Goal: Task Accomplishment & Management: Use online tool/utility

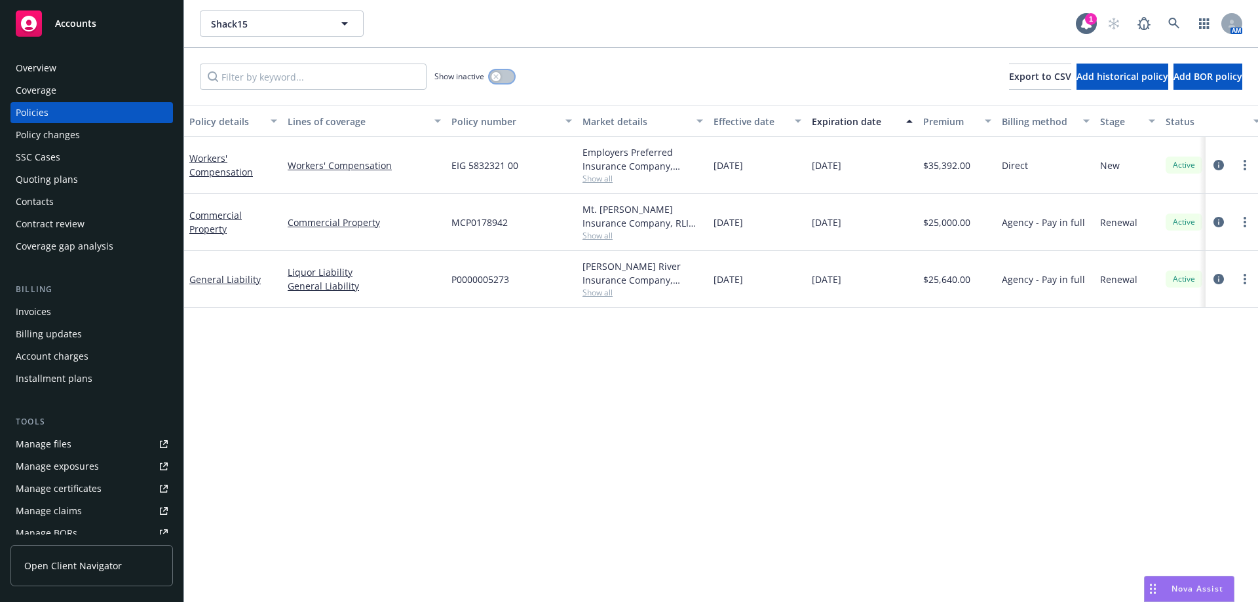
click at [506, 79] on button "button" at bounding box center [501, 76] width 25 height 13
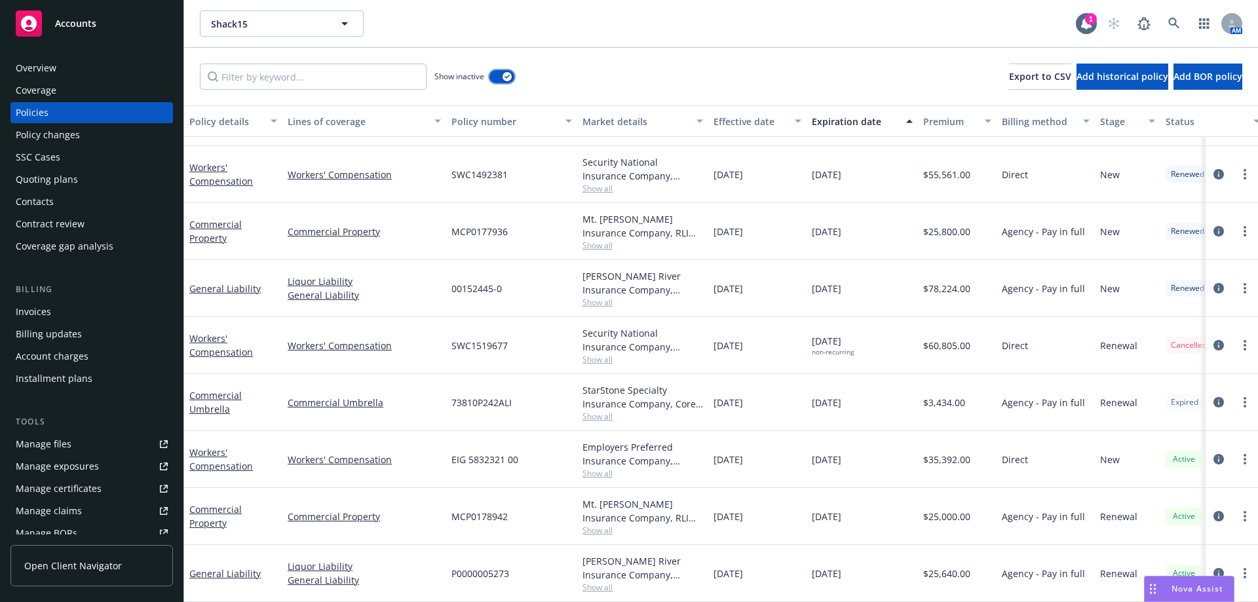
scroll to position [737, 0]
click at [206, 401] on link "Commercial Umbrella" at bounding box center [215, 402] width 52 height 26
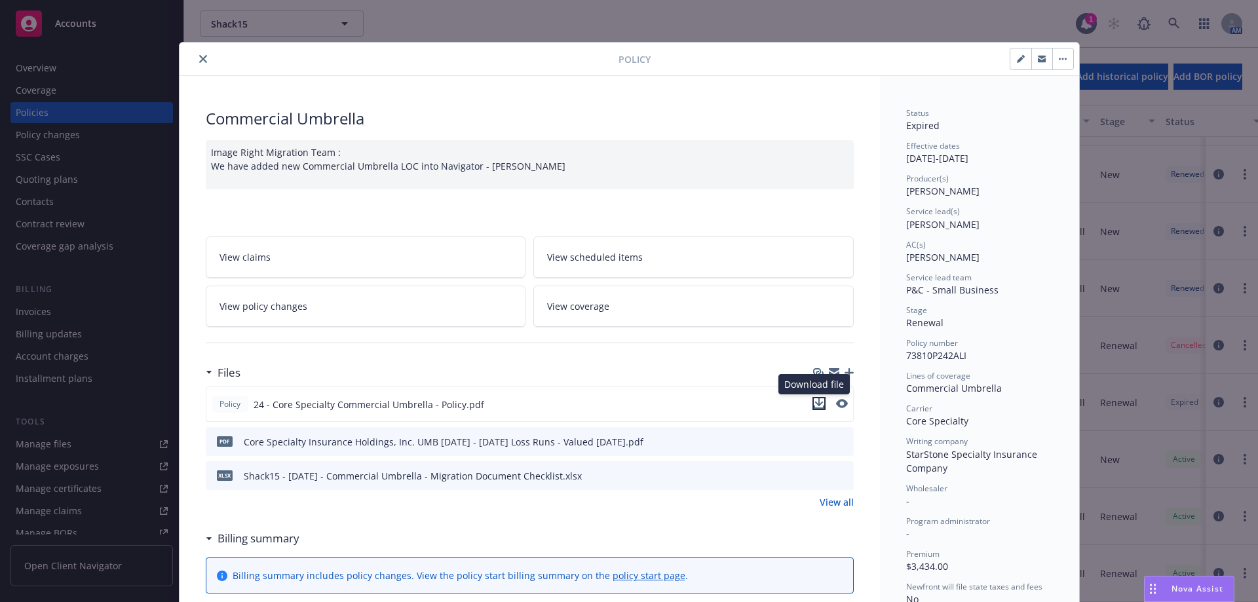
click at [814, 404] on icon "download file" at bounding box center [818, 402] width 9 height 8
drag, startPoint x: 198, startPoint y: 60, endPoint x: 202, endPoint y: 37, distance: 24.0
click at [199, 60] on icon "close" at bounding box center [203, 59] width 8 height 8
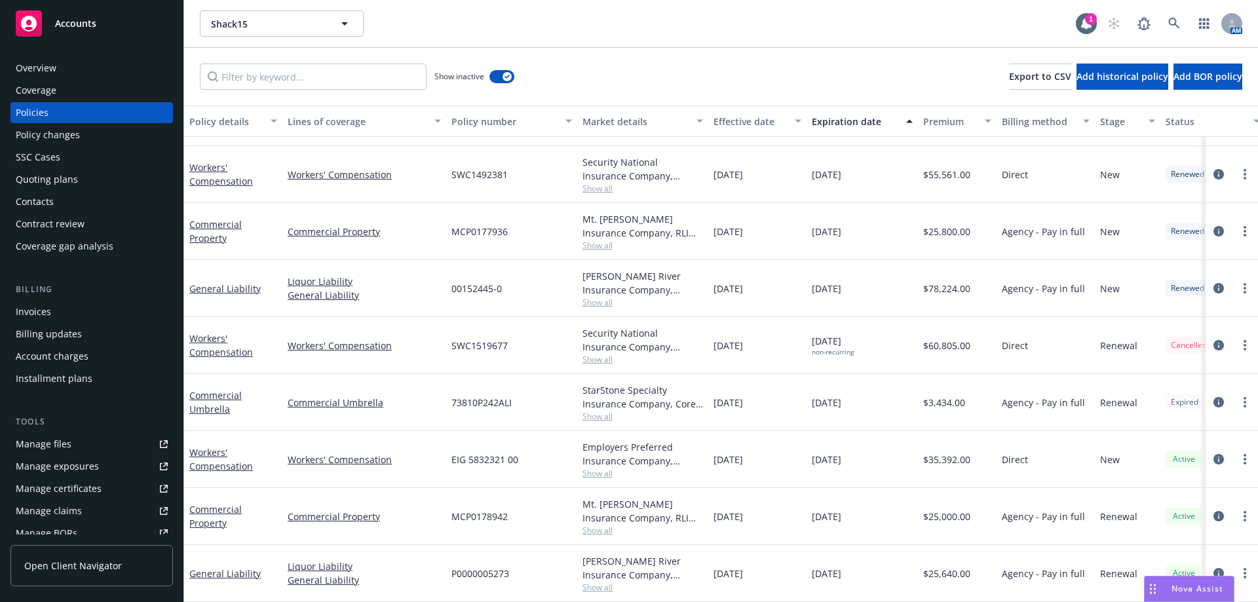
click at [28, 115] on div "Policies" at bounding box center [32, 112] width 33 height 21
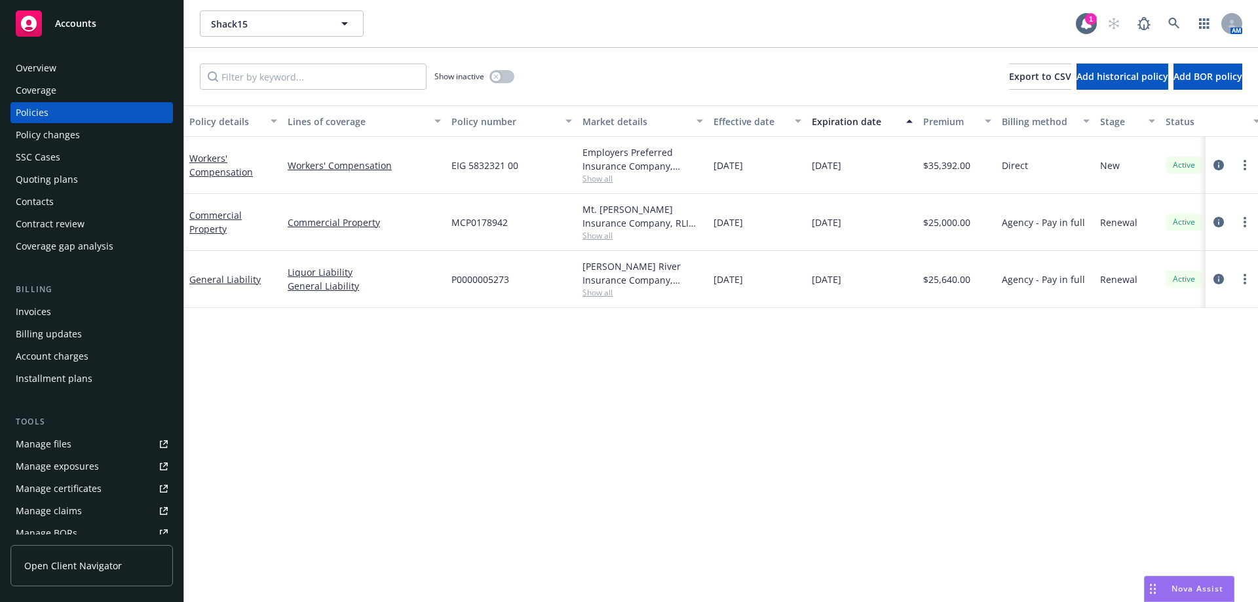
click at [86, 62] on div "Overview" at bounding box center [92, 68] width 152 height 21
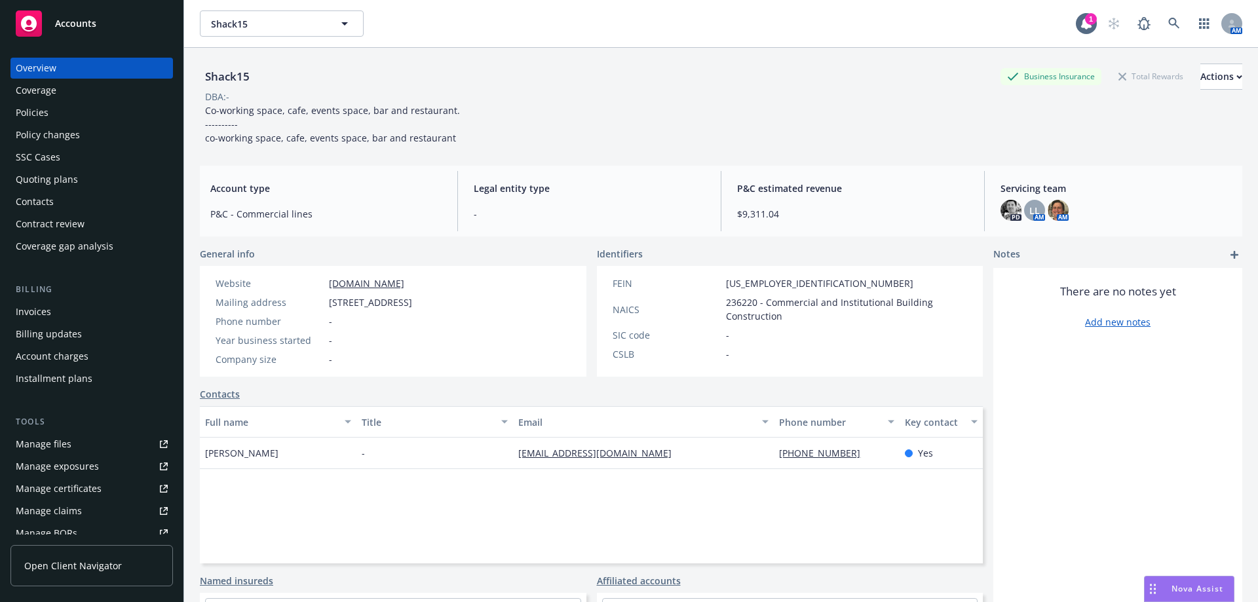
click at [56, 114] on div "Policies" at bounding box center [92, 112] width 152 height 21
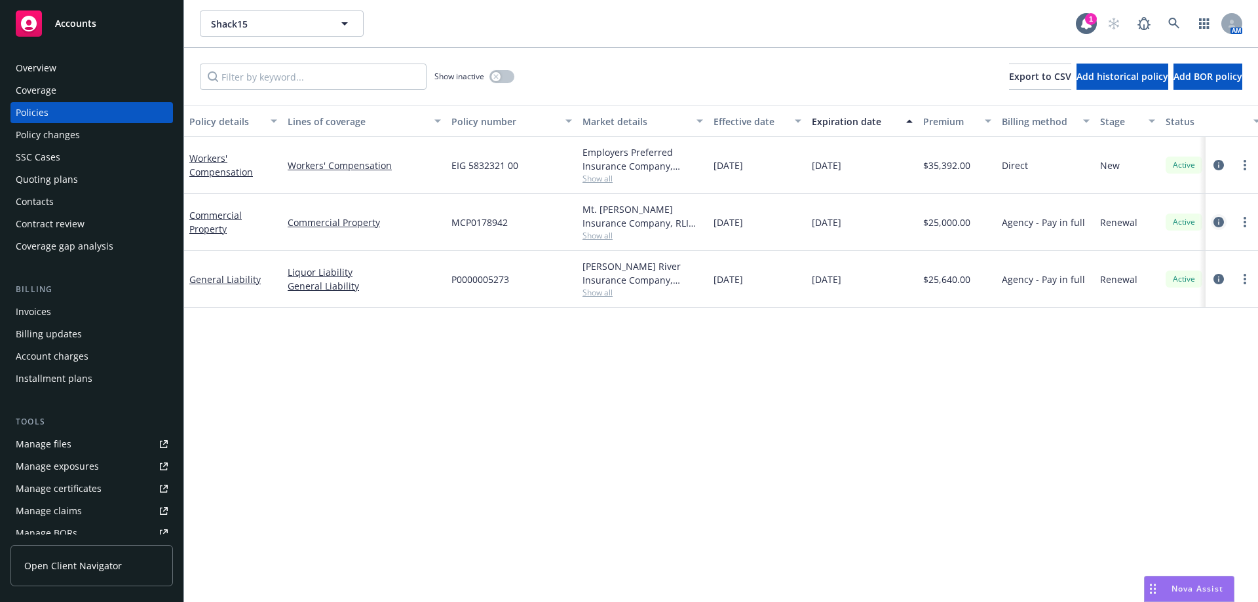
click at [1217, 223] on icon "circleInformation" at bounding box center [1218, 222] width 10 height 10
click at [1217, 285] on link "circleInformation" at bounding box center [1219, 279] width 16 height 16
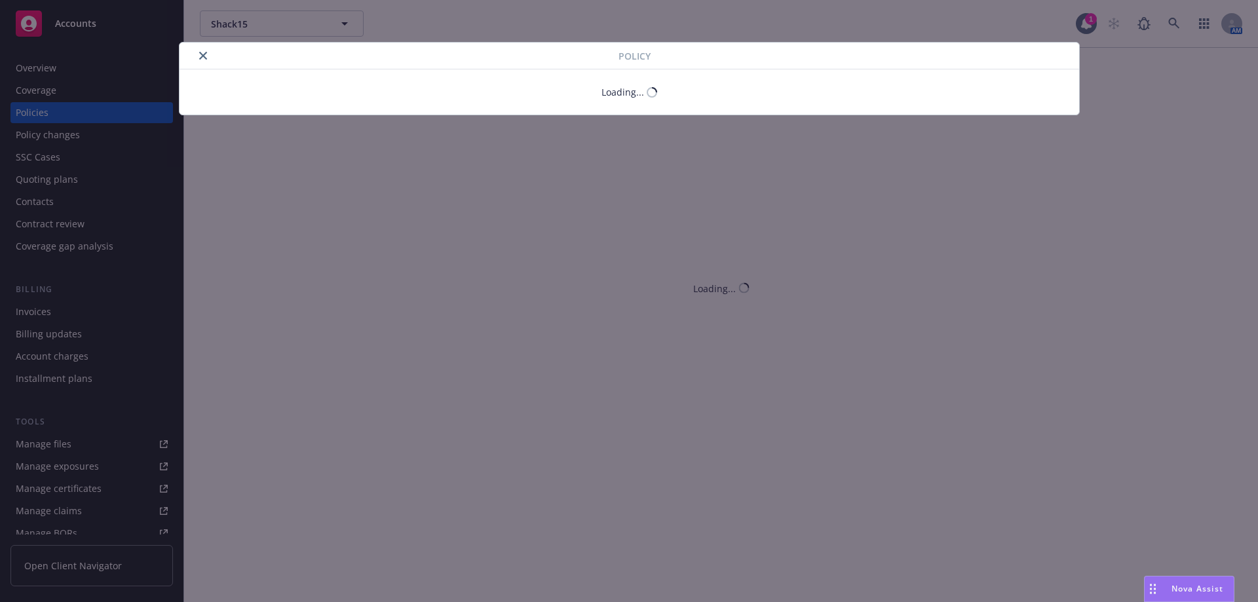
click at [202, 55] on icon "close" at bounding box center [203, 56] width 8 height 8
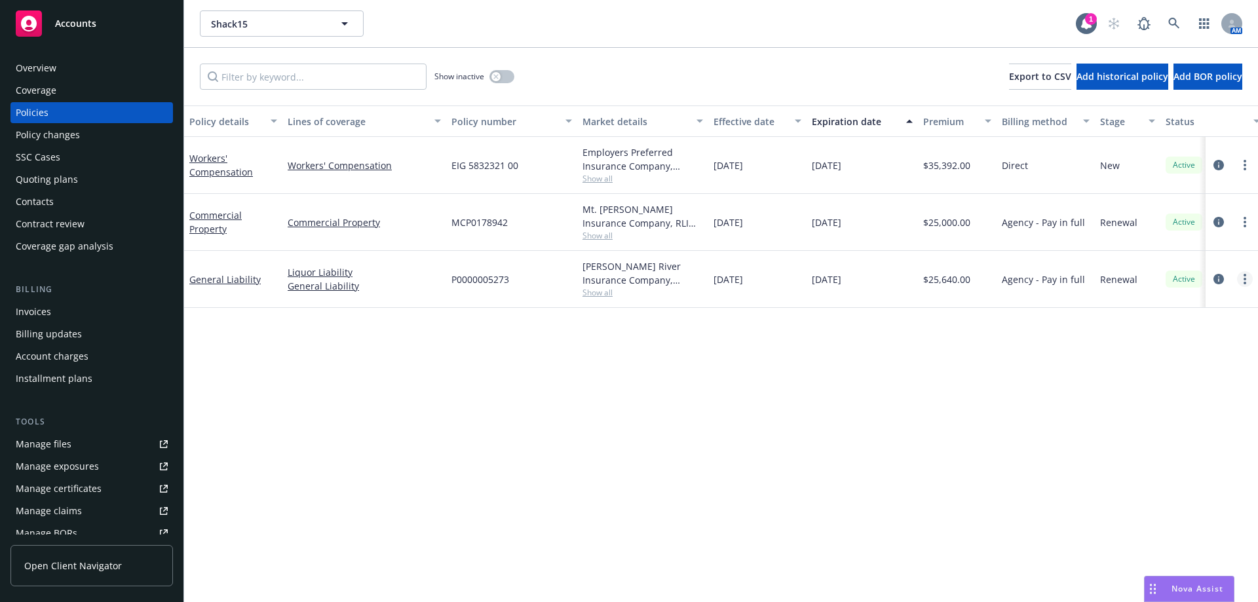
click at [1244, 278] on circle "more" at bounding box center [1245, 279] width 3 height 3
click at [1244, 277] on icon "more" at bounding box center [1245, 279] width 3 height 10
click at [1215, 276] on icon "circleInformation" at bounding box center [1218, 279] width 10 height 10
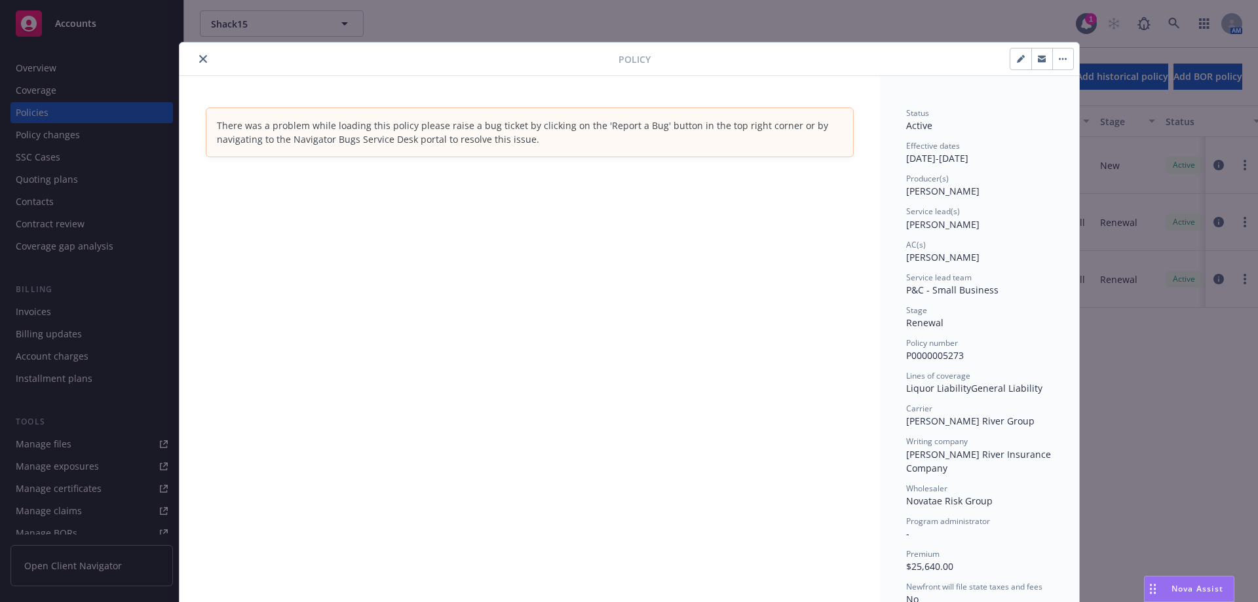
scroll to position [39, 0]
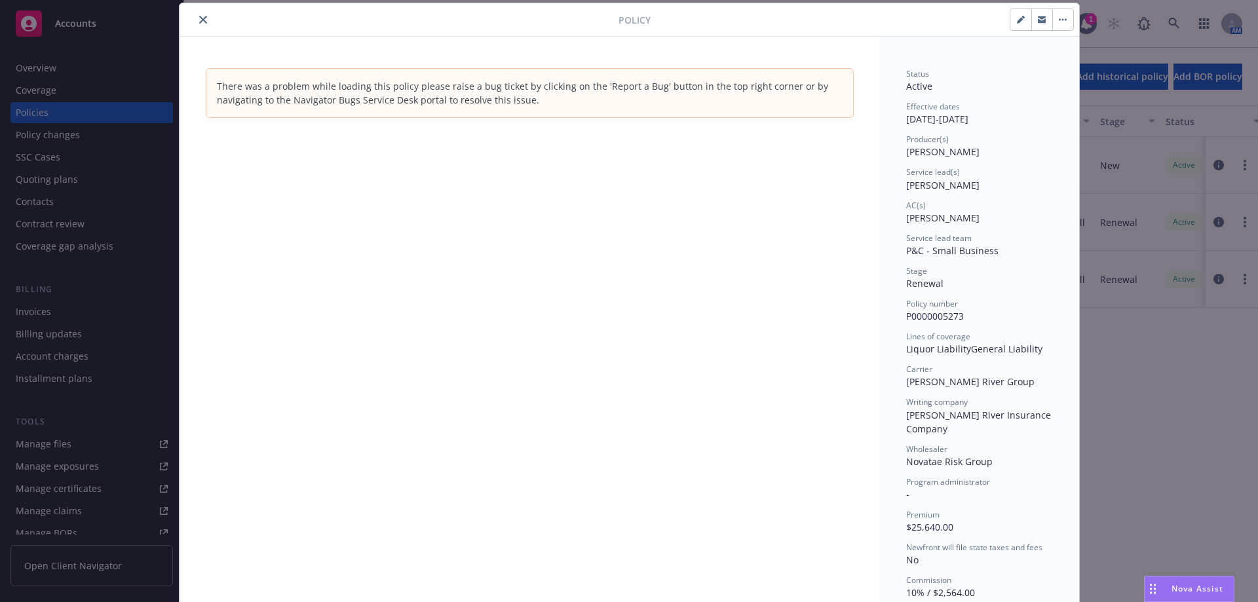
click at [196, 13] on button "close" at bounding box center [203, 20] width 16 height 16
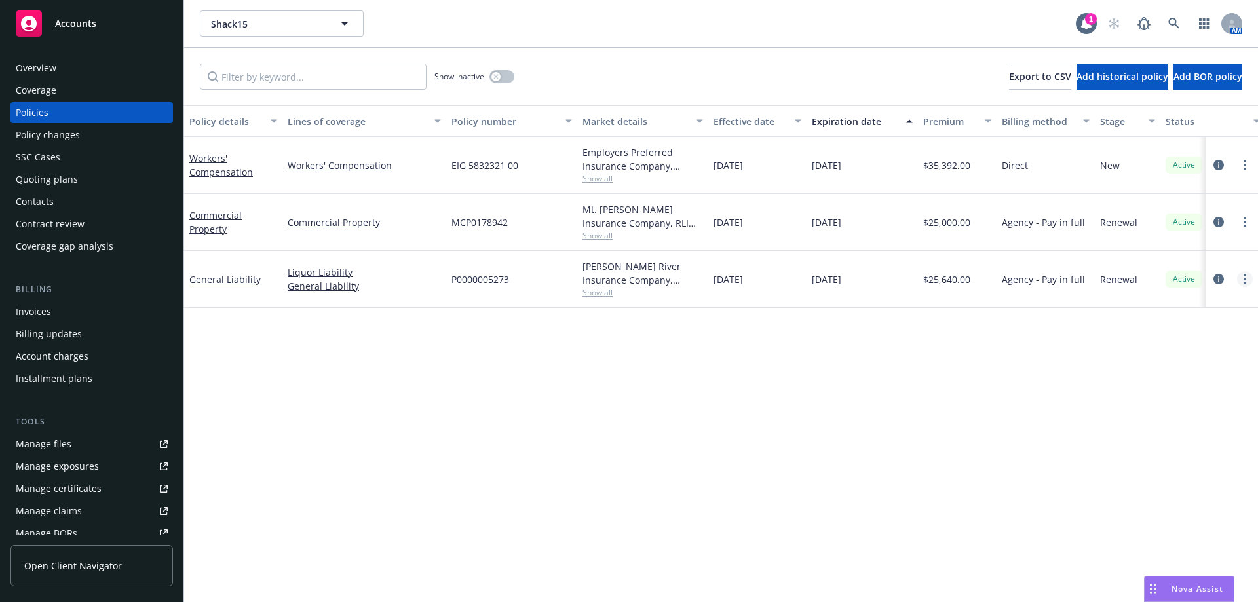
click at [1241, 280] on link "more" at bounding box center [1245, 279] width 16 height 16
click at [1215, 285] on link "circleInformation" at bounding box center [1219, 279] width 16 height 16
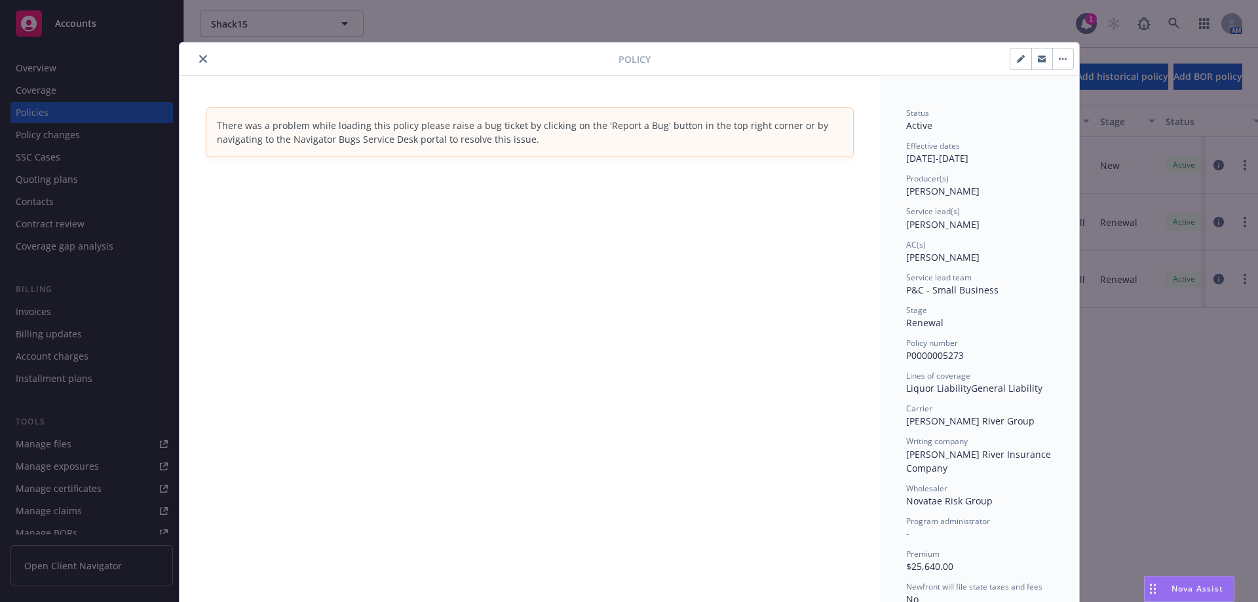
scroll to position [39, 0]
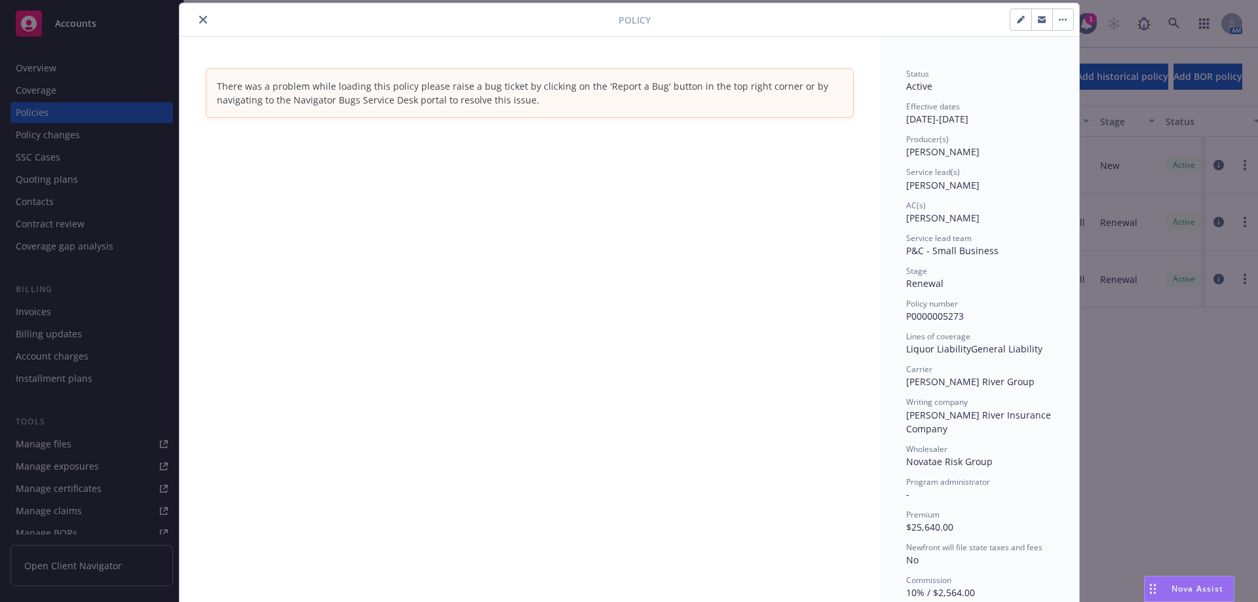
click at [1058, 15] on button "button" at bounding box center [1062, 19] width 21 height 21
click at [200, 18] on icon "close" at bounding box center [203, 20] width 8 height 8
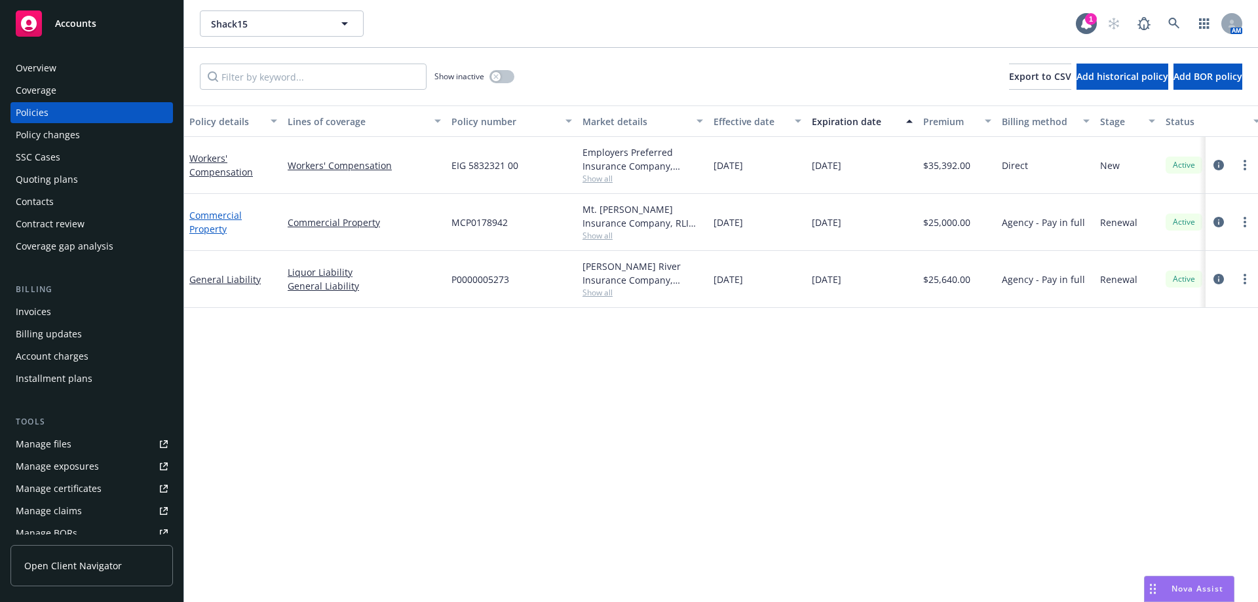
click at [202, 227] on link "Commercial Property" at bounding box center [215, 222] width 52 height 26
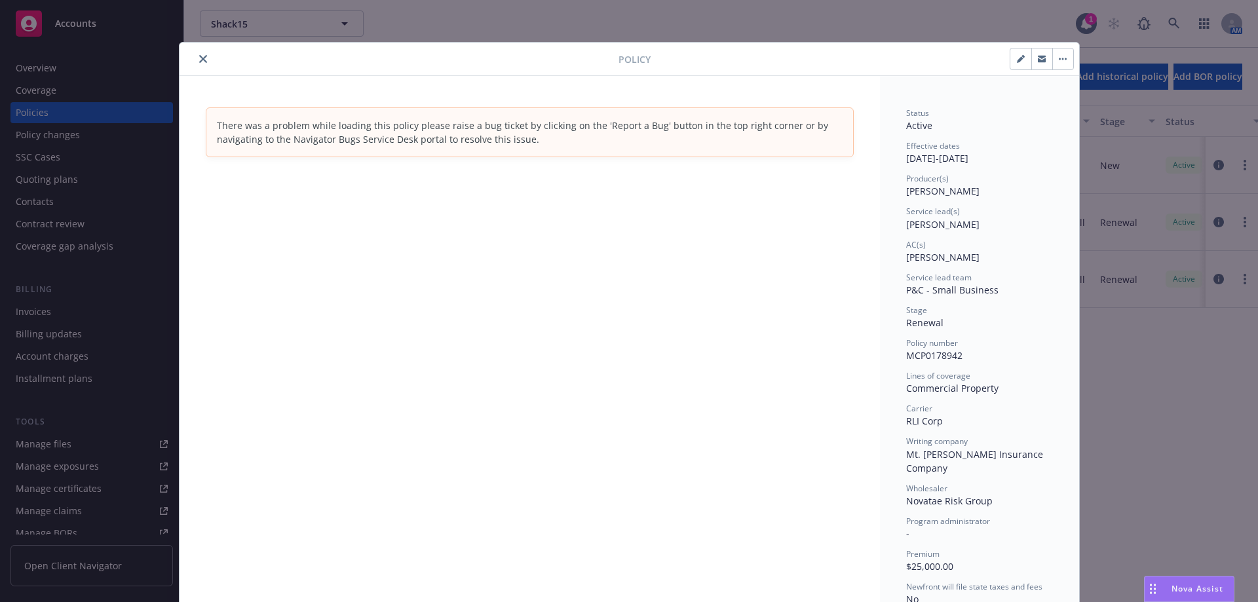
scroll to position [39, 0]
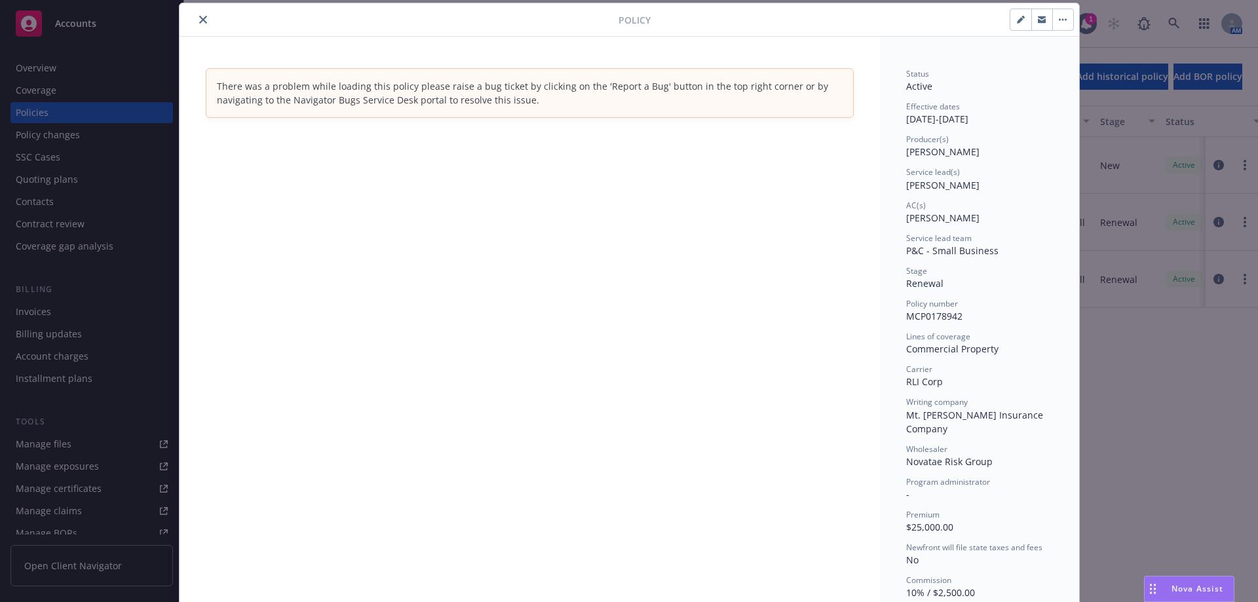
click at [195, 20] on button "close" at bounding box center [203, 20] width 16 height 16
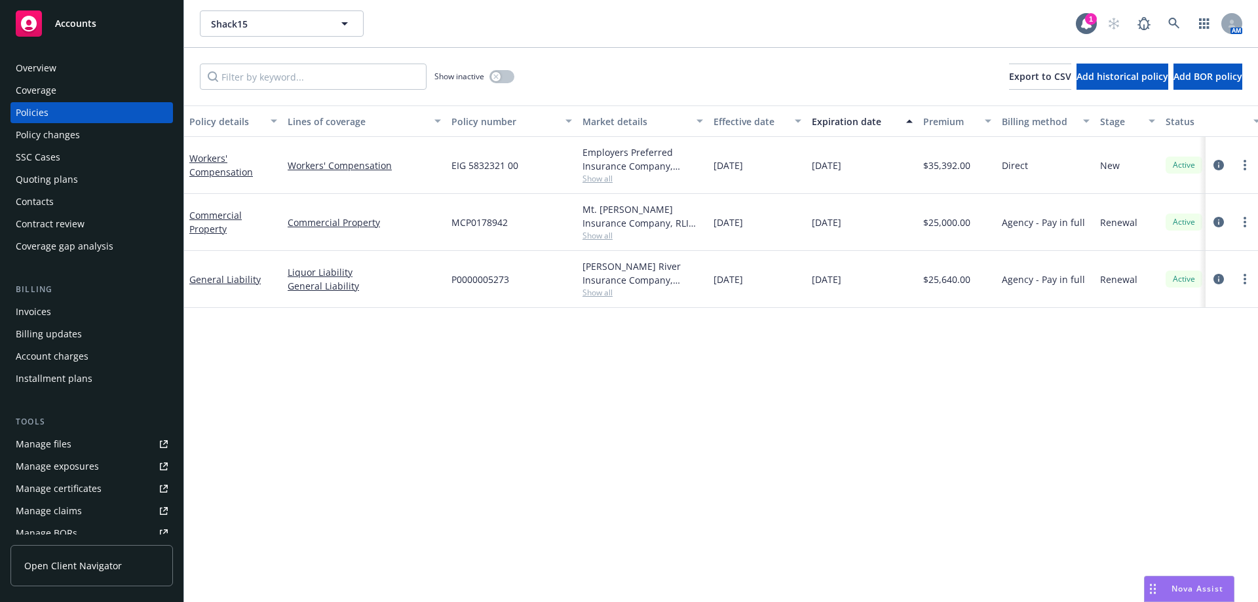
drag, startPoint x: 276, startPoint y: 420, endPoint x: 262, endPoint y: 381, distance: 41.0
click at [276, 420] on div "Policy details Lines of coverage Policy number Market details Effective date Ex…" at bounding box center [721, 353] width 1074 height 497
click at [237, 273] on div "General Liability" at bounding box center [233, 280] width 88 height 14
click at [237, 280] on link "General Liability" at bounding box center [224, 279] width 71 height 12
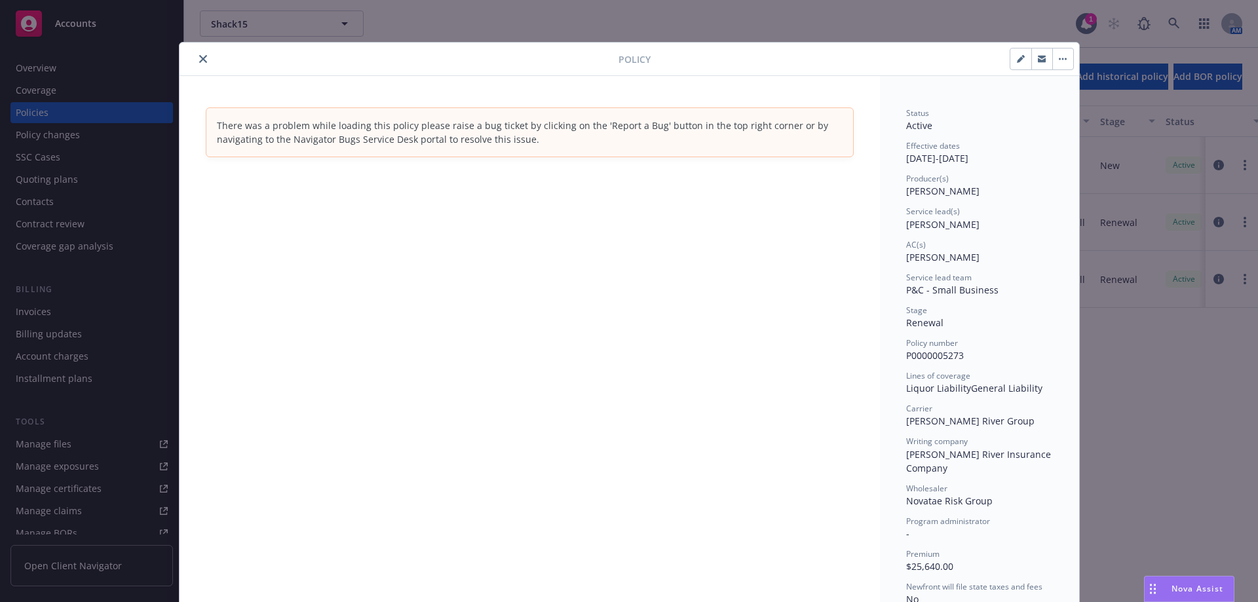
scroll to position [39, 0]
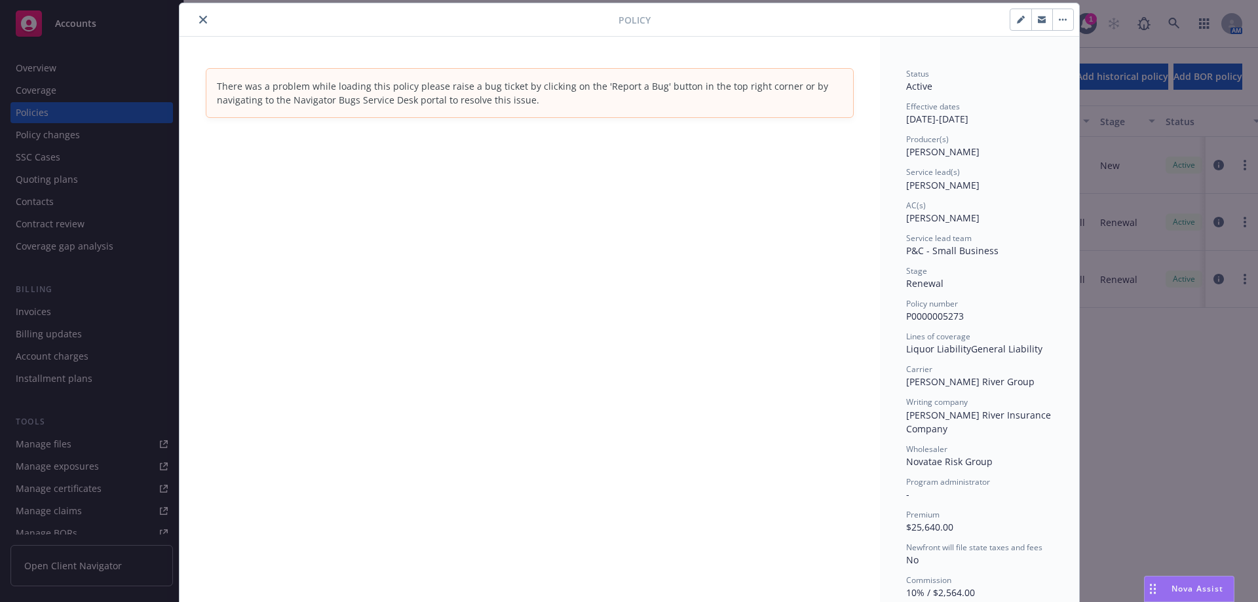
click at [1060, 14] on button "button" at bounding box center [1062, 19] width 21 height 21
click at [1159, 461] on div "Policy Manage lines of coverage Renew with incumbent End policy Set prior polic…" at bounding box center [629, 301] width 1258 height 602
click at [199, 23] on icon "close" at bounding box center [203, 20] width 8 height 8
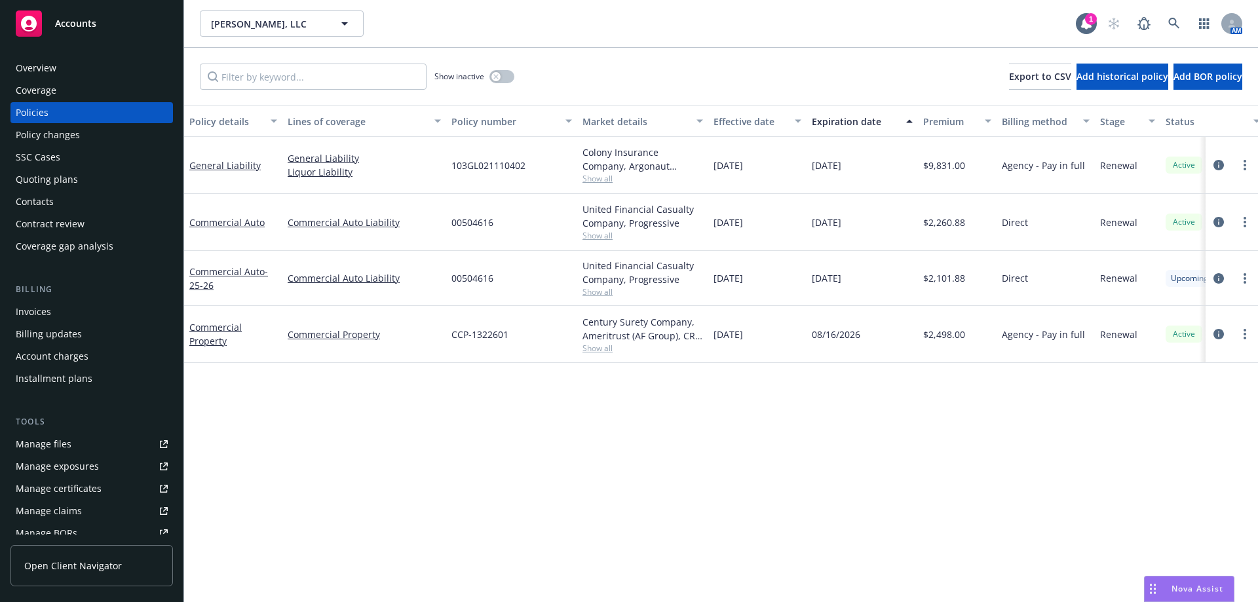
click at [29, 187] on div "Quoting plans" at bounding box center [47, 179] width 62 height 21
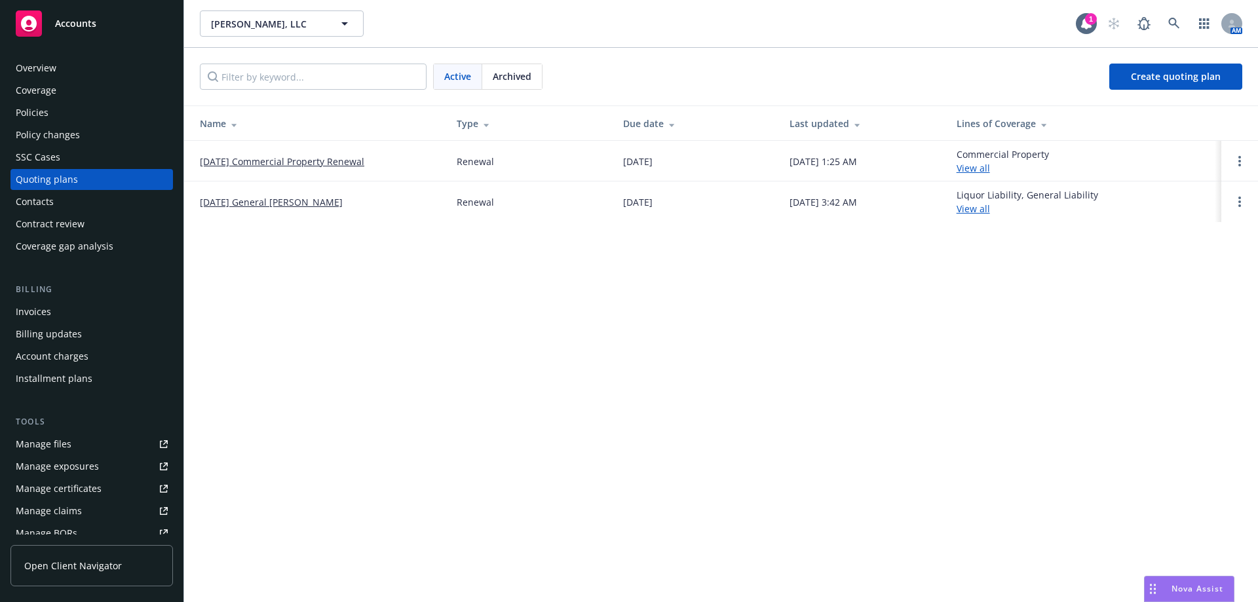
click at [525, 76] on span "Archived" at bounding box center [512, 76] width 39 height 14
click at [457, 76] on span "Active" at bounding box center [457, 76] width 27 height 14
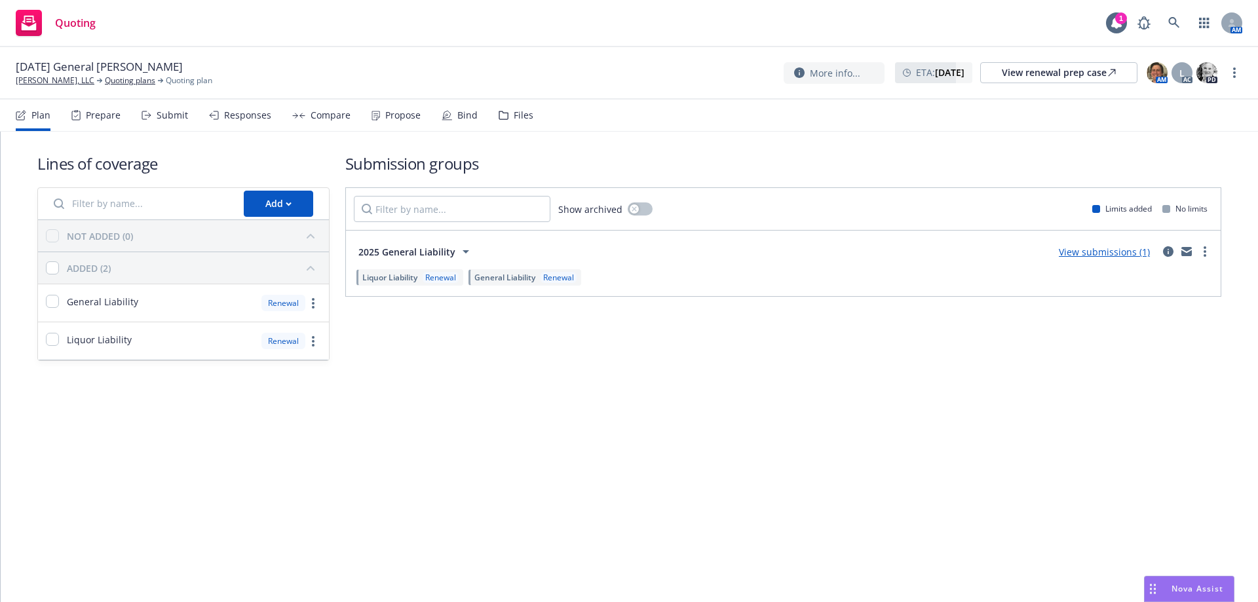
click at [394, 119] on div "Propose" at bounding box center [402, 115] width 35 height 10
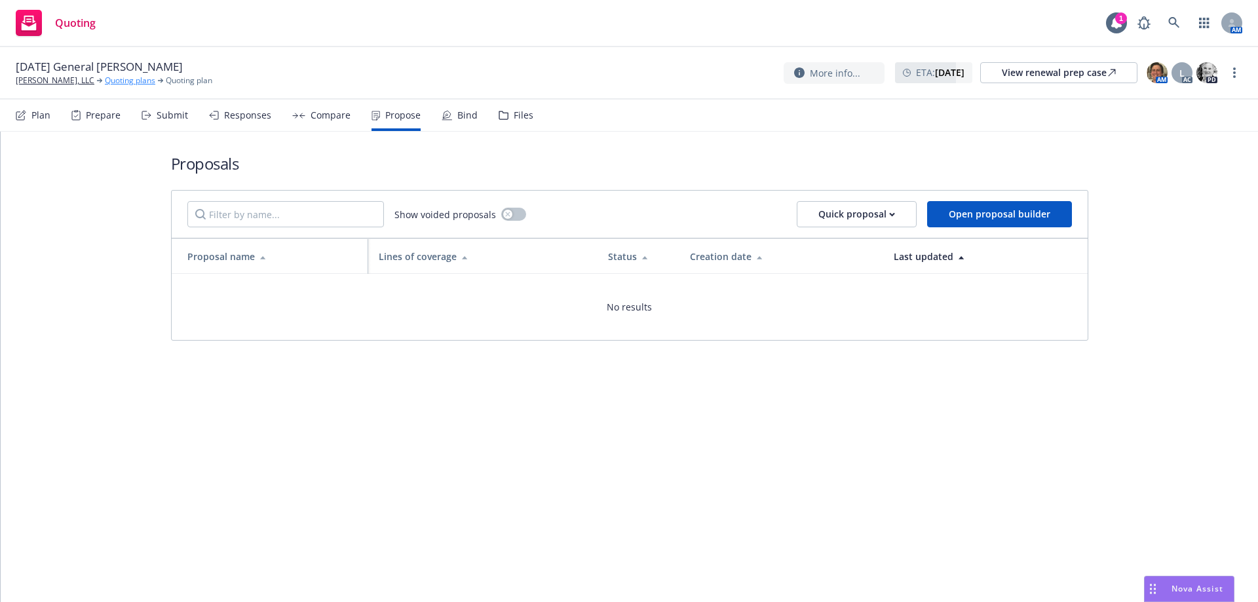
click at [109, 83] on link "Quoting plans" at bounding box center [130, 81] width 50 height 12
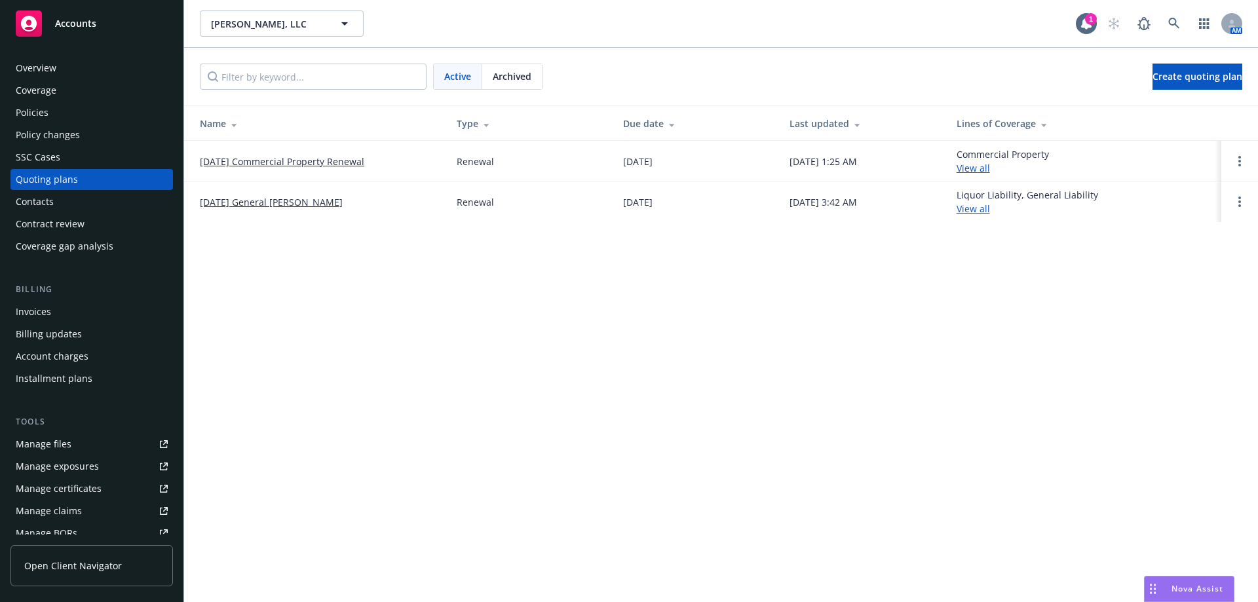
click at [229, 200] on link "09/08/25 General Liability Renewal" at bounding box center [271, 202] width 143 height 14
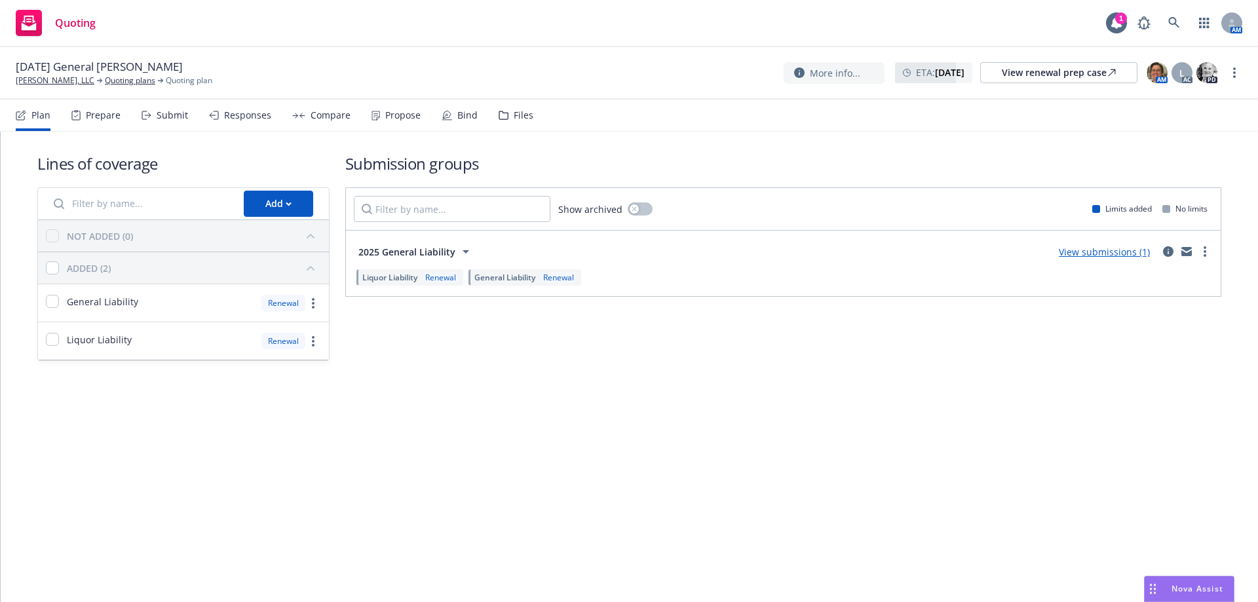
click at [401, 110] on div "Propose" at bounding box center [402, 115] width 35 height 10
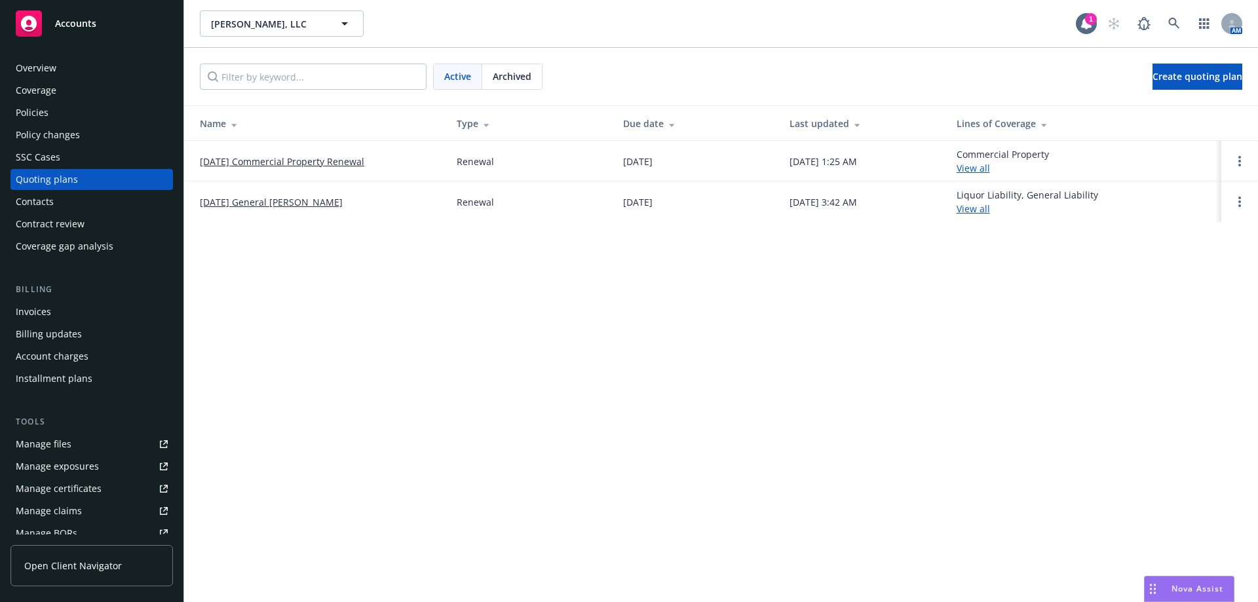
click at [229, 202] on link "09/08/25 General Liability Renewal" at bounding box center [271, 202] width 143 height 14
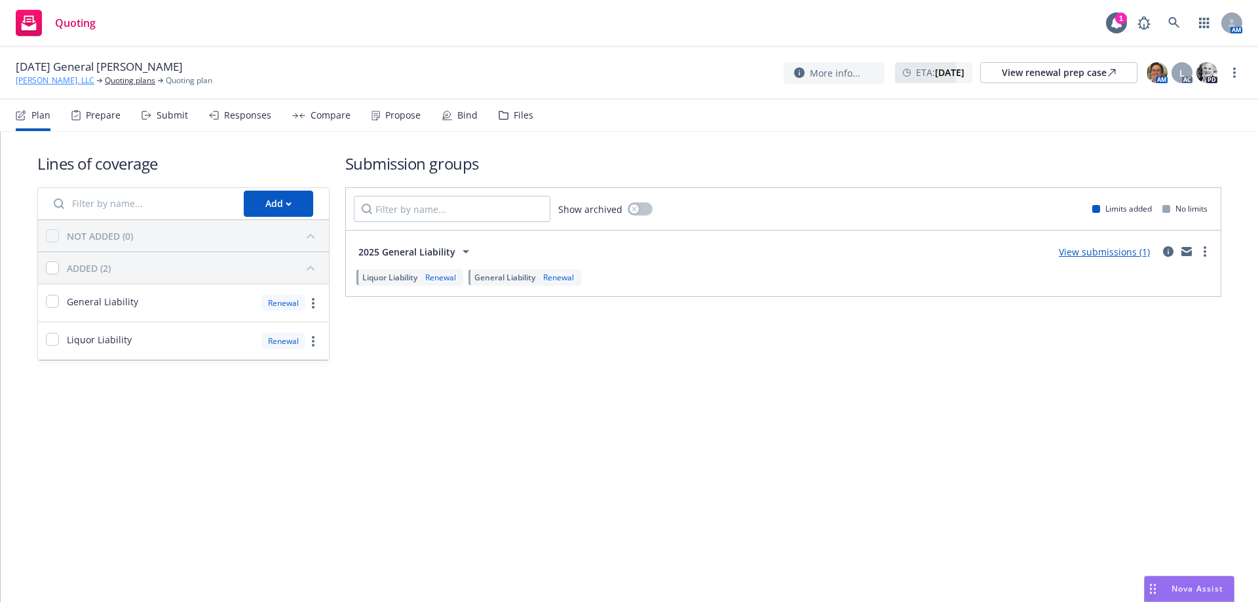
click at [39, 75] on link "[PERSON_NAME], LLC" at bounding box center [55, 81] width 79 height 12
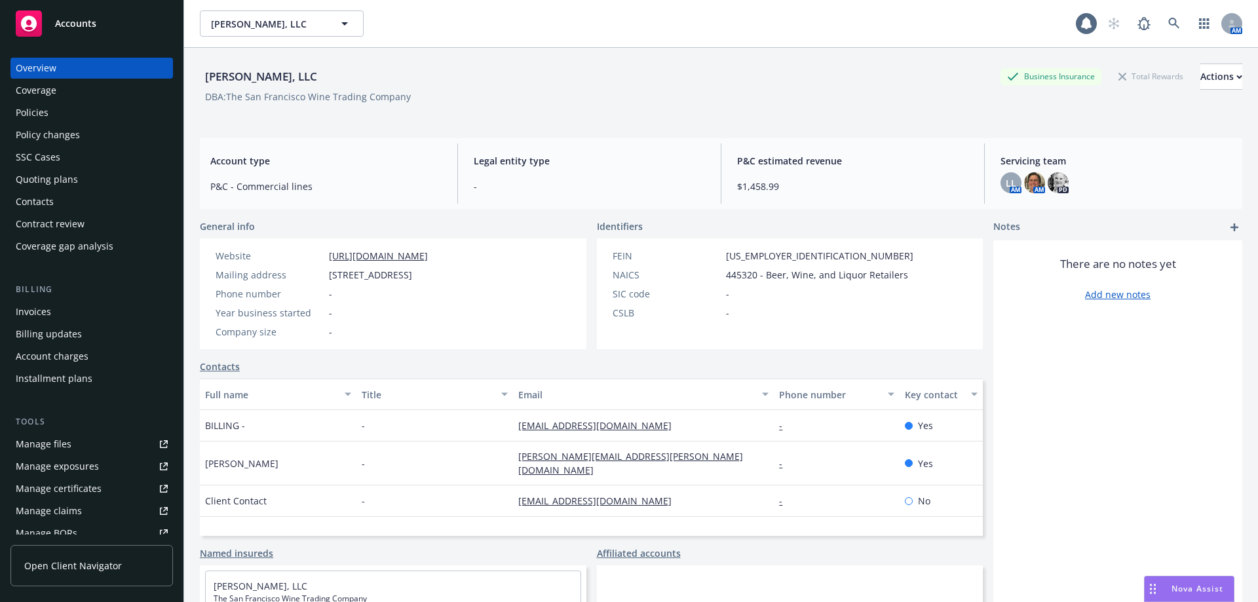
click at [56, 119] on div "Policies" at bounding box center [92, 112] width 152 height 21
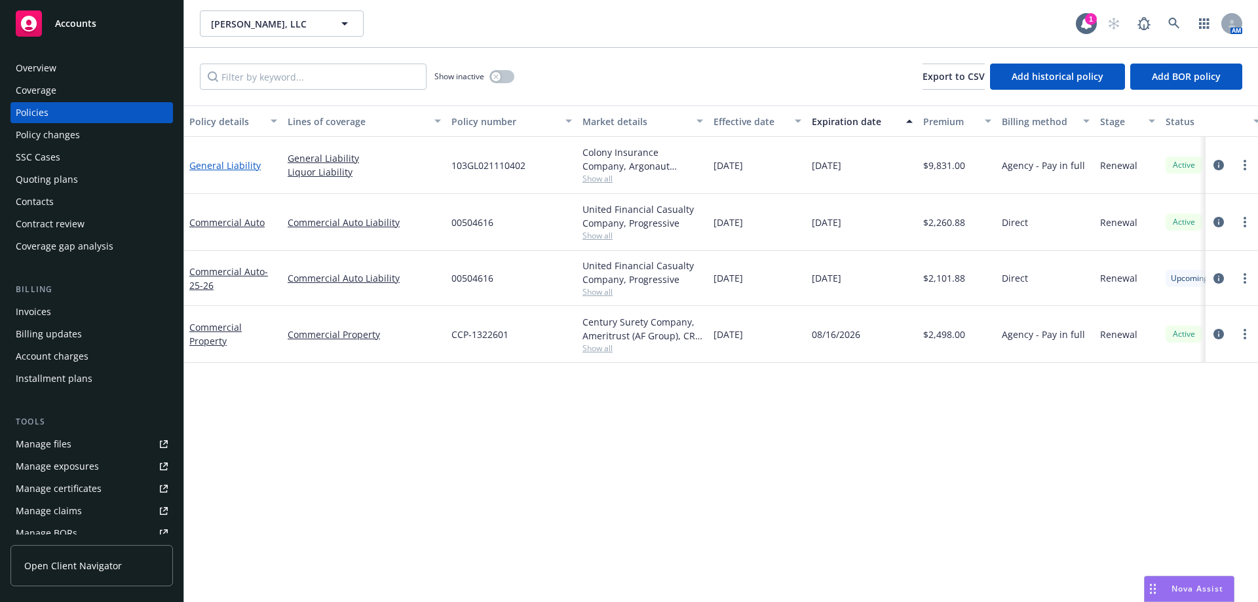
click at [223, 167] on link "General Liability" at bounding box center [224, 165] width 71 height 12
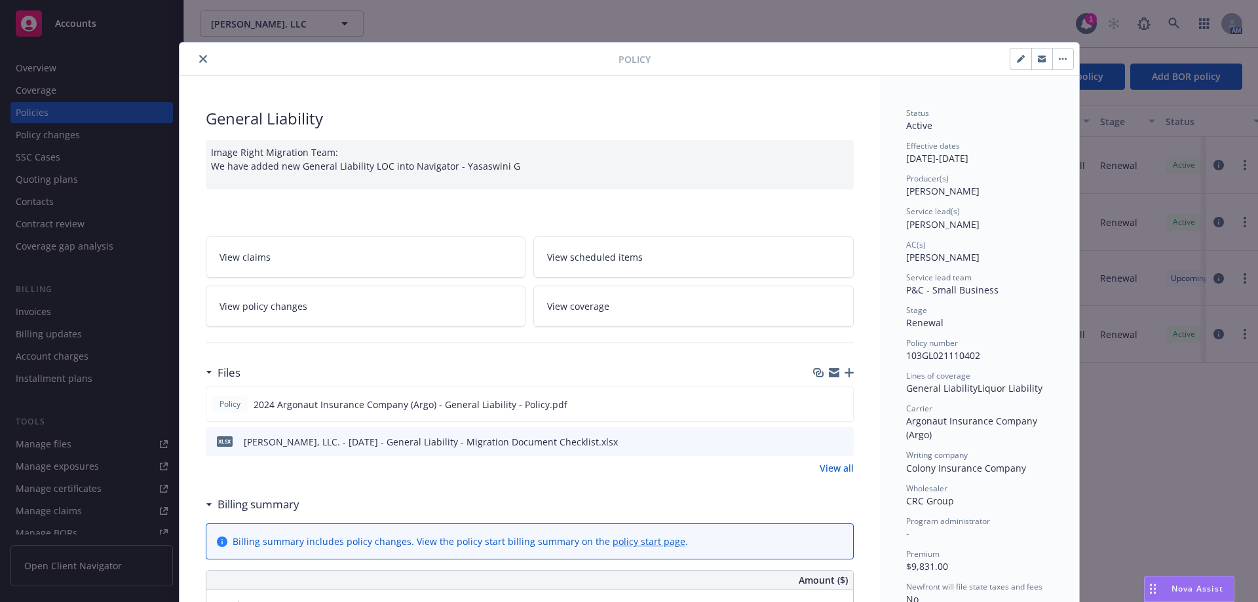
click at [838, 467] on link "View all" at bounding box center [837, 468] width 34 height 14
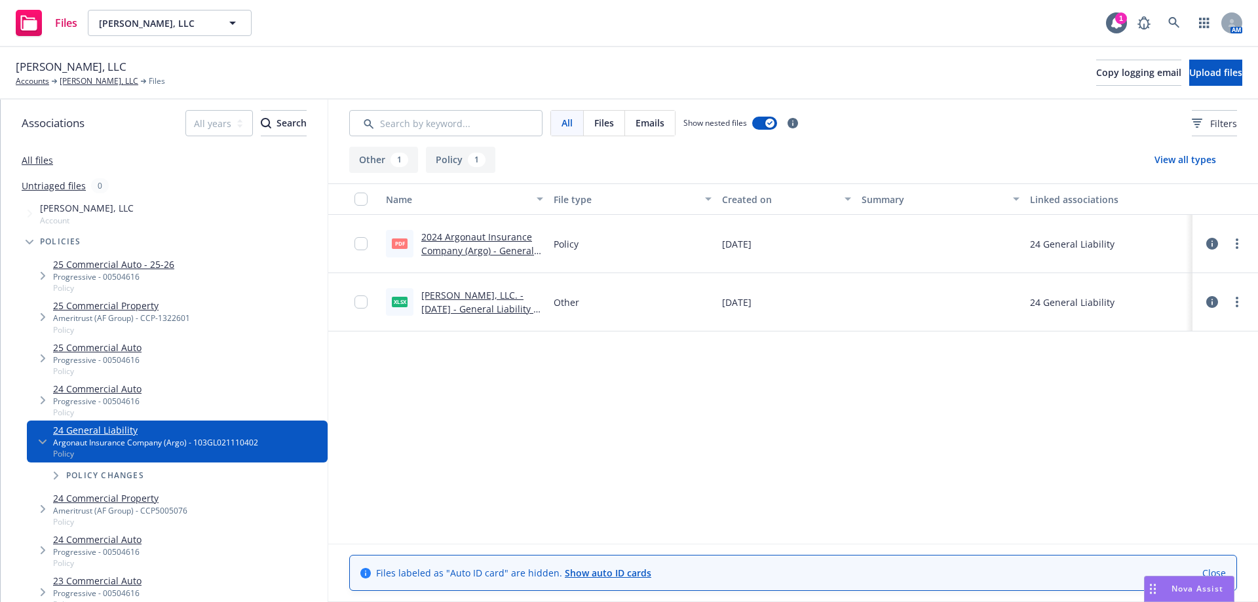
click at [468, 249] on link "2024 Argonaut Insurance Company (Argo) - General Liability - Policy.pdf" at bounding box center [477, 251] width 113 height 40
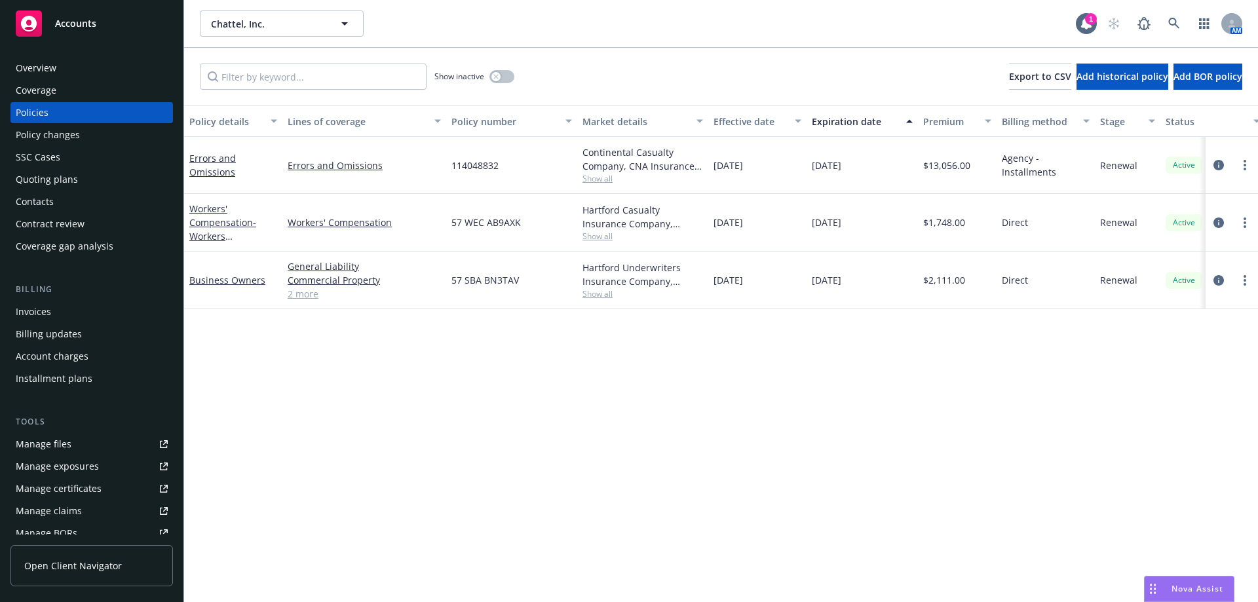
click at [595, 177] on span "Show all" at bounding box center [642, 178] width 121 height 11
click at [212, 261] on div "Policy details Lines of coverage Policy number Market details Effective date Ex…" at bounding box center [721, 353] width 1074 height 497
click at [598, 178] on span "Show all" at bounding box center [642, 178] width 121 height 11
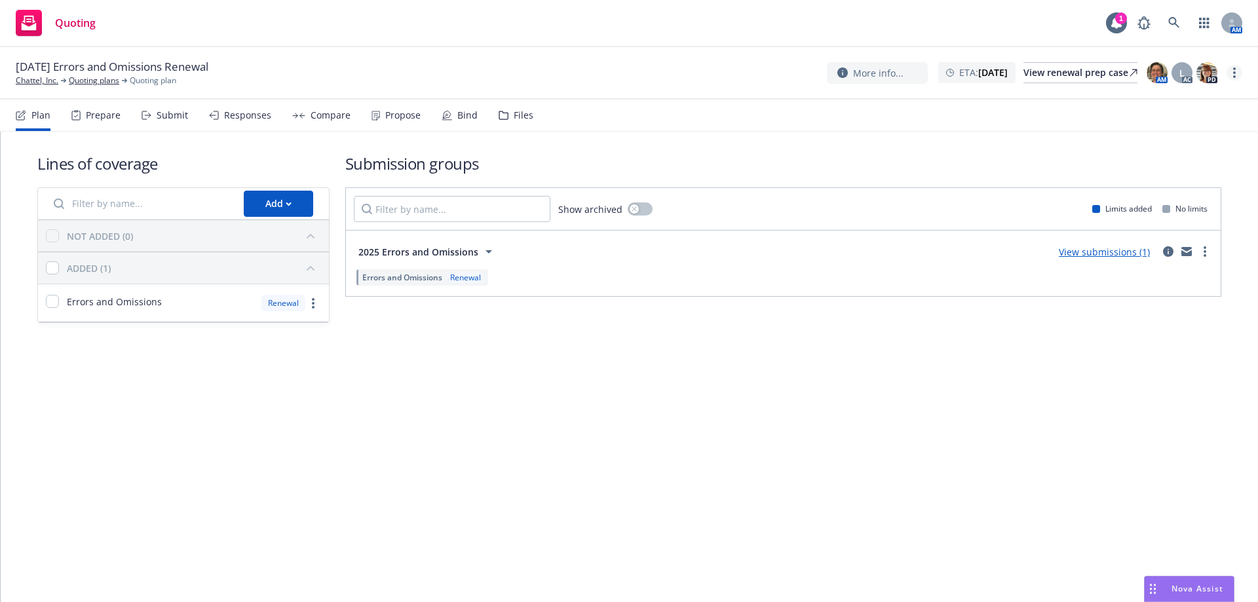
click at [1236, 73] on link "more" at bounding box center [1235, 73] width 16 height 16
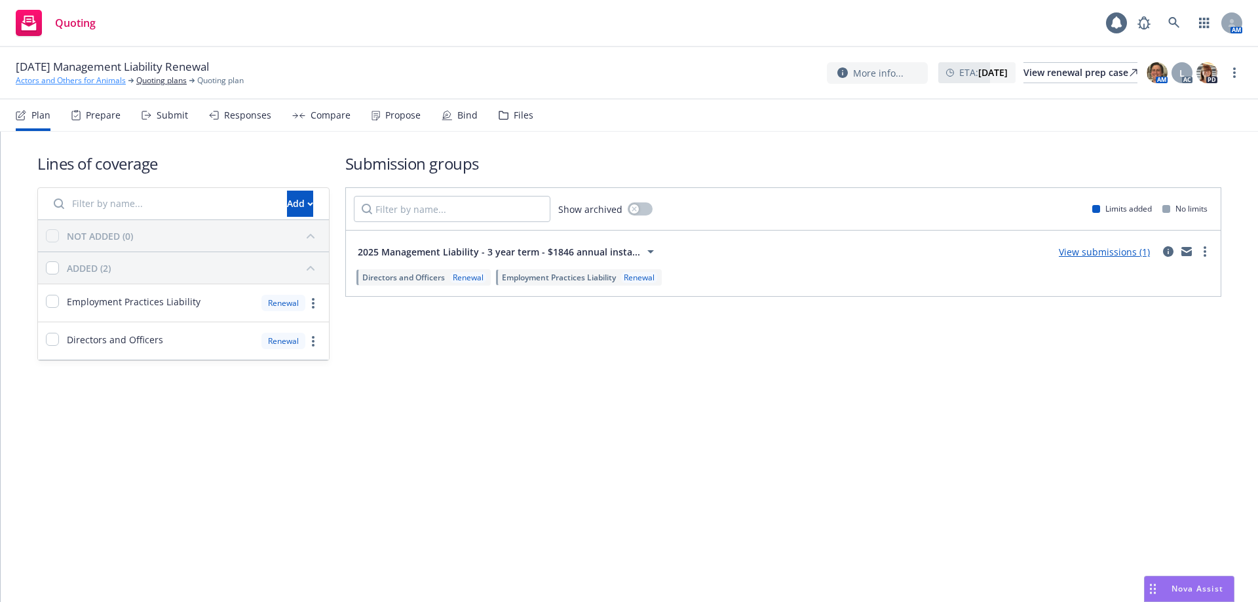
click at [114, 77] on link "Actors and Others for Animals" at bounding box center [71, 81] width 110 height 12
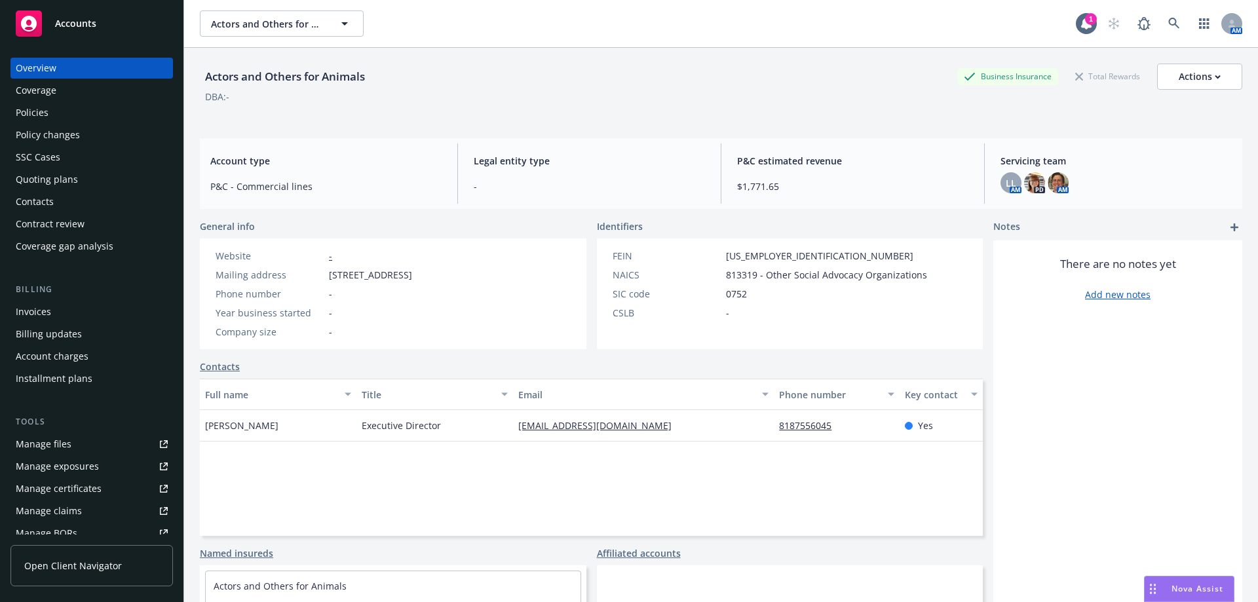
click at [72, 109] on div "Policies" at bounding box center [92, 112] width 152 height 21
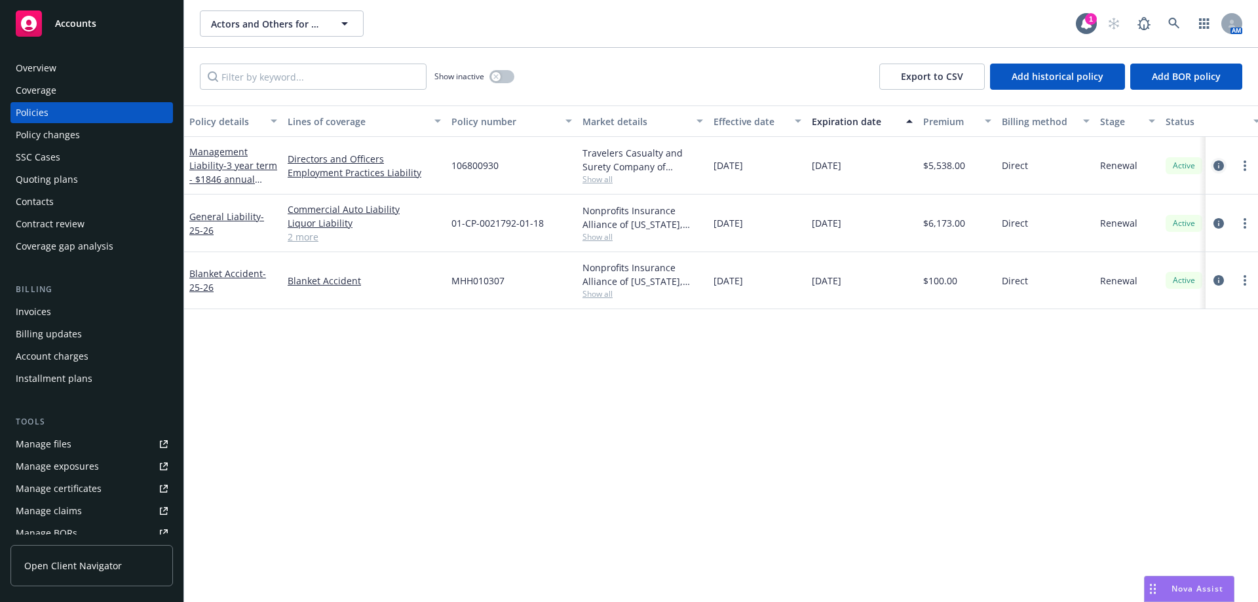
click at [1225, 161] on link "circleInformation" at bounding box center [1219, 166] width 16 height 16
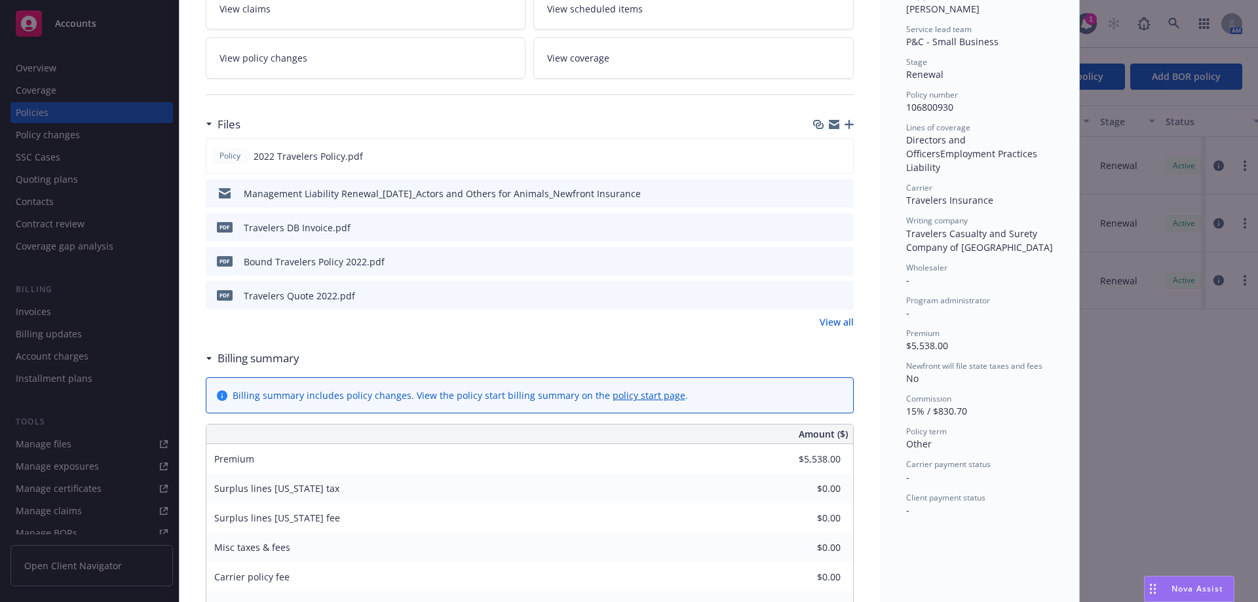
scroll to position [524, 0]
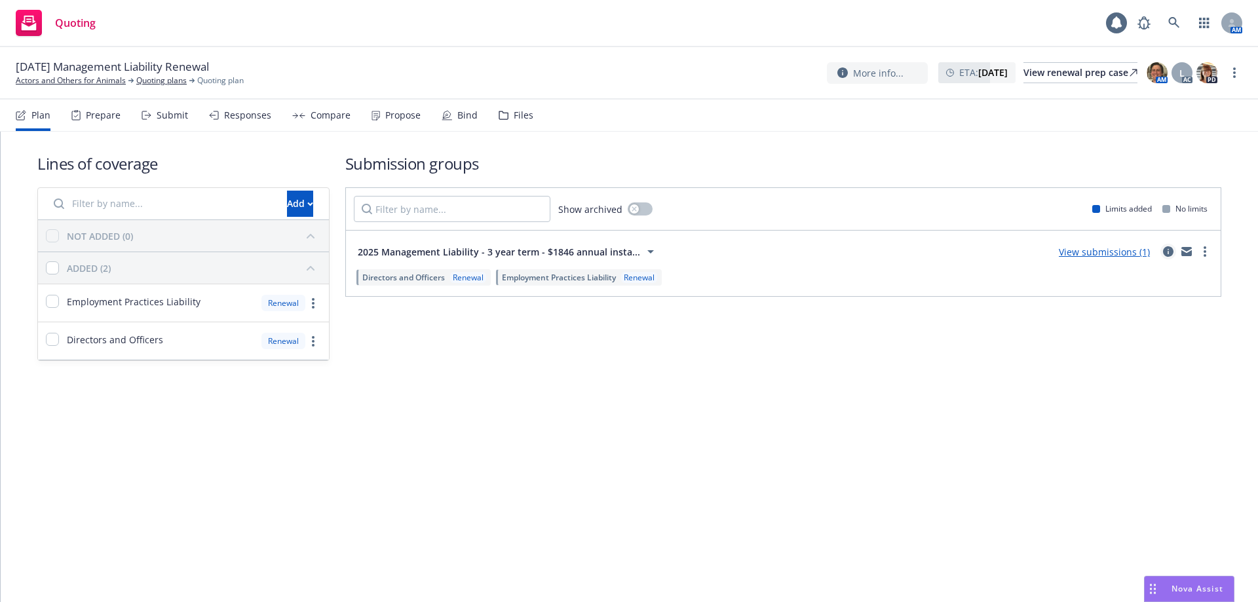
click at [1171, 252] on icon "circleInformation" at bounding box center [1168, 251] width 10 height 10
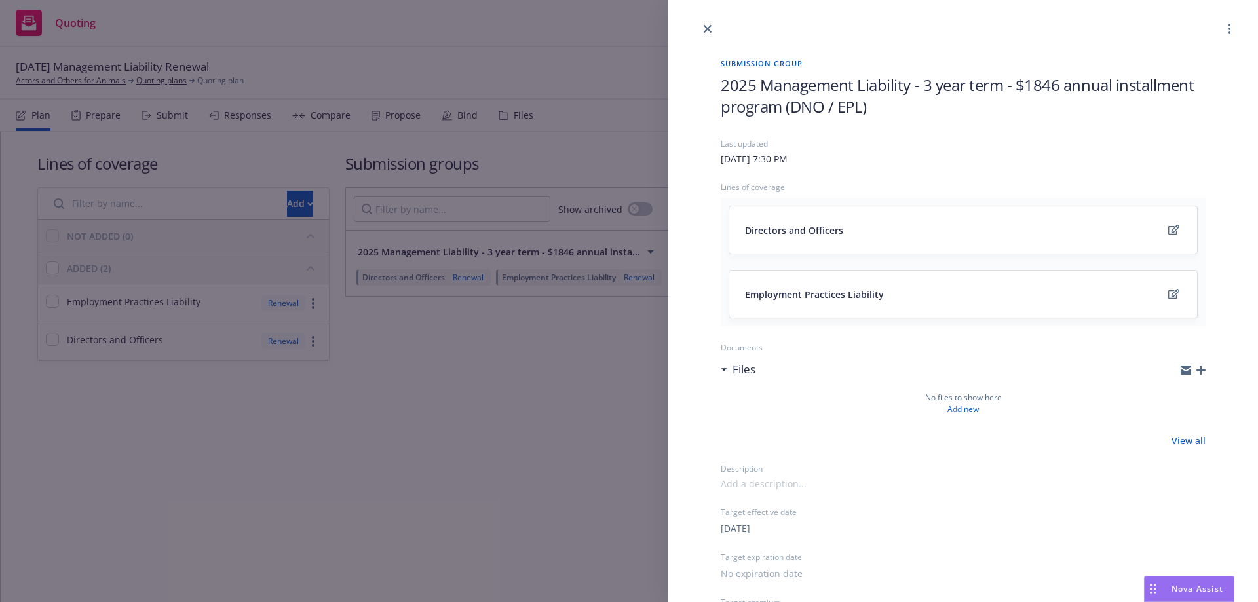
click at [924, 82] on span "2025 Management Liability - 3 year term - $1846 annual installment program (DNO…" at bounding box center [963, 95] width 485 height 43
click at [920, 82] on span "2025 Management Liability - 3 year term - $1846 annual installment program (DNO…" at bounding box center [963, 95] width 485 height 43
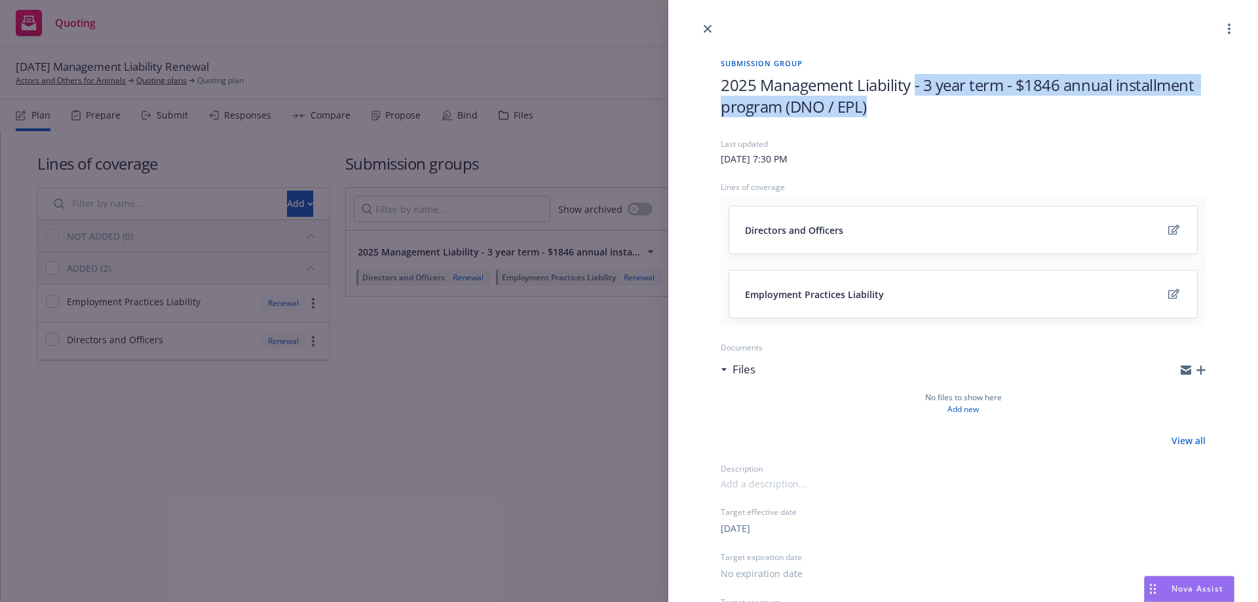
drag, startPoint x: 913, startPoint y: 84, endPoint x: 1108, endPoint y: 110, distance: 196.4
click at [1108, 110] on span "2025 Management Liability - 3 year term - $1846 annual installment program (DNO…" at bounding box center [963, 95] width 485 height 43
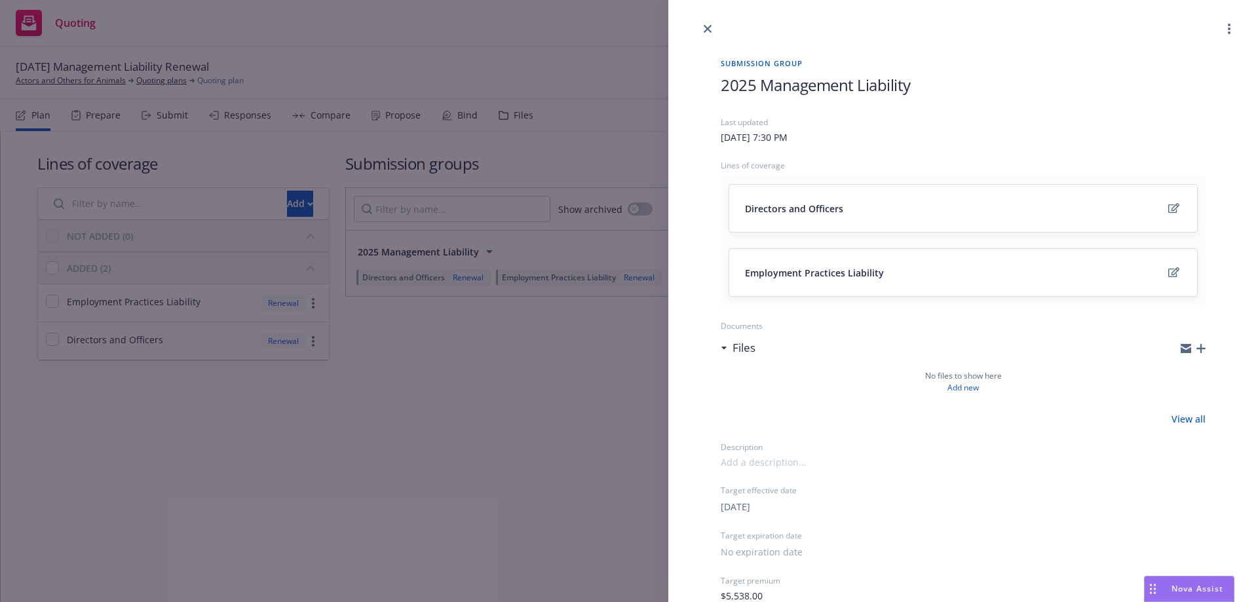
click at [560, 386] on div "Submission group 2025 Management Liability Last updated Thursday, April 24, 202…" at bounding box center [629, 301] width 1258 height 602
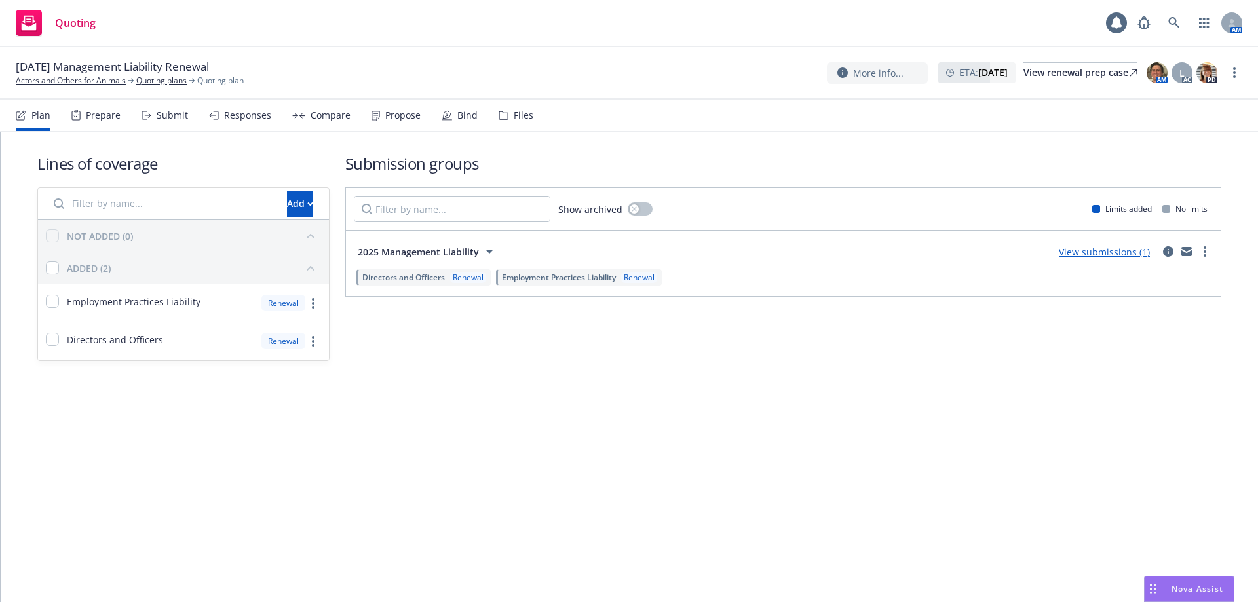
click at [1074, 257] on div "View submissions (1)" at bounding box center [1104, 252] width 107 height 16
click at [1074, 254] on link "View submissions (1)" at bounding box center [1104, 252] width 91 height 12
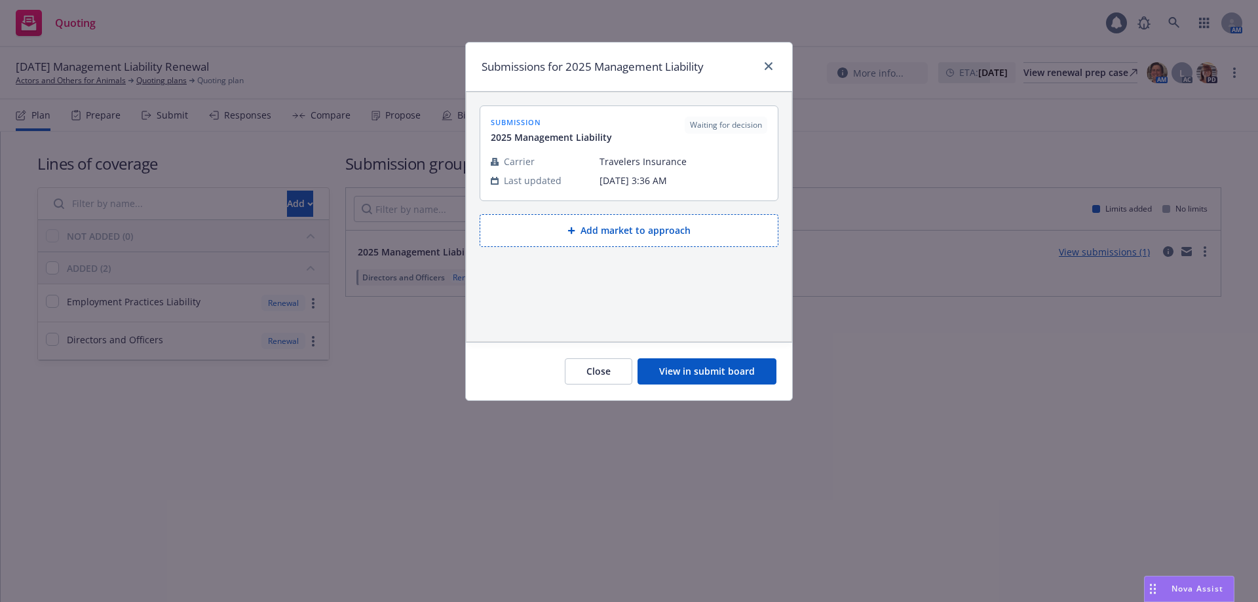
click at [706, 367] on button "View in submit board" at bounding box center [707, 371] width 139 height 26
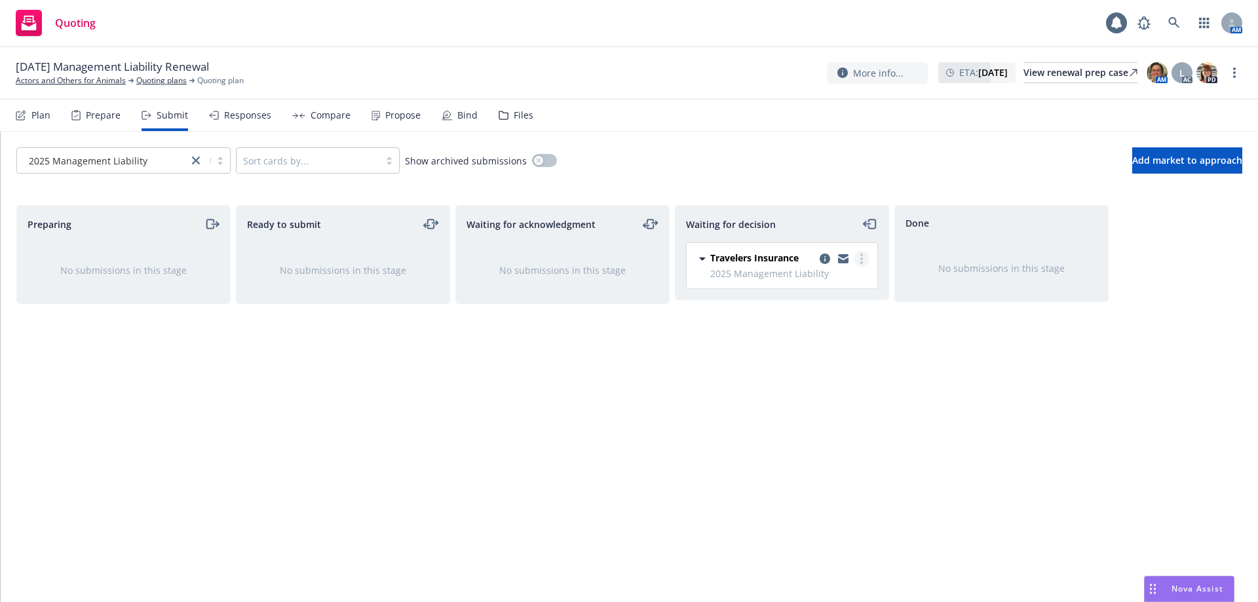
click at [858, 257] on link "more" at bounding box center [862, 259] width 16 height 16
click at [817, 343] on span "Add accepted decision" at bounding box center [803, 338] width 131 height 12
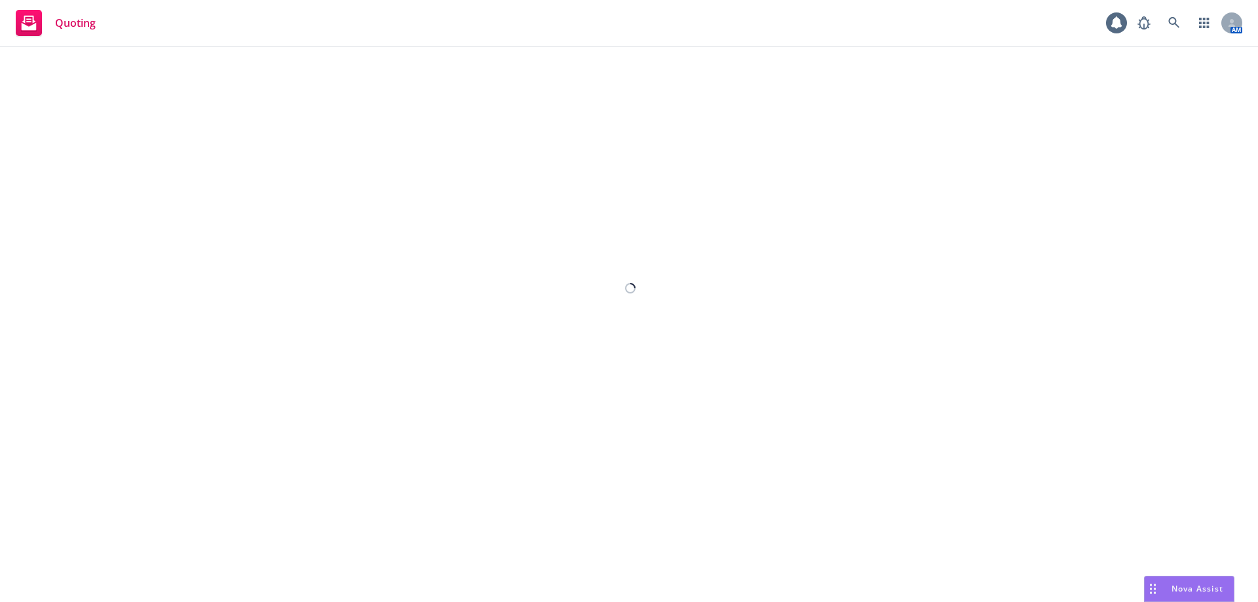
select select "12"
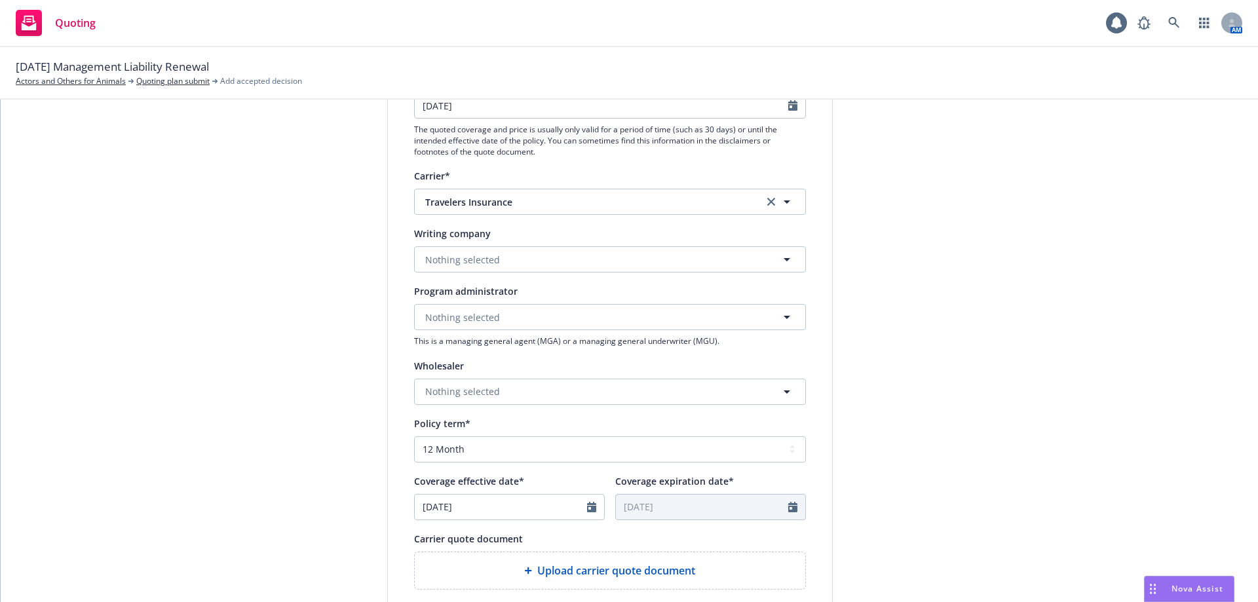
scroll to position [262, 0]
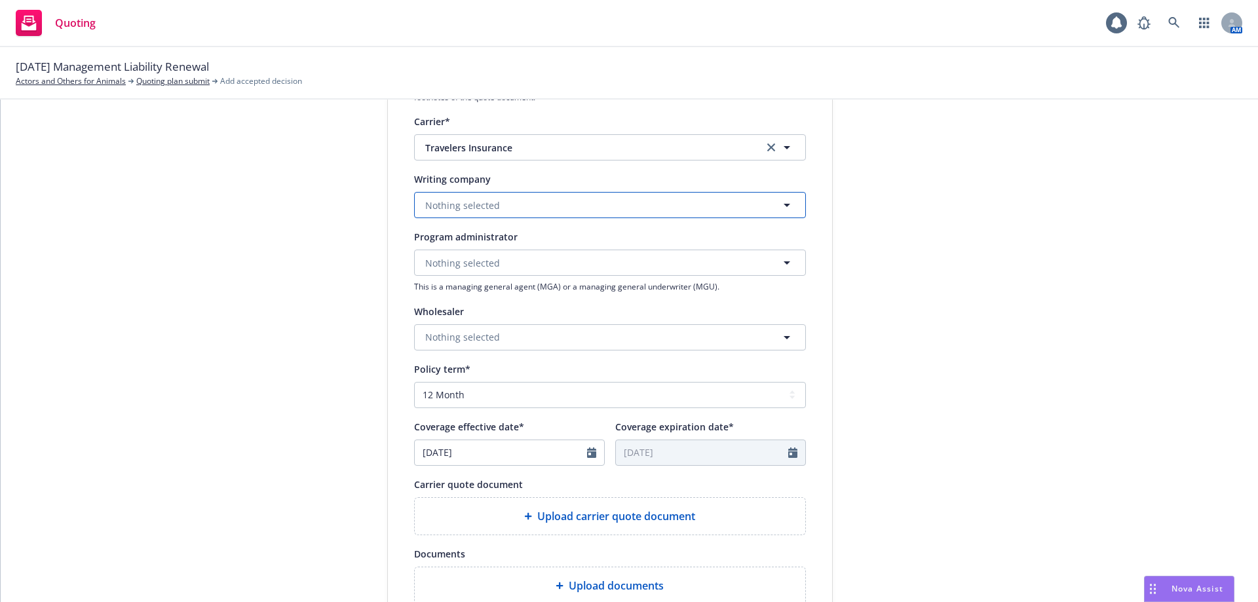
click at [444, 214] on button "Nothing selected" at bounding box center [610, 205] width 392 height 26
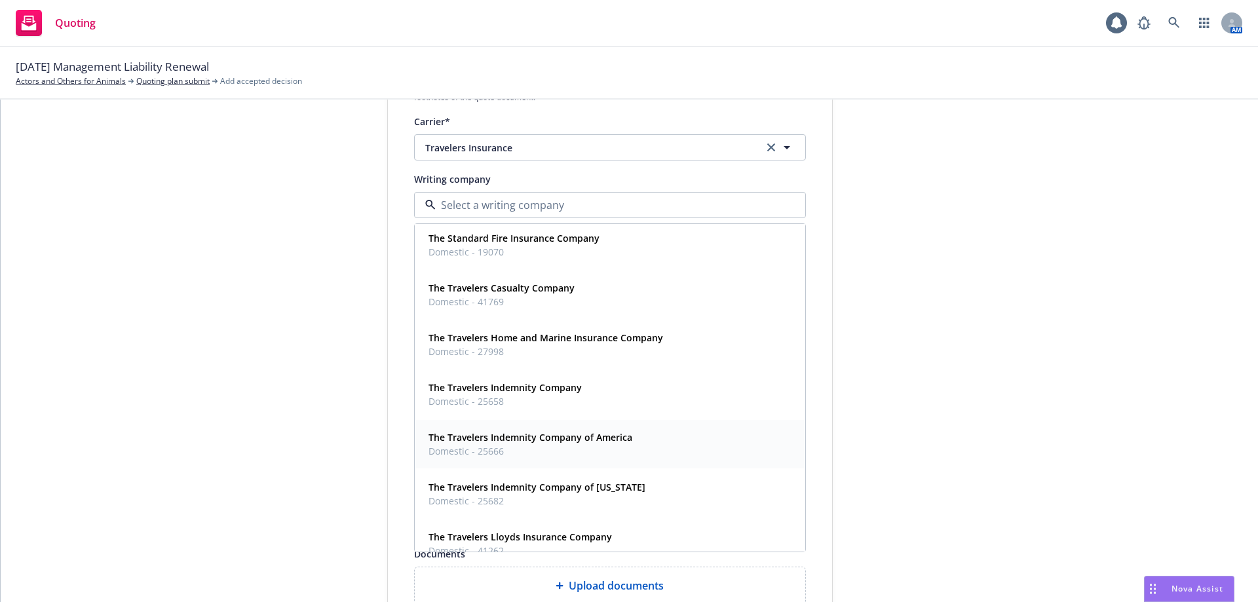
scroll to position [852, 0]
click at [511, 487] on strong "Travelers Casualty and Surety Company of America" at bounding box center [572, 486] width 286 height 12
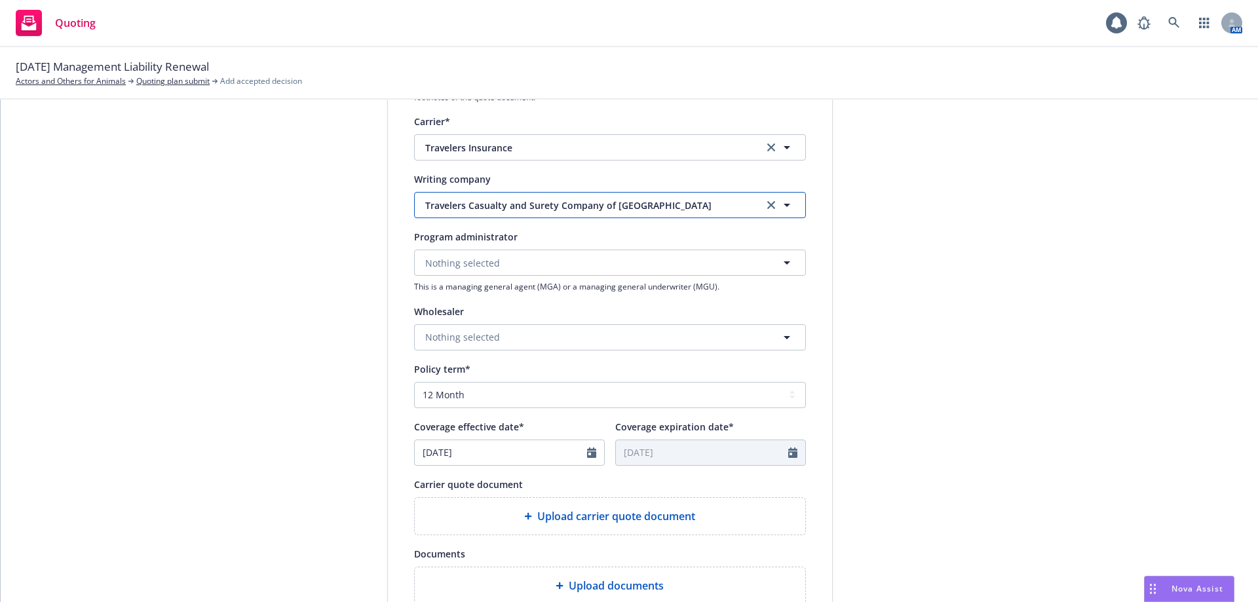
click at [508, 202] on span "Travelers Casualty and Surety Company of America" at bounding box center [584, 206] width 318 height 14
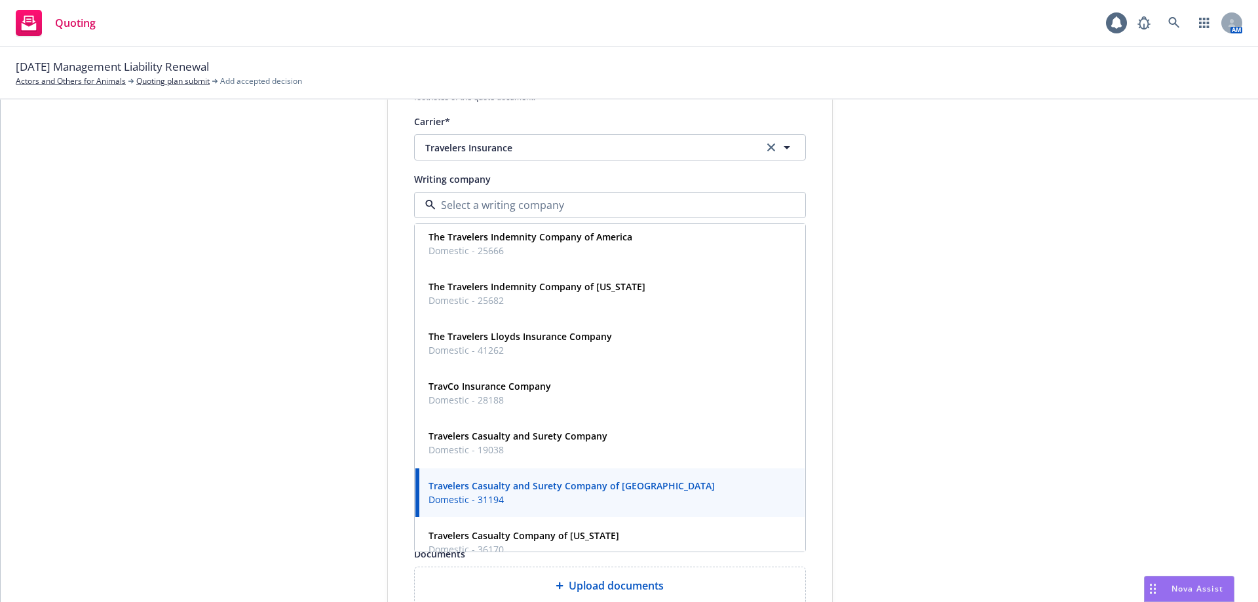
click at [501, 494] on span "Domestic - 31194" at bounding box center [572, 500] width 286 height 14
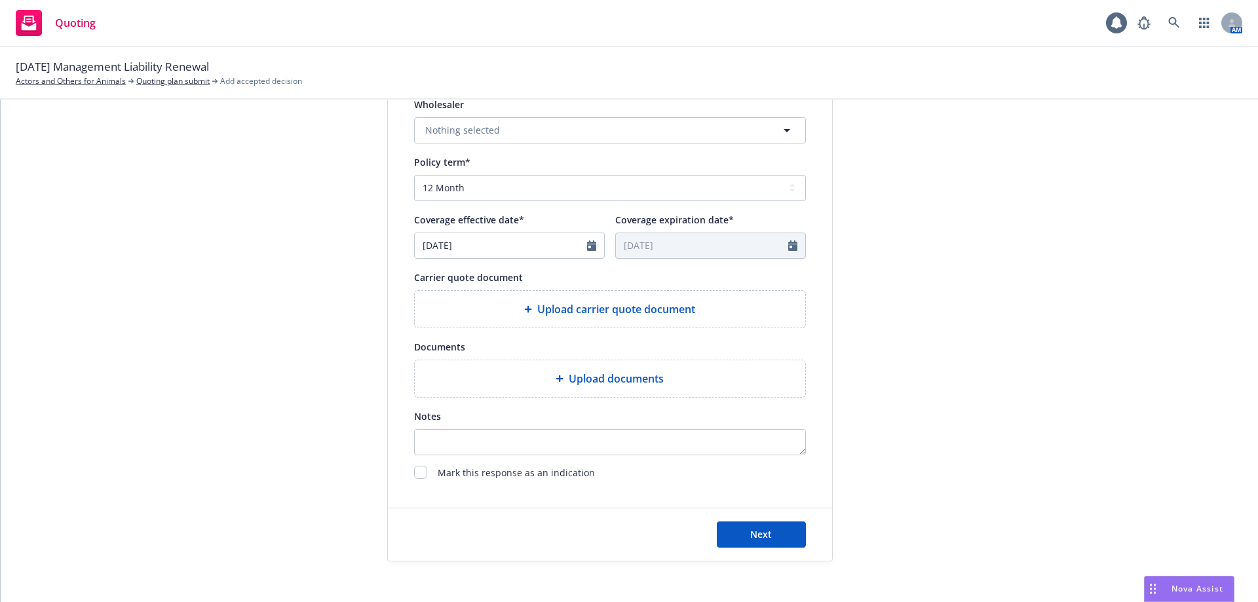
scroll to position [481, 0]
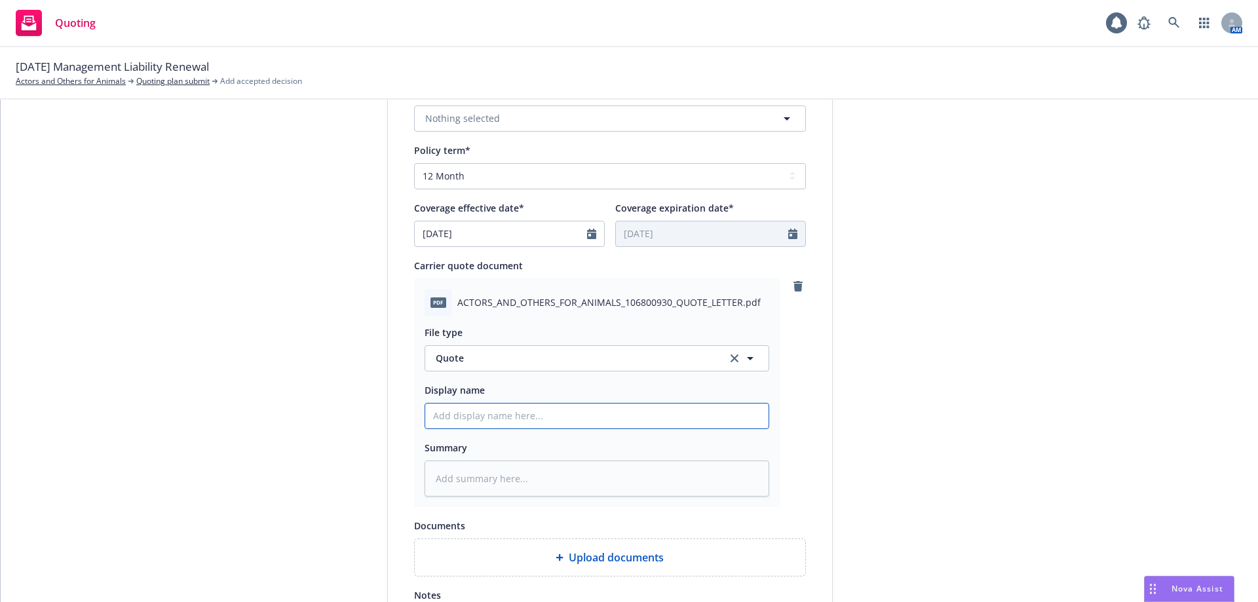
click at [473, 427] on input "Display name" at bounding box center [596, 416] width 343 height 25
type textarea "x"
type input "2"
type textarea "x"
type input "25"
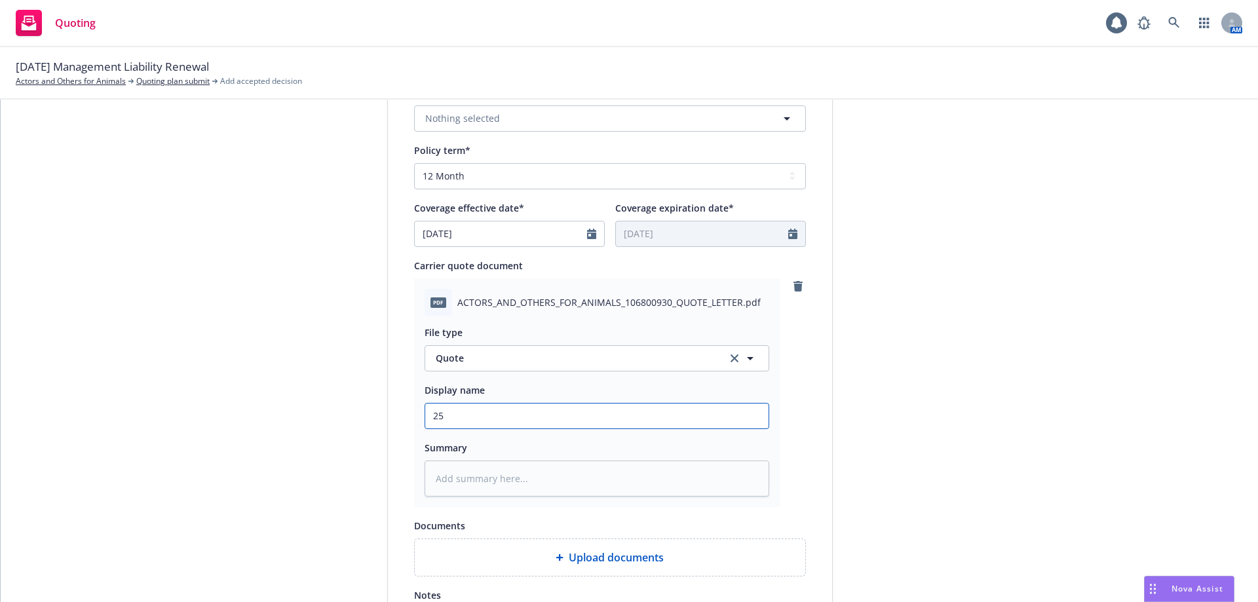
type textarea "x"
type input "25-"
type textarea "x"
type input "25-2"
type textarea "x"
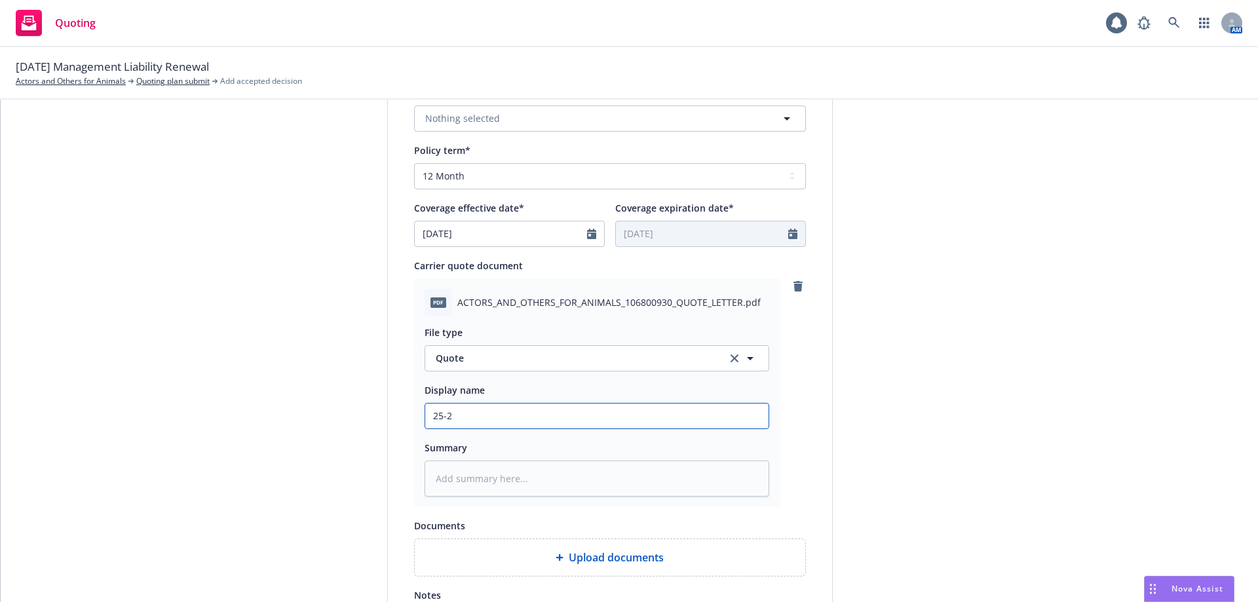
type input "25-26"
type textarea "x"
type input "25-26"
type textarea "x"
type input "25-26 M"
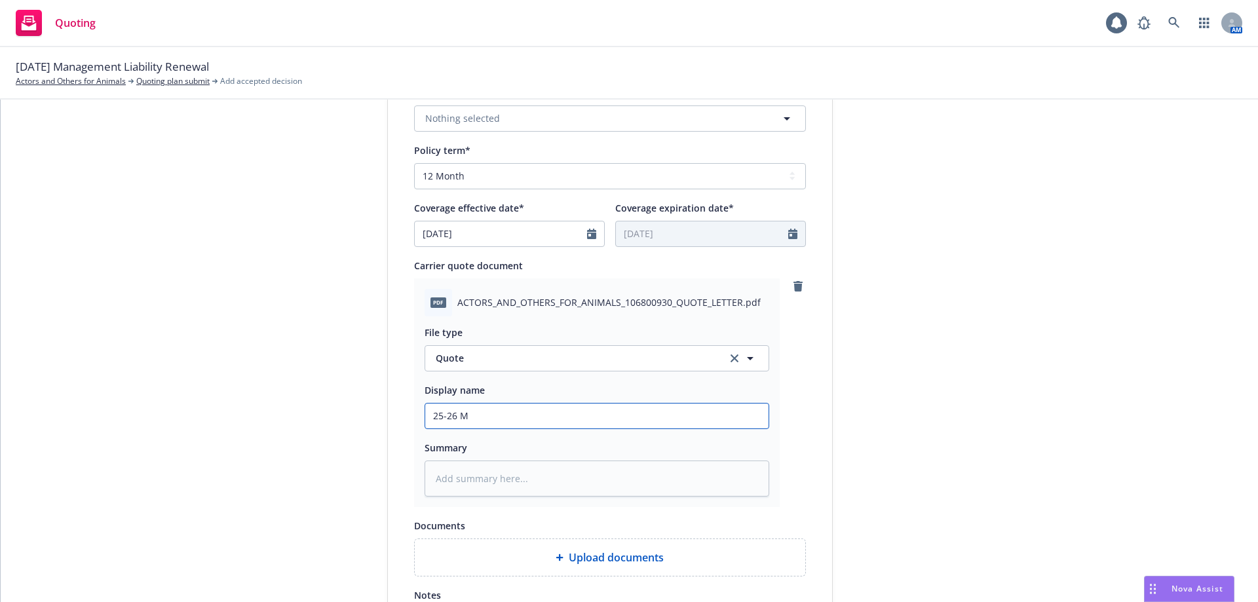
type textarea "x"
type input "25-26 Ma"
type textarea "x"
type input "25-26 Man"
type textarea "x"
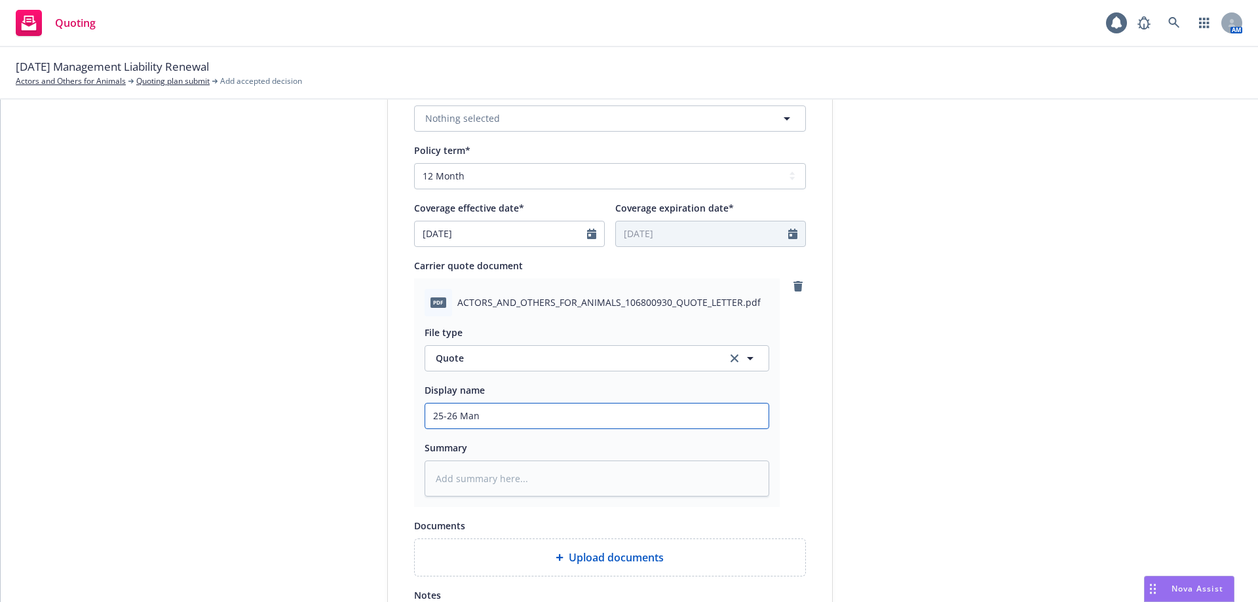
type input "25-26 Mana"
type textarea "x"
type input "25-26 Manag"
type textarea "x"
type input "25-26 Manage"
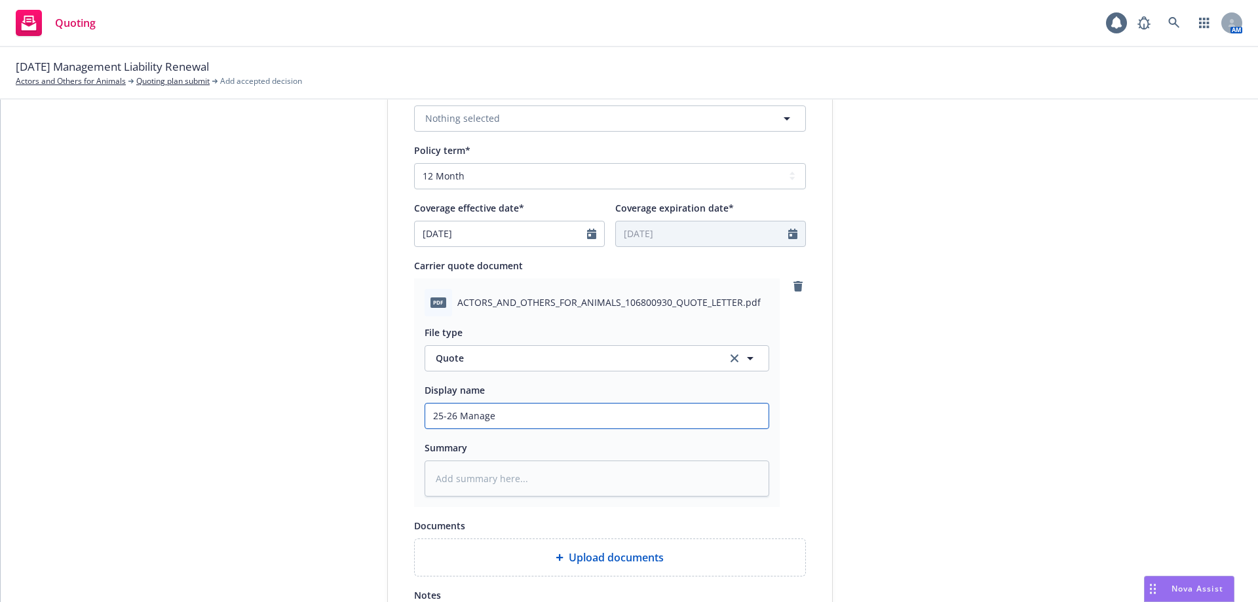
type textarea "x"
type input "25-26 Managem"
type textarea "x"
type input "25-26 Manageme"
type textarea "x"
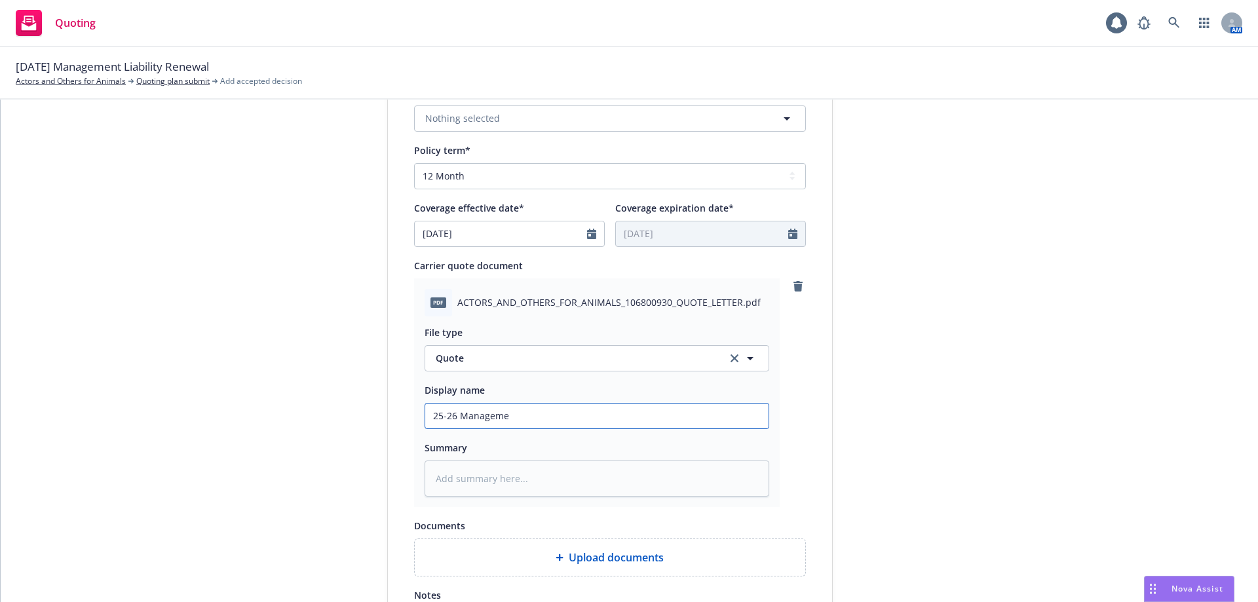
type input "25-26 Managemen"
type textarea "x"
type input "25-26 Management"
type textarea "x"
type input "25-26 Management"
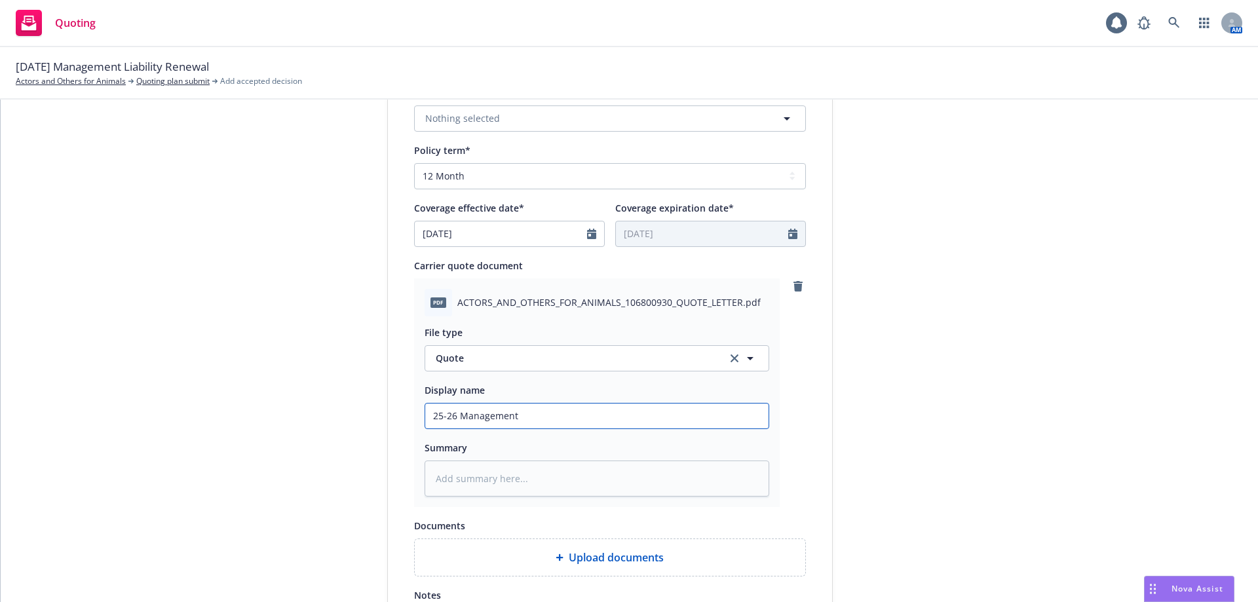
type textarea "x"
type input "25-26 Management L"
type textarea "x"
type input "25-26 Management Li"
type textarea "x"
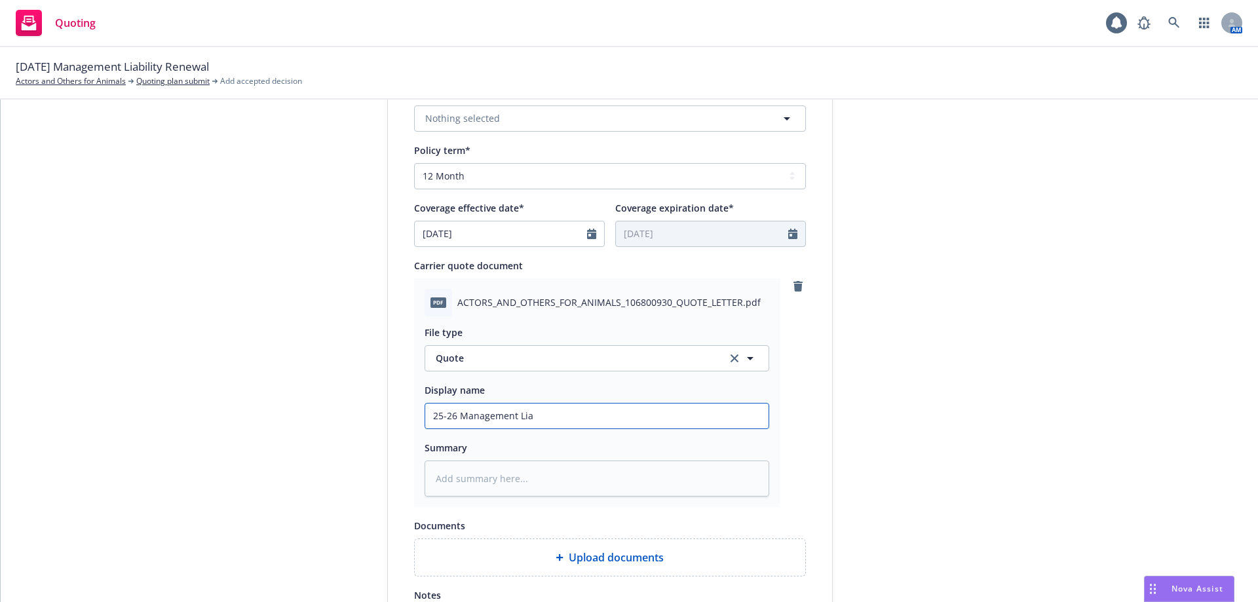
type input "25-26 Management Liab"
type textarea "x"
type input "25-26 Management Liabi"
type textarea "x"
type input "25-26 Management Liabil"
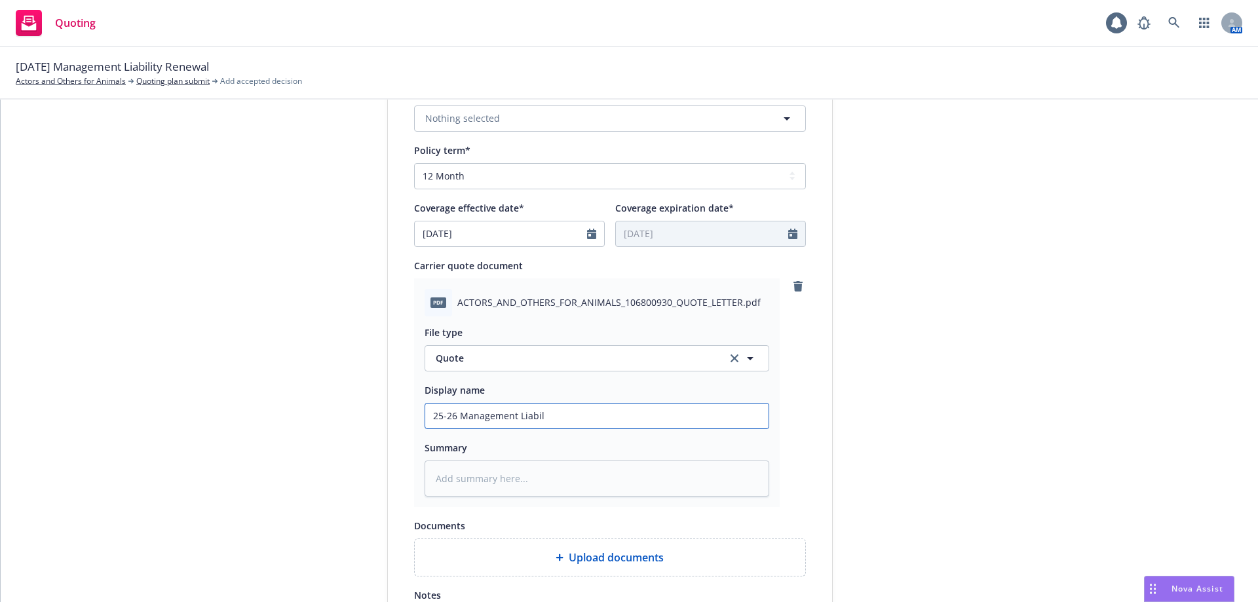
type textarea "x"
type input "25-26 Management Liabili"
type textarea "x"
type input "25-26 Management Liabilit"
type textarea "x"
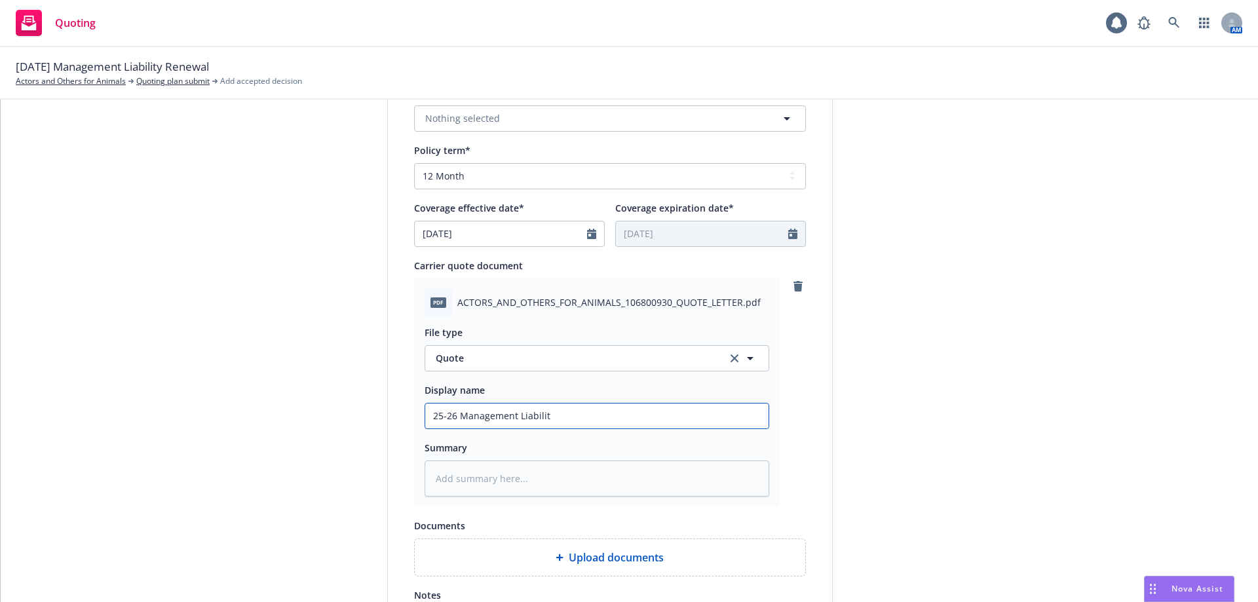
type input "25-26 Management Liability"
type textarea "x"
type input "25-26 Management Liability"
type textarea "x"
type input "25-26 Management Liability Q"
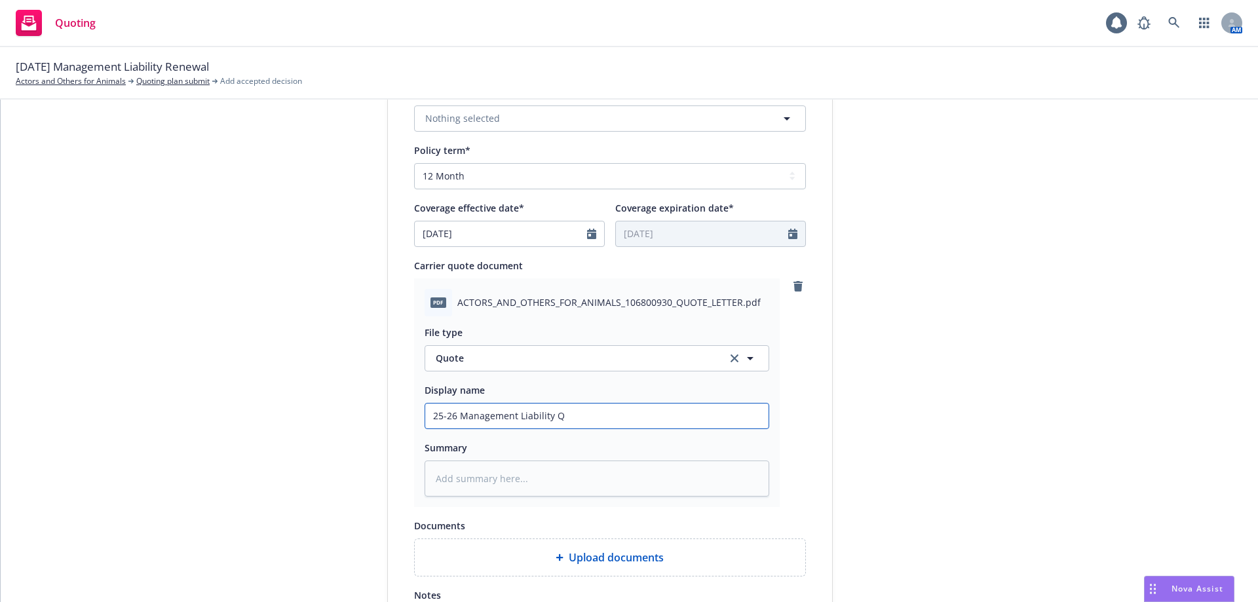
type textarea "x"
type input "25-26 Management Liability Qu"
type textarea "x"
type input "25-26 Management Liability Quo"
type textarea "x"
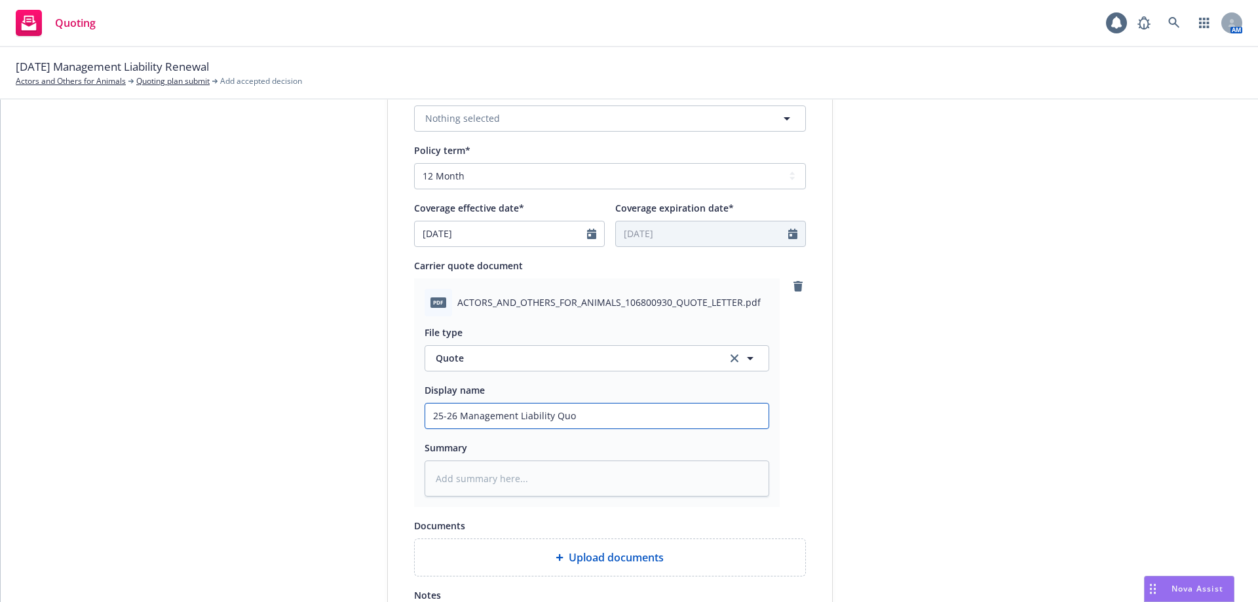
type input "25-26 Management Liability Quot"
type textarea "x"
type input "25-26 Management Liability Quote"
type textarea "x"
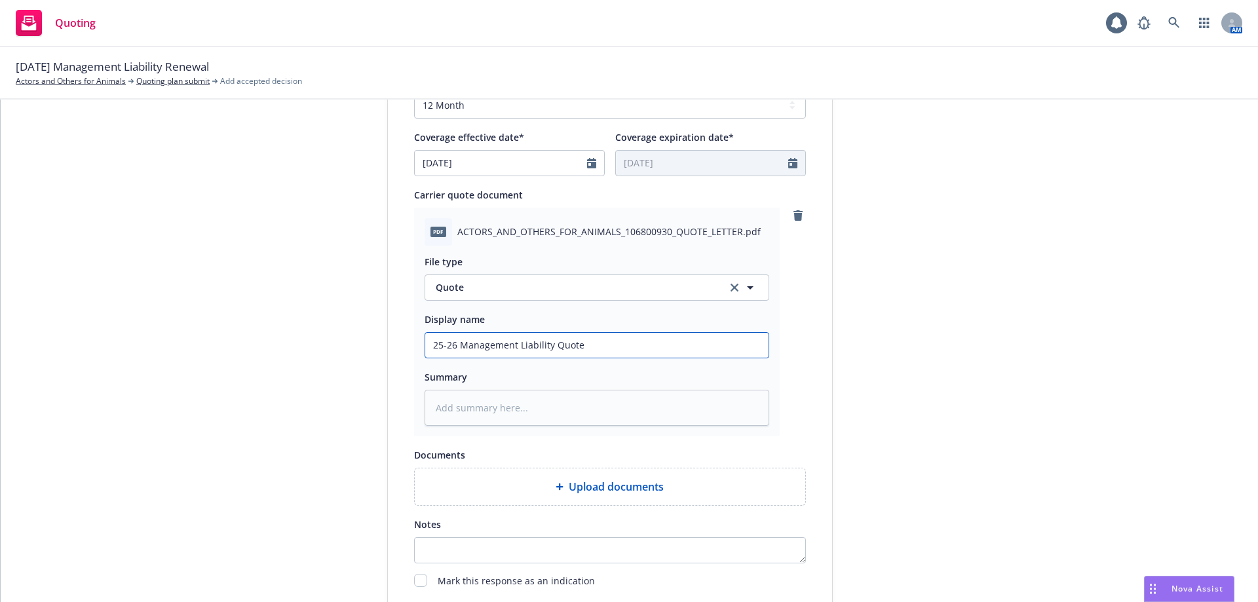
scroll to position [672, 0]
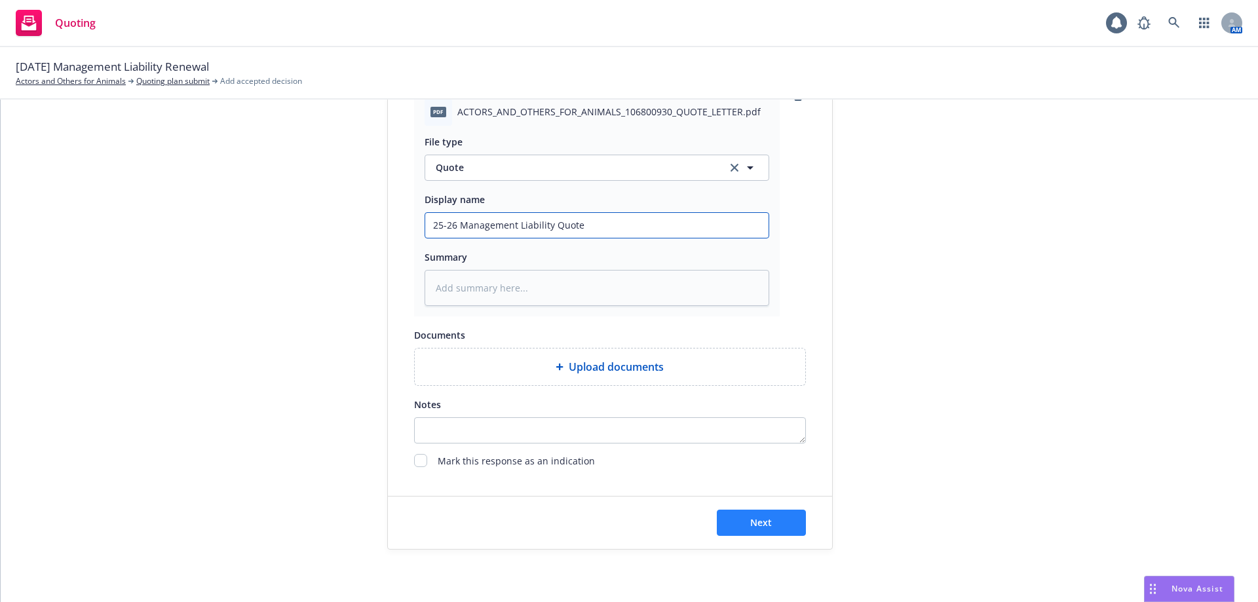
type input "25-26 Management Liability Quote"
click at [721, 525] on button "Next" at bounding box center [761, 523] width 89 height 26
type textarea "x"
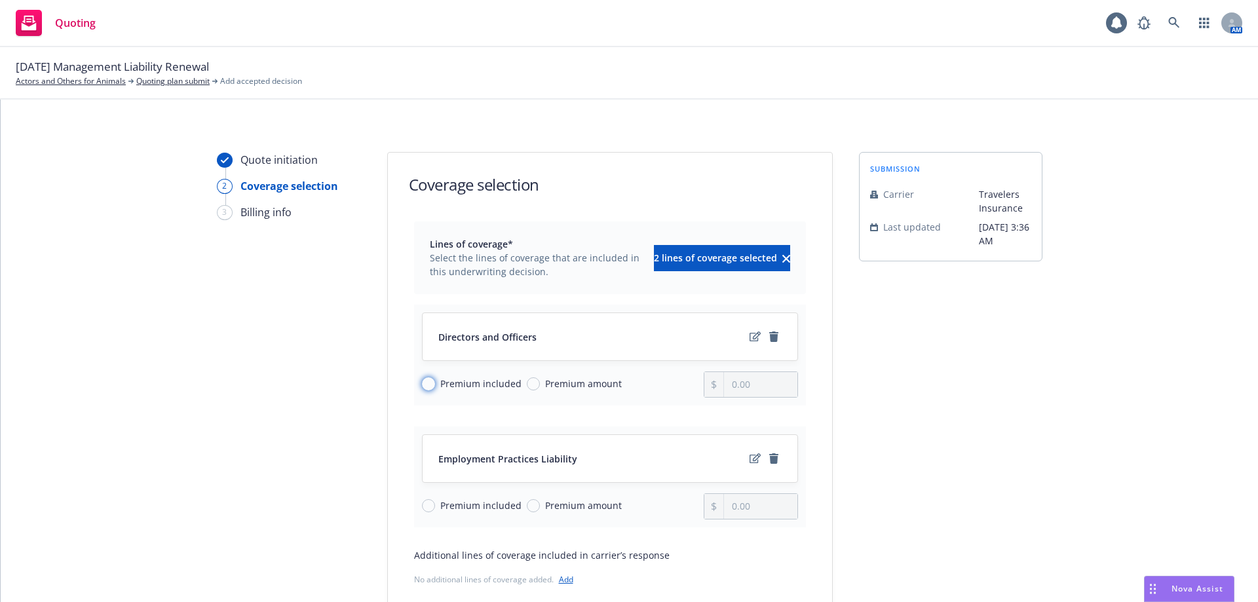
click at [425, 383] on input "Premium included" at bounding box center [428, 383] width 13 height 13
radio input "true"
click at [425, 504] on input "Premium included" at bounding box center [428, 505] width 13 height 13
radio input "true"
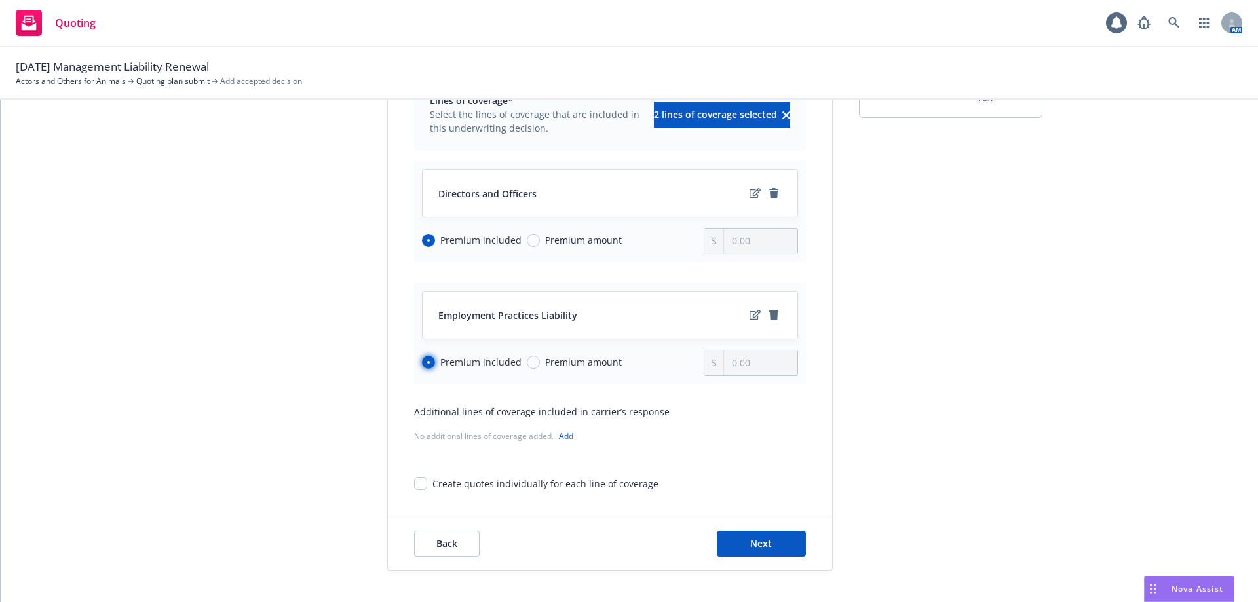
scroll to position [164, 0]
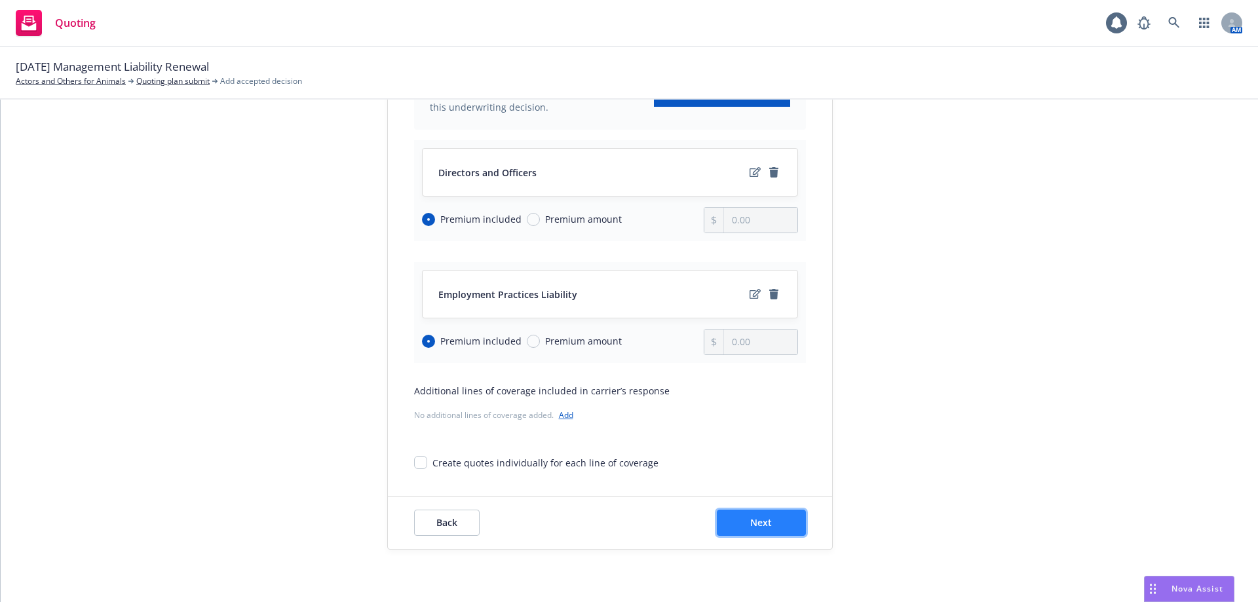
click at [761, 522] on span "Next" at bounding box center [761, 522] width 22 height 12
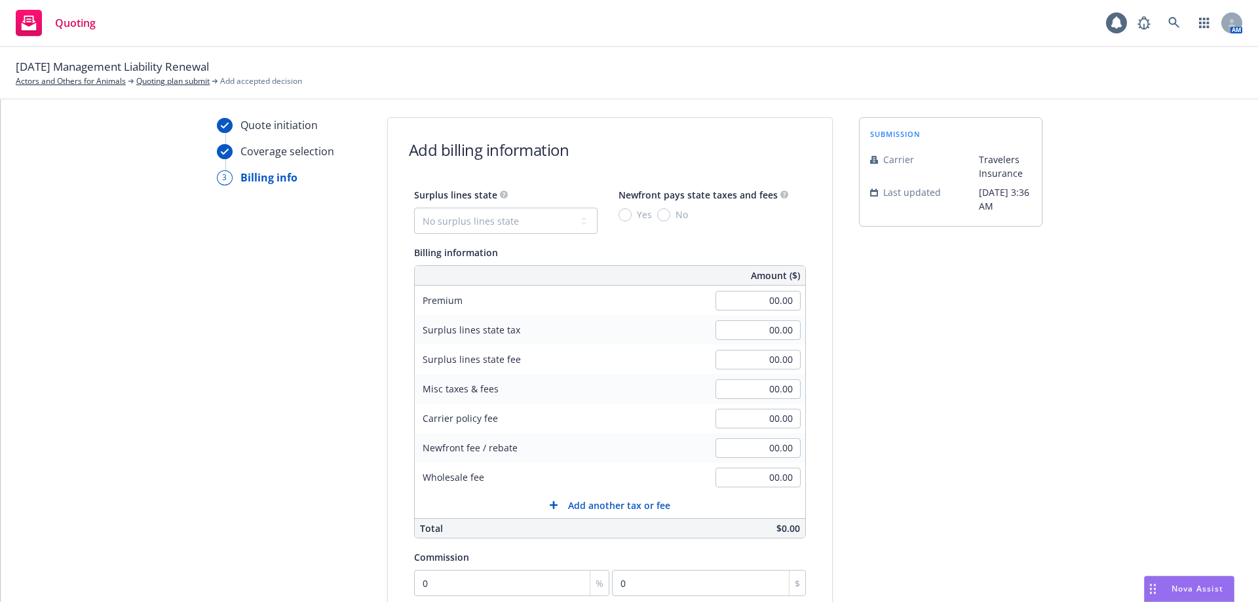
scroll to position [33, 0]
click at [722, 301] on input "00.00" at bounding box center [757, 302] width 85 height 20
type input "2,315.00"
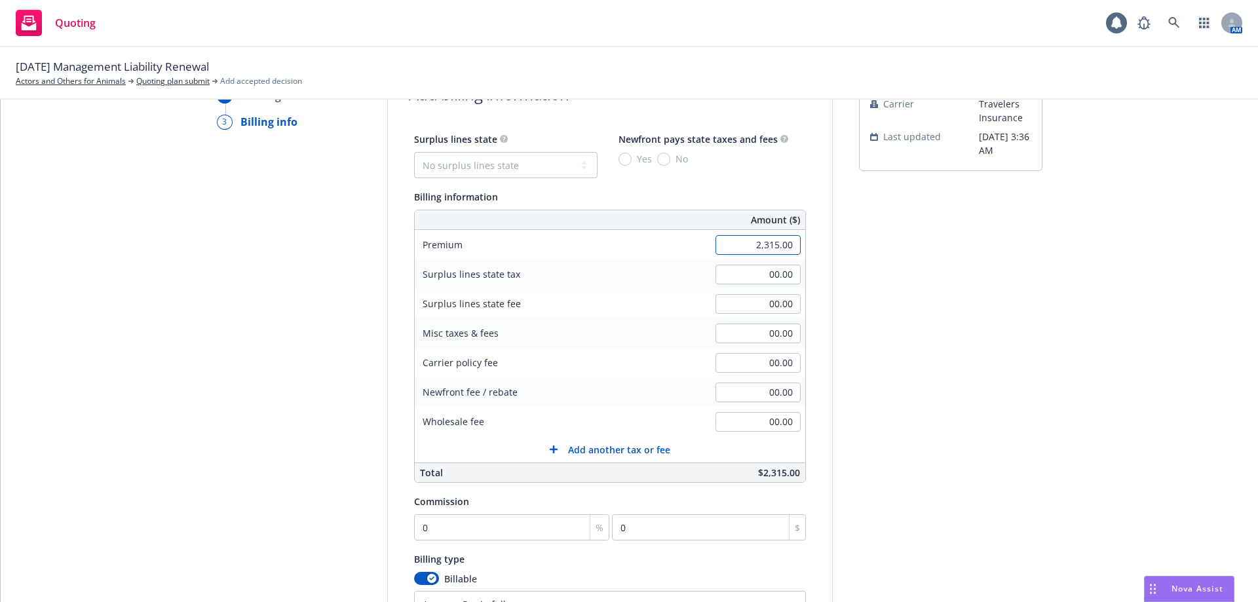
scroll to position [230, 0]
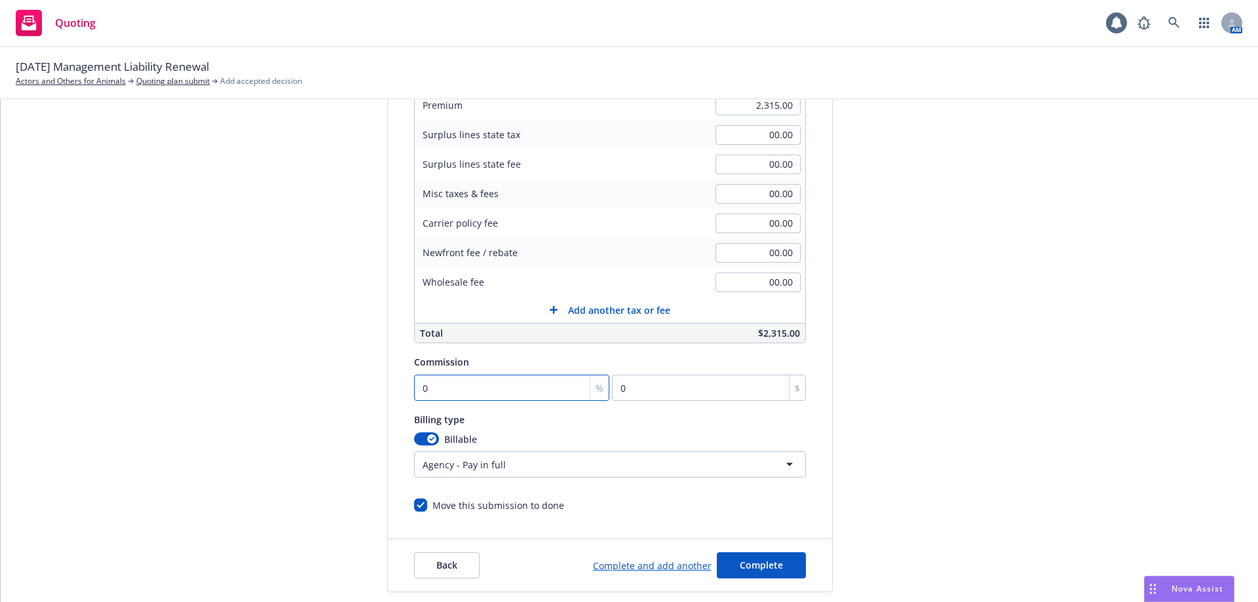
click at [474, 389] on input "0" at bounding box center [512, 388] width 196 height 26
type input "1"
type input "23.15"
type input "15"
type input "347.25"
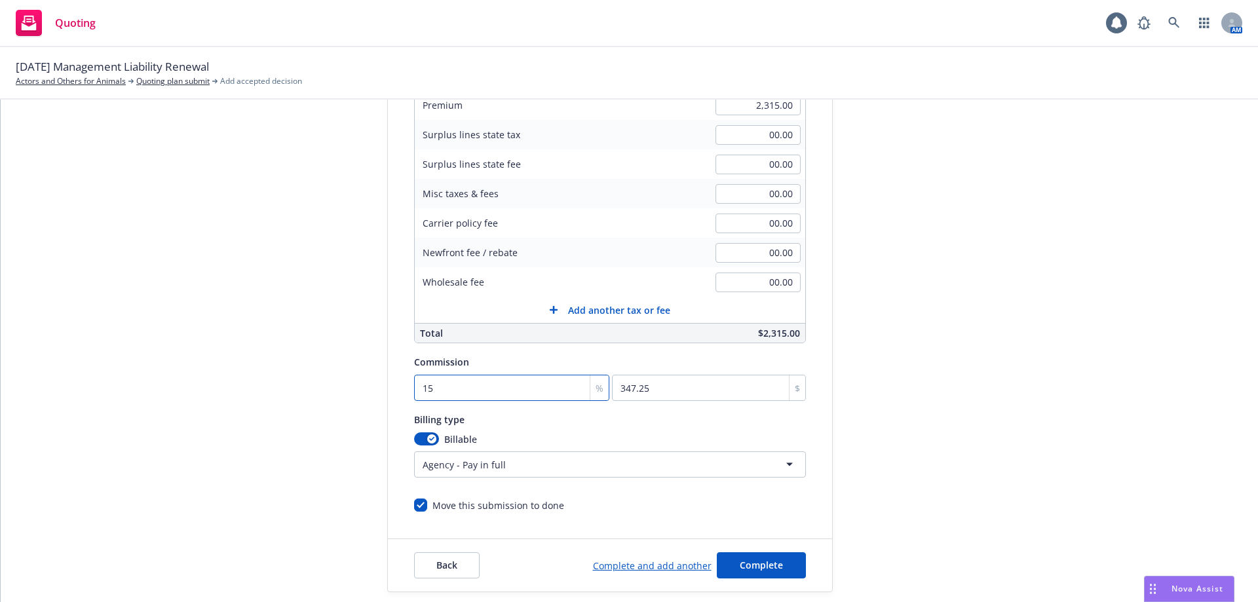
type input "15"
click at [516, 428] on div "Billing type Billable Agency - Pay in full Agency - Financed Agency - Installme…" at bounding box center [610, 444] width 392 height 66
click at [483, 468] on html "Quoting 1 AM 09/15/25 Management Liability Renewal Actors and Others for Animal…" at bounding box center [629, 301] width 1258 height 602
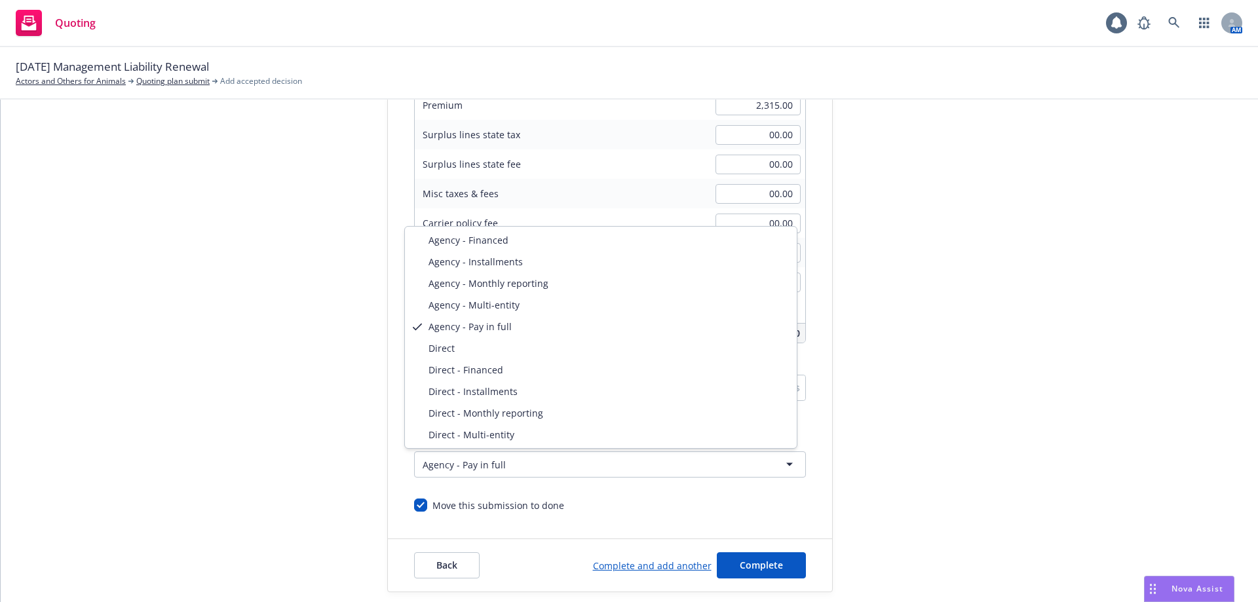
select select "DIRECT"
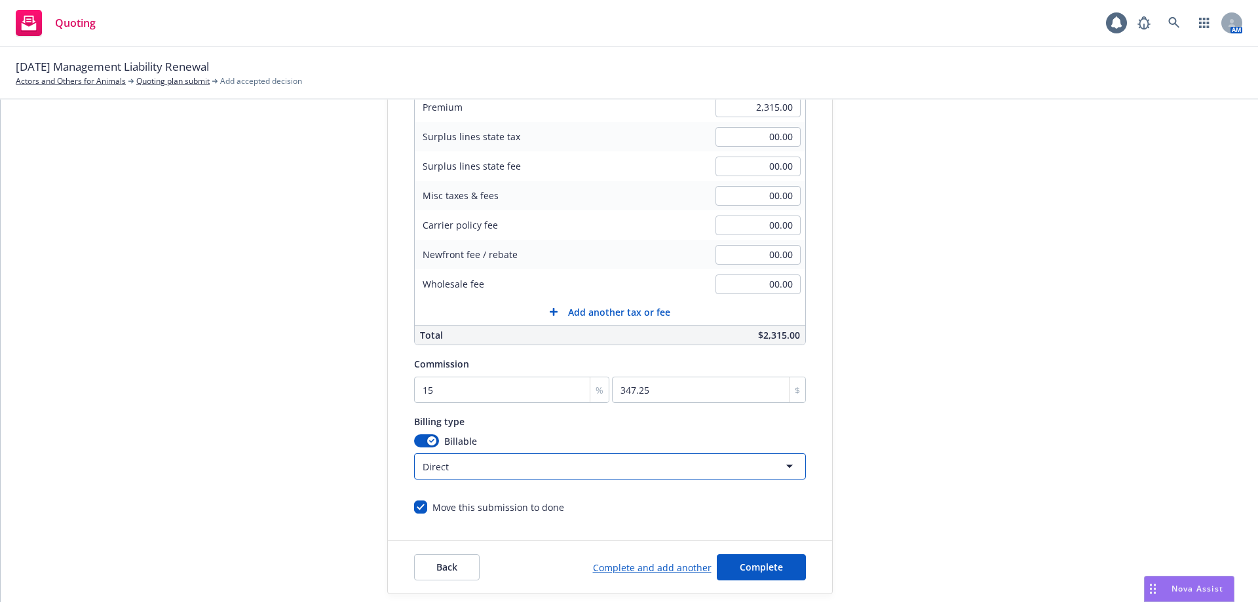
scroll to position [273, 0]
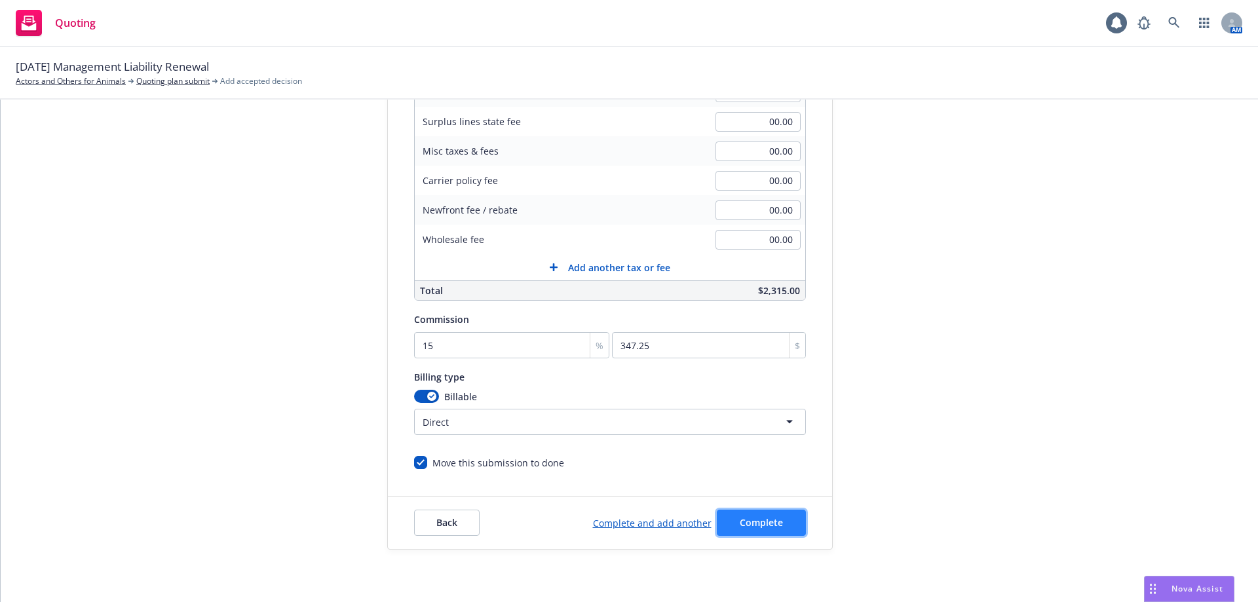
click at [727, 532] on button "Complete" at bounding box center [761, 523] width 89 height 26
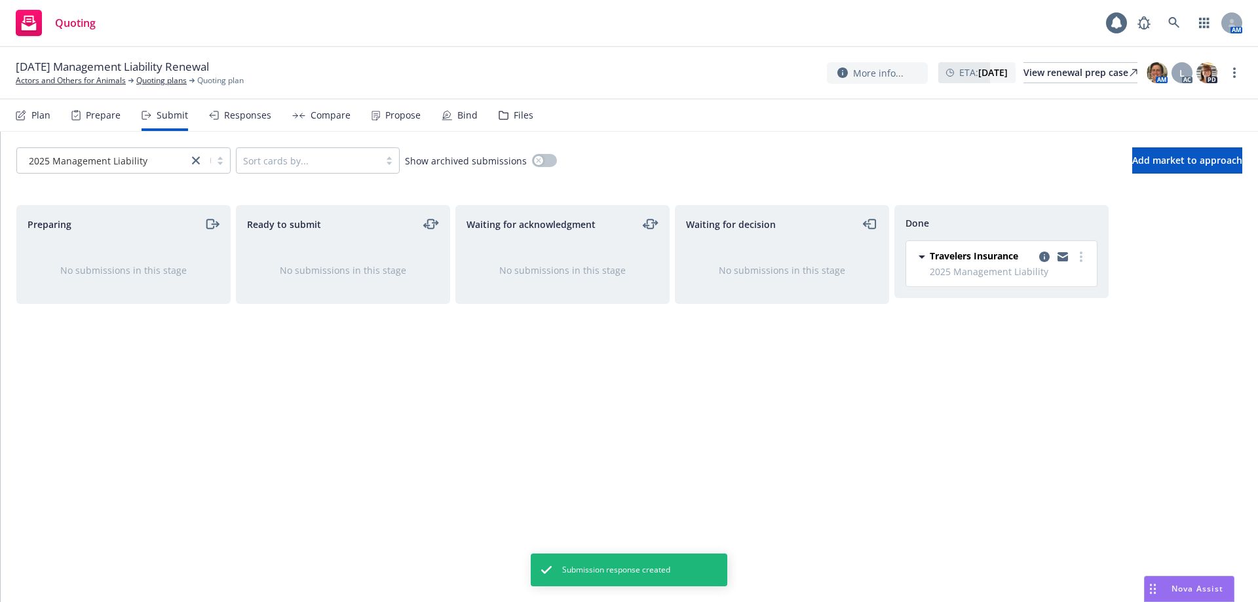
click at [379, 113] on div "Propose" at bounding box center [395, 115] width 49 height 31
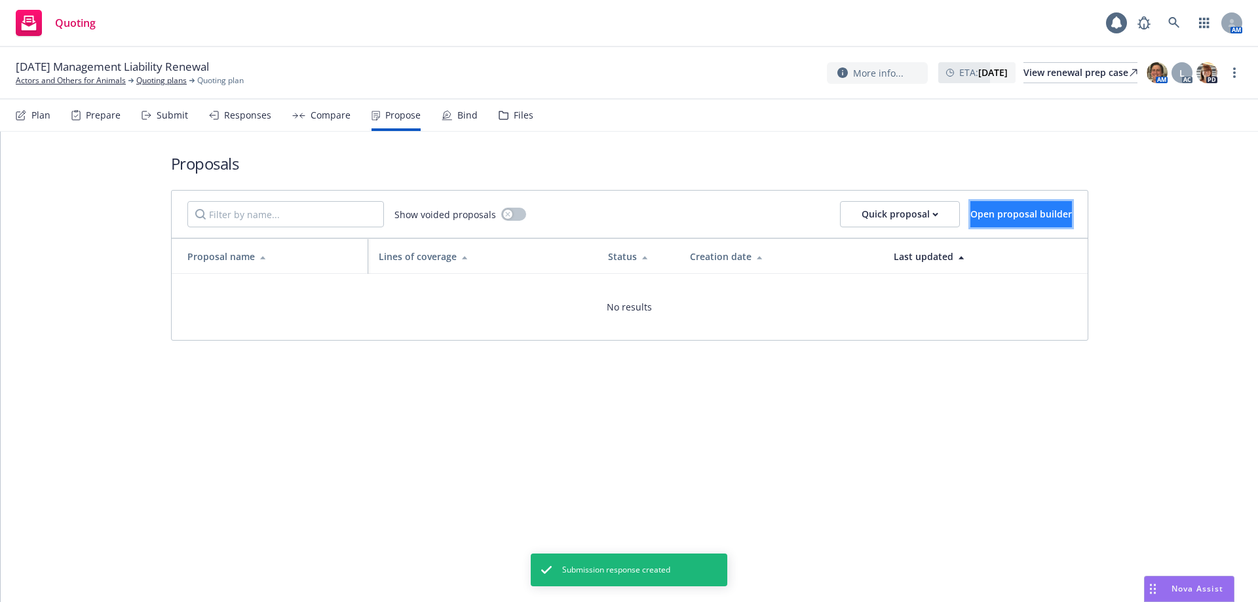
click at [970, 216] on span "Open proposal builder" at bounding box center [1021, 214] width 102 height 12
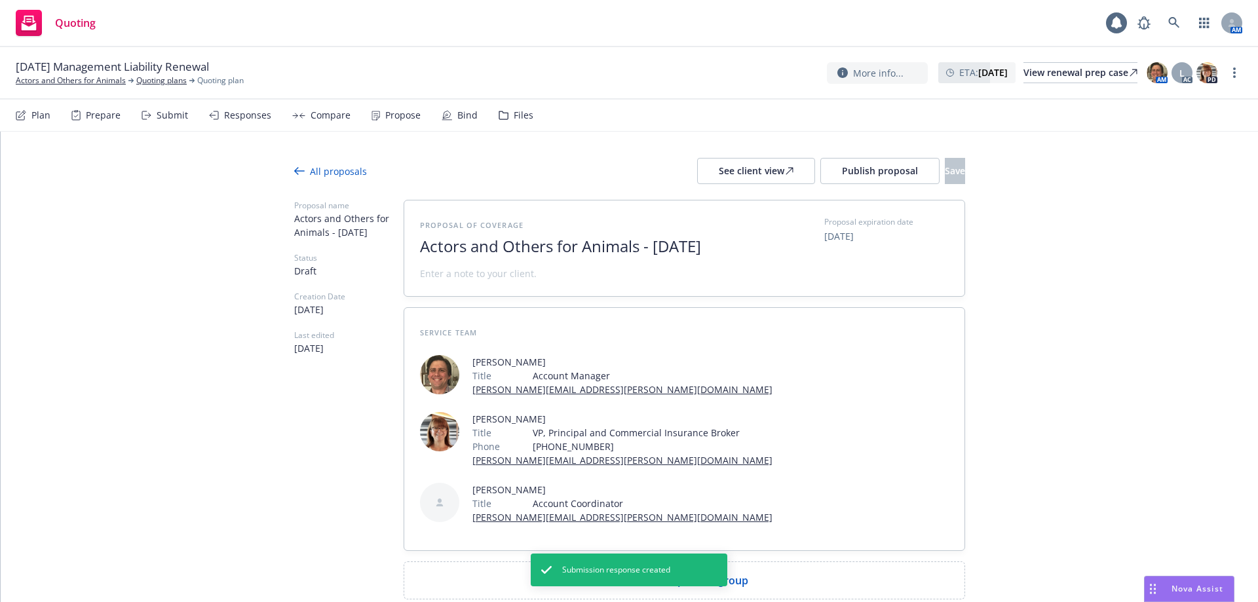
click at [420, 249] on span "Actors and Others for Animals - August 2025" at bounding box center [580, 246] width 321 height 19
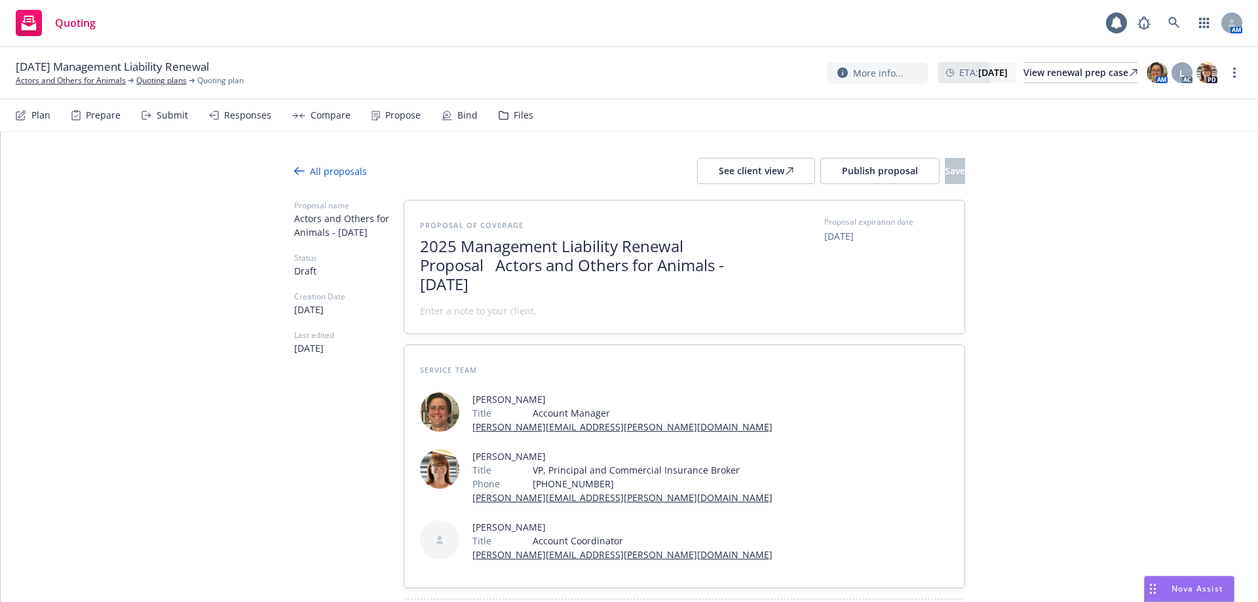
drag, startPoint x: 717, startPoint y: 267, endPoint x: 769, endPoint y: 303, distance: 63.2
click at [769, 303] on div "Proposal of coverage 2025 Management Liability Renewal Proposal Actors and Othe…" at bounding box center [684, 267] width 529 height 102
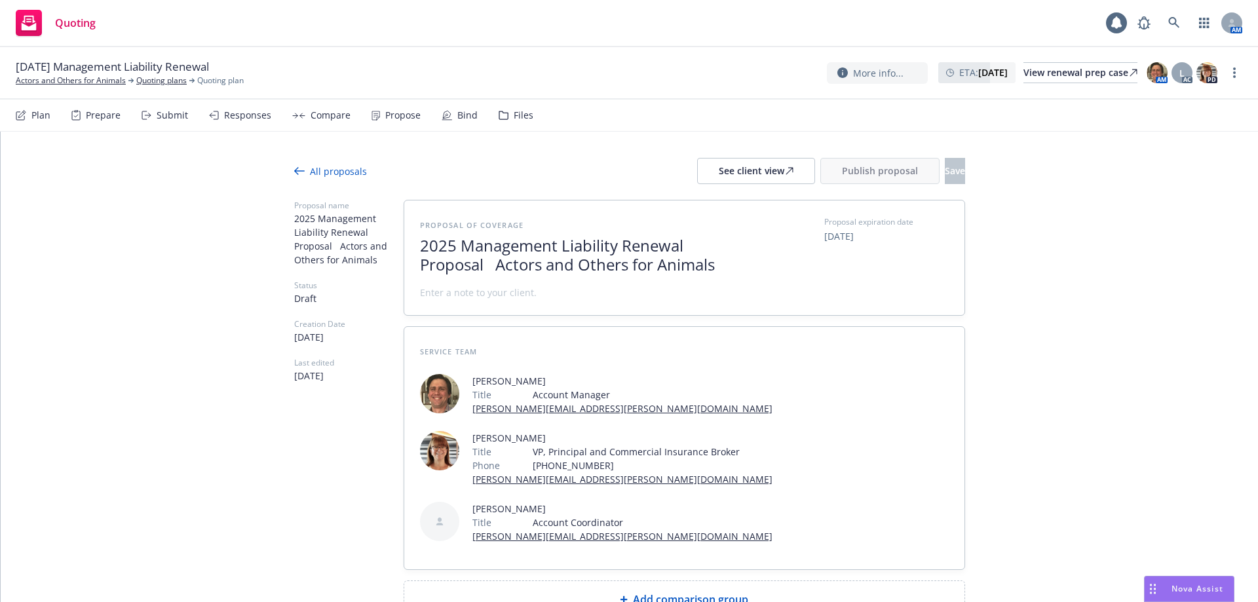
click at [458, 297] on span at bounding box center [478, 293] width 117 height 14
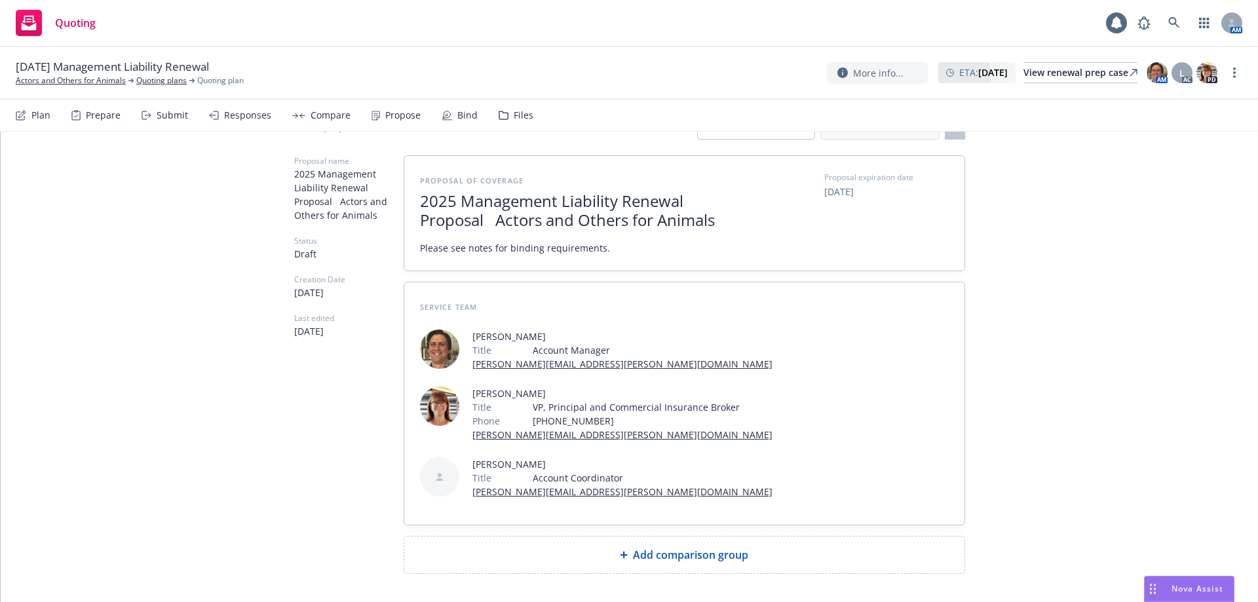
scroll to position [95, 0]
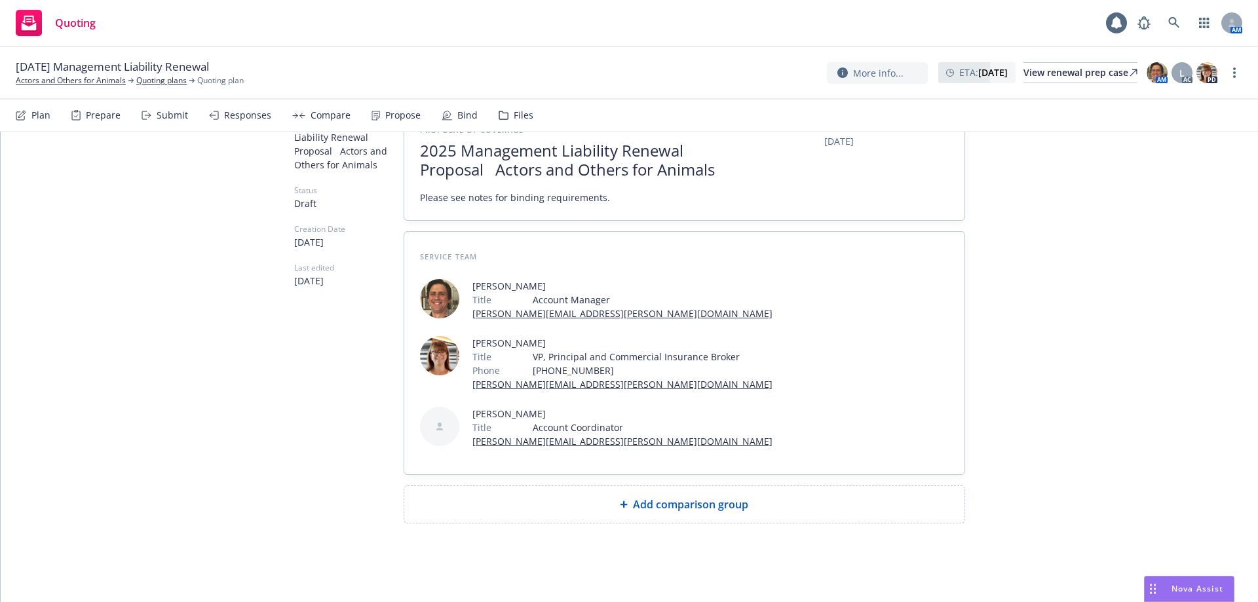
click at [660, 516] on div "Add comparison group" at bounding box center [684, 504] width 560 height 37
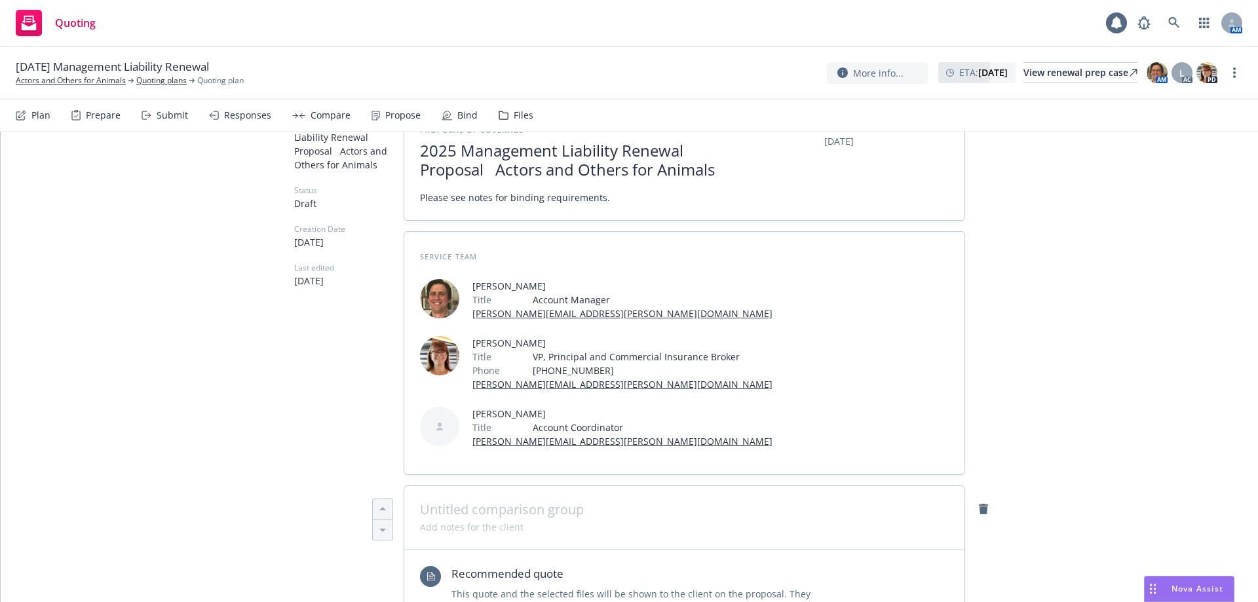
type textarea "x"
click at [430, 513] on span at bounding box center [684, 510] width 529 height 16
drag, startPoint x: 562, startPoint y: 514, endPoint x: 548, endPoint y: 512, distance: 14.5
click at [548, 512] on span "2025 Management Lialbity - D&O / EPL" at bounding box center [684, 510] width 529 height 16
click at [553, 514] on span "2025 Management Lialbity - D&O / EPL" at bounding box center [684, 510] width 529 height 16
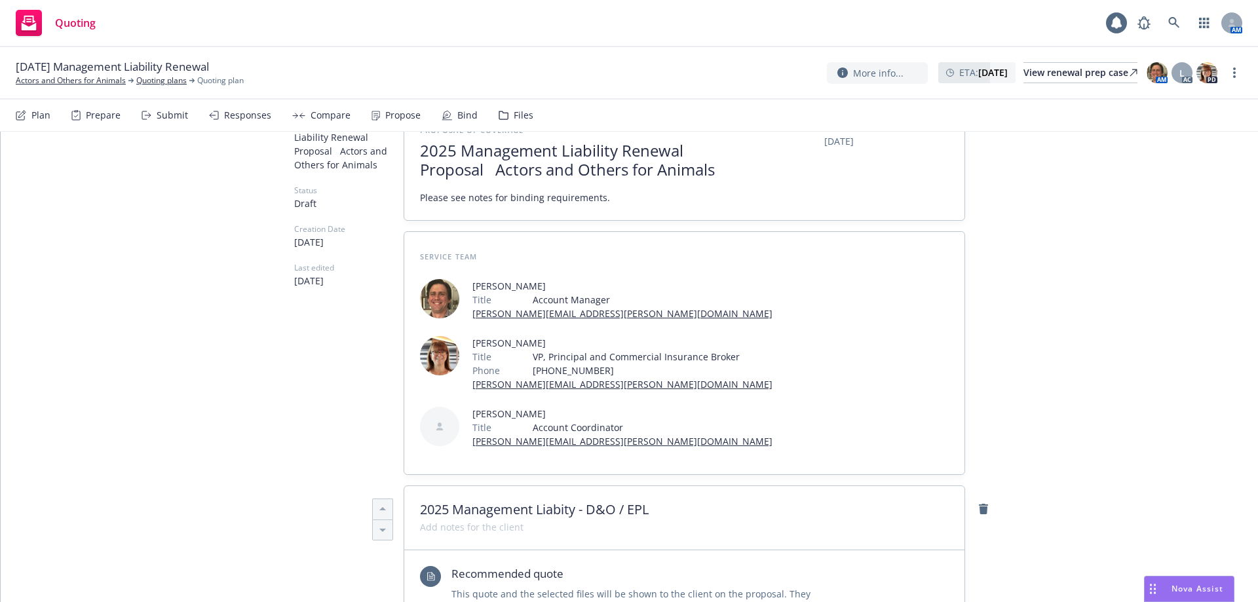
click at [562, 514] on span "2025 Management Liabity - D&O / EPL" at bounding box center [684, 510] width 529 height 16
click at [574, 536] on div "2025 Management Liability - D&O / EPL" at bounding box center [684, 518] width 560 height 64
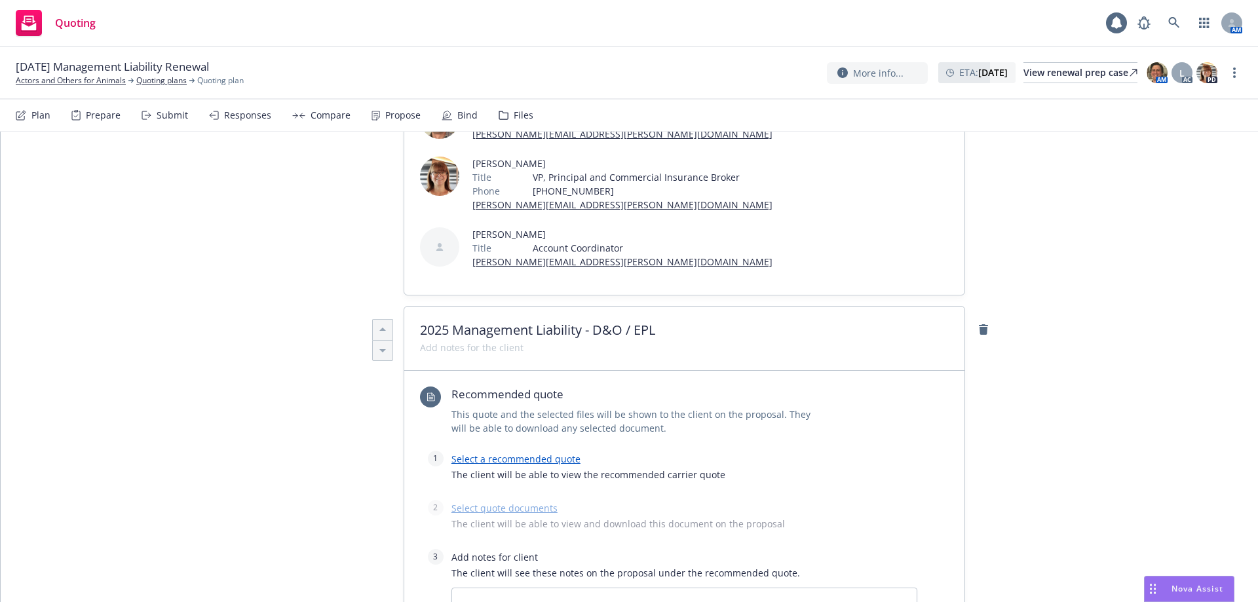
scroll to position [292, 0]
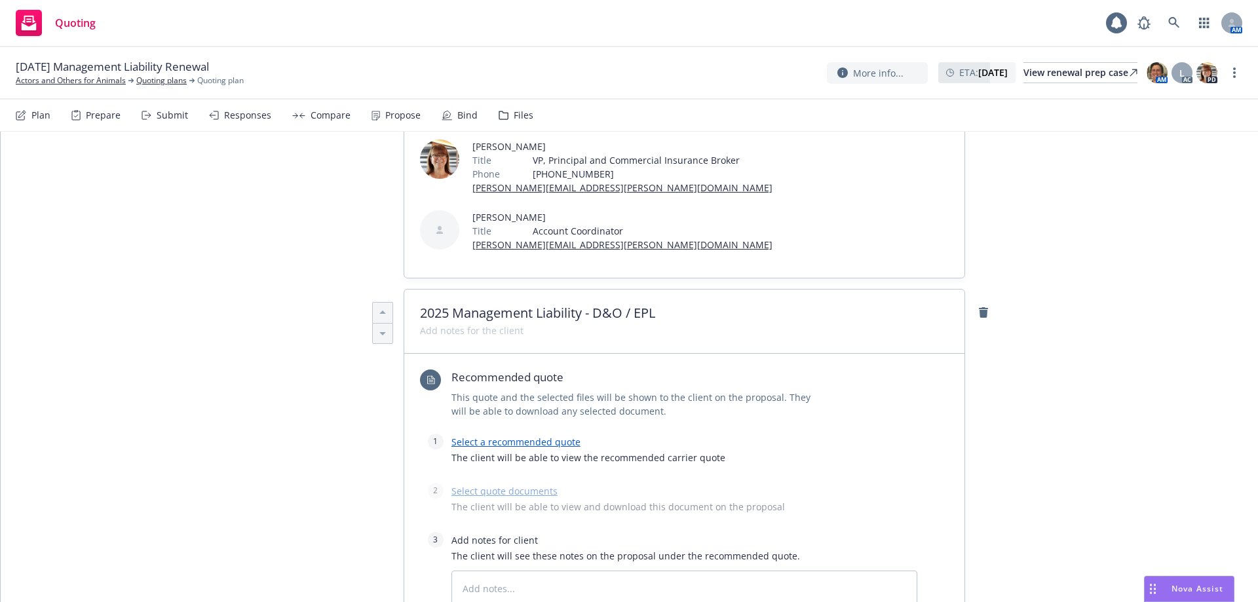
click at [523, 444] on link "Select a recommended quote" at bounding box center [515, 442] width 129 height 12
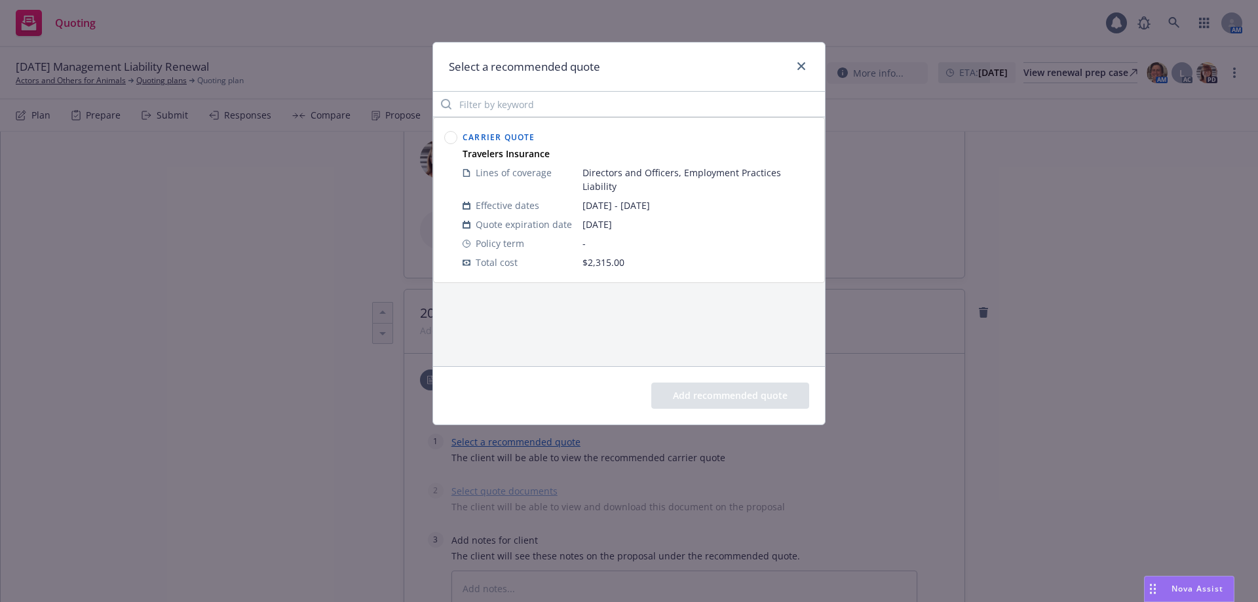
click at [451, 136] on circle at bounding box center [451, 138] width 12 height 12
click at [705, 395] on button "Add recommended quote" at bounding box center [730, 396] width 158 height 26
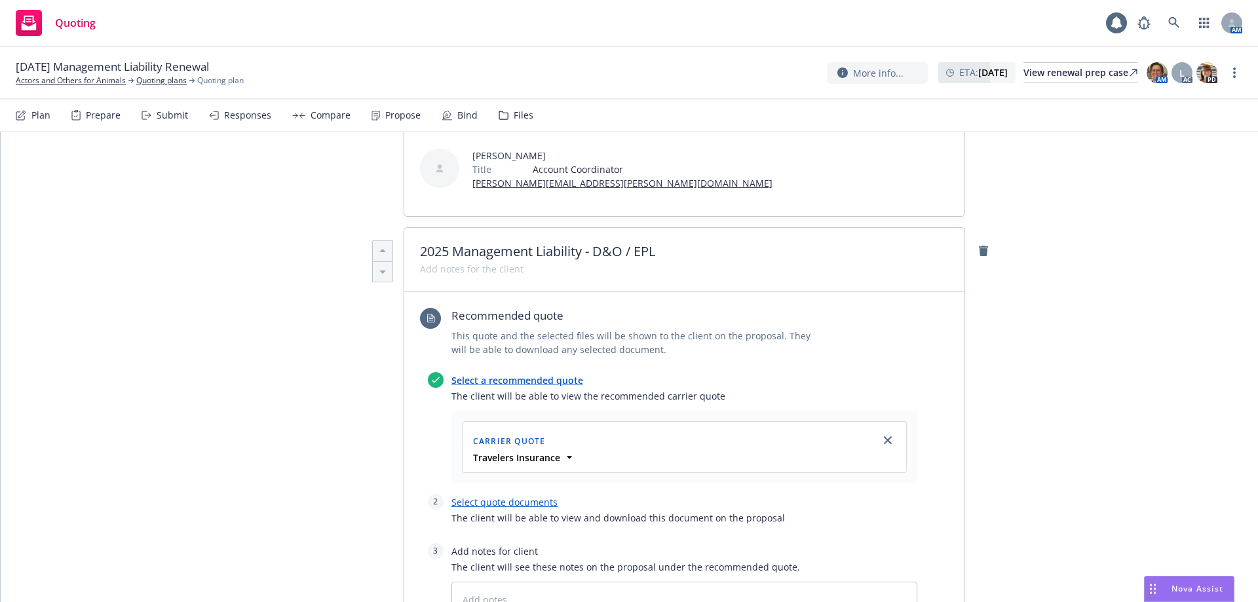
scroll to position [554, 0]
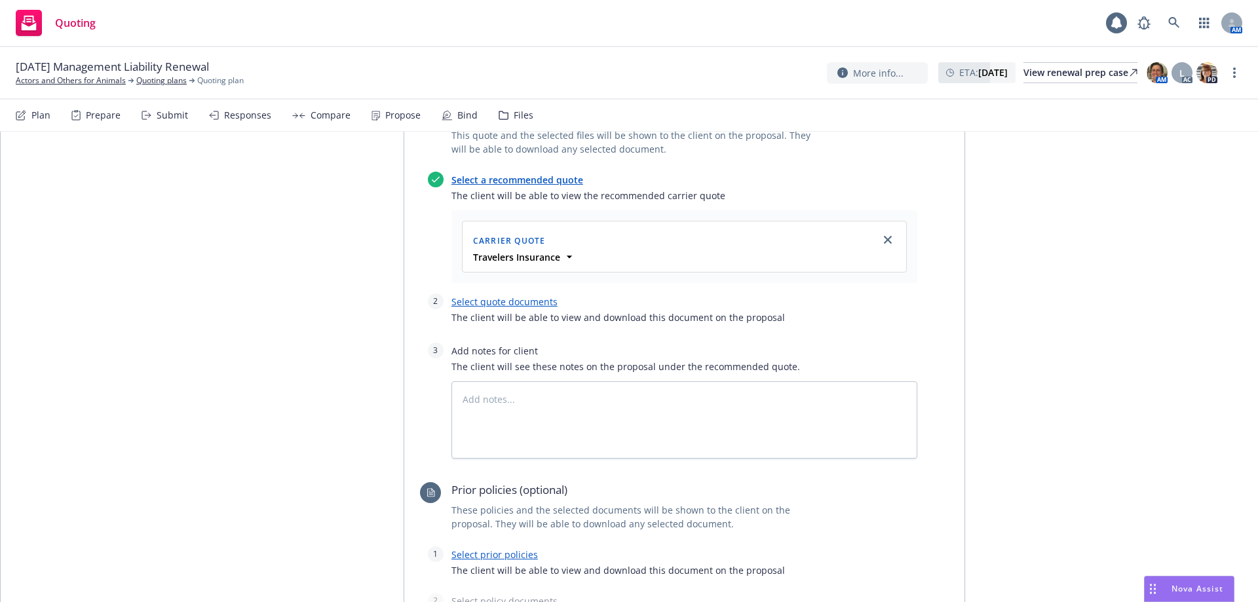
click at [474, 311] on span "The client will be able to view and download this document on the proposal" at bounding box center [684, 318] width 466 height 14
click at [472, 300] on link "Select quote documents" at bounding box center [504, 301] width 106 height 12
type textarea "x"
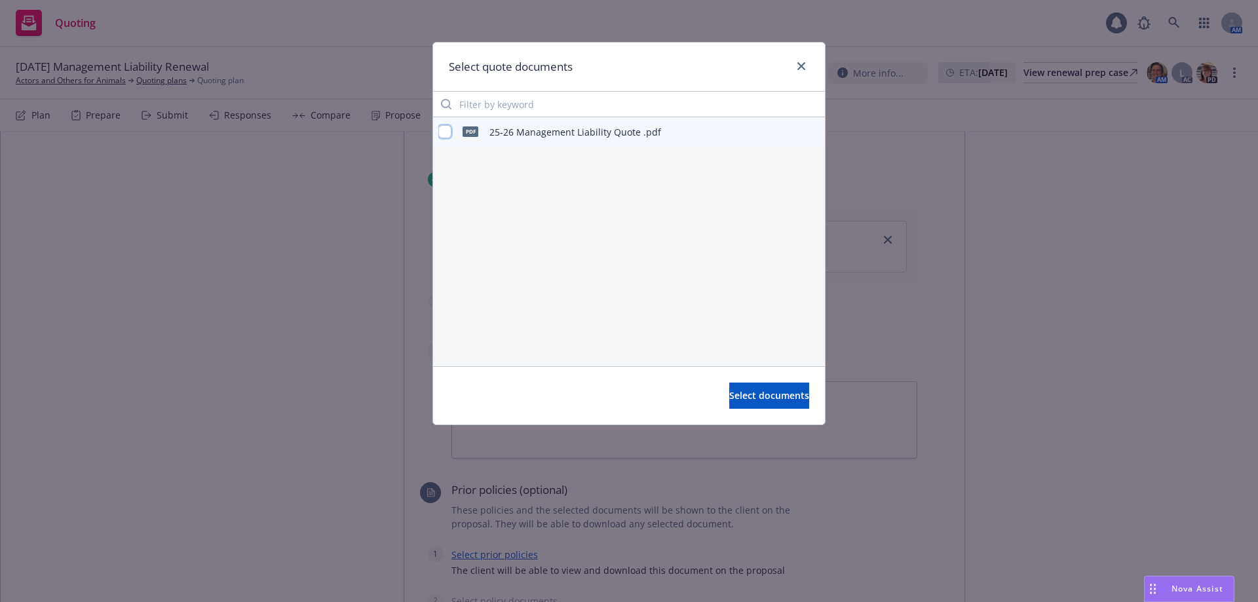
click at [446, 131] on input "checkbox" at bounding box center [444, 131] width 13 height 13
checkbox input "true"
click at [729, 387] on button "Select documents" at bounding box center [769, 396] width 80 height 26
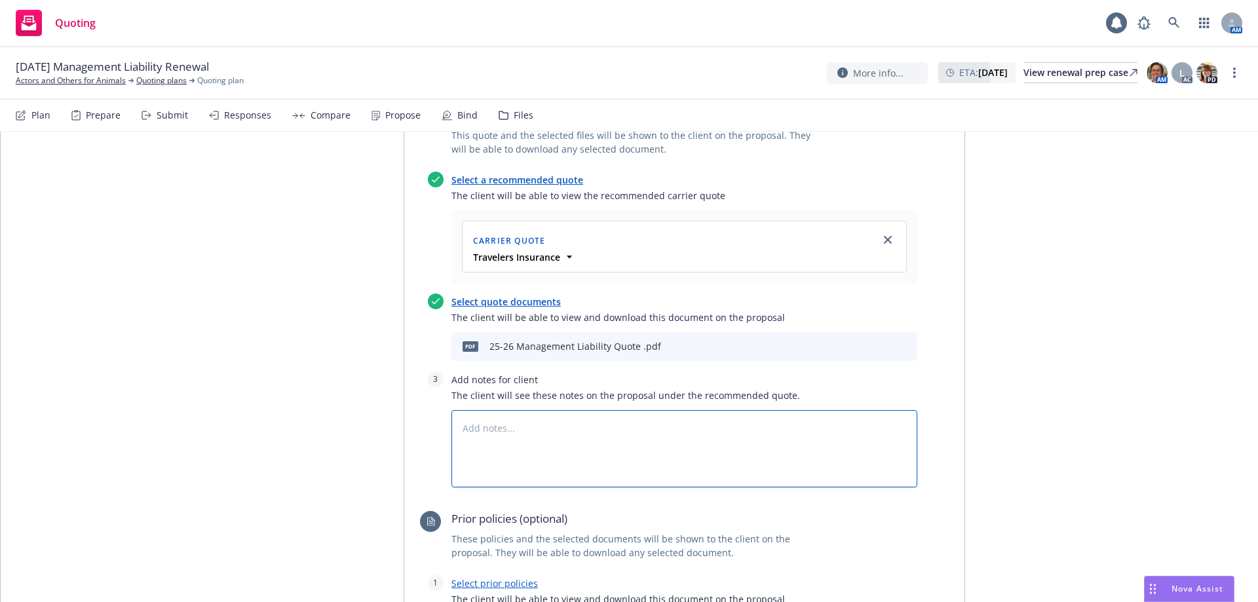
click at [475, 424] on textarea at bounding box center [684, 448] width 466 height 77
type textarea "x"
type textarea "S"
type textarea "x"
type textarea "Su"
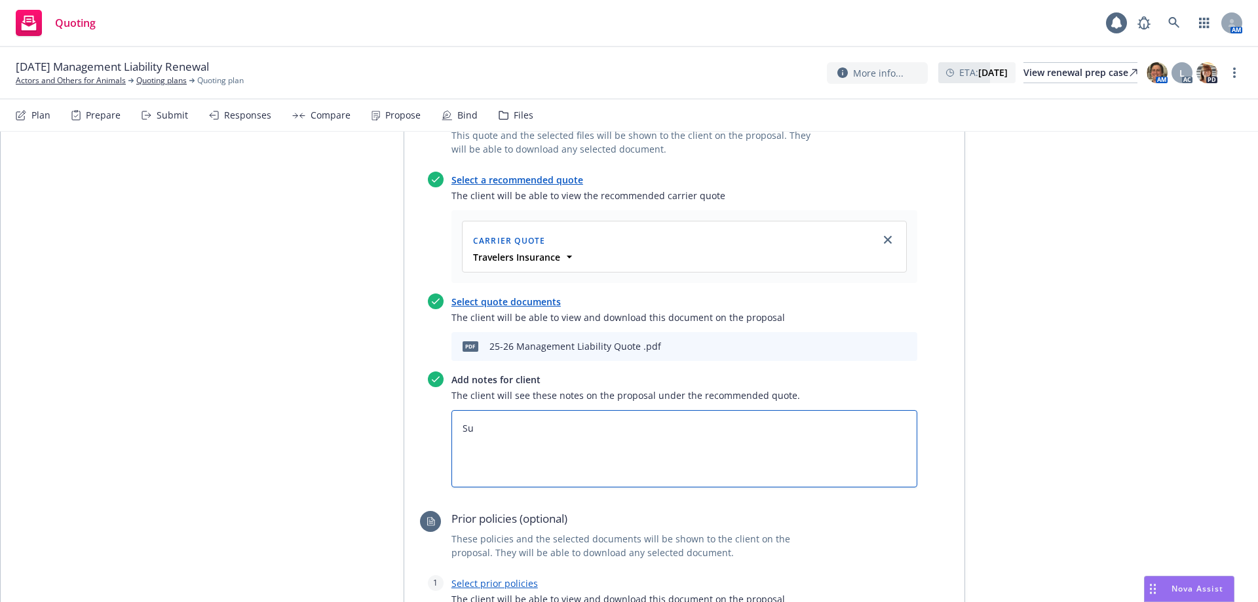
type textarea "x"
type textarea "Sub"
type textarea "x"
type textarea "Subj"
type textarea "x"
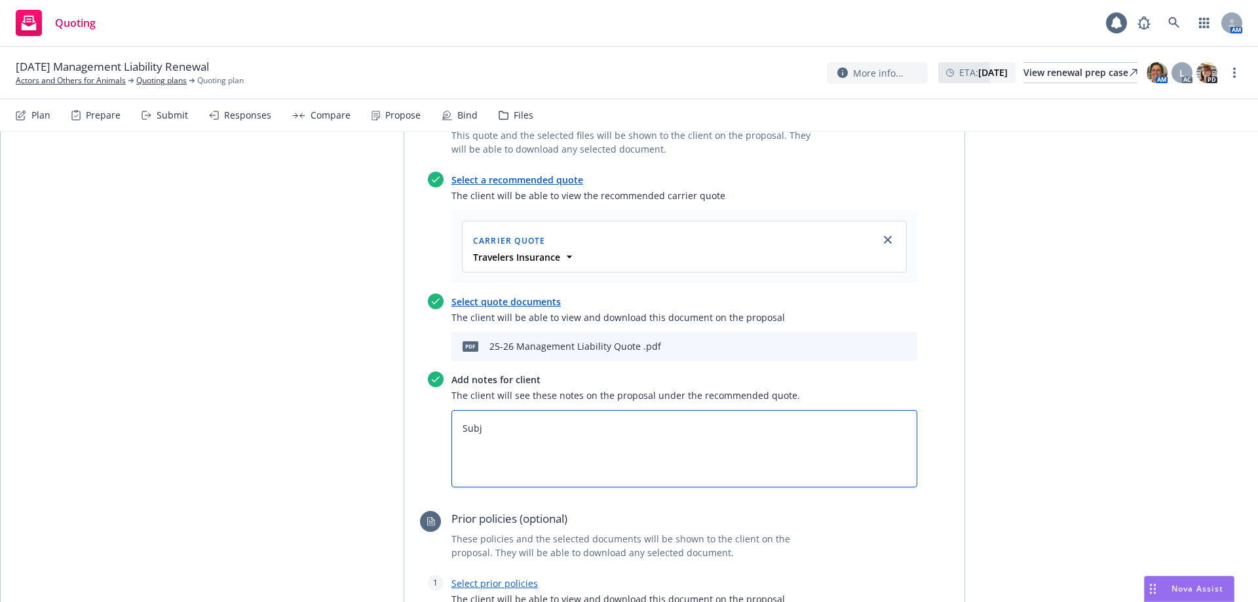
type textarea "Subje"
type textarea "x"
type textarea "Subjec"
type textarea "x"
type textarea "Subject"
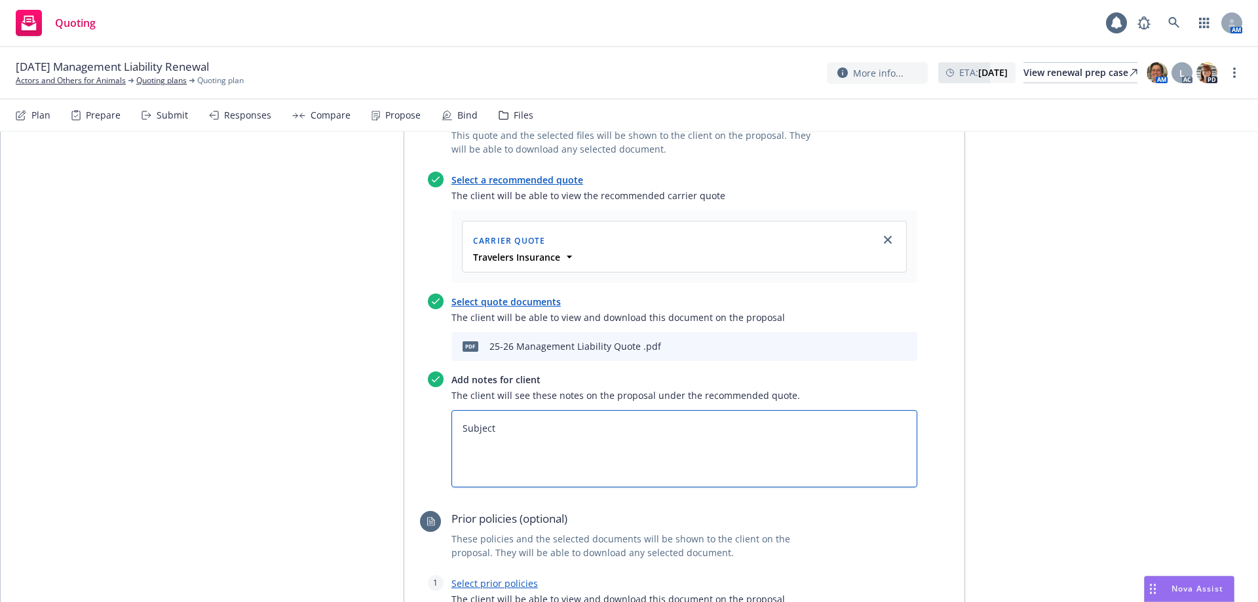
type textarea "x"
type textarea "Subjecti"
type textarea "x"
type textarea "Subjectiv"
type textarea "x"
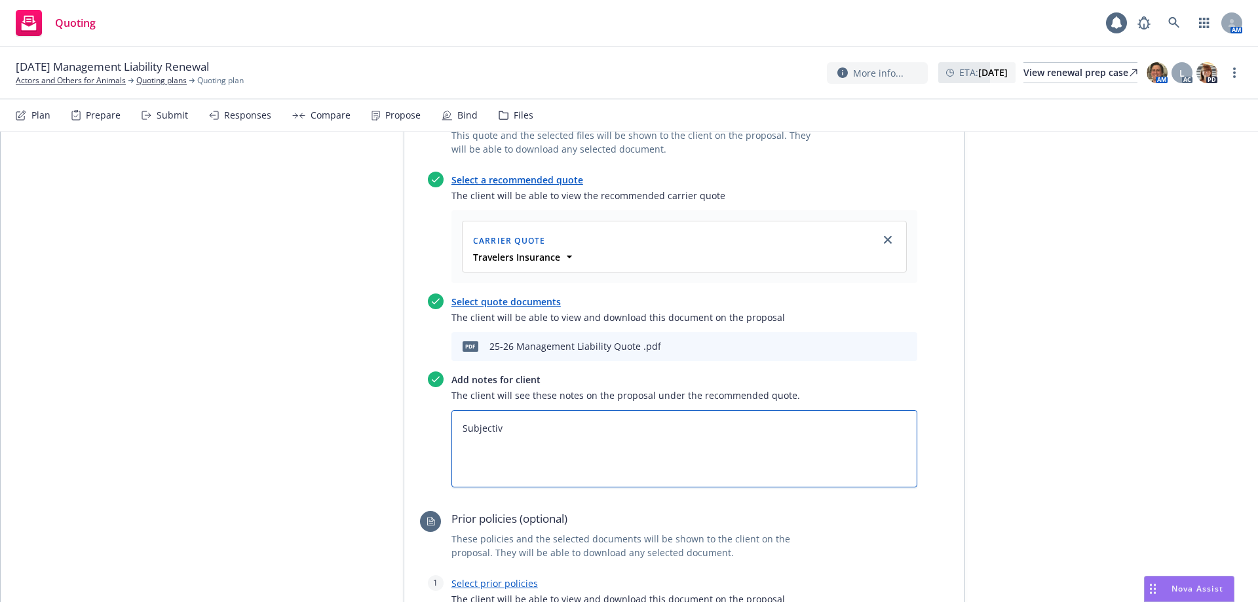
type textarea "Subjectivi"
type textarea "x"
type textarea "Subjectivit"
type textarea "x"
type textarea "Subjectiviti"
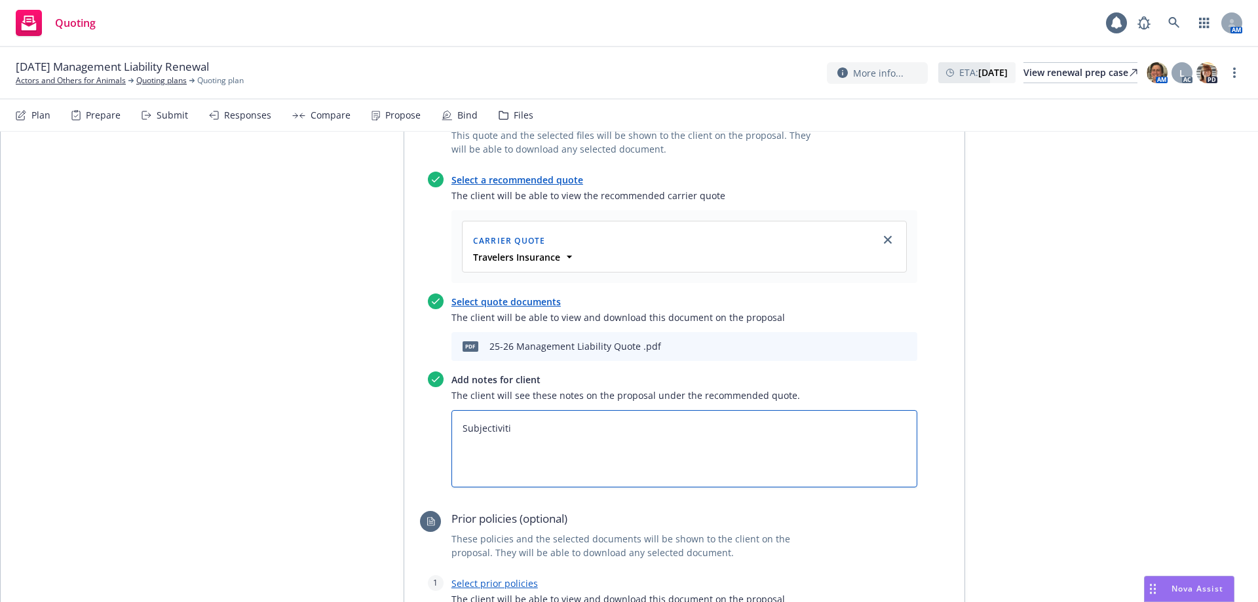
type textarea "x"
type textarea "Subjectivitie"
type textarea "x"
type textarea "Subjectivities"
type textarea "x"
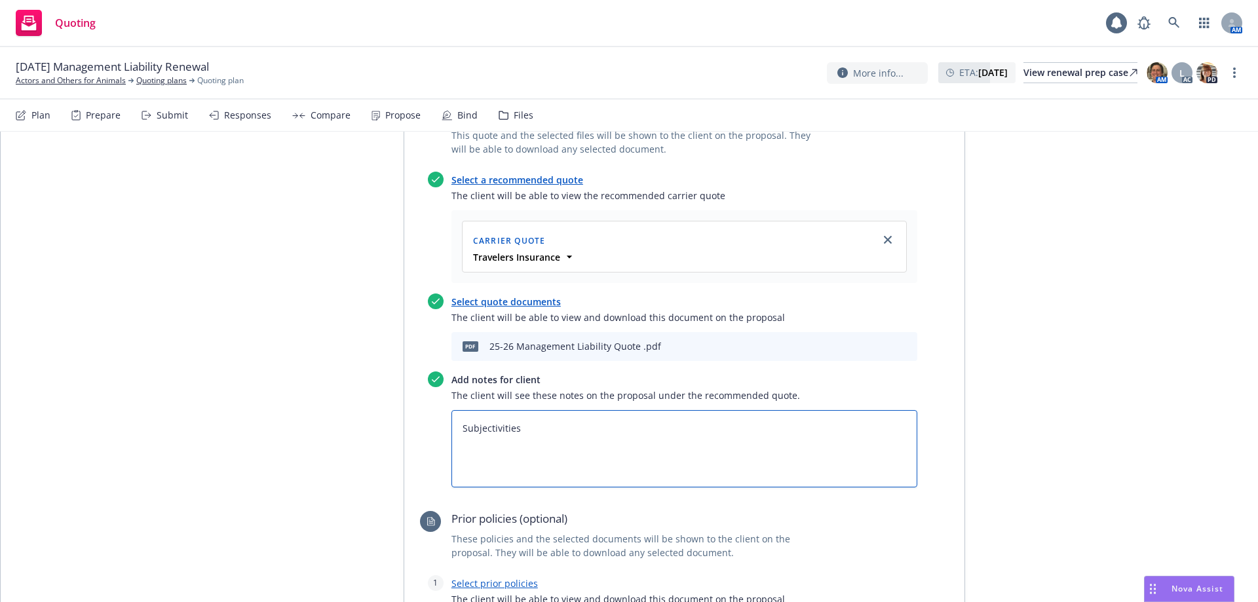
type textarea "Subjectivities"
type textarea "x"
type textarea "Subjectivities"
type textarea "x"
type textarea "Subjectivities 1"
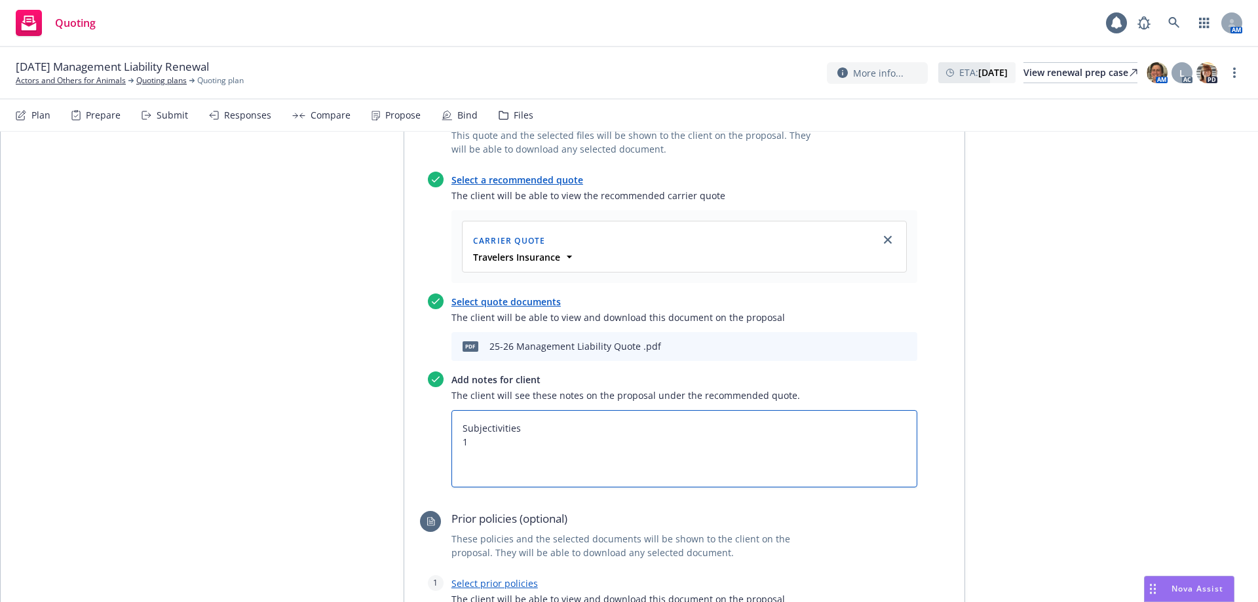
type textarea "x"
type textarea "Subjectivities 1."
type textarea "x"
type textarea "Subjectivities 1."
type textarea "x"
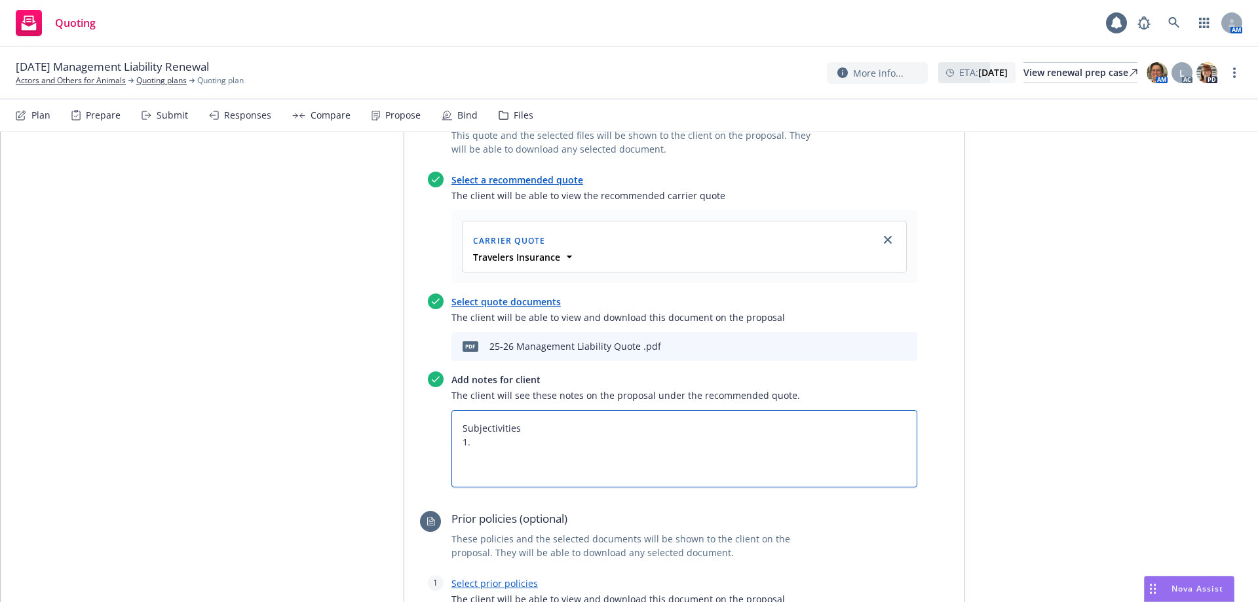
type textarea "Subjectivities 1. R"
type textarea "x"
type textarea "Subjectivities 1. Re"
type textarea "x"
type textarea "Subjectivities 1. Req"
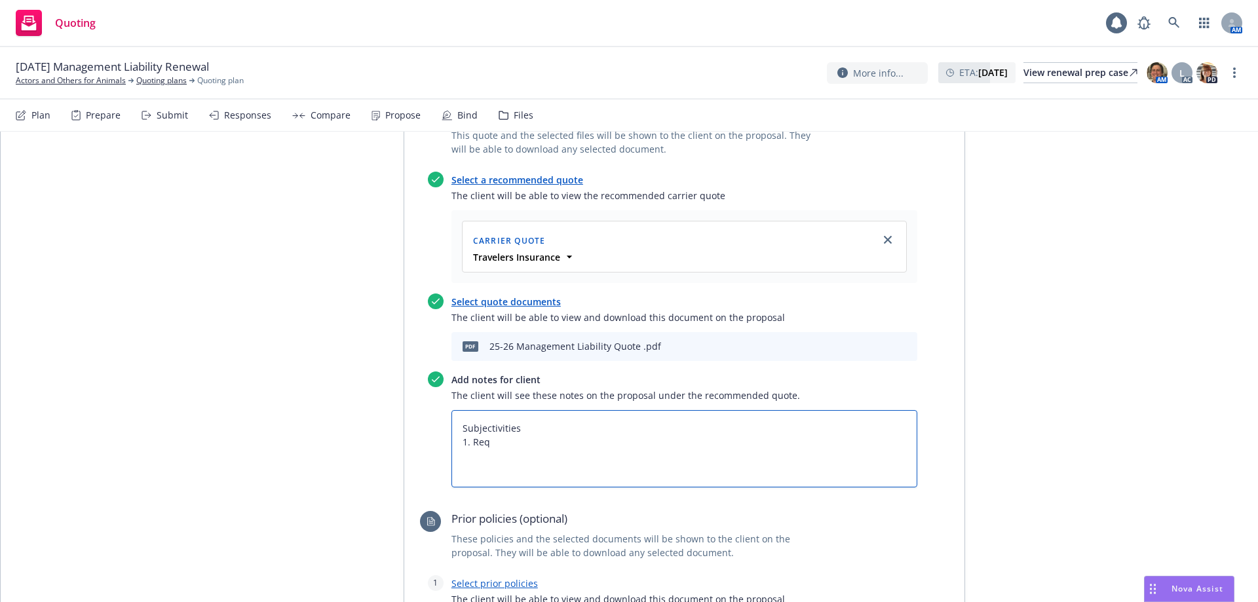
type textarea "x"
type textarea "Subjectivities 1. Requ"
type textarea "x"
type textarea "Subjectivities 1. Reque"
type textarea "x"
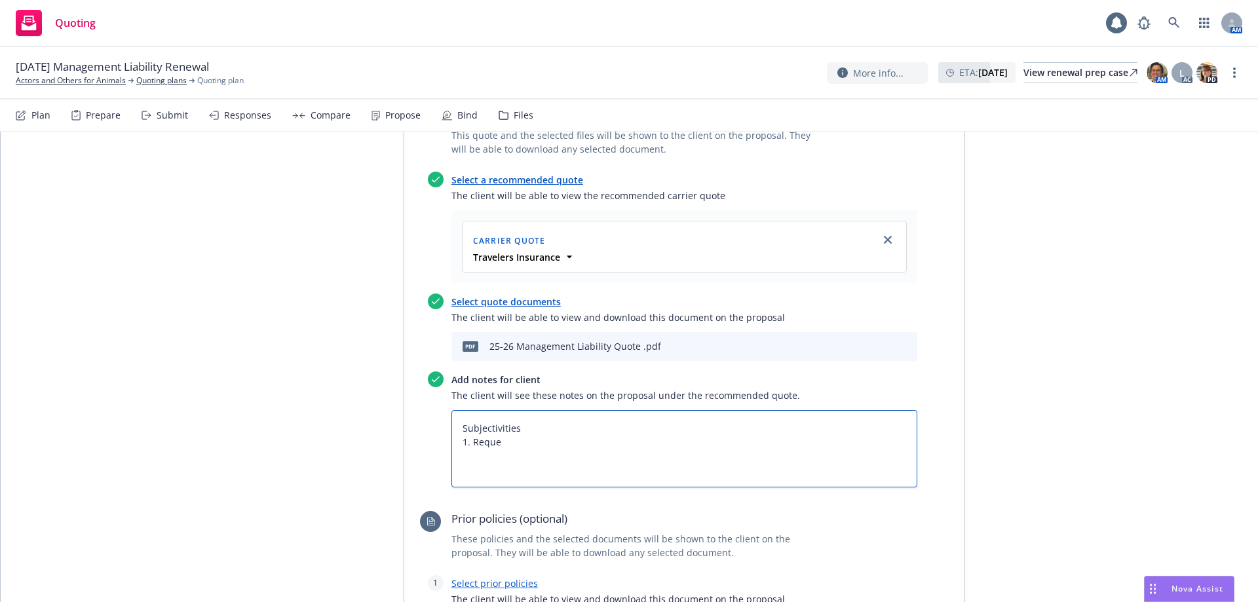
type textarea "Subjectivities 1. Reques"
type textarea "x"
type textarea "Subjectivities 1. Request"
type textarea "x"
type textarea "Subjectivities 1. Request"
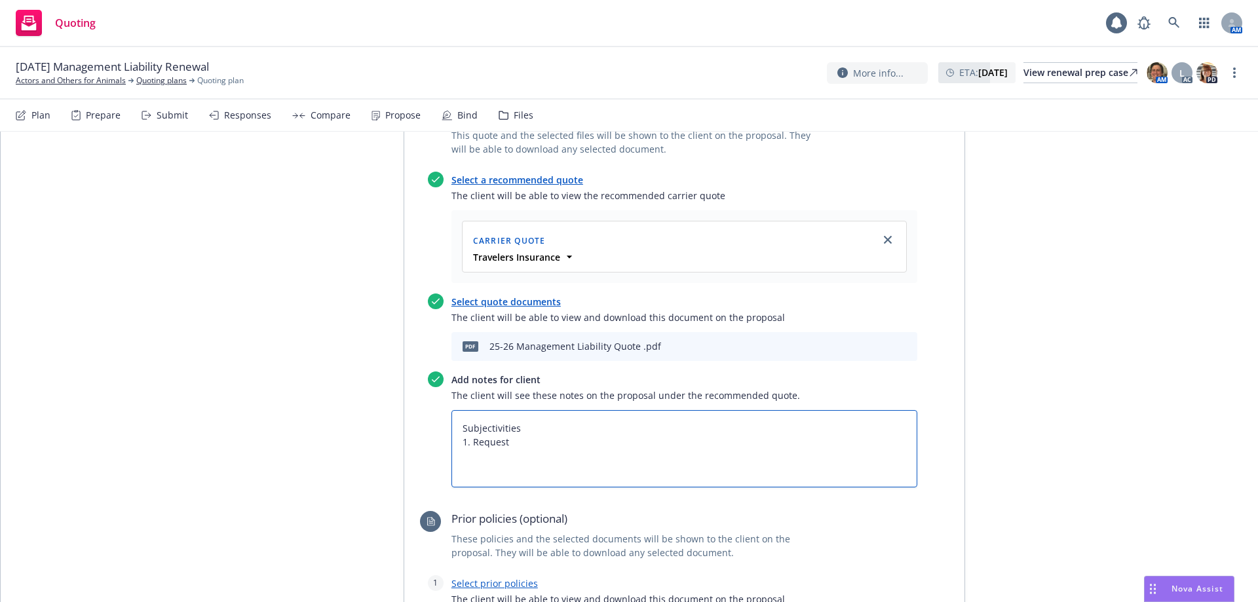
type textarea "x"
type textarea "Subjectivities 1. Request t"
type textarea "x"
type textarea "Subjectivities 1. Request to"
type textarea "x"
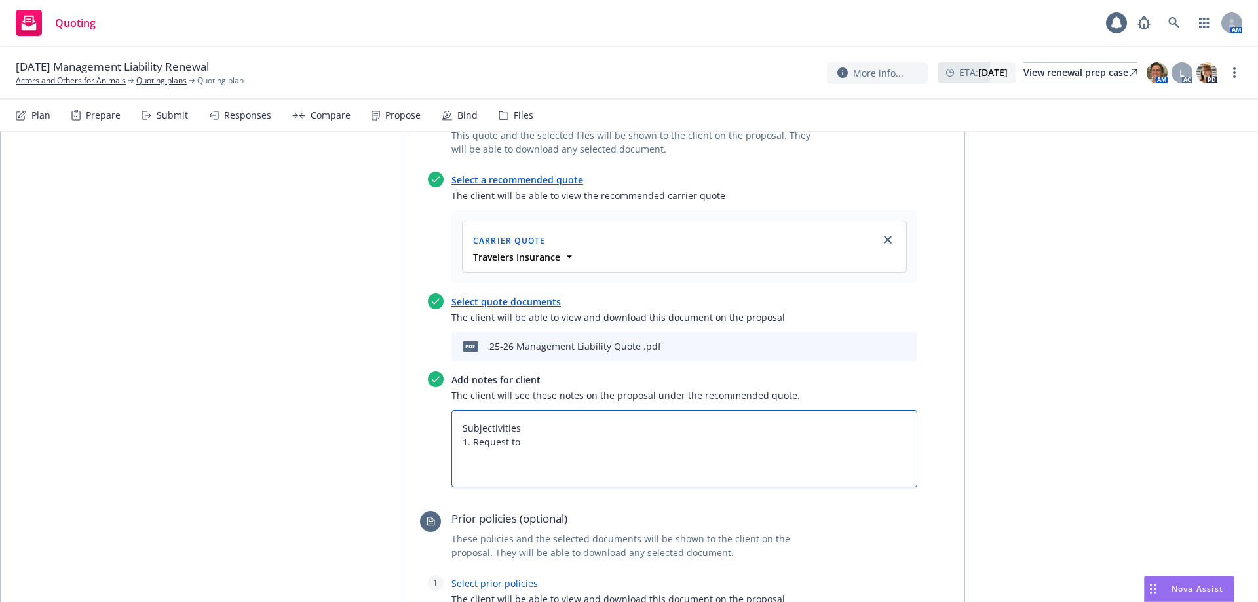
type textarea "Subjectivities 1. Request to"
type textarea "x"
type textarea "Subjectivities 1. Request to b"
type textarea "x"
type textarea "Subjectivities 1. Request to bi"
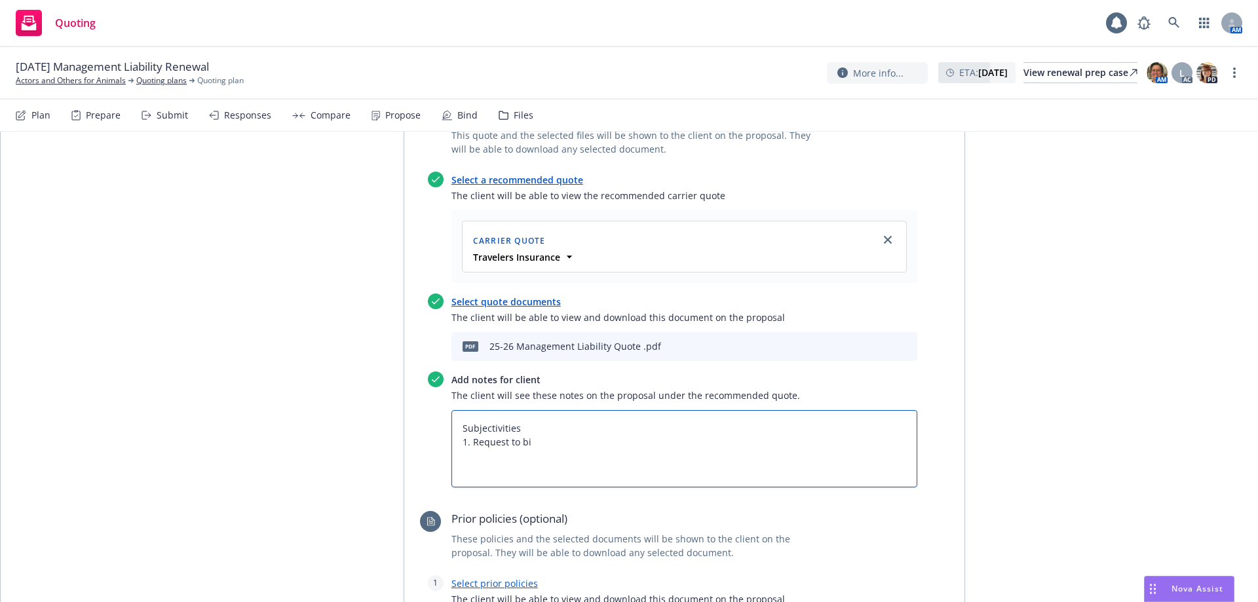
type textarea "x"
type textarea "Subjectivities 1. Request to bin"
type textarea "x"
type textarea "Subjectivities 1. Request to bind"
type textarea "x"
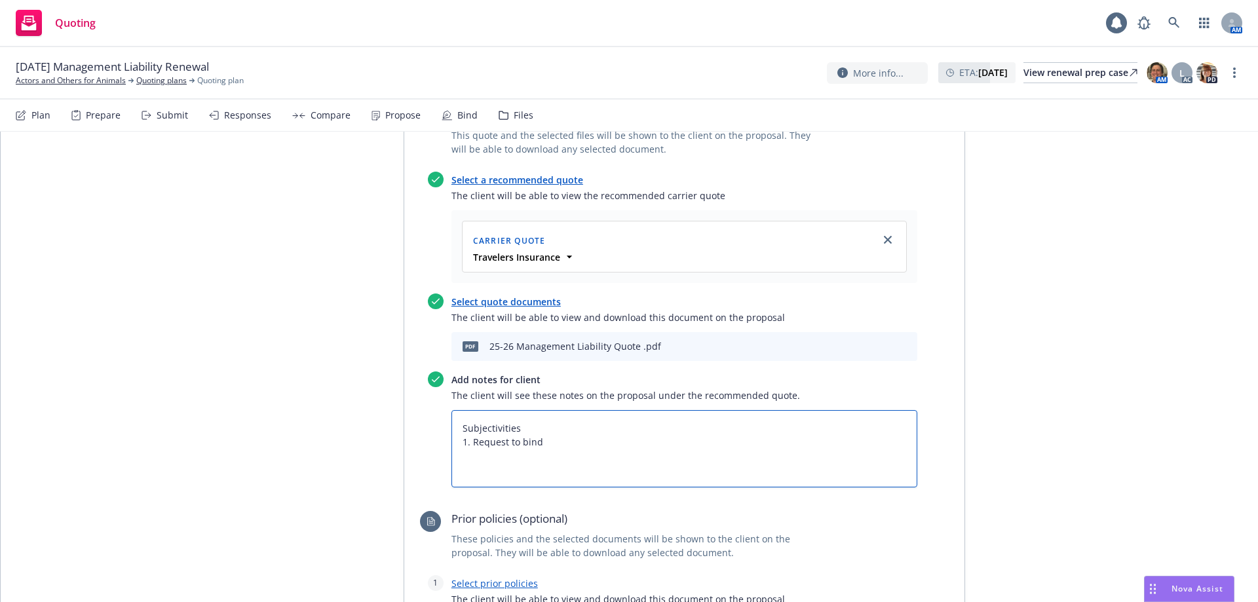
type textarea "Subjectivities 1. Request to bind"
type textarea "x"
type textarea "Subjectivities 1. Request to bind"
type textarea "x"
type textarea "Subjectivities 1. Request to bind 2"
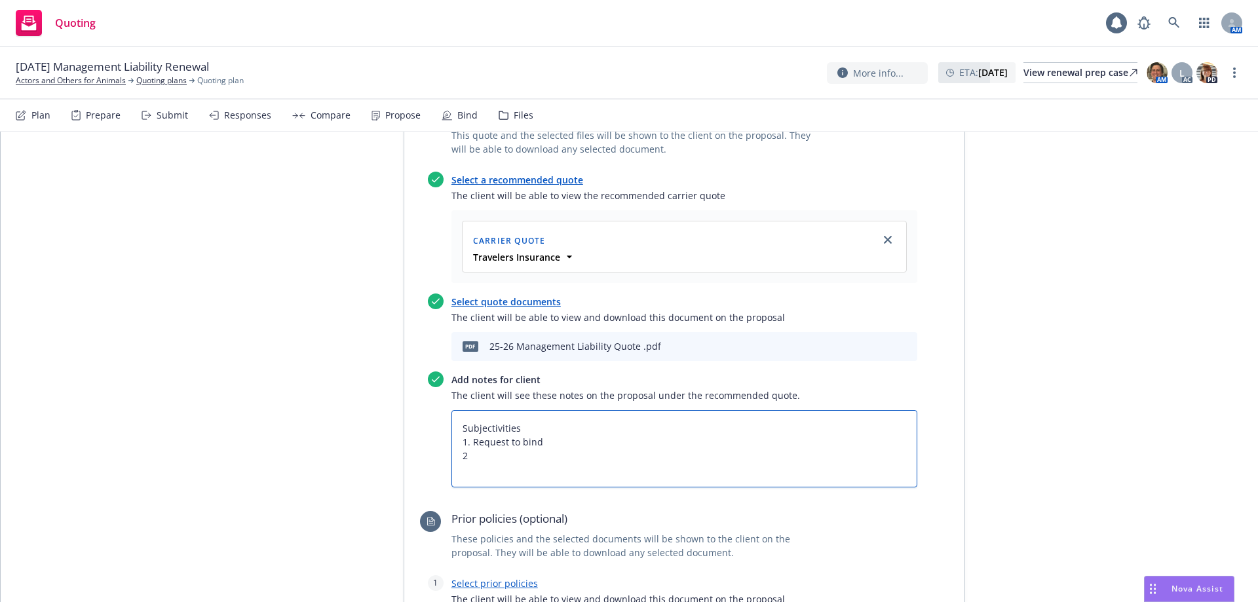
type textarea "x"
type textarea "Subjectivities 1. Request to bind 2."
type textarea "x"
type textarea "Subjectivities 1. Request to bind 2."
type textarea "x"
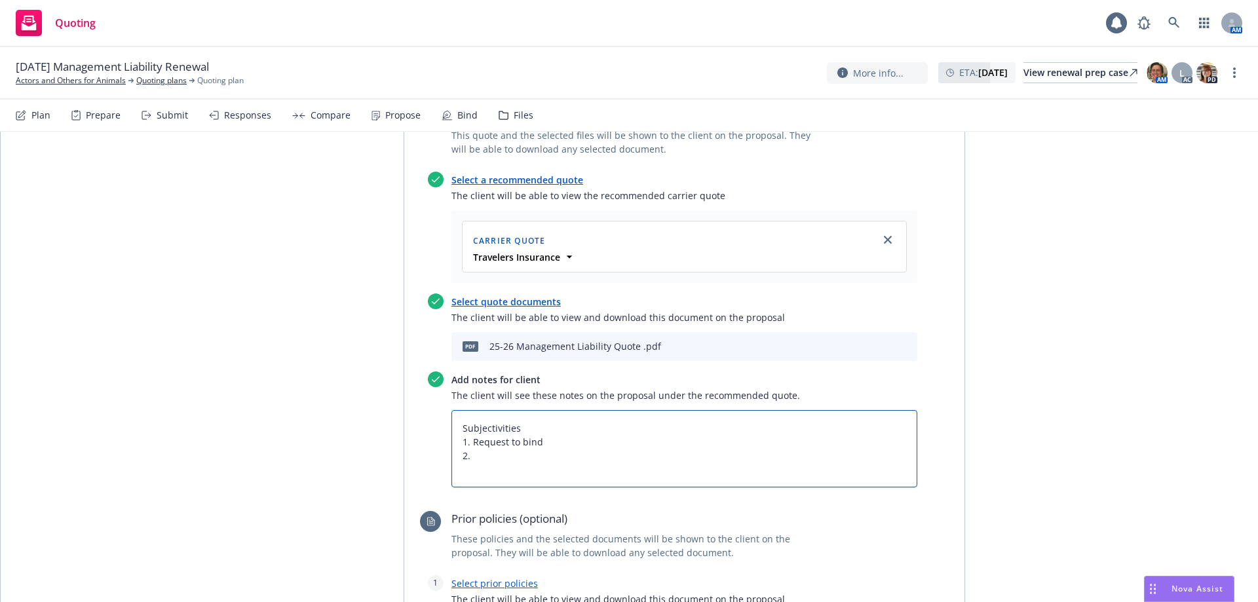
type textarea "Subjectivities 1. Request to bind 2. O"
type textarea "x"
type textarea "Subjectivities 1. Request to bind 2. On"
type textarea "x"
type textarea "Subjectivities 1. Request to bind 2. O"
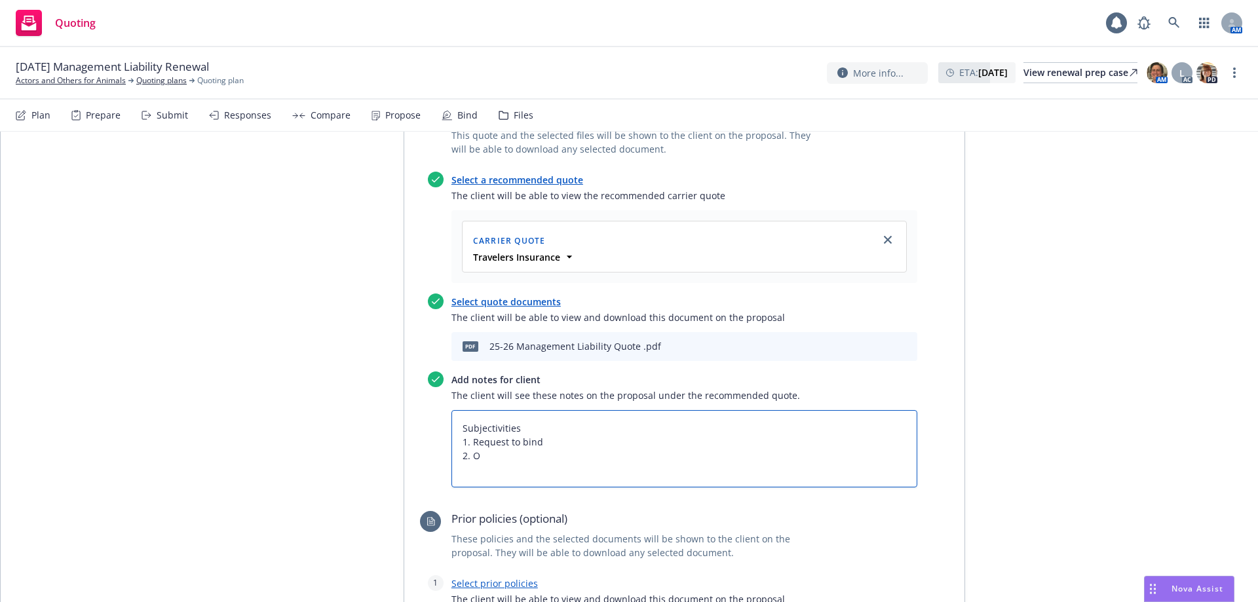
type textarea "x"
type textarea "Subjectivities 1. Request to bind 2."
type textarea "x"
type textarea "Subjectivities 1. Request to bind 2. Q"
type textarea "x"
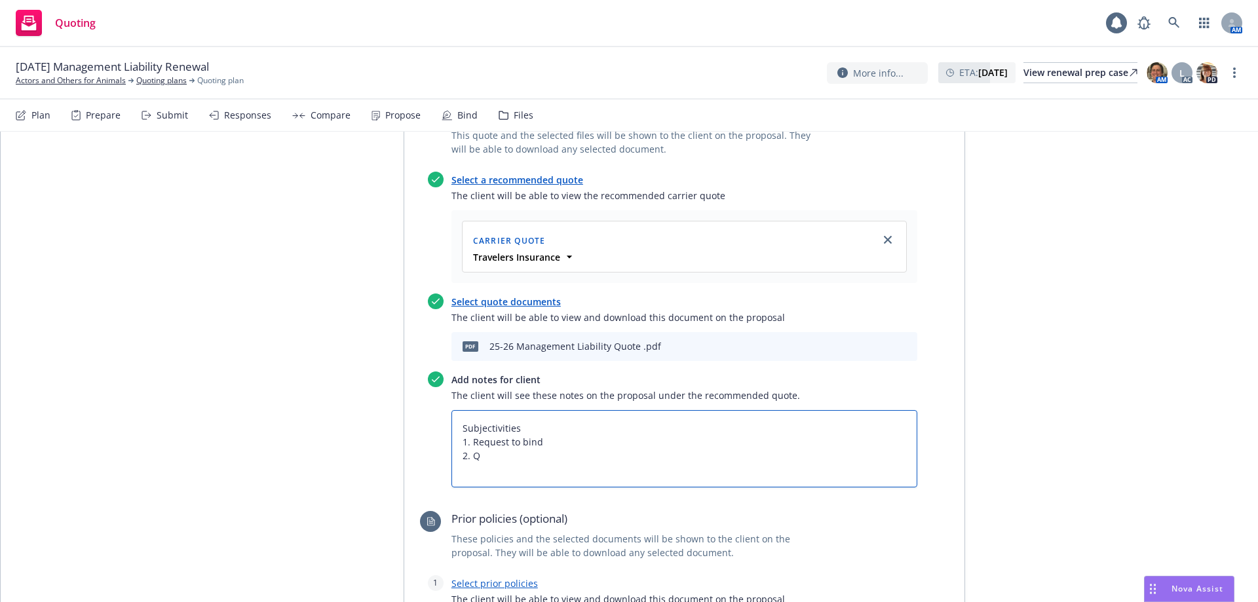
type textarea "Subjectivities 1. Request to bind 2. Qu"
type textarea "x"
type textarea "Subjectivities 1. Request to bind 2. Quo"
type textarea "x"
type textarea "Subjectivities 1. Request to bind 2. Quot"
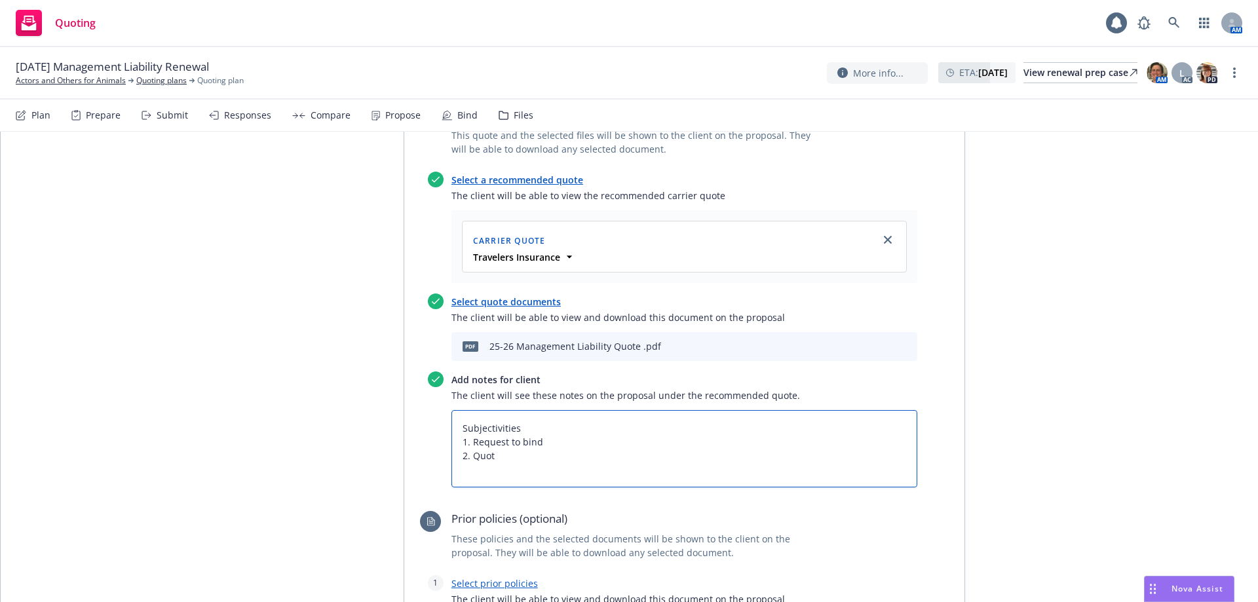
type textarea "x"
type textarea "Subjectivities 1. Request to bind 2. Quote"
type textarea "x"
type textarea "Subjectivities 1. Request to bind 2. Quote"
type textarea "x"
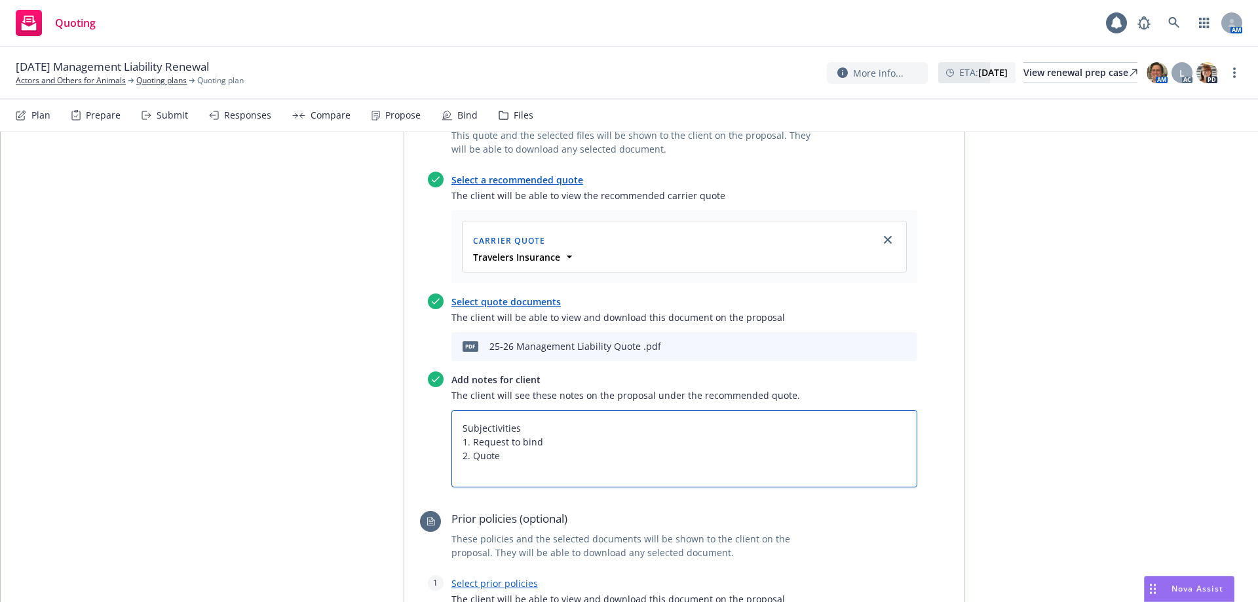
type textarea "Subjectivities 1. Request to bind 2. Quote f"
type textarea "x"
type textarea "Subjectivities 1. Request to bind 2. Quote fo"
type textarea "x"
type textarea "Subjectivities 1. Request to bind 2. Quote for"
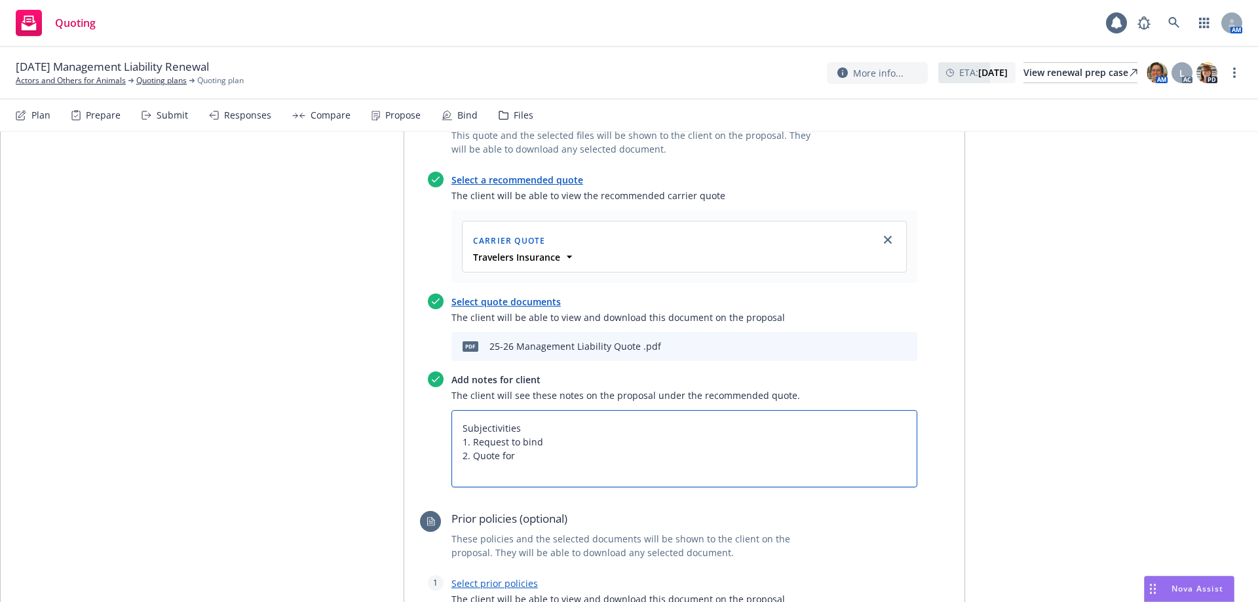
type textarea "x"
type textarea "Subjectivities 1. Request to bind 2. Quote for"
type textarea "x"
type textarea "Subjectivities 1. Request to bind 2. Quote for 2"
type textarea "x"
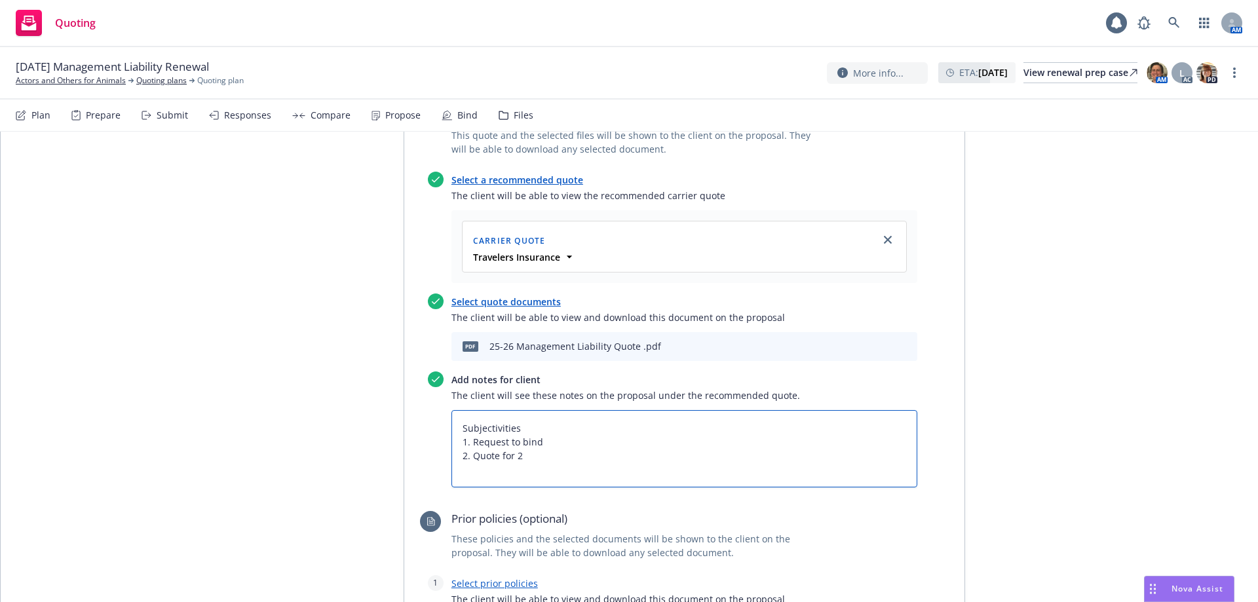
type textarea "Subjectivities 1. Request to bind 2. Quote for"
type textarea "x"
type textarea "Subjectivities 1. Request to bind 2. Quote for 1"
type textarea "x"
type textarea "Subjectivities 1. Request to bind 2. Quote for 1"
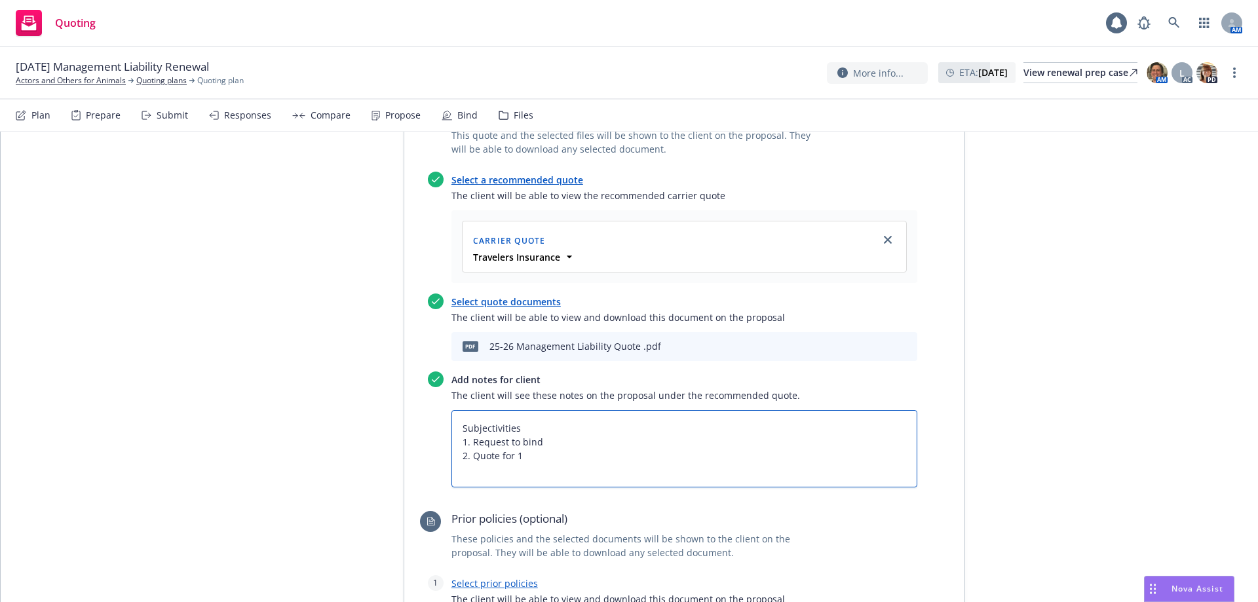
type textarea "x"
type textarea "Subjectivities 1. Request to bind 2. Quote for 1 y"
type textarea "x"
type textarea "Subjectivities 1. Request to bind 2. Quote for 1 ye"
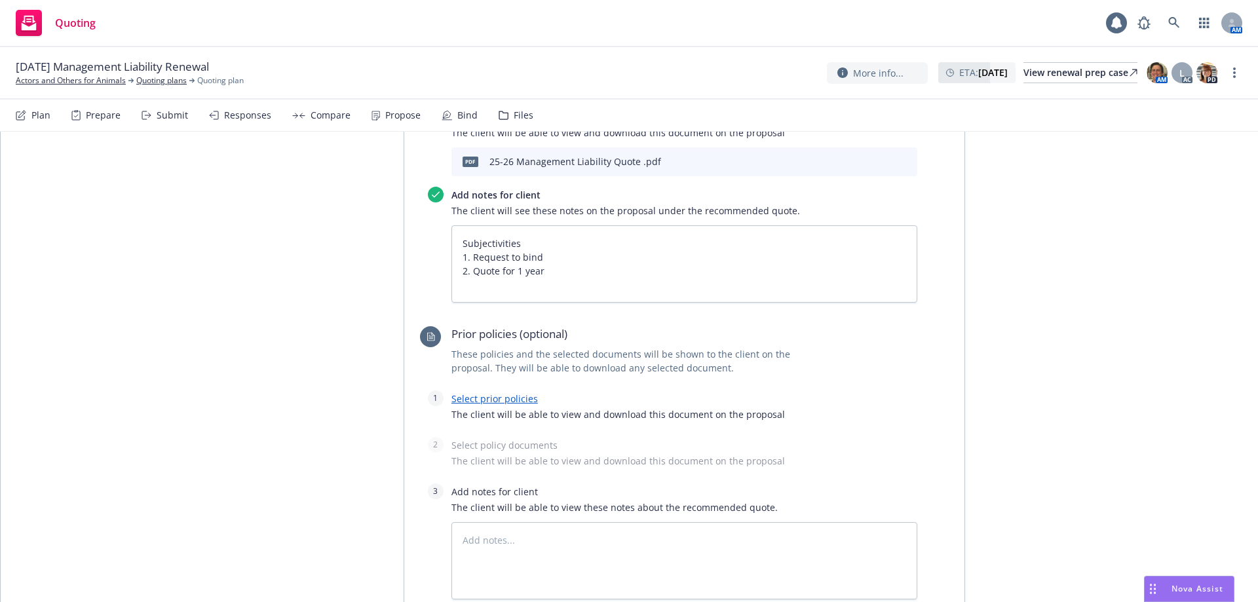
scroll to position [881, 0]
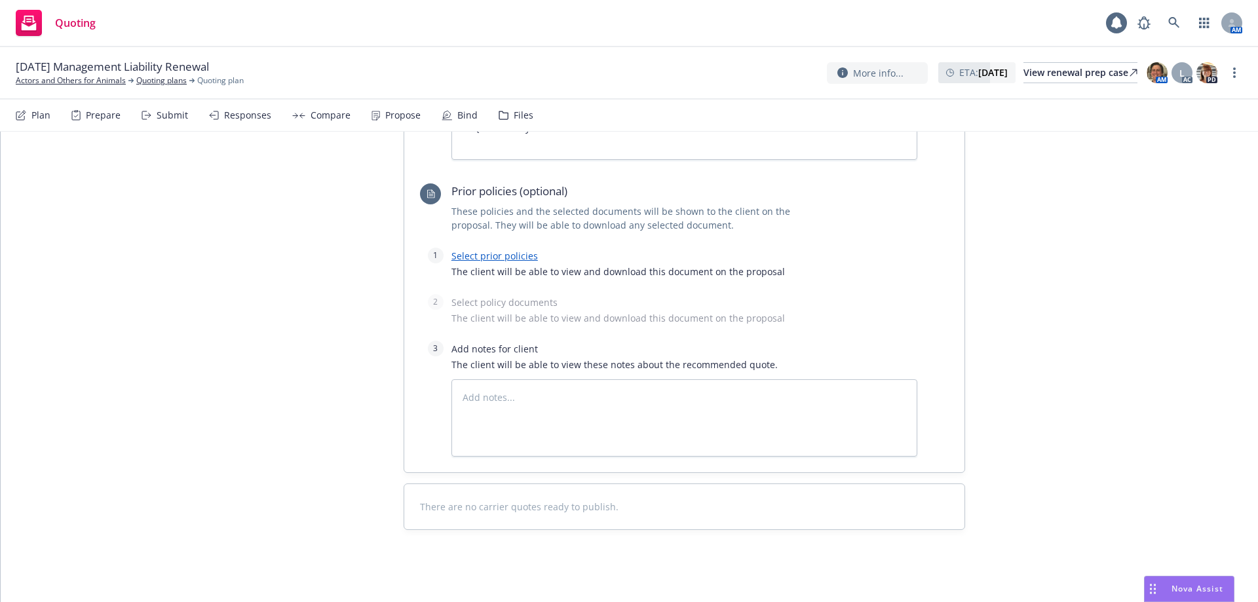
click at [468, 253] on link "Select prior policies" at bounding box center [494, 256] width 86 height 12
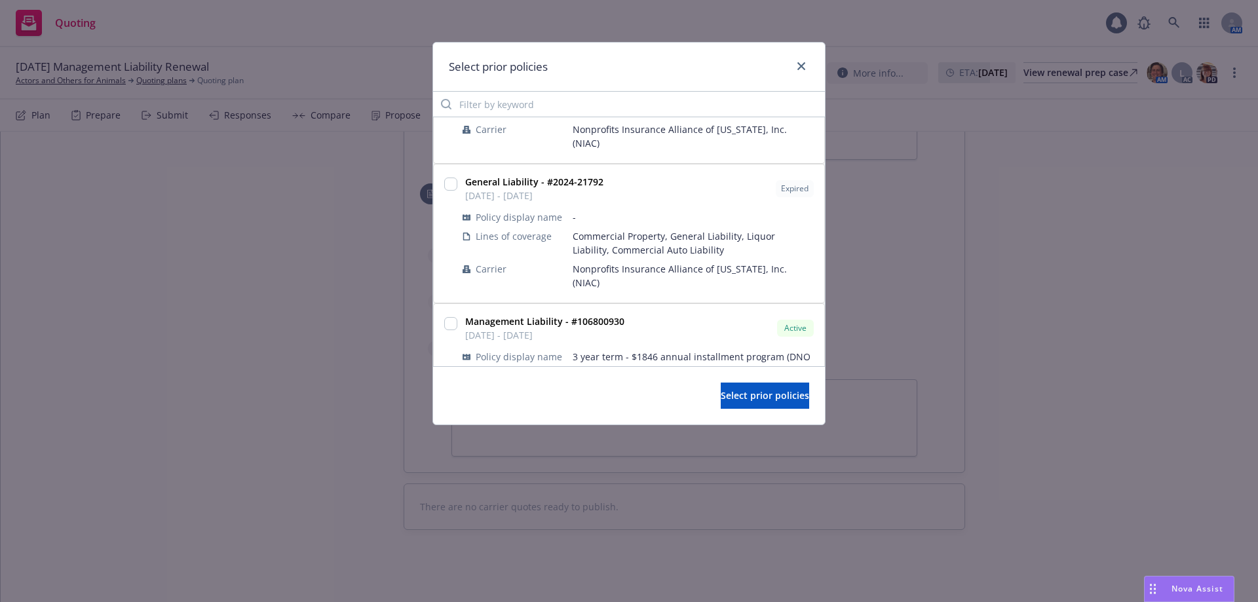
scroll to position [475, 0]
click at [451, 313] on input "checkbox" at bounding box center [450, 319] width 13 height 13
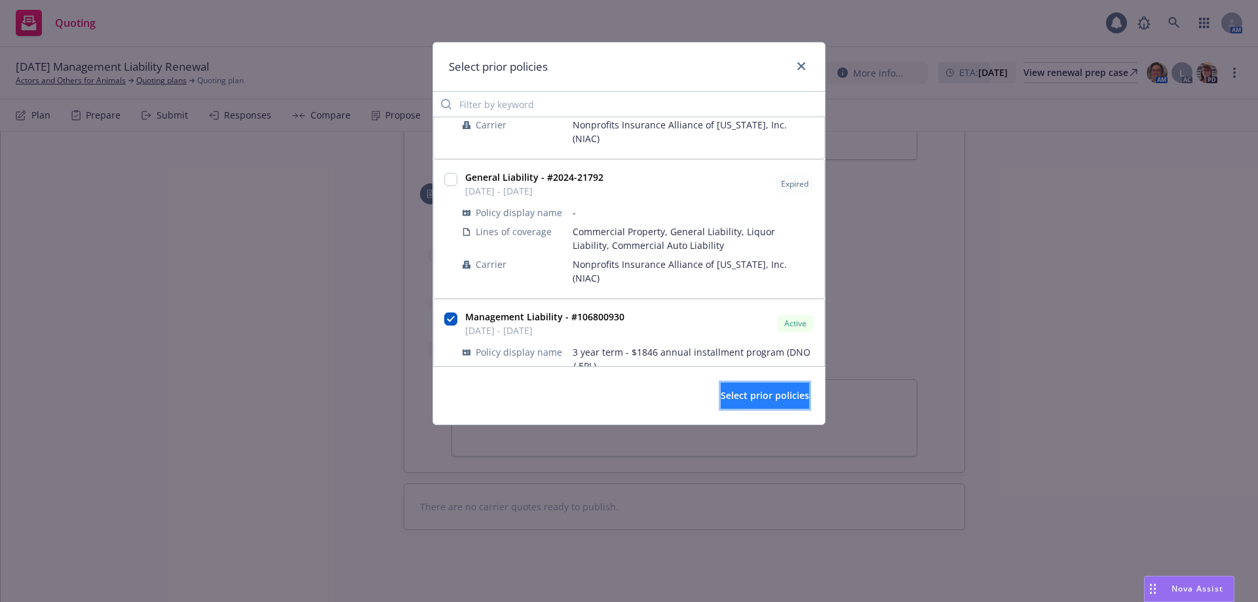
click at [721, 399] on span "Select prior policies" at bounding box center [765, 395] width 88 height 12
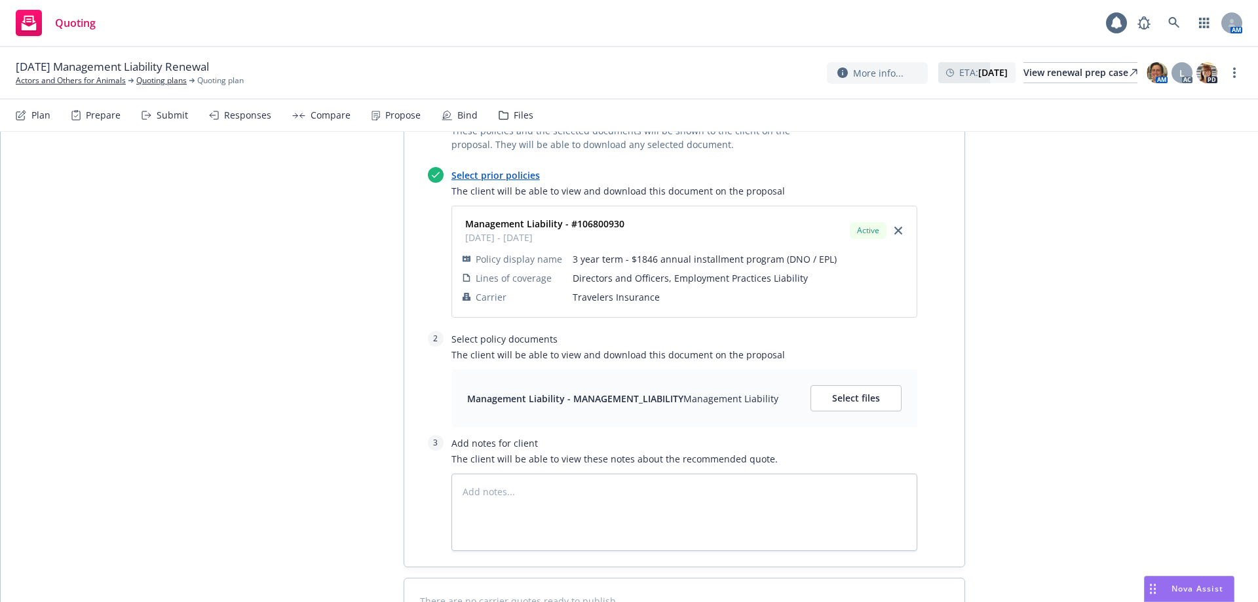
scroll to position [1063, 0]
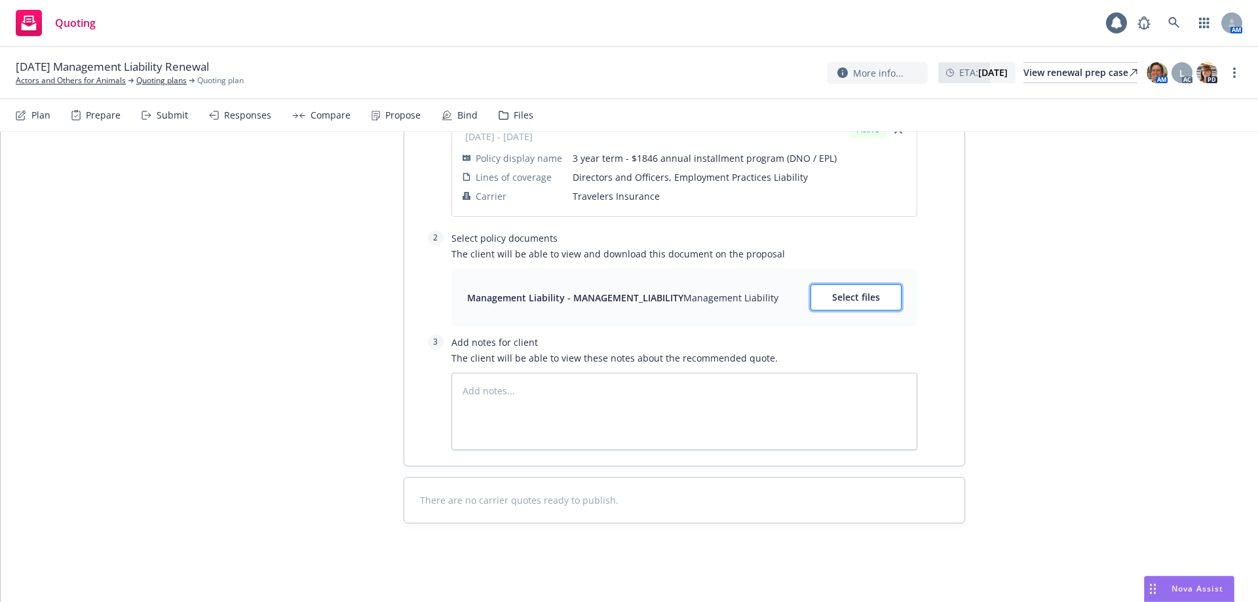
click at [832, 300] on span "Select files" at bounding box center [856, 297] width 48 height 12
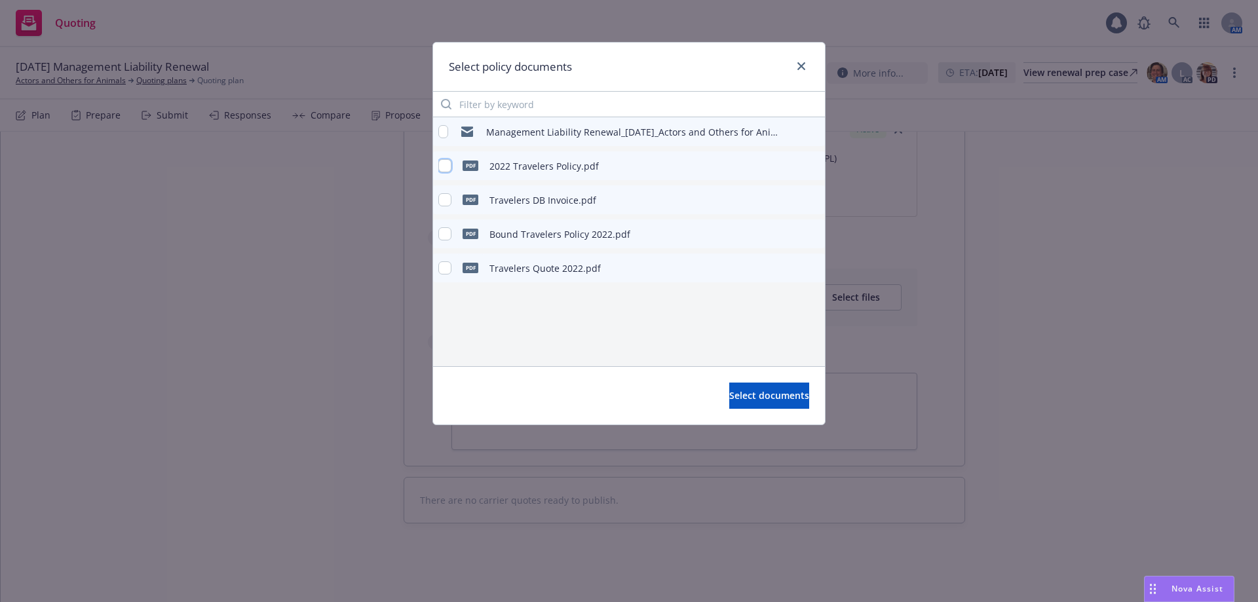
click at [448, 167] on input "checkbox" at bounding box center [444, 165] width 13 height 13
click at [729, 394] on span "Select documents" at bounding box center [769, 395] width 80 height 12
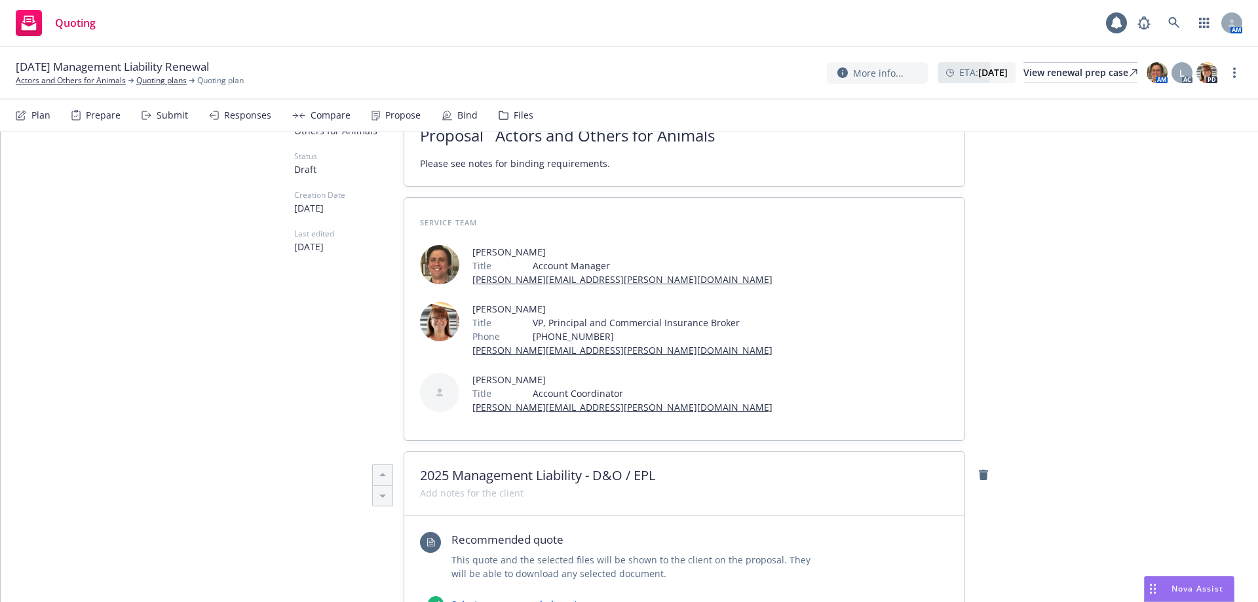
scroll to position [0, 0]
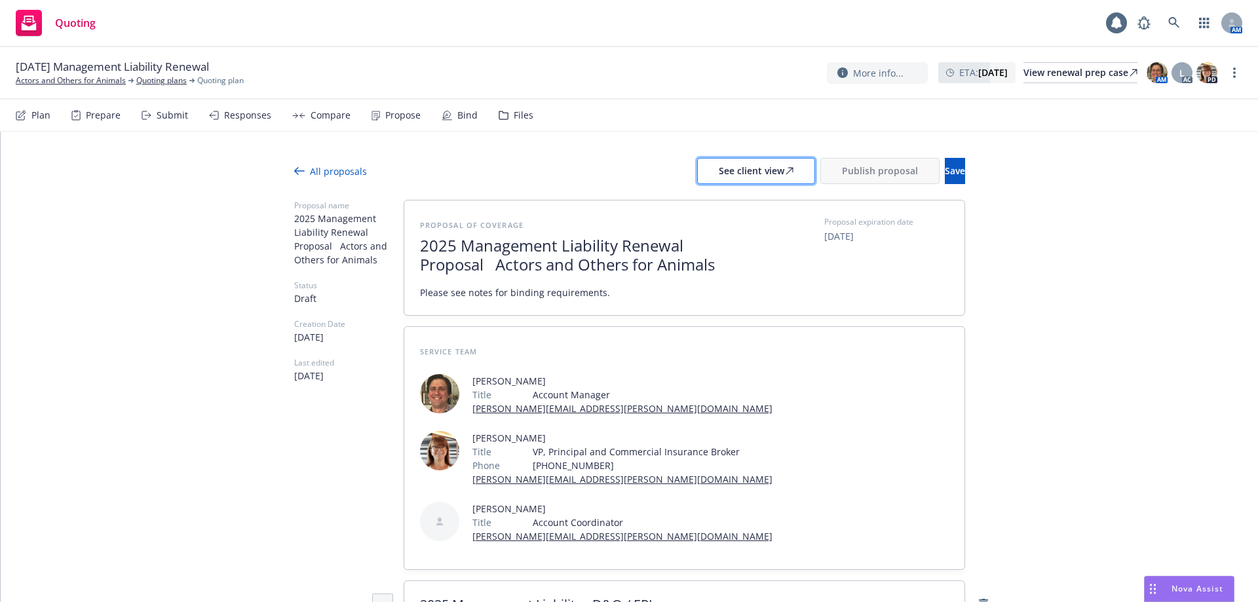
click at [719, 169] on div "See client view" at bounding box center [756, 171] width 75 height 25
click at [851, 172] on span "Publish proposal" at bounding box center [880, 170] width 76 height 12
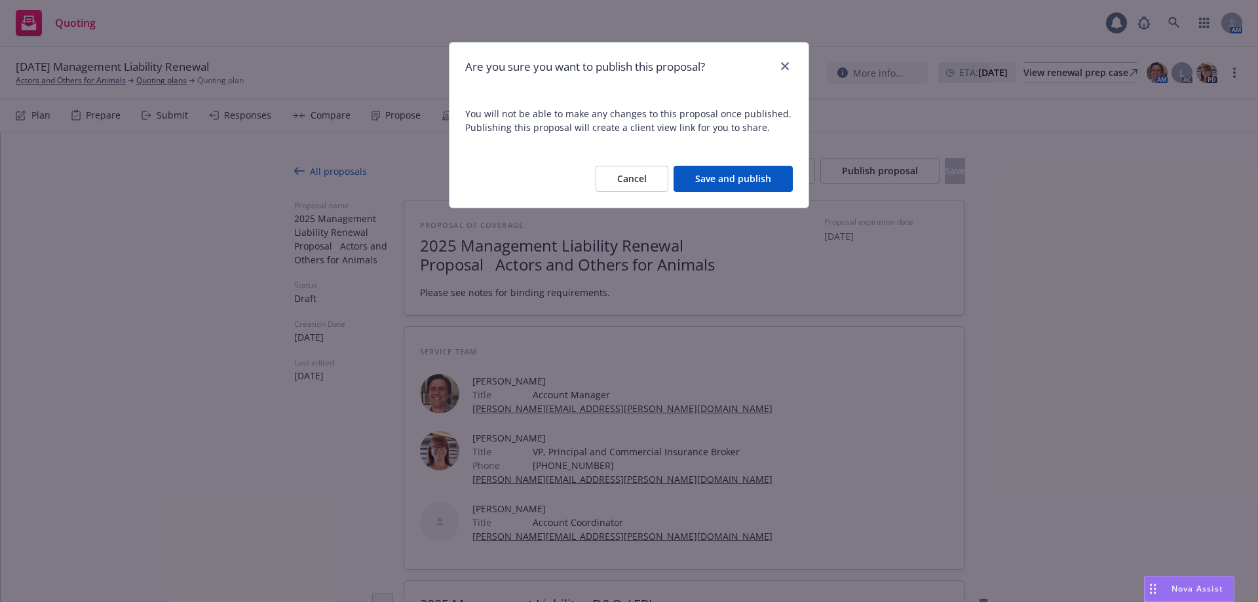
click at [751, 183] on button "Save and publish" at bounding box center [733, 179] width 119 height 26
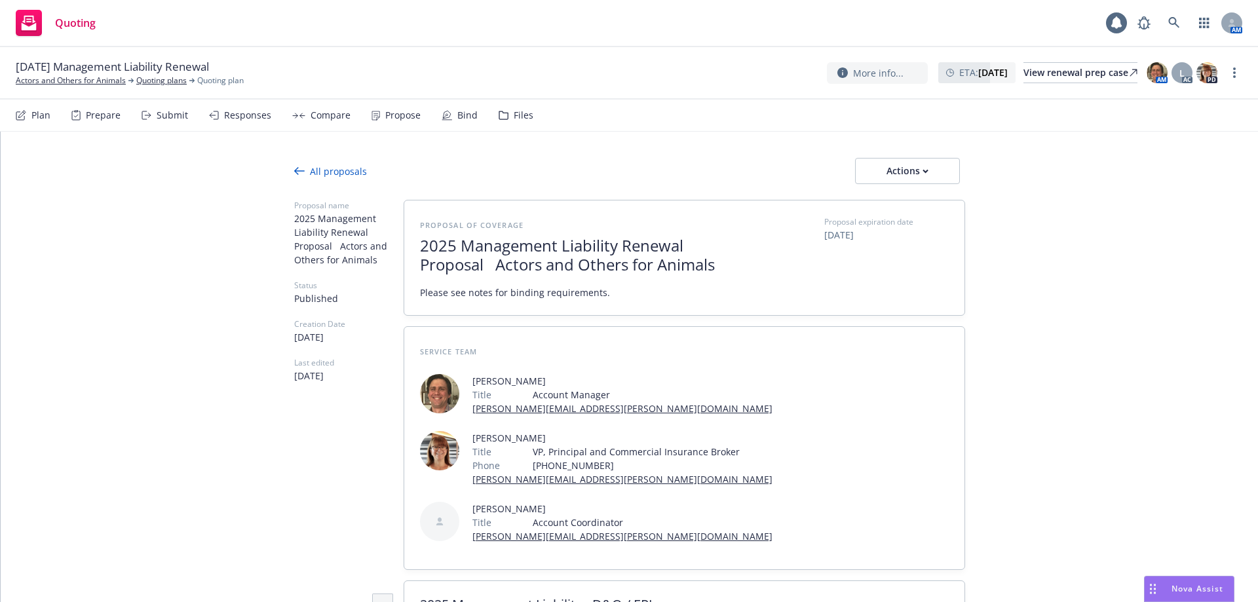
click at [296, 168] on icon at bounding box center [299, 171] width 10 height 10
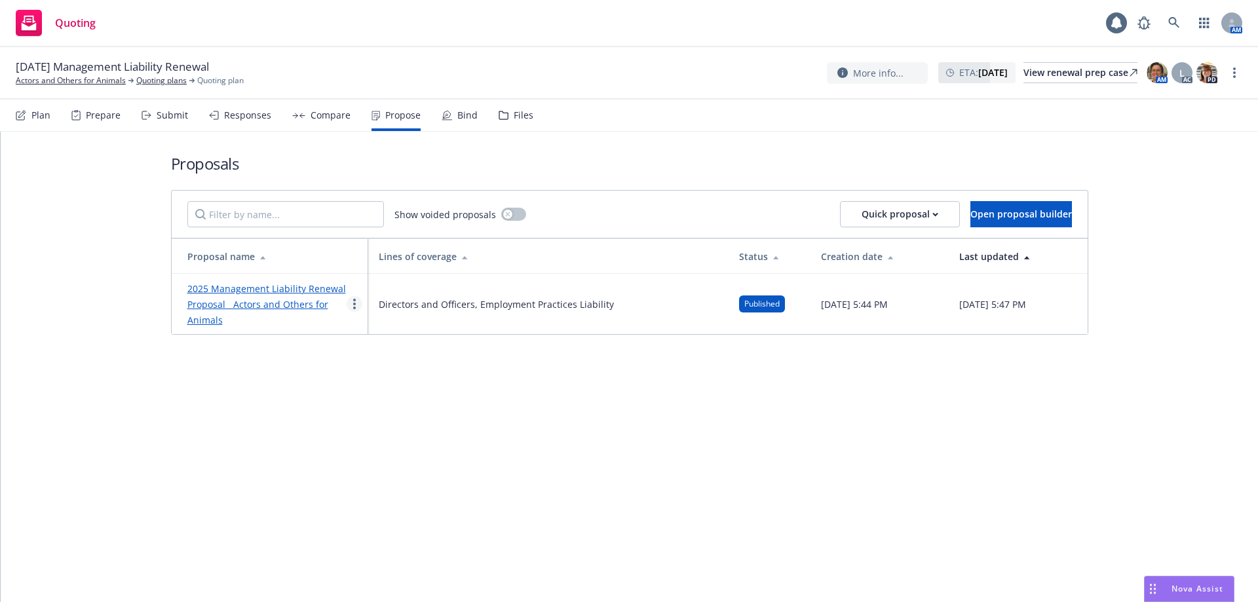
click at [358, 306] on link "more" at bounding box center [355, 304] width 16 height 16
click at [381, 416] on span "Void" at bounding box center [372, 414] width 50 height 12
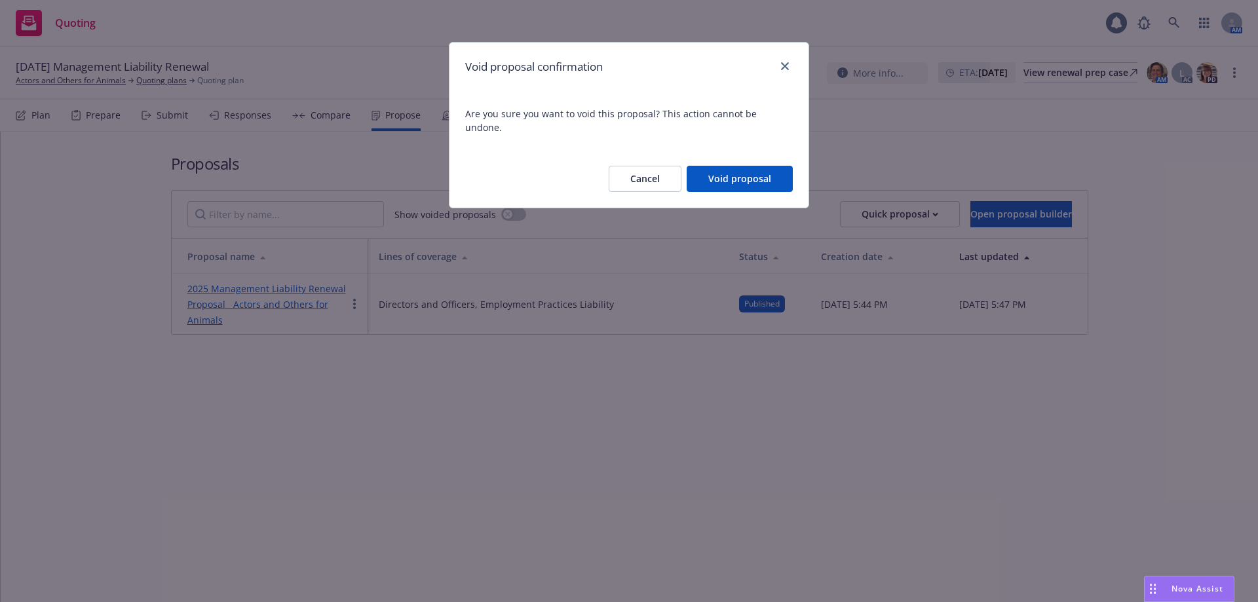
click at [263, 304] on div "Void proposal confirmation Are you sure you want to void this proposal? This ac…" at bounding box center [629, 301] width 1258 height 602
click at [266, 309] on div "Void proposal confirmation Are you sure you want to void this proposal? This ac…" at bounding box center [629, 301] width 1258 height 602
click at [632, 168] on button "Cancel" at bounding box center [645, 179] width 73 height 26
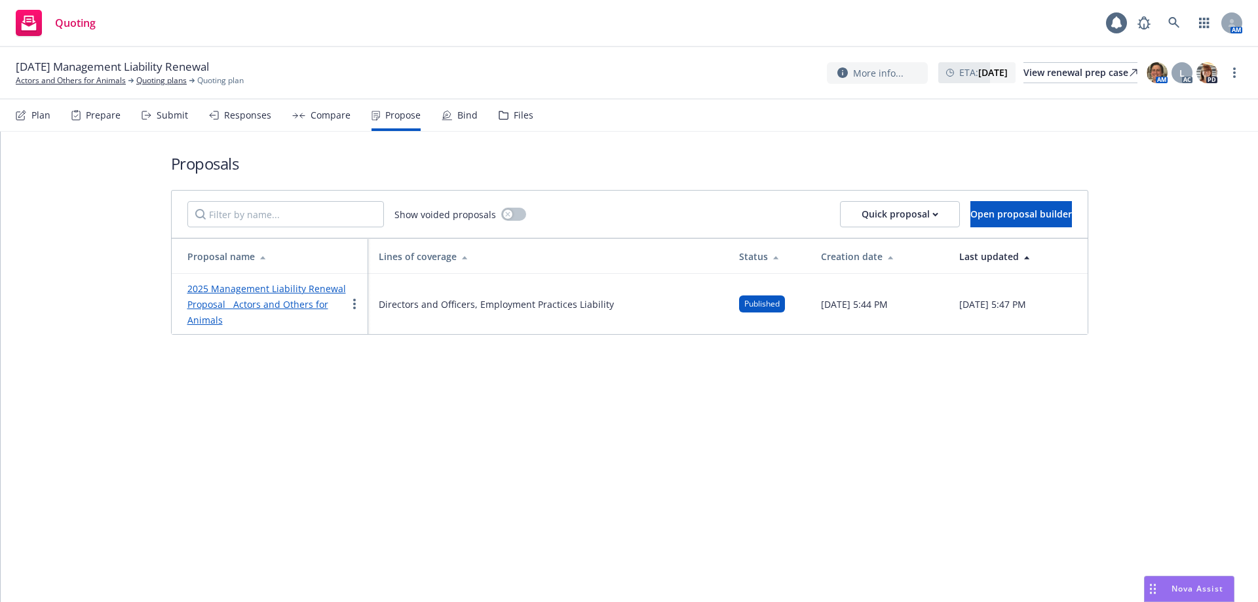
click at [311, 292] on link "2025 Management Liability Renewal Proposal Actors and Others for Animals" at bounding box center [266, 304] width 159 height 44
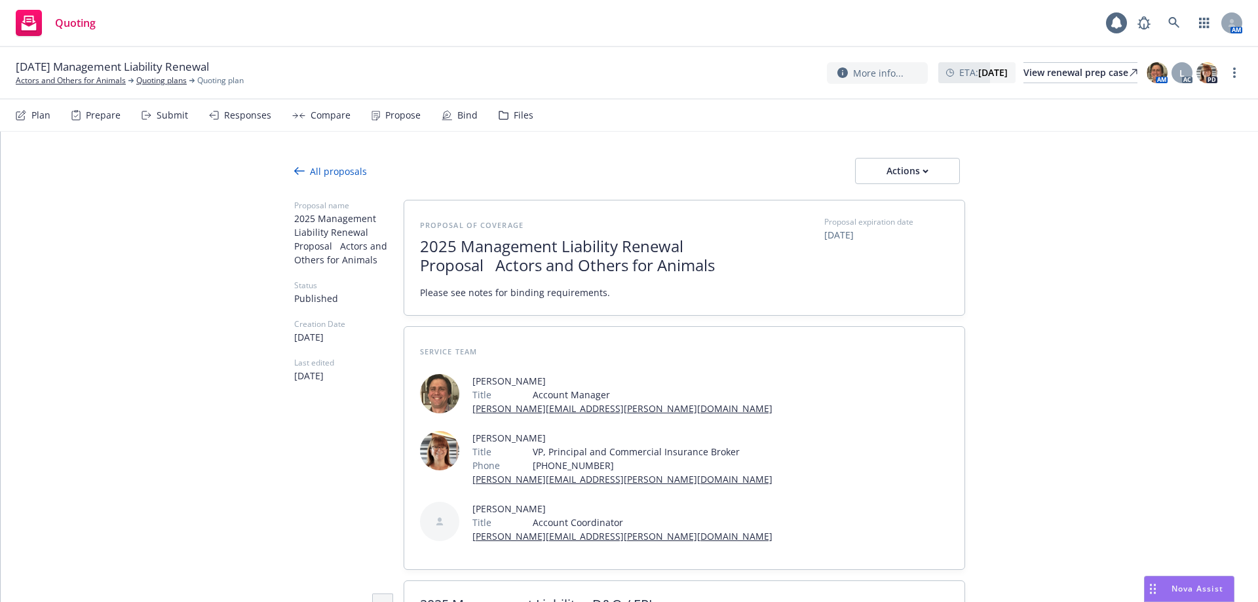
click at [374, 115] on icon at bounding box center [375, 116] width 9 height 10
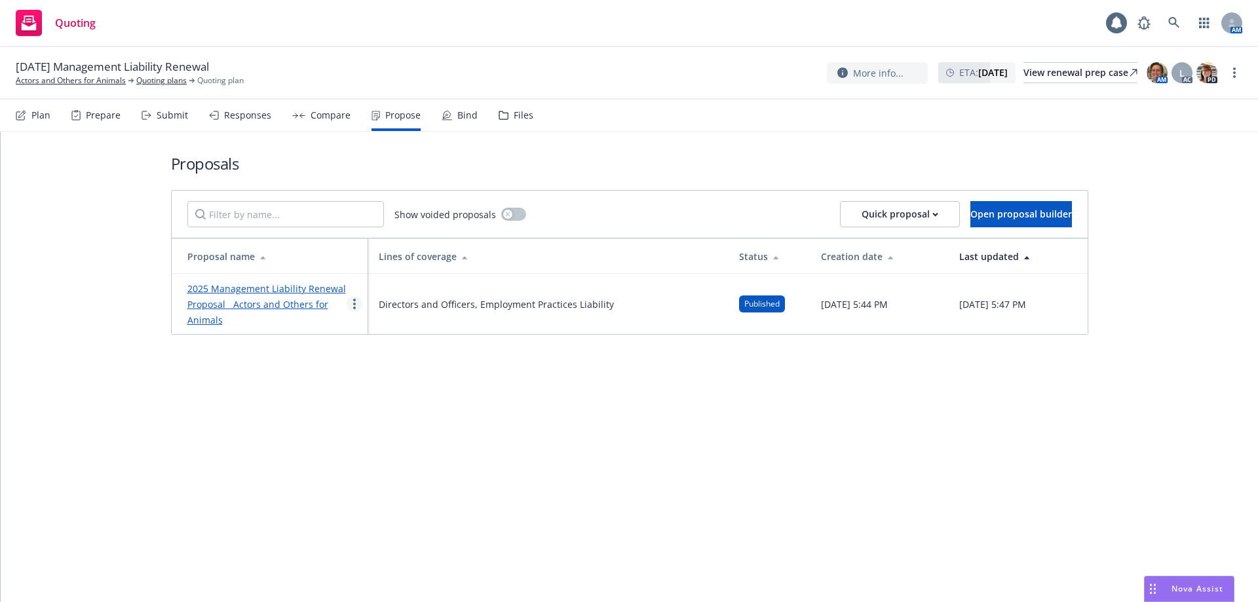
click at [353, 305] on icon "more" at bounding box center [354, 304] width 3 height 10
click at [363, 419] on span "Void" at bounding box center [372, 414] width 50 height 12
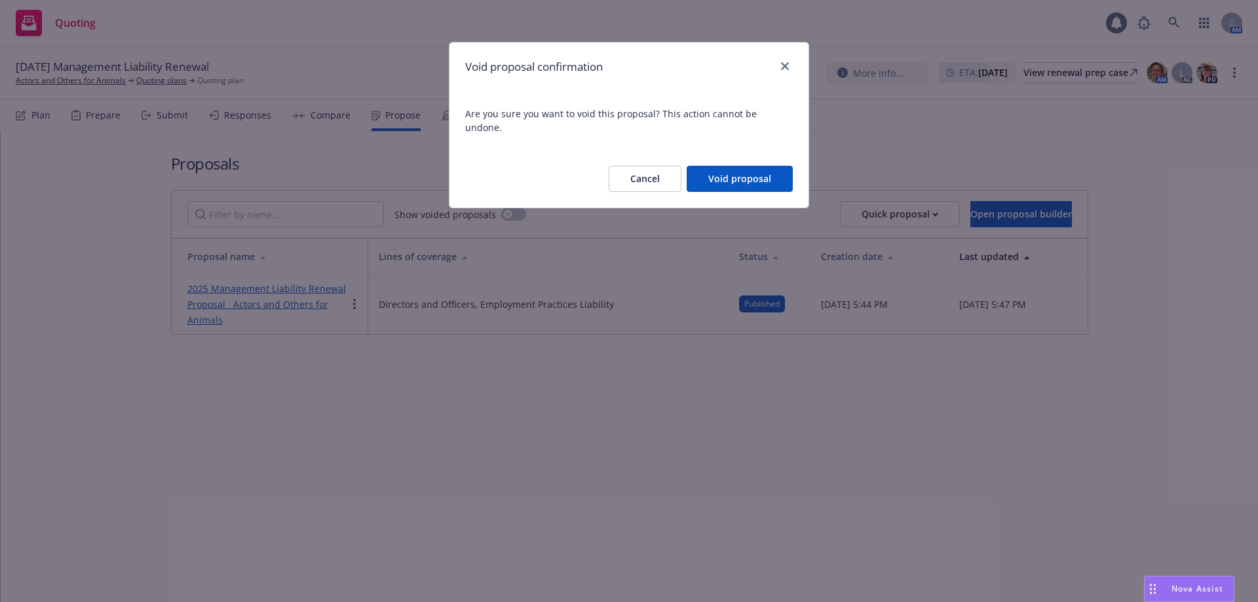
click at [725, 150] on div "Cancel Void proposal" at bounding box center [628, 179] width 359 height 58
click at [724, 170] on button "Void proposal" at bounding box center [740, 179] width 106 height 26
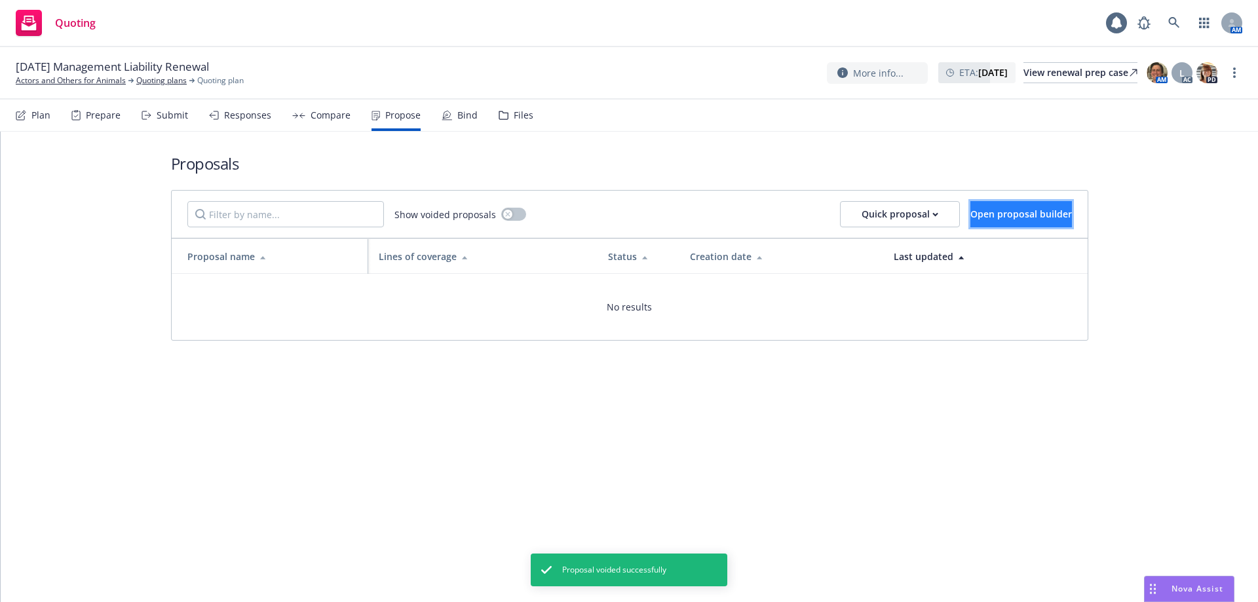
click at [1012, 208] on span "Open proposal builder" at bounding box center [1021, 214] width 102 height 12
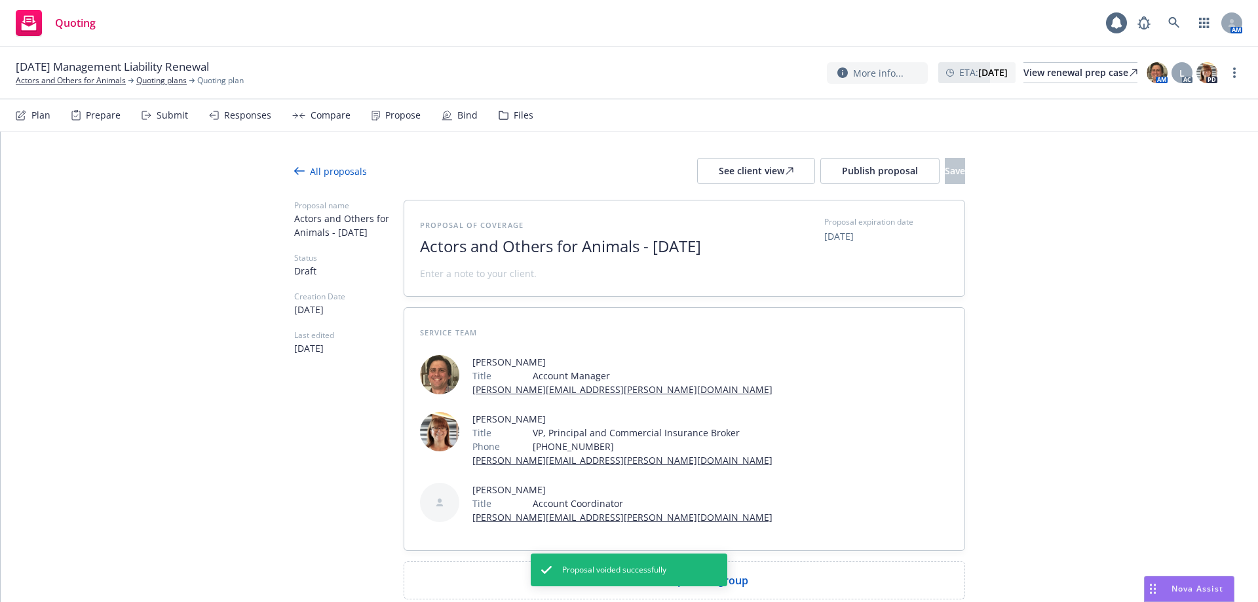
click at [420, 247] on span "Actors and Others for Animals - August 2025" at bounding box center [580, 246] width 321 height 19
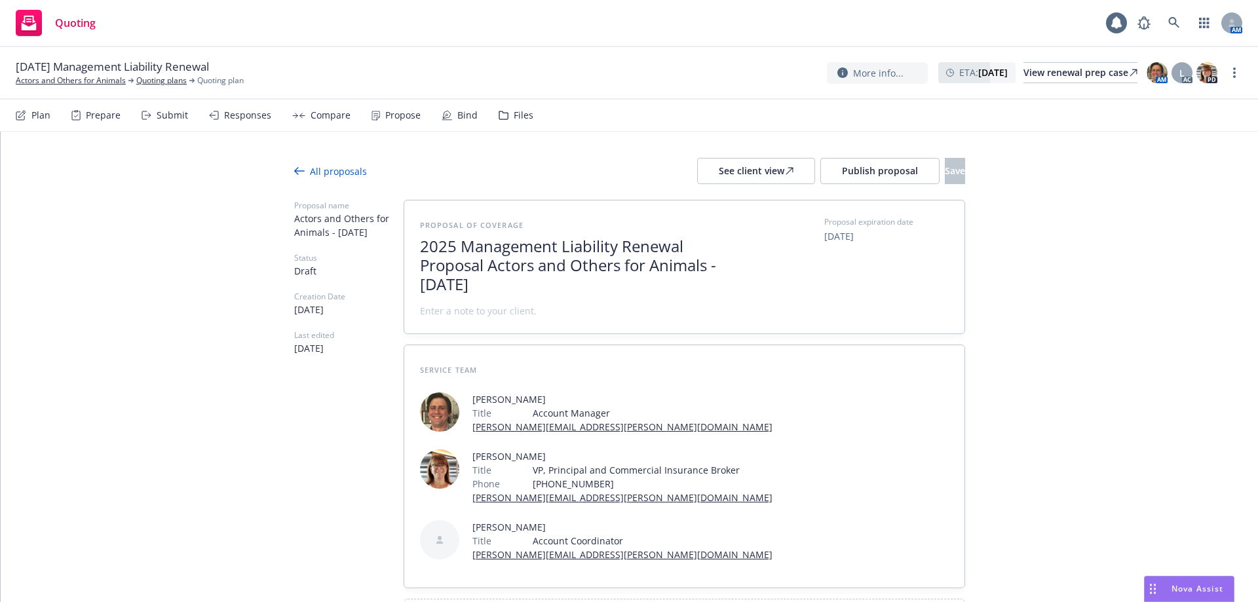
click at [483, 269] on span "2025 Management Liability Renewal Proposal Actors and Others for Animals - Augu…" at bounding box center [580, 265] width 321 height 56
drag, startPoint x: 727, startPoint y: 269, endPoint x: 748, endPoint y: 293, distance: 31.6
click at [748, 293] on div "Proposal of coverage 2025 Management Liability Renewal Proposal Actors and Othe…" at bounding box center [684, 267] width 529 height 102
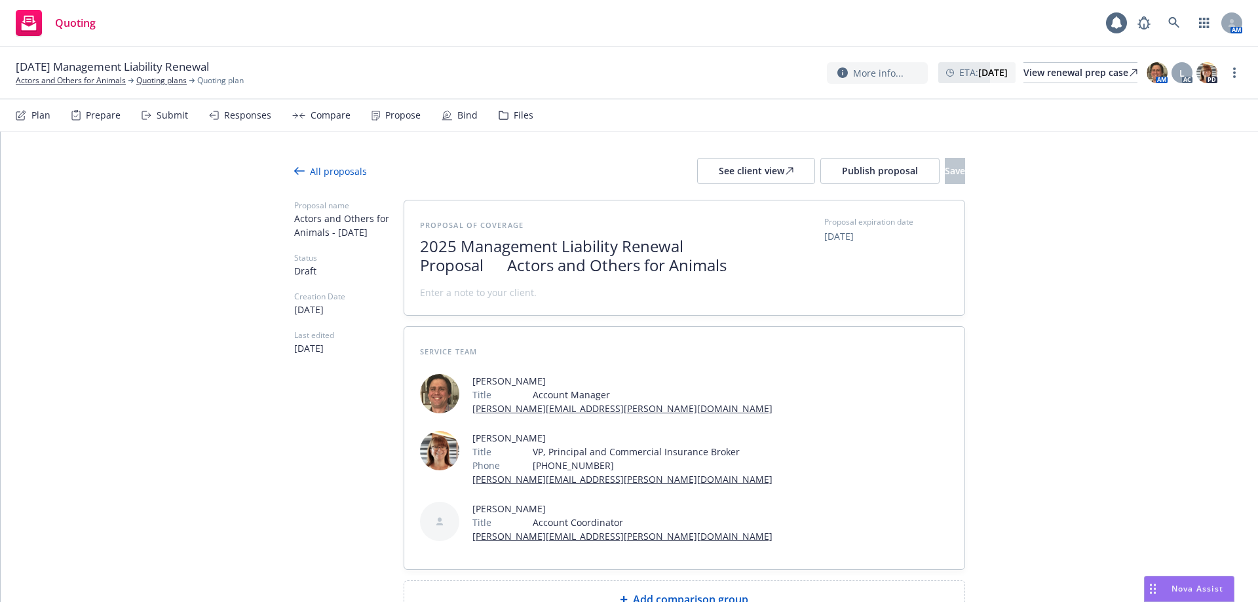
scroll to position [1, 0]
click at [446, 295] on span at bounding box center [478, 293] width 117 height 14
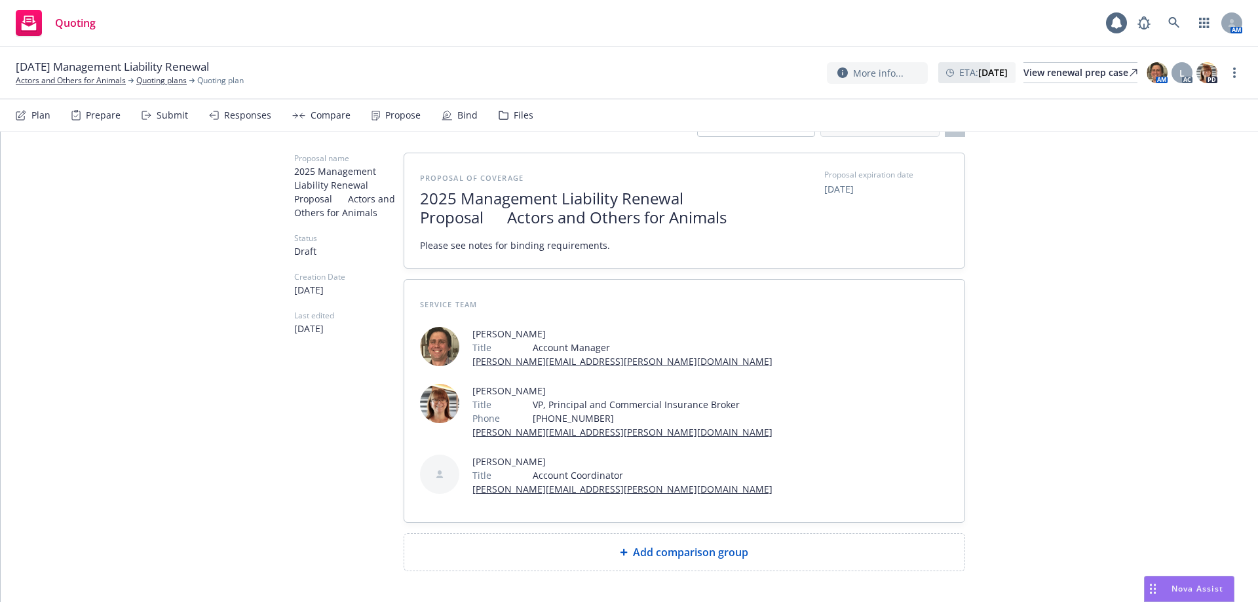
scroll to position [95, 0]
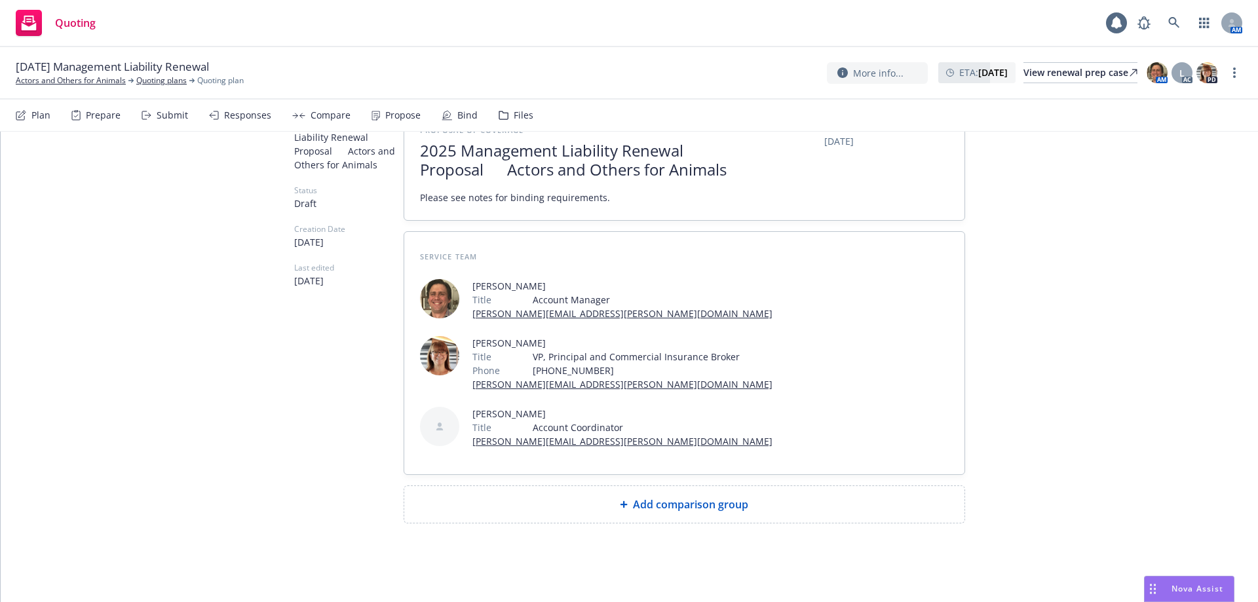
click at [577, 512] on div "Add comparison group" at bounding box center [684, 505] width 539 height 16
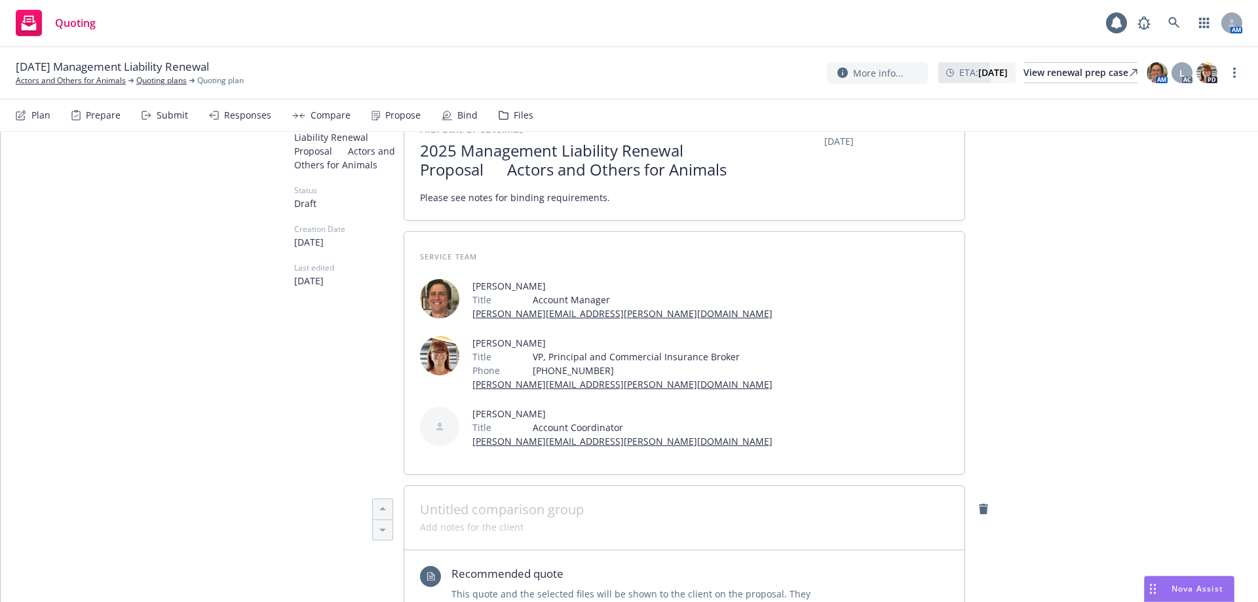
click at [492, 506] on span at bounding box center [684, 510] width 529 height 16
click at [609, 510] on span "2025 Management Liability -" at bounding box center [684, 510] width 529 height 16
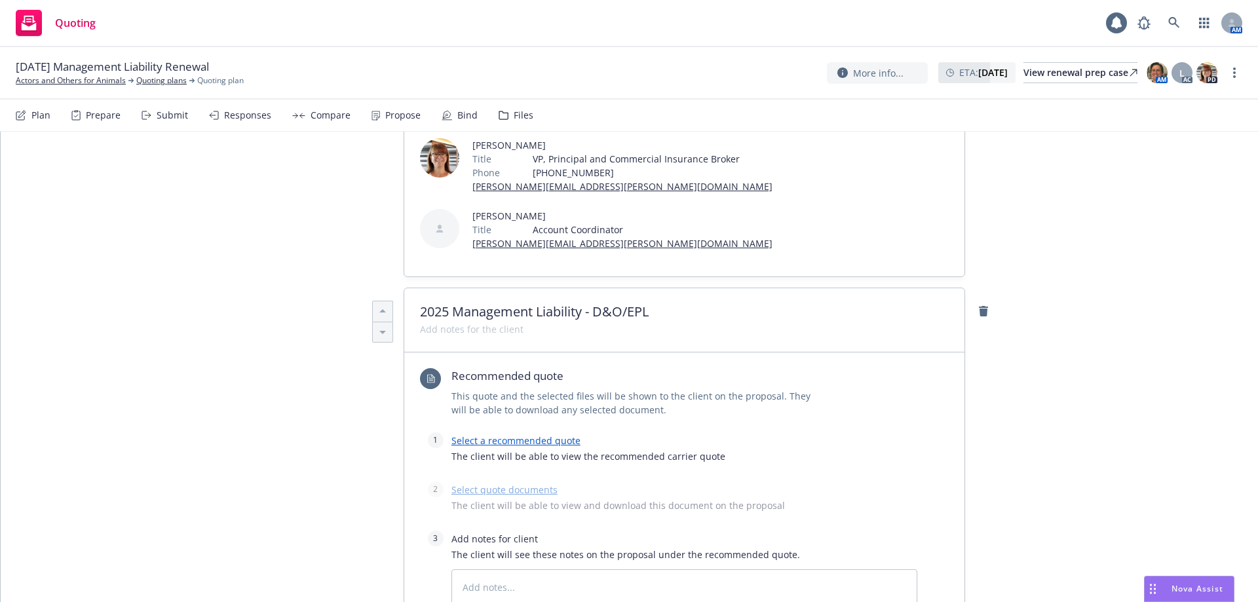
scroll to position [357, 0]
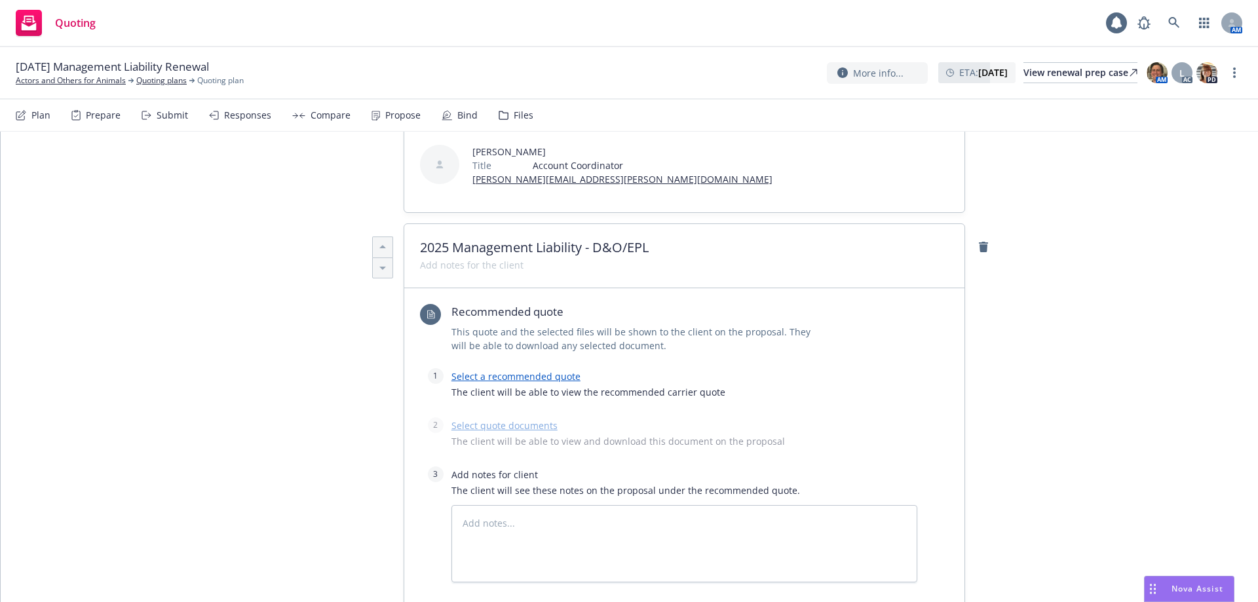
click at [514, 379] on link "Select a recommended quote" at bounding box center [515, 376] width 129 height 12
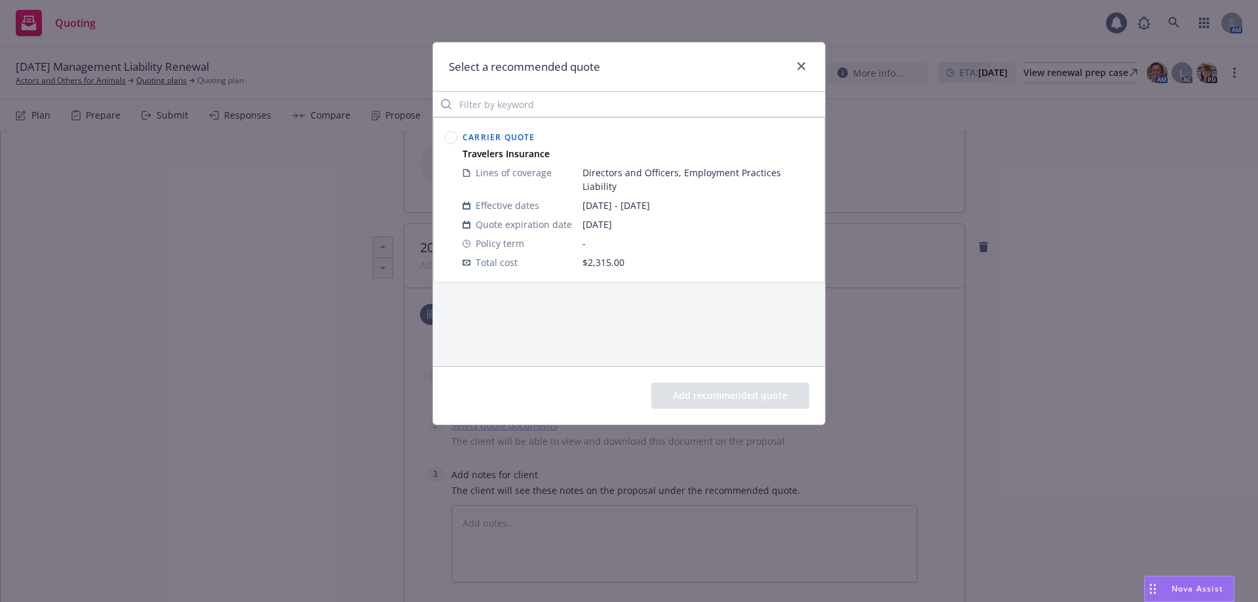
click at [446, 145] on div at bounding box center [451, 200] width 18 height 149
click at [449, 137] on circle at bounding box center [451, 138] width 12 height 12
click at [700, 397] on button "Add recommended quote" at bounding box center [730, 396] width 158 height 26
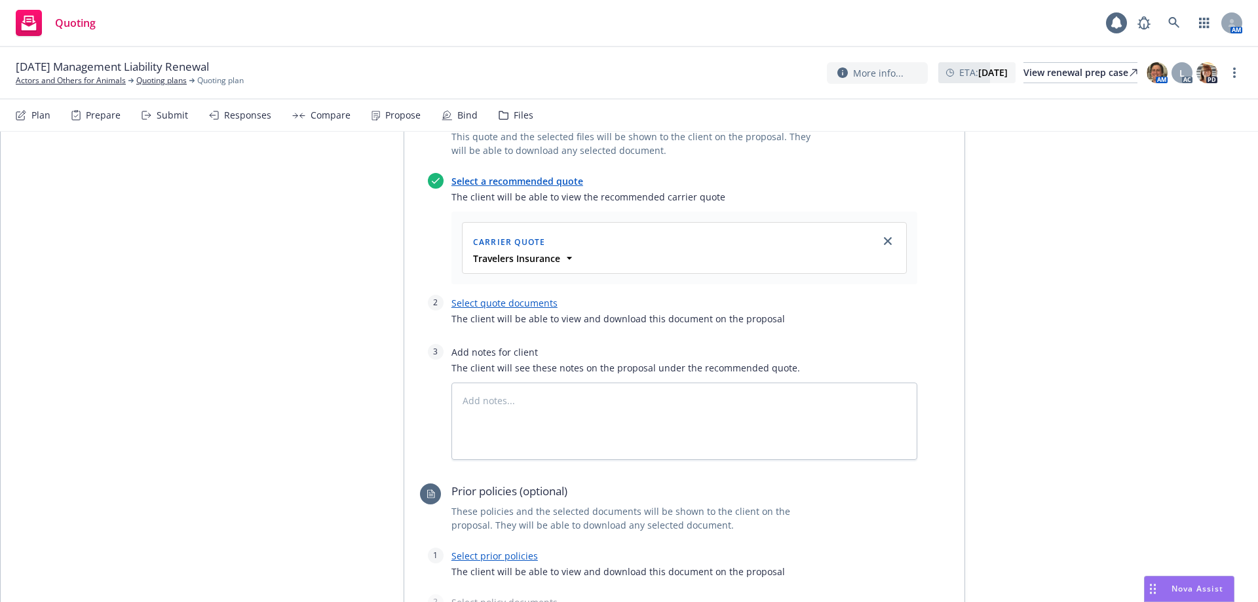
scroll to position [619, 0]
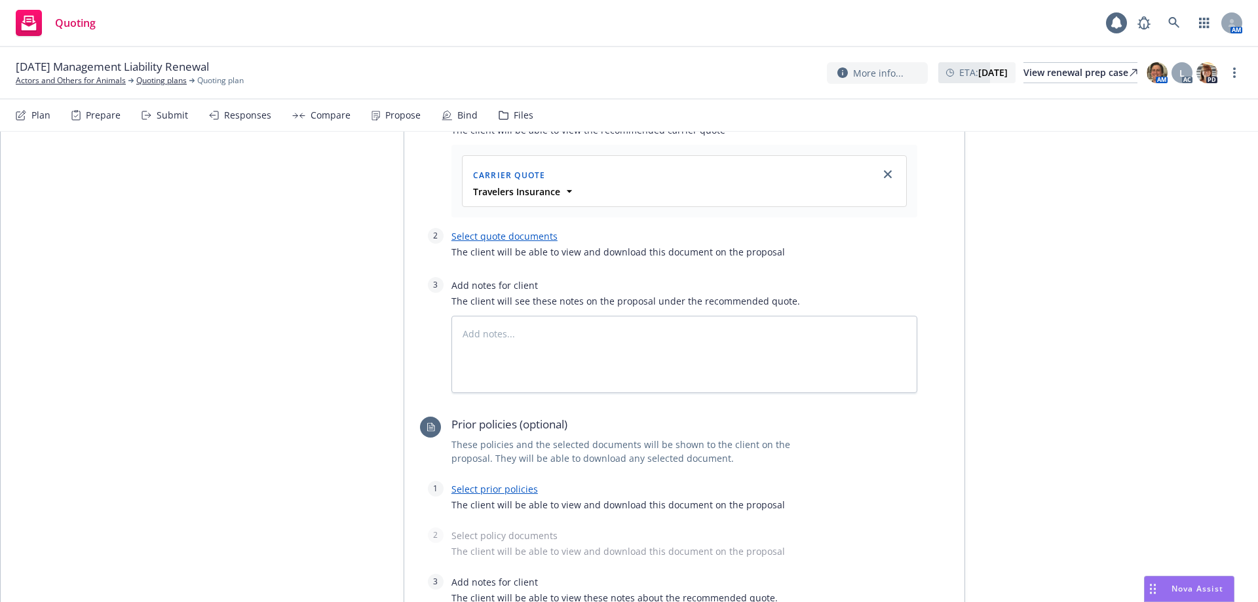
click at [492, 233] on link "Select quote documents" at bounding box center [504, 236] width 106 height 12
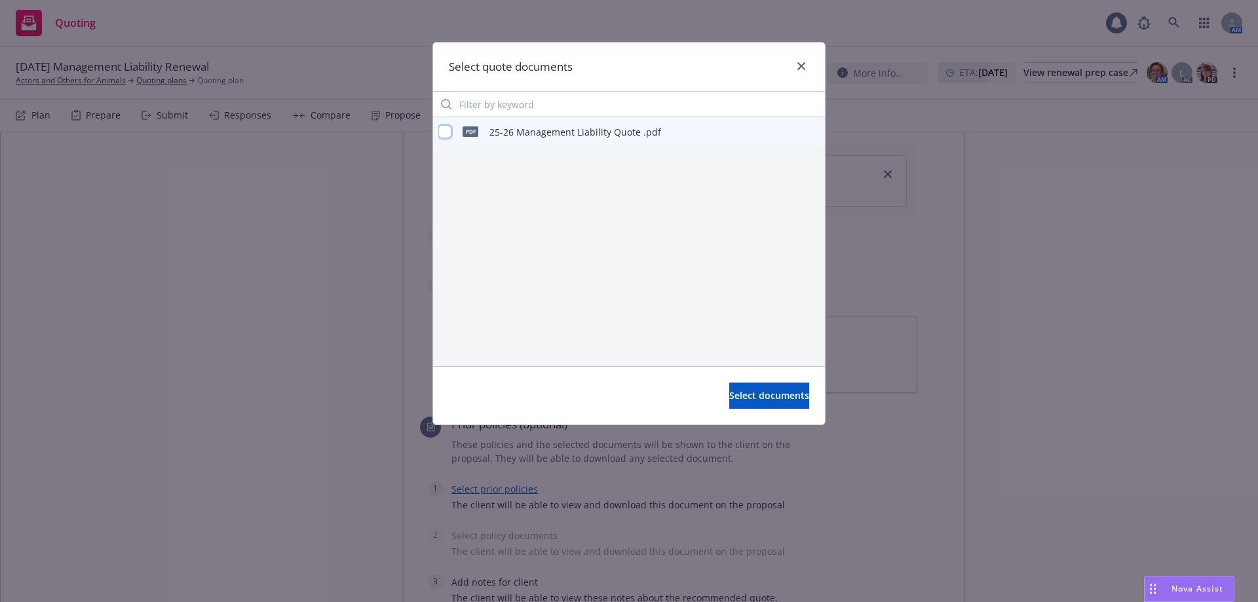
click at [445, 128] on input "checkbox" at bounding box center [444, 131] width 13 height 13
click at [729, 396] on span "Select documents" at bounding box center [769, 395] width 80 height 12
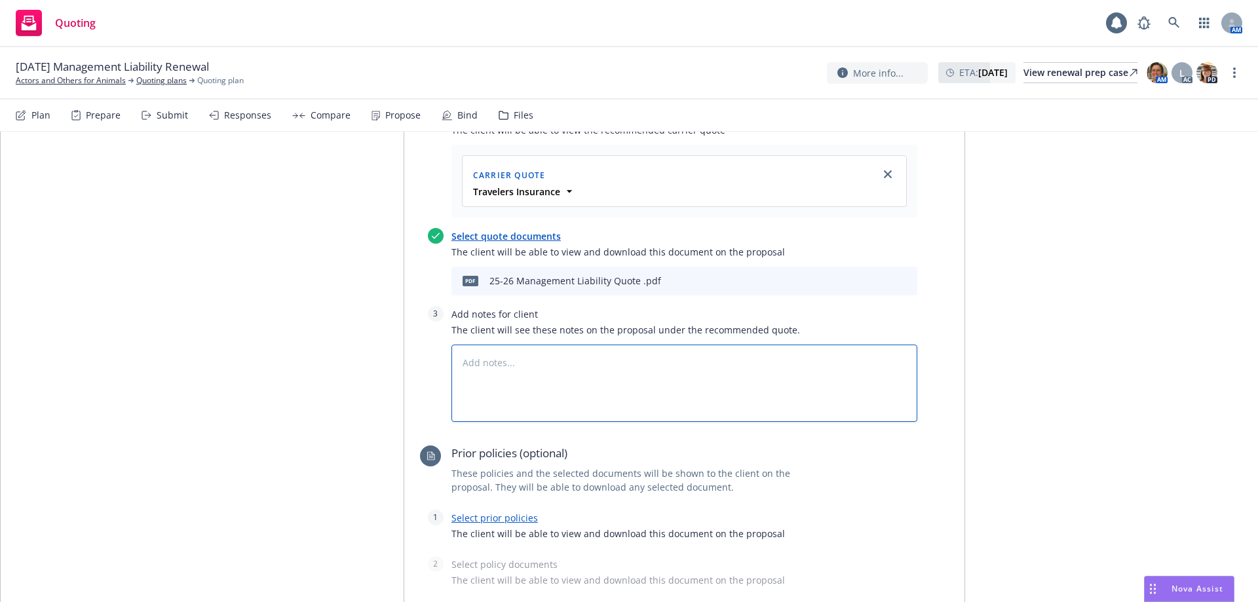
click at [506, 358] on textarea at bounding box center [684, 383] width 466 height 77
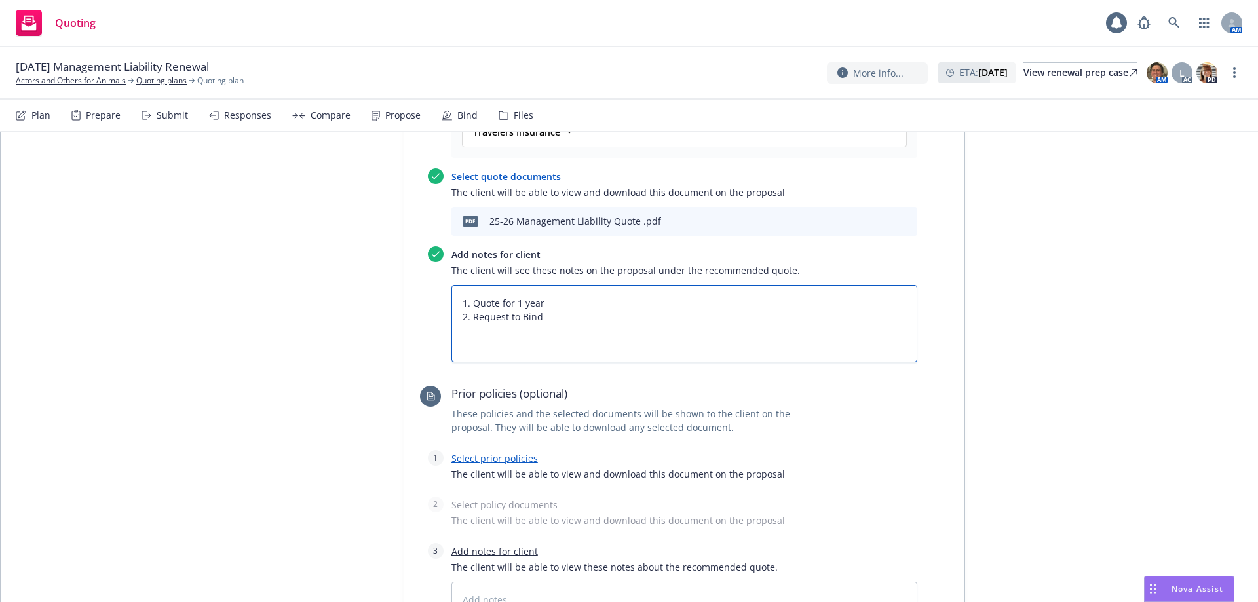
scroll to position [816, 0]
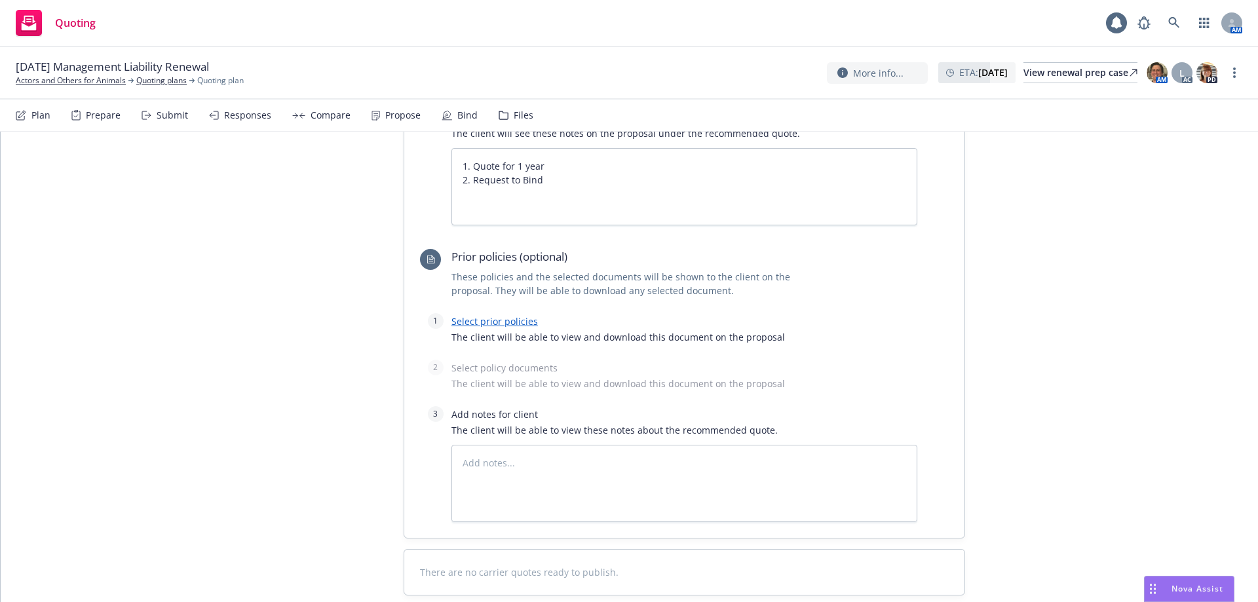
click at [452, 322] on link "Select prior policies" at bounding box center [494, 321] width 86 height 12
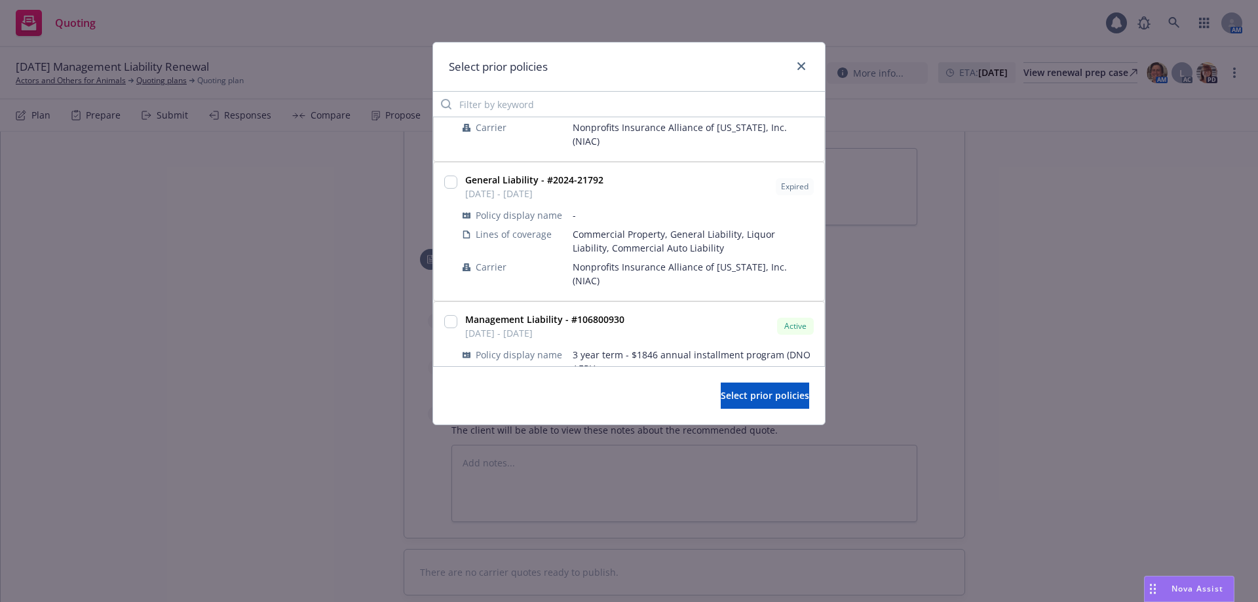
scroll to position [475, 0]
click at [444, 307] on div at bounding box center [451, 361] width 18 height 109
click at [453, 313] on input "checkbox" at bounding box center [450, 319] width 13 height 13
click at [721, 394] on button "Select prior policies" at bounding box center [765, 396] width 88 height 26
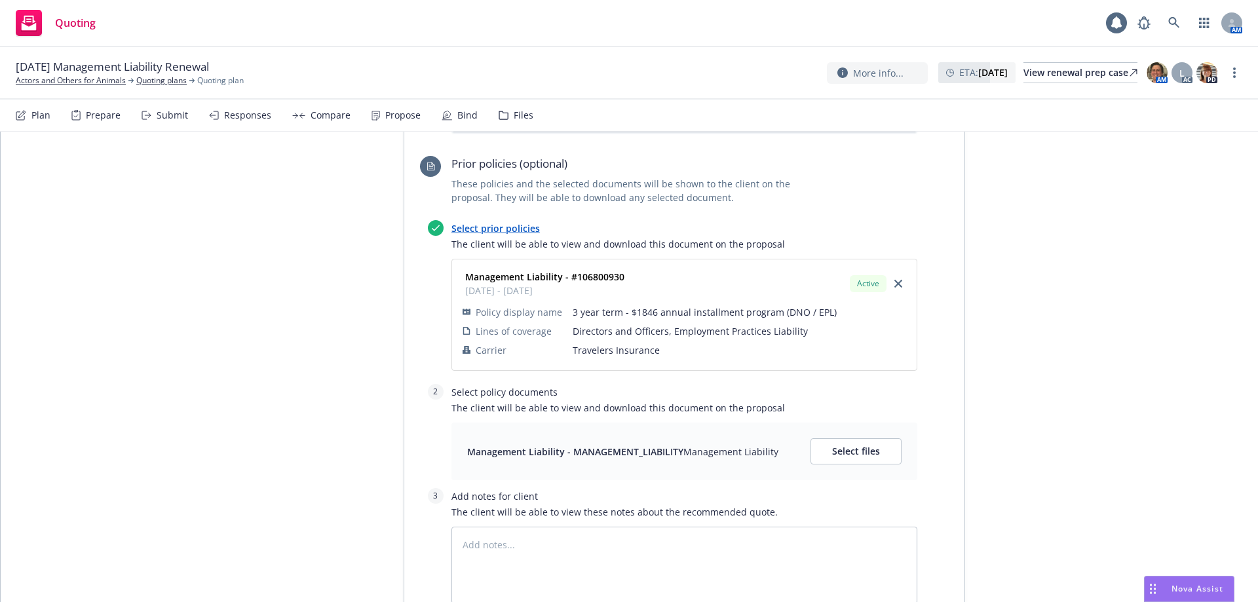
scroll to position [1063, 0]
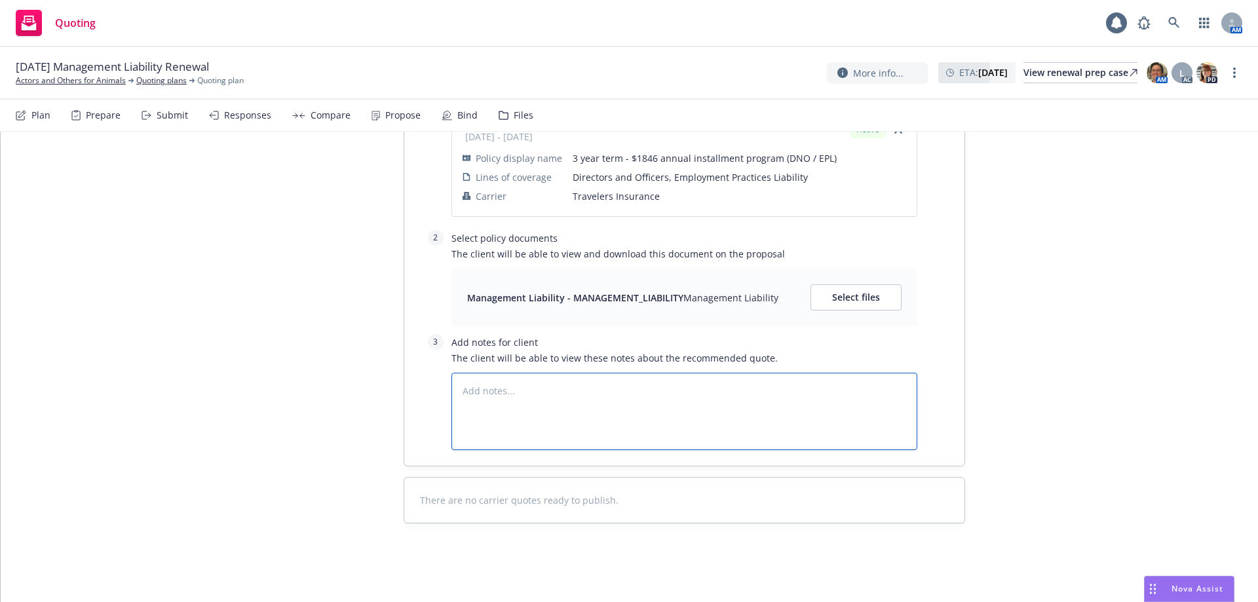
click at [488, 389] on textarea at bounding box center [684, 411] width 466 height 77
click at [826, 300] on button "Select files" at bounding box center [855, 297] width 91 height 26
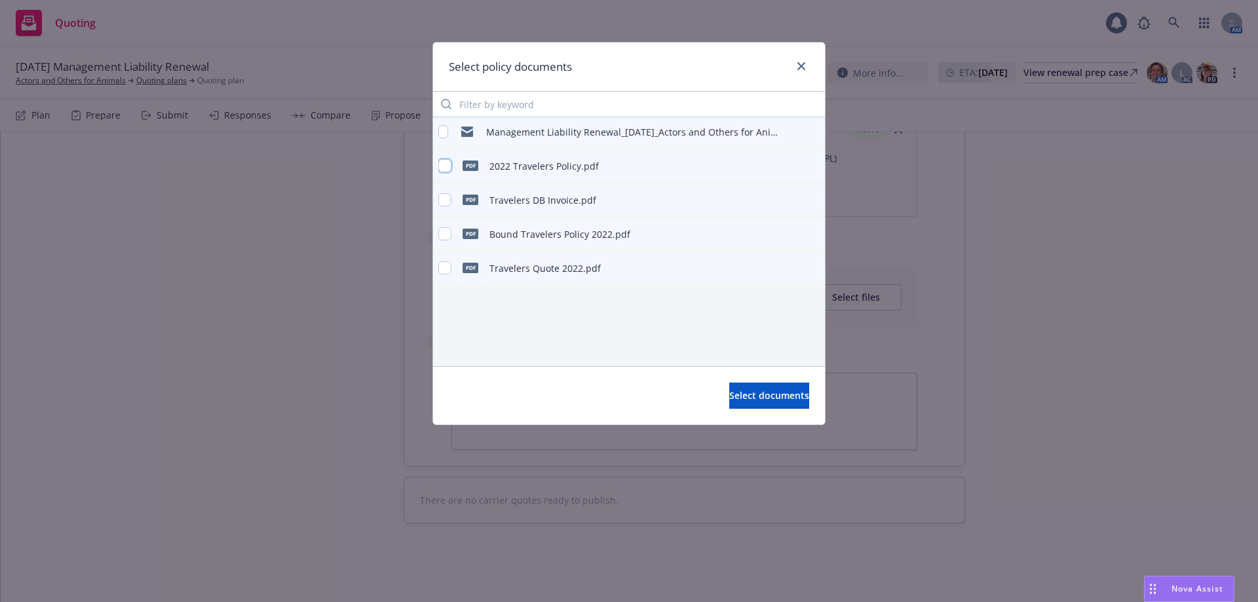
click at [444, 162] on input "checkbox" at bounding box center [444, 165] width 13 height 13
click at [729, 400] on span "Select documents" at bounding box center [769, 395] width 80 height 12
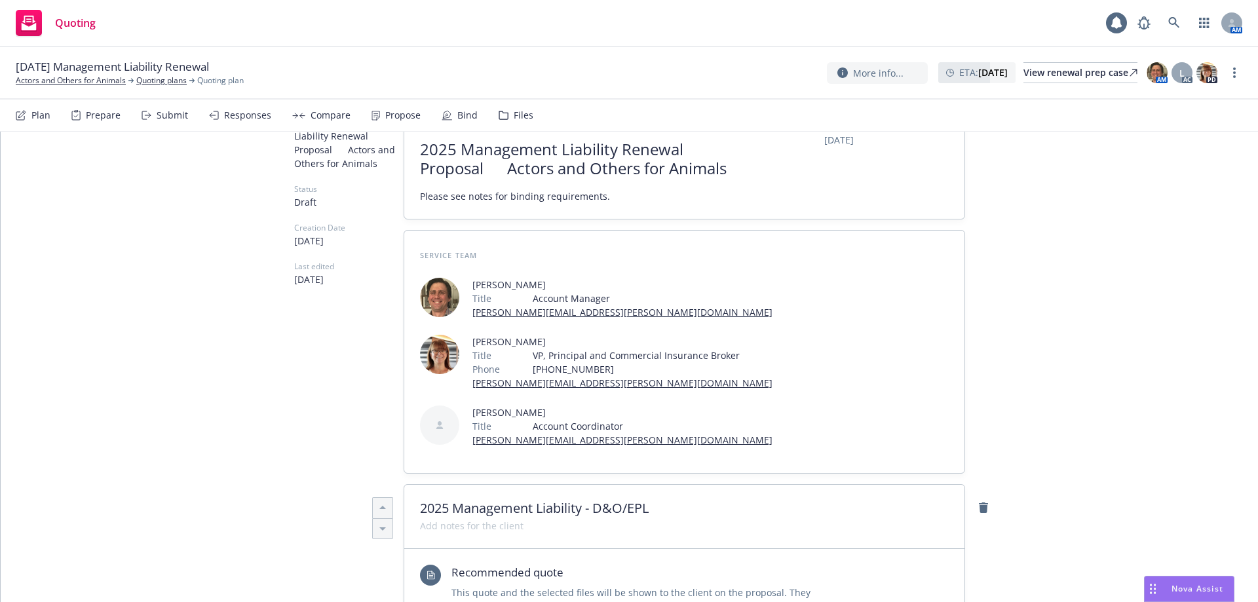
scroll to position [80, 0]
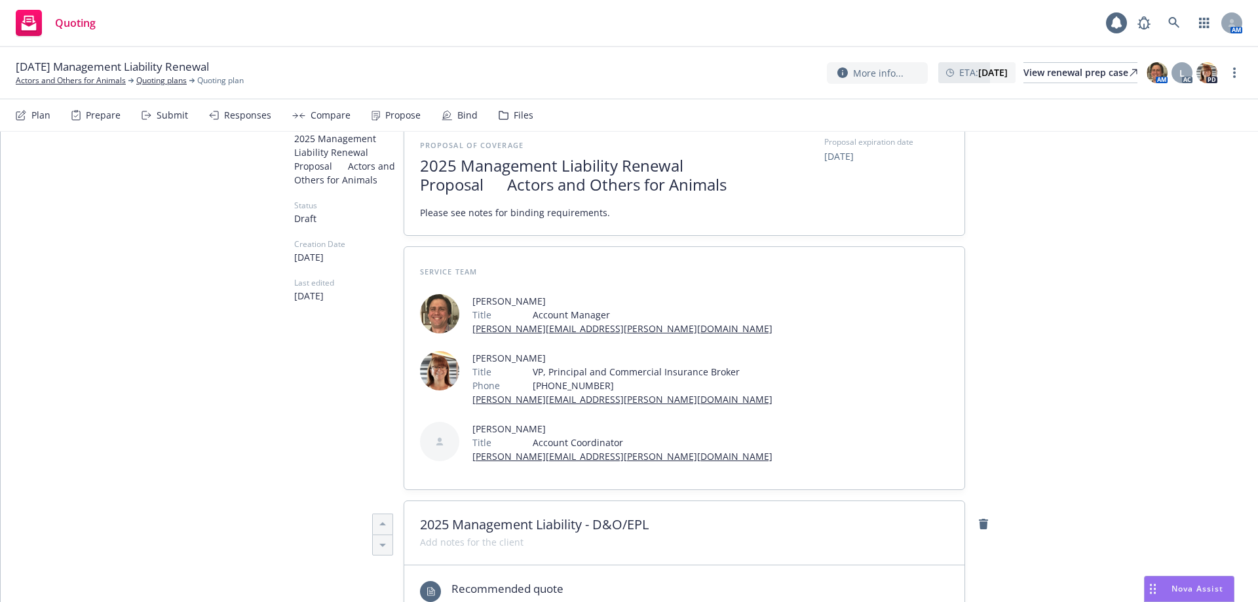
click at [600, 214] on span "Please see notes for binding requirements." at bounding box center [515, 213] width 190 height 14
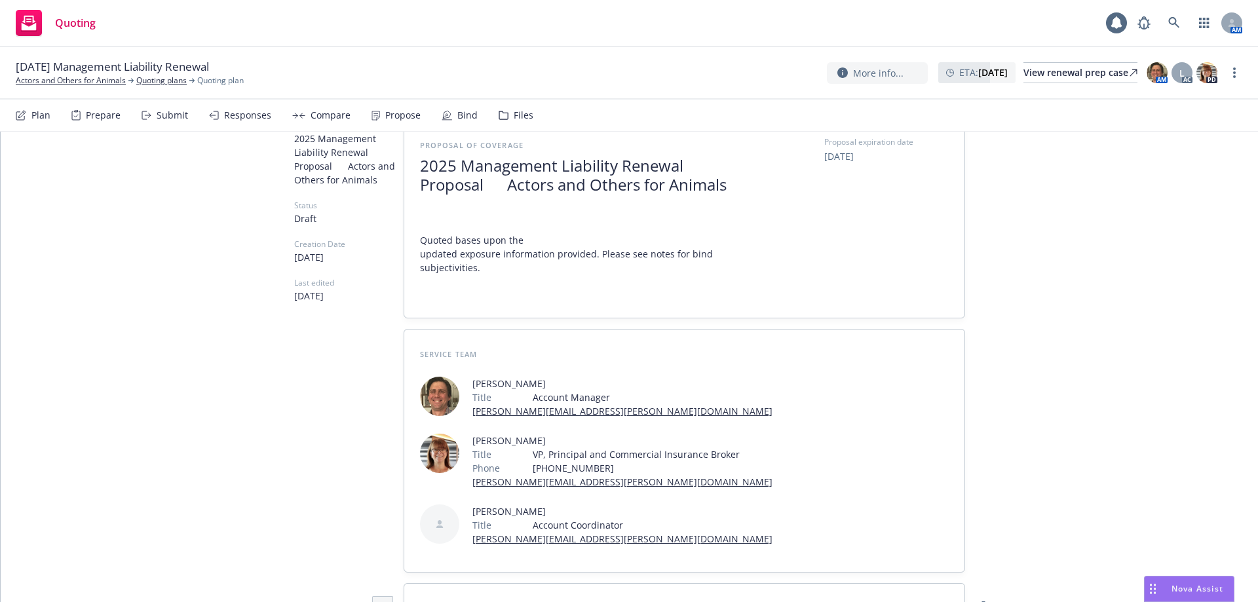
click at [420, 252] on span "Quoted bases upon the updated exposure information provided. Please see notes f…" at bounding box center [567, 254] width 295 height 40
click at [420, 256] on span "Quoted bases upon the updated exposure information provided. Please see notes f…" at bounding box center [567, 254] width 295 height 40
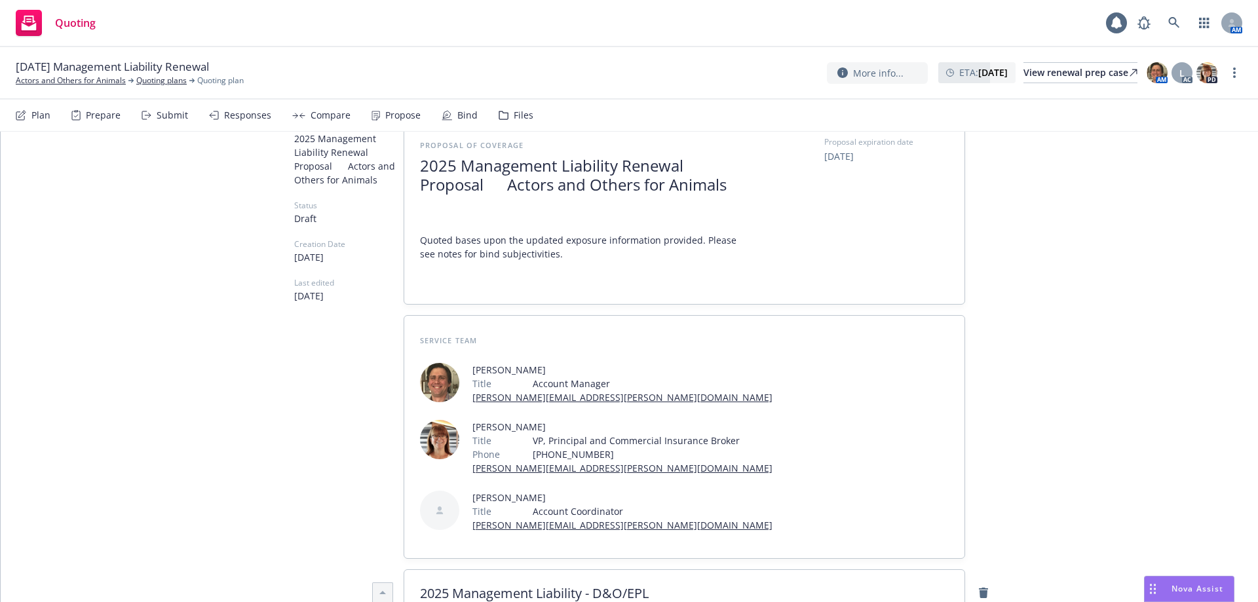
click at [420, 231] on span "Quoted bases upon the updated exposure information provided. Please see notes f…" at bounding box center [580, 247] width 321 height 83
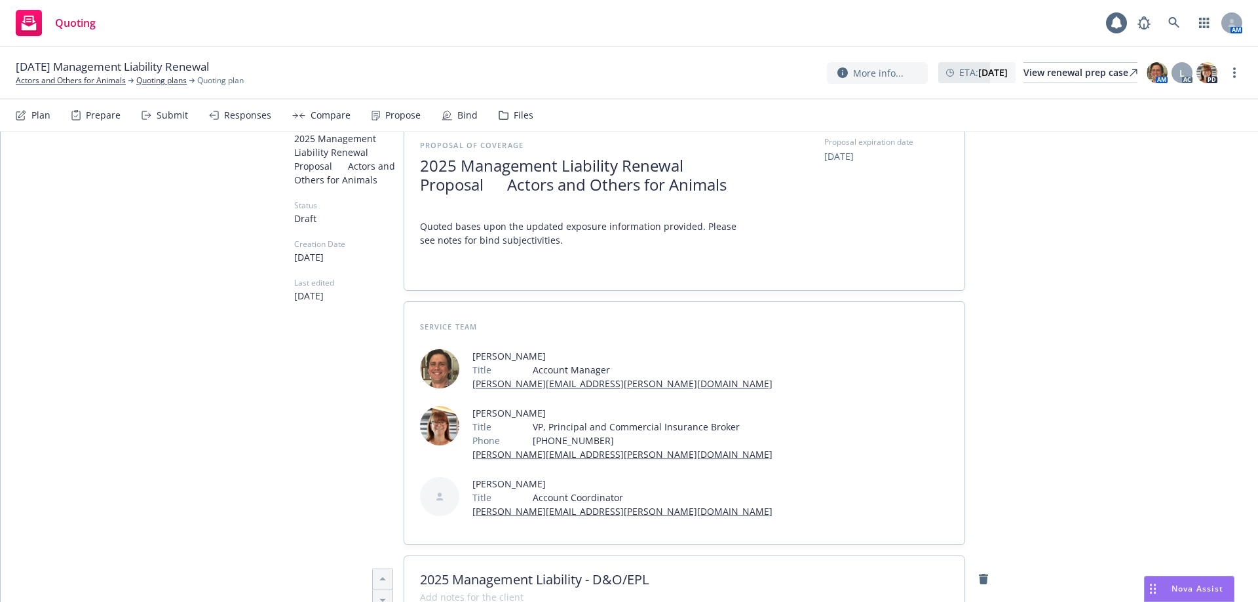
click at [424, 278] on div "Proposal of coverage 2025 Management Liability Renewal Proposal Actors and Othe…" at bounding box center [684, 206] width 560 height 170
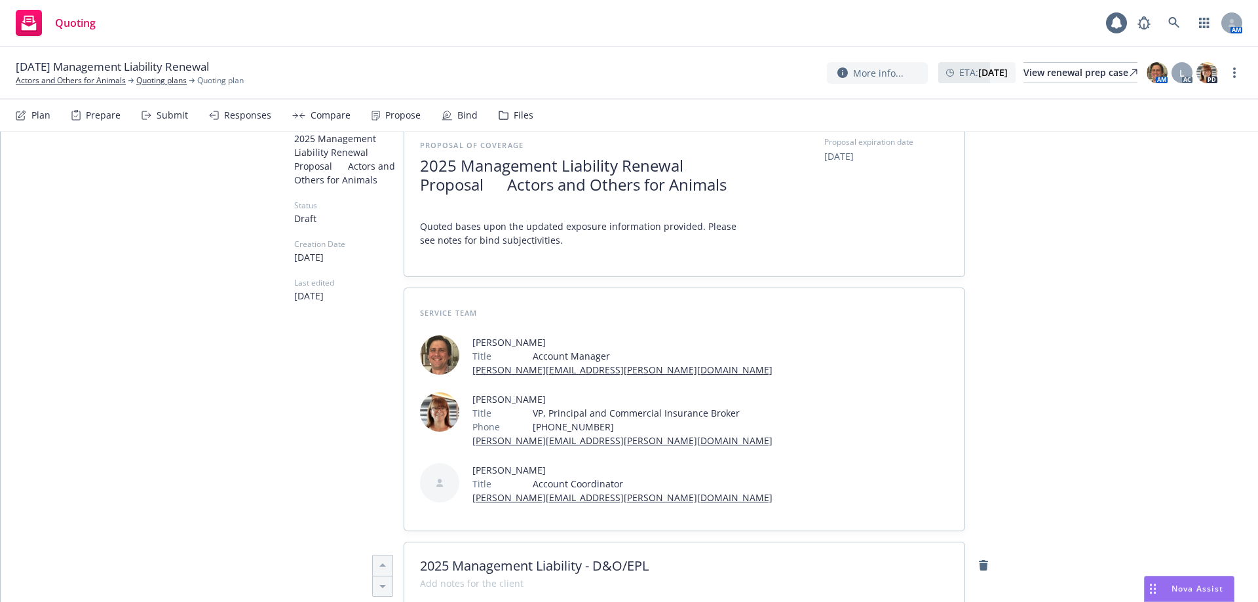
click at [442, 271] on div "Proposal of coverage 2025 Management Liability Renewal Proposal Actors and Othe…" at bounding box center [684, 199] width 560 height 156
drag, startPoint x: 437, startPoint y: 267, endPoint x: 426, endPoint y: 267, distance: 11.2
click at [434, 267] on div "Proposal of coverage 2025 Management Liability Renewal Proposal Actors and Othe…" at bounding box center [684, 199] width 560 height 156
click at [418, 273] on div "Proposal of coverage 2025 Management Liability Renewal Proposal Actors and Othe…" at bounding box center [684, 199] width 560 height 156
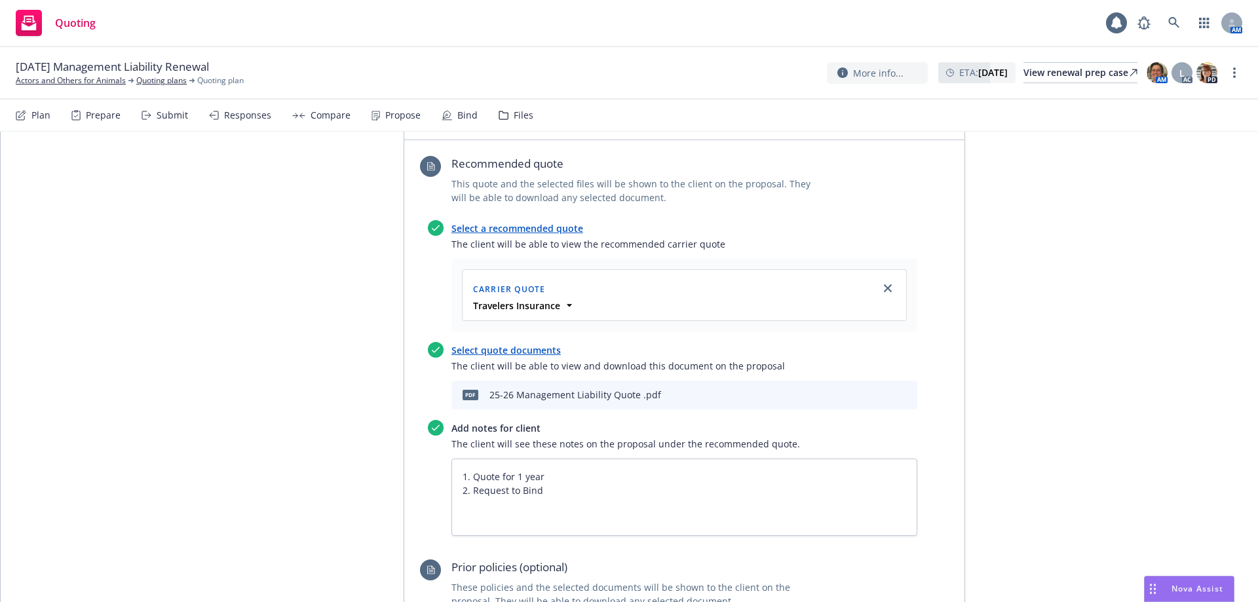
scroll to position [801, 0]
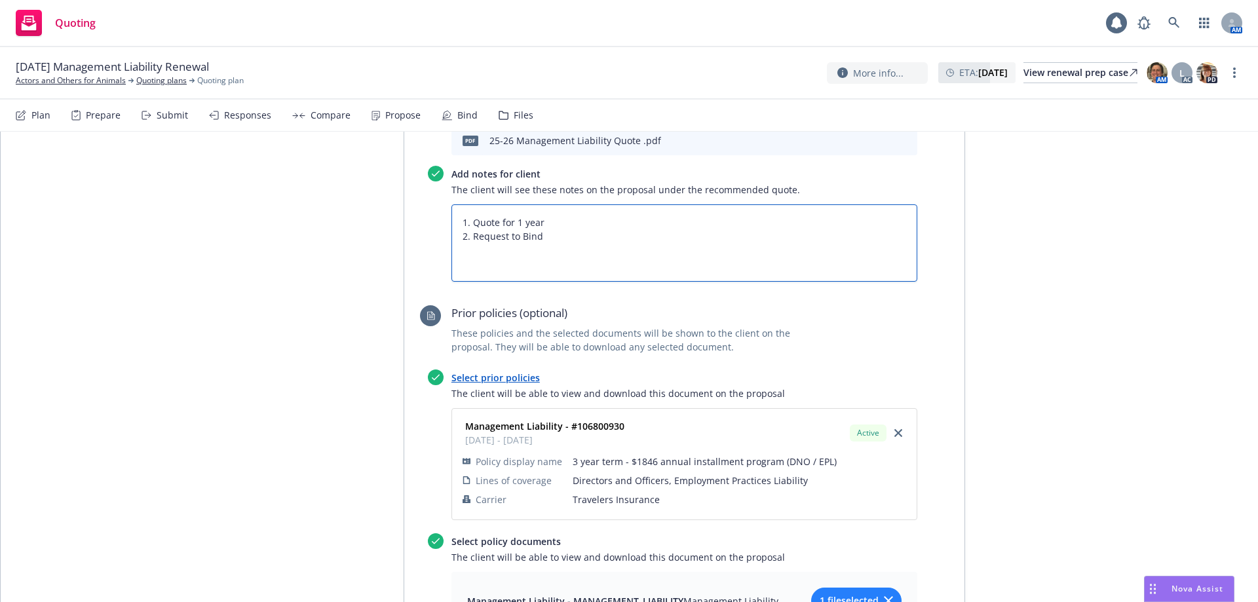
click at [476, 216] on textarea "1. Quote for 1 year 2. Request to Bind" at bounding box center [684, 242] width 466 height 77
click at [468, 211] on textarea "1. Quote for 1 year 2. Request to Bind" at bounding box center [684, 242] width 466 height 77
click at [459, 212] on textarea "1. Quote for 1 year 2. Request to Bind" at bounding box center [684, 242] width 466 height 77
click at [461, 216] on textarea "1. Quote for 1 year 2. Request to Bind" at bounding box center [684, 242] width 466 height 77
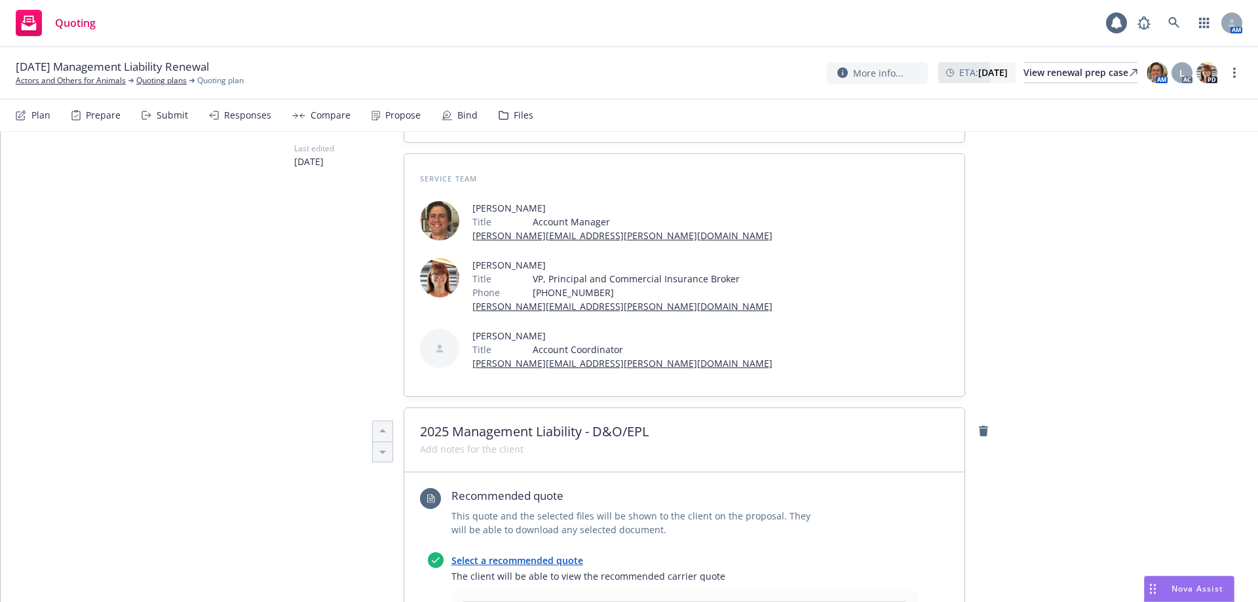
scroll to position [0, 0]
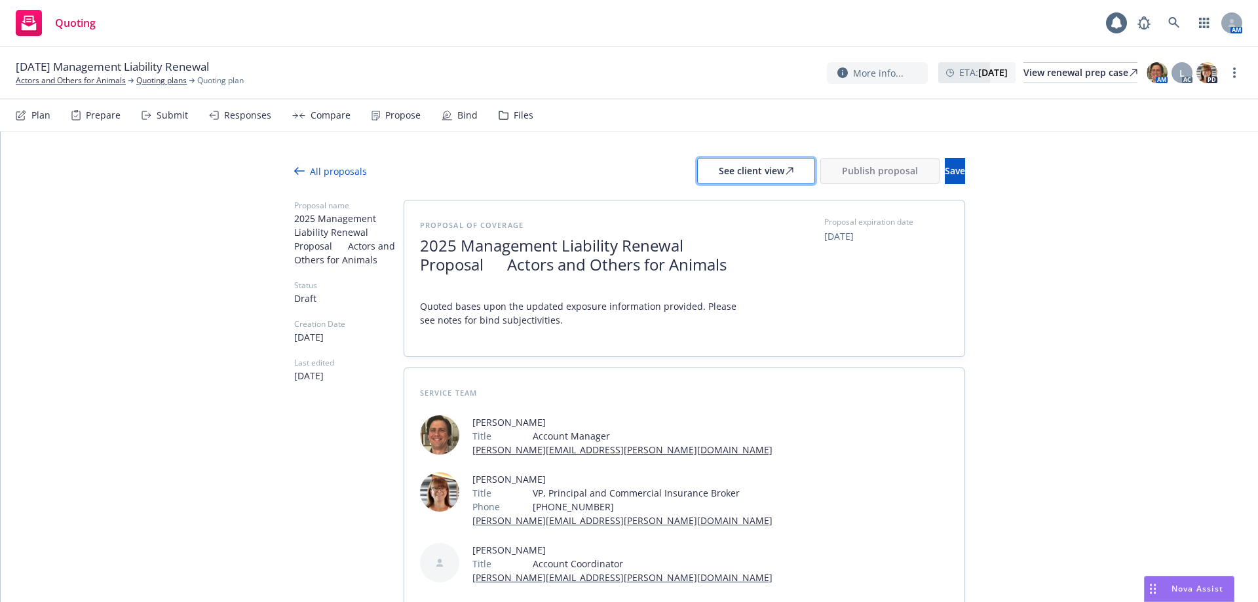
click at [697, 166] on button "See client view" at bounding box center [756, 171] width 118 height 26
click at [850, 166] on span "Publish proposal" at bounding box center [880, 170] width 76 height 12
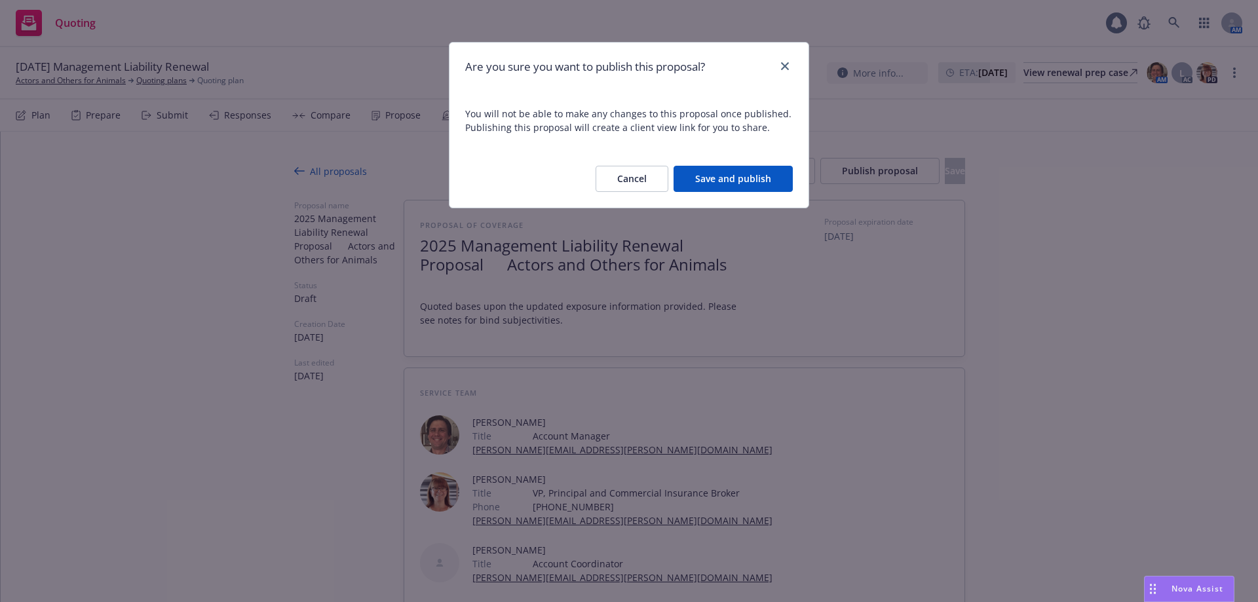
click at [742, 180] on button "Save and publish" at bounding box center [733, 179] width 119 height 26
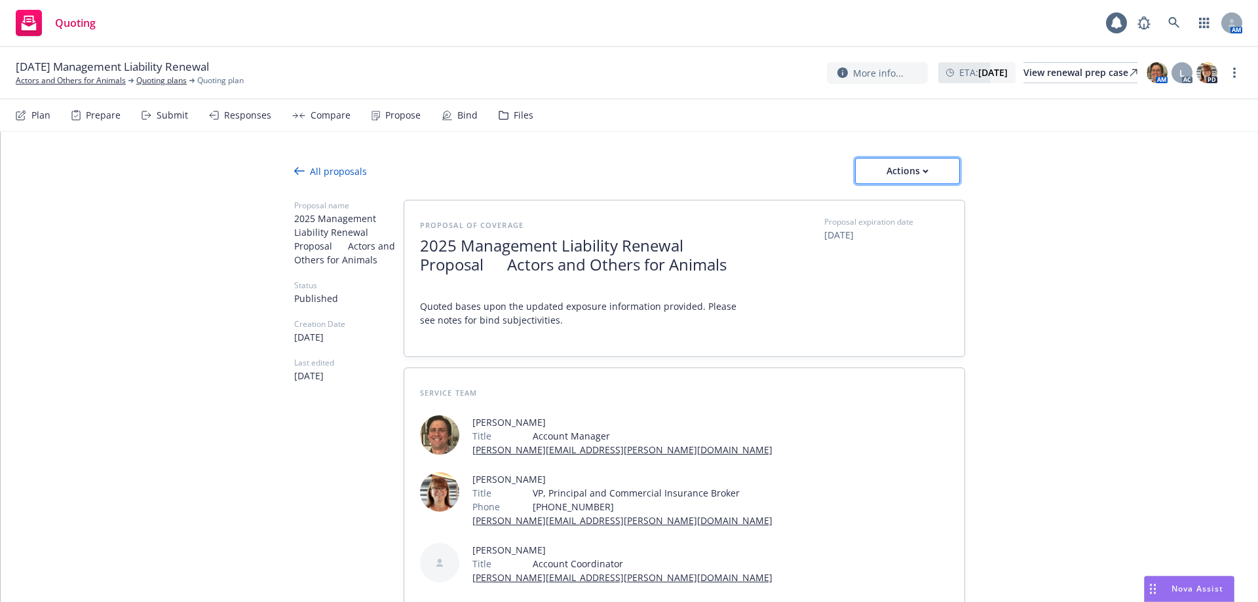
click at [895, 164] on div "Actions" at bounding box center [908, 171] width 62 height 25
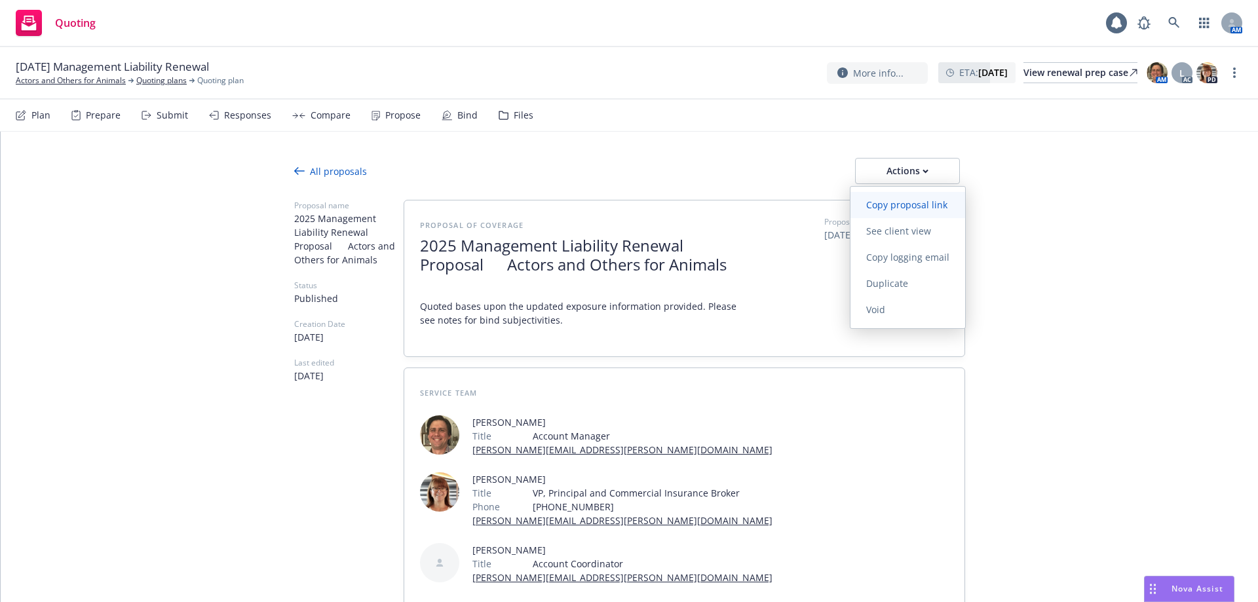
click at [906, 201] on span "Copy proposal link" at bounding box center [906, 205] width 113 height 12
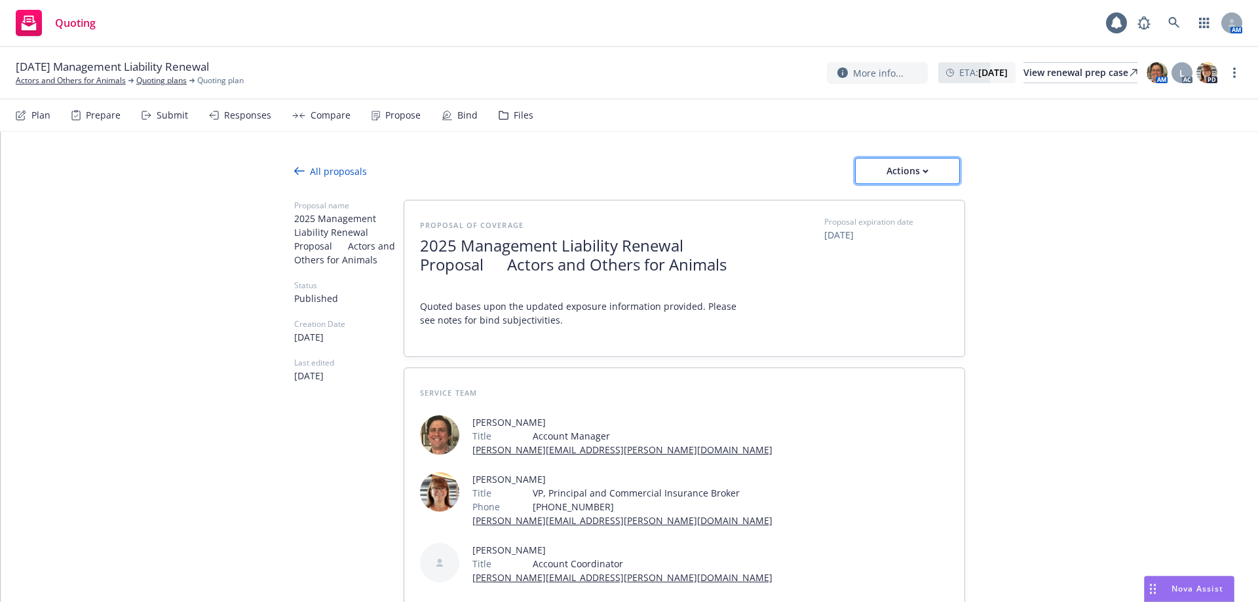
click at [885, 162] on div "Actions" at bounding box center [908, 171] width 62 height 25
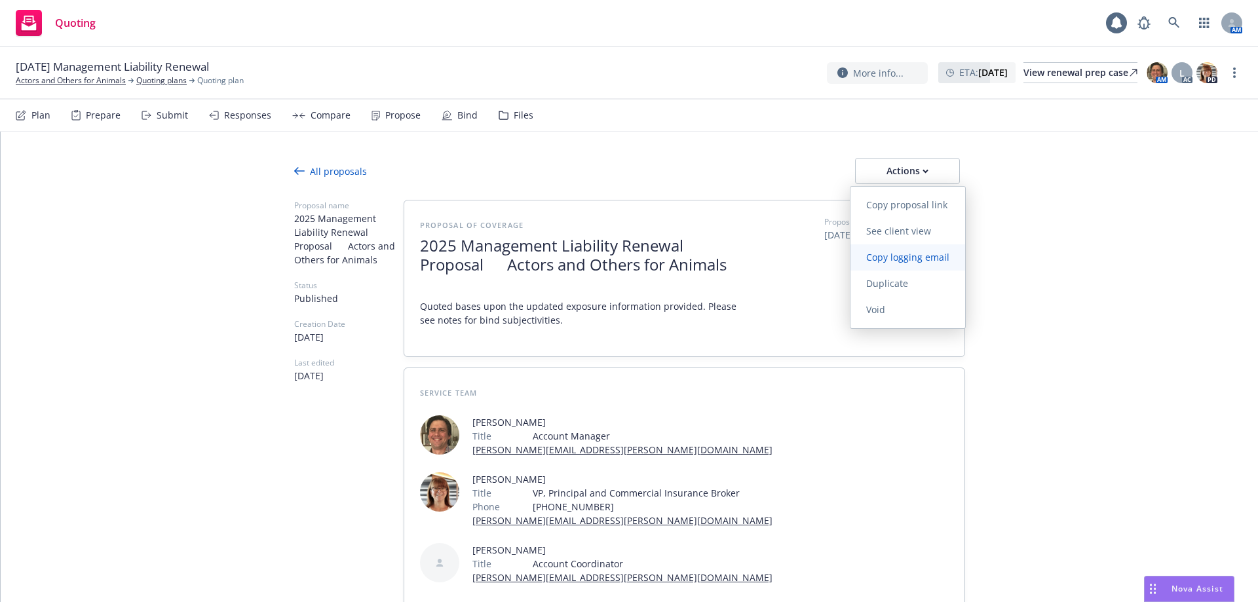
click at [889, 256] on span "Copy logging email" at bounding box center [907, 257] width 115 height 12
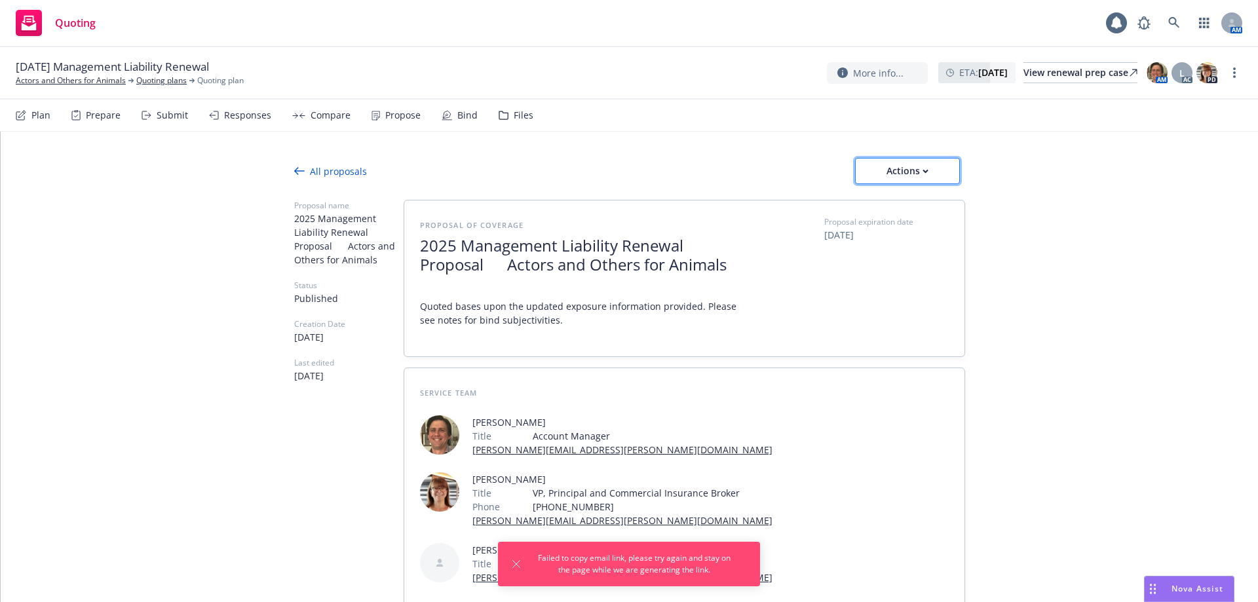
click at [867, 173] on button "Actions" at bounding box center [907, 171] width 105 height 26
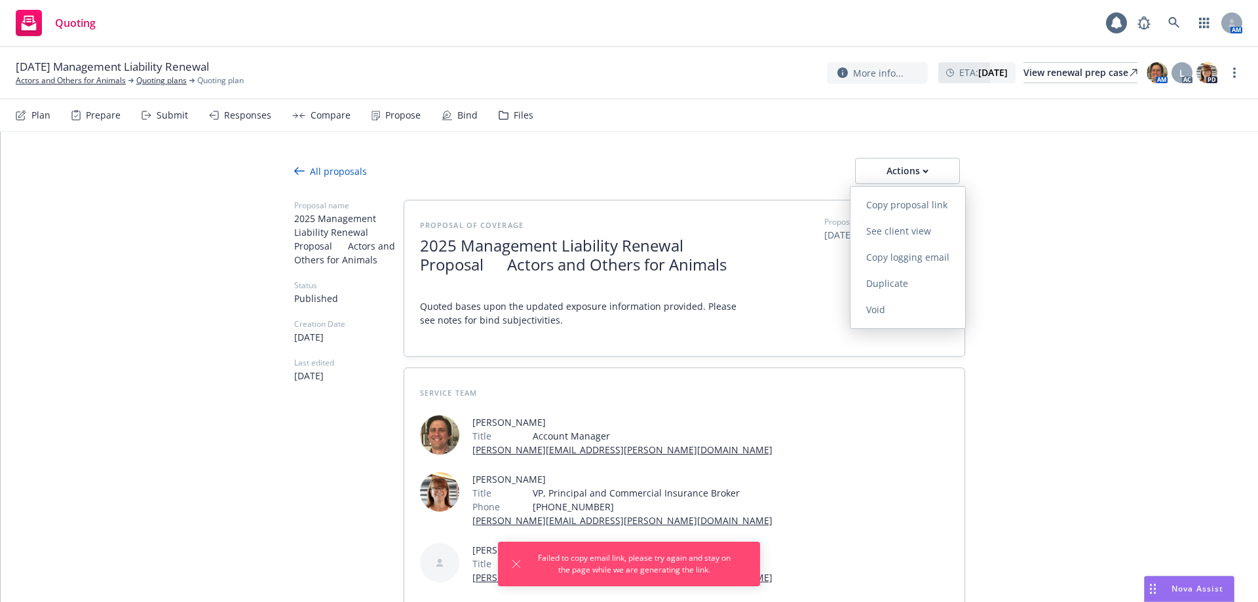
drag, startPoint x: 892, startPoint y: 261, endPoint x: 673, endPoint y: 227, distance: 221.5
click at [892, 261] on span "Copy logging email" at bounding box center [907, 257] width 115 height 12
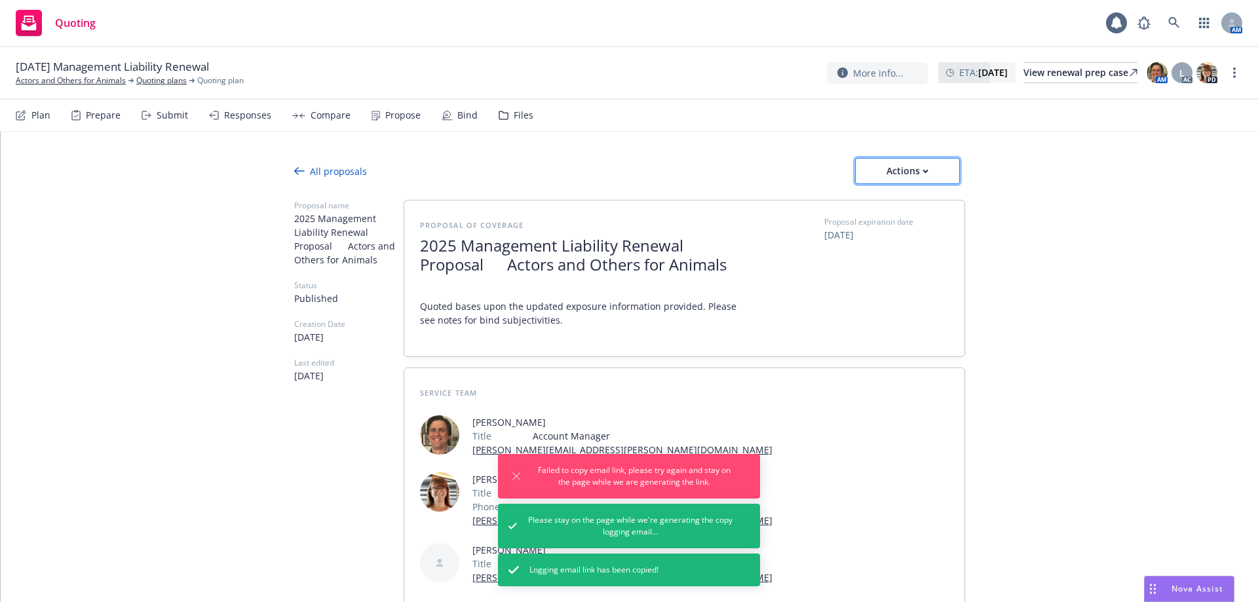
drag, startPoint x: 3, startPoint y: 200, endPoint x: 911, endPoint y: 172, distance: 909.2
click at [911, 172] on div "Actions" at bounding box center [908, 171] width 62 height 25
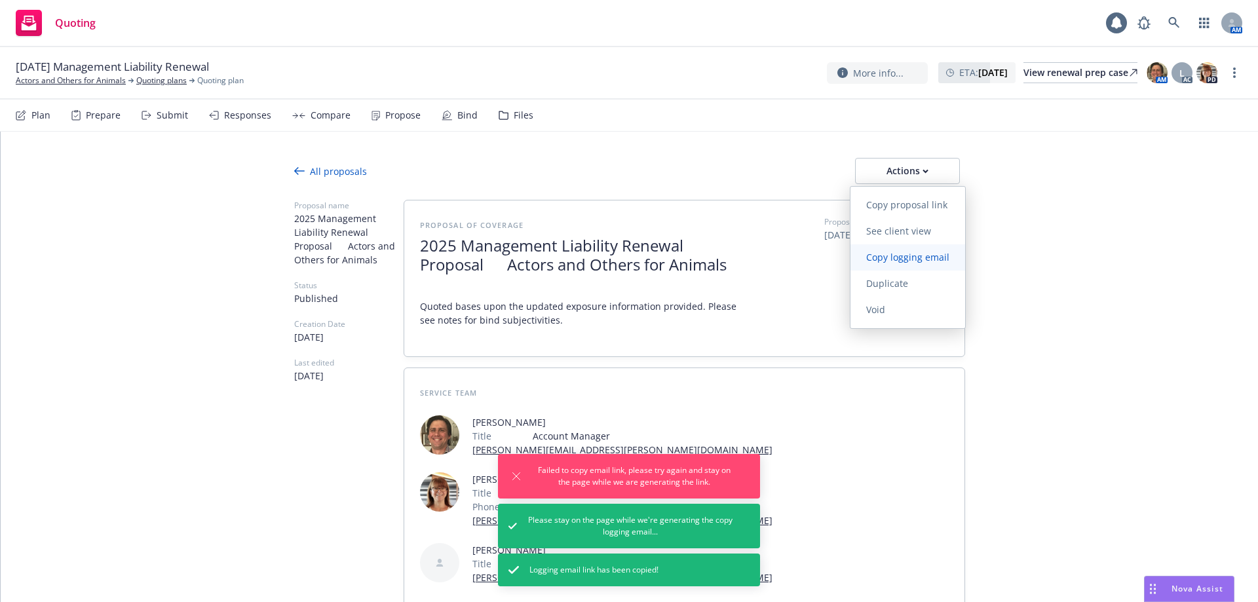
click at [905, 263] on link "Copy logging email" at bounding box center [907, 257] width 115 height 26
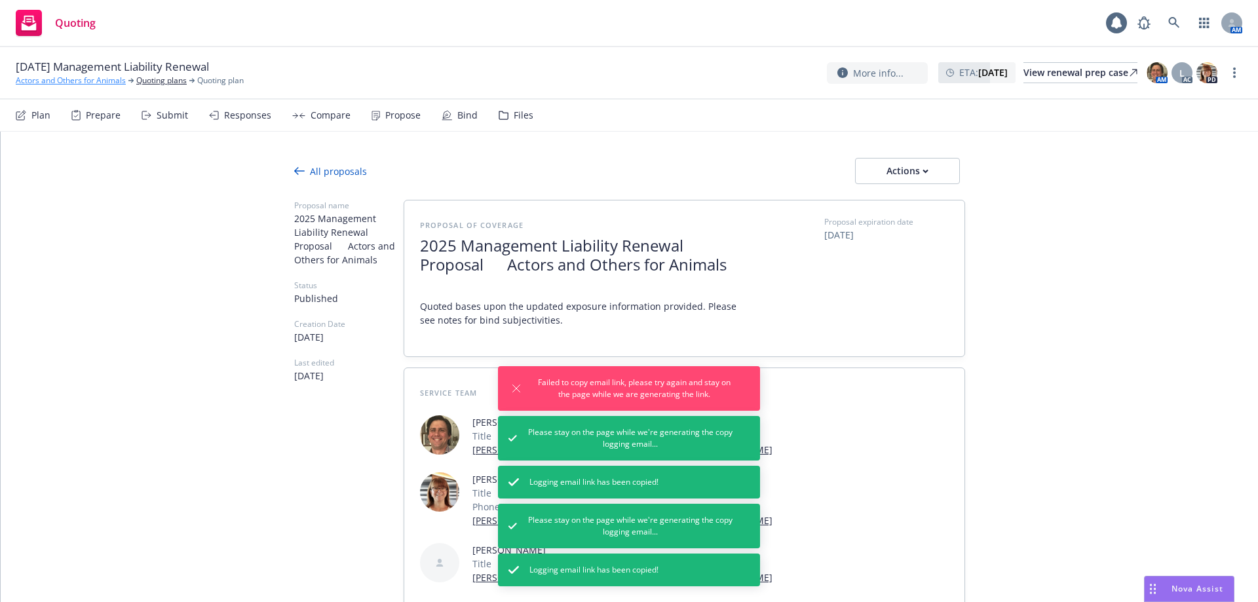
click at [39, 75] on link "Actors and Others for Animals" at bounding box center [71, 81] width 110 height 12
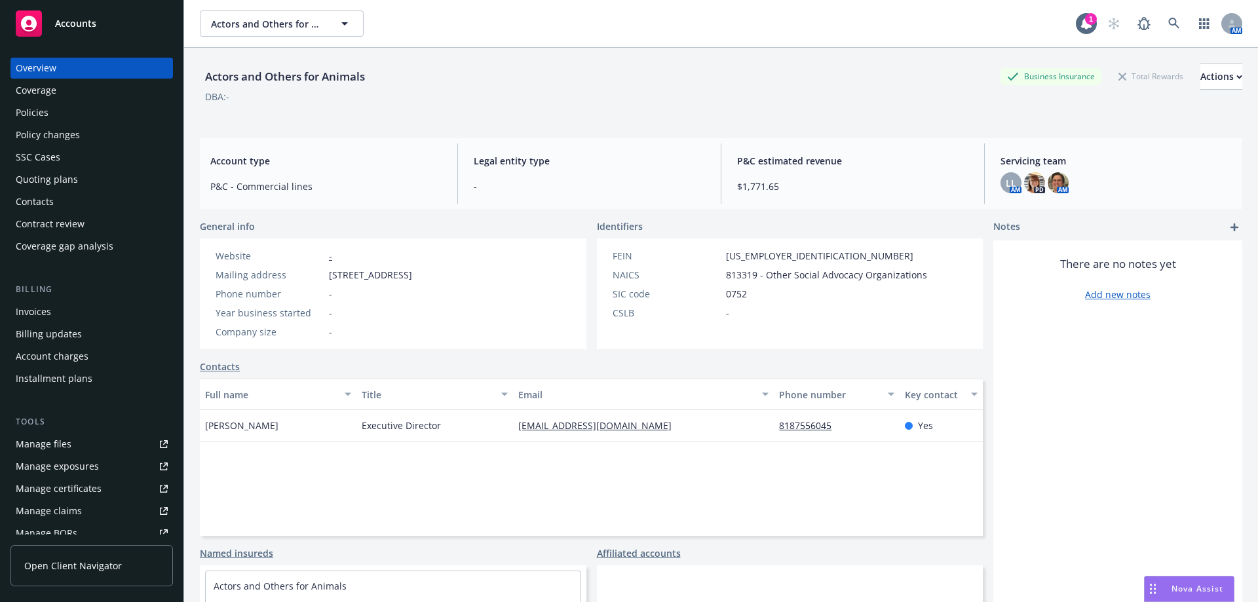
click at [37, 204] on div "Contacts" at bounding box center [35, 201] width 38 height 21
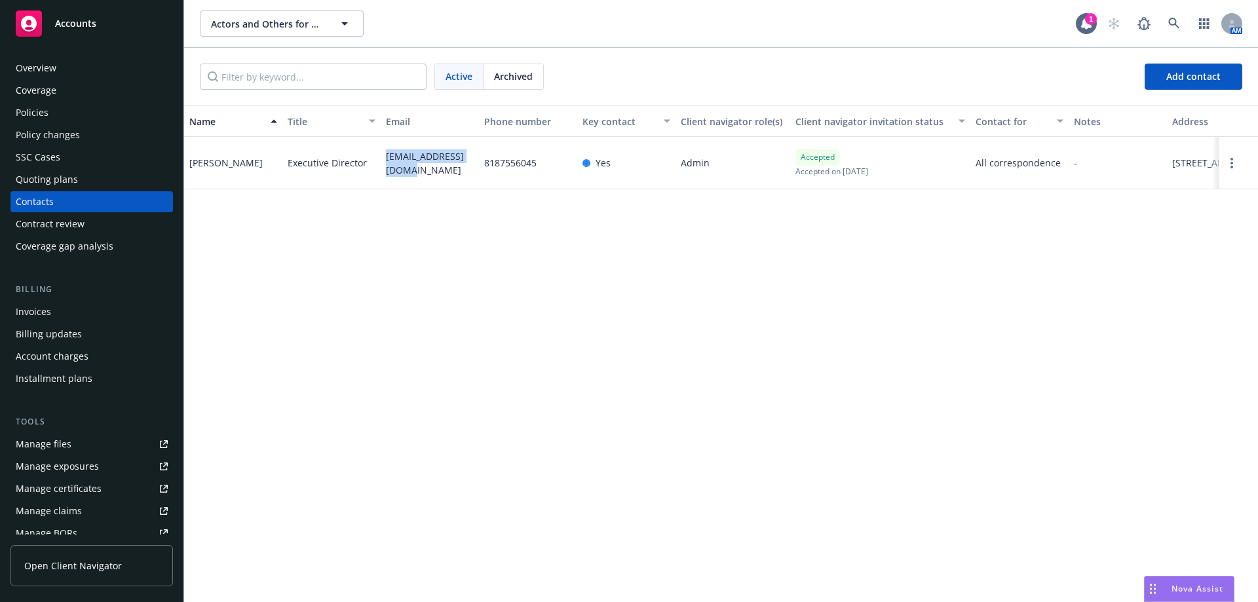
drag, startPoint x: 383, startPoint y: 147, endPoint x: 403, endPoint y: 202, distance: 58.4
click at [403, 202] on div "Name Title Email Phone number Key contact Client navigator role(s) Client navig…" at bounding box center [721, 353] width 1074 height 497
copy span "[EMAIL_ADDRESS][DOMAIN_NAME]"
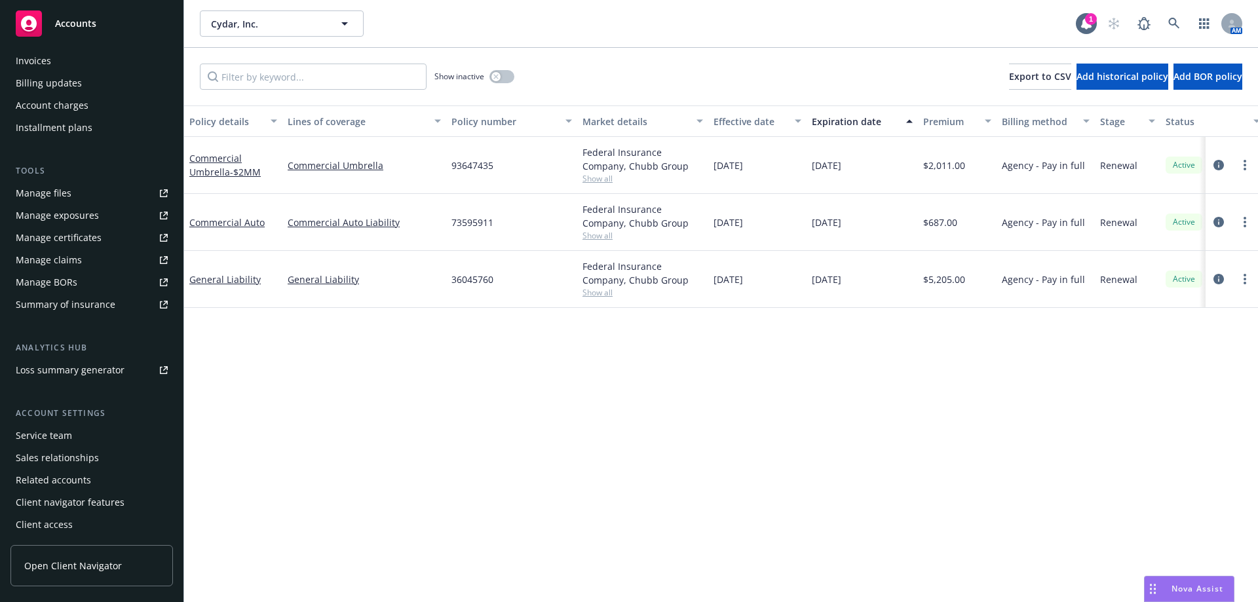
scroll to position [252, 0]
click at [47, 436] on div "Service team" at bounding box center [44, 435] width 56 height 21
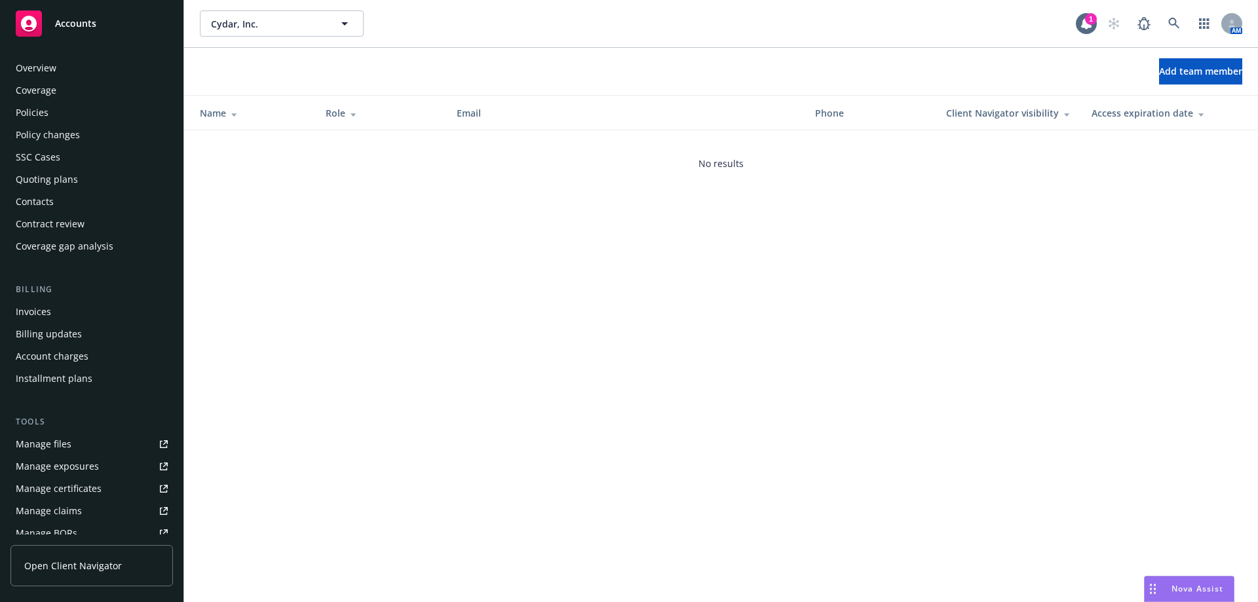
scroll to position [252, 0]
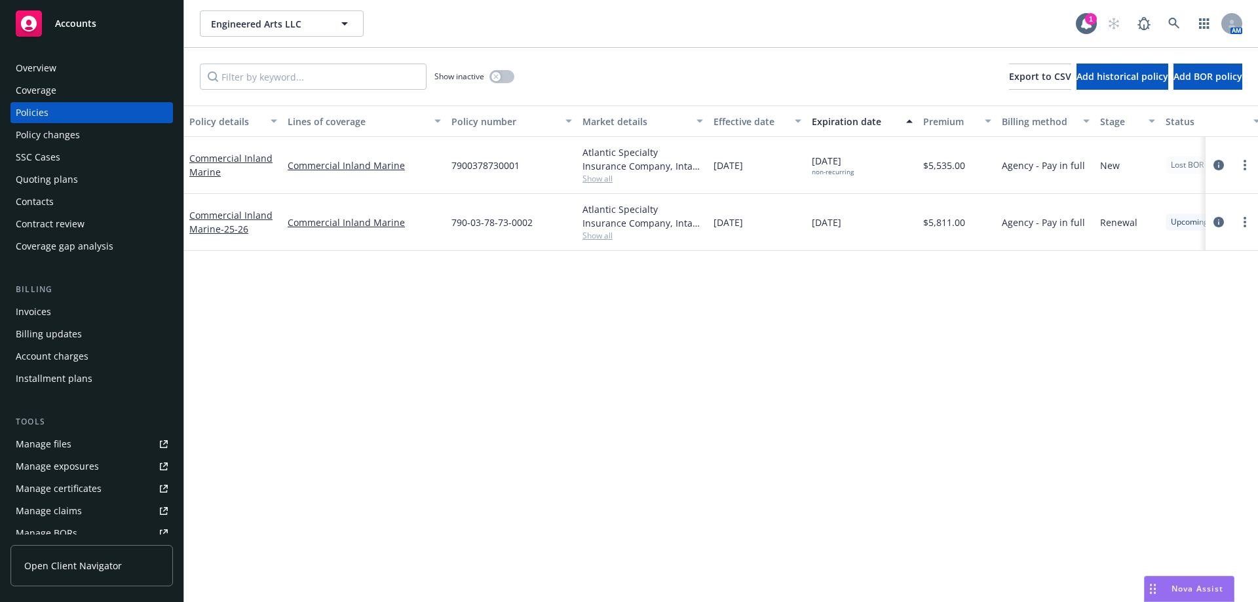
scroll to position [252, 0]
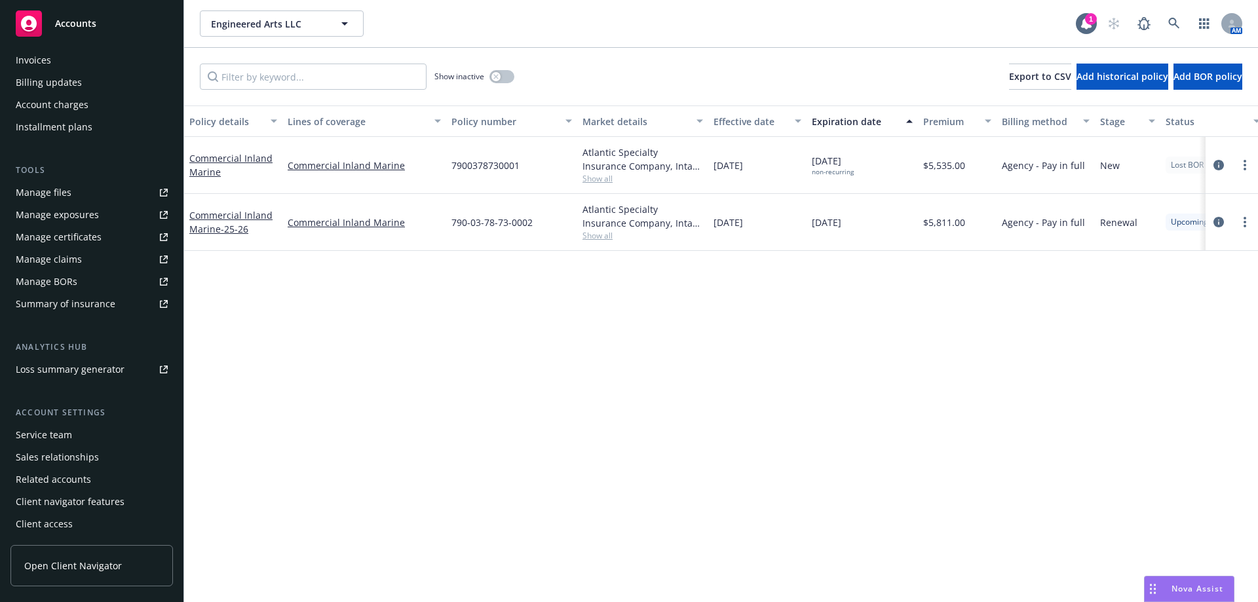
click at [64, 432] on div "Service team" at bounding box center [44, 435] width 56 height 21
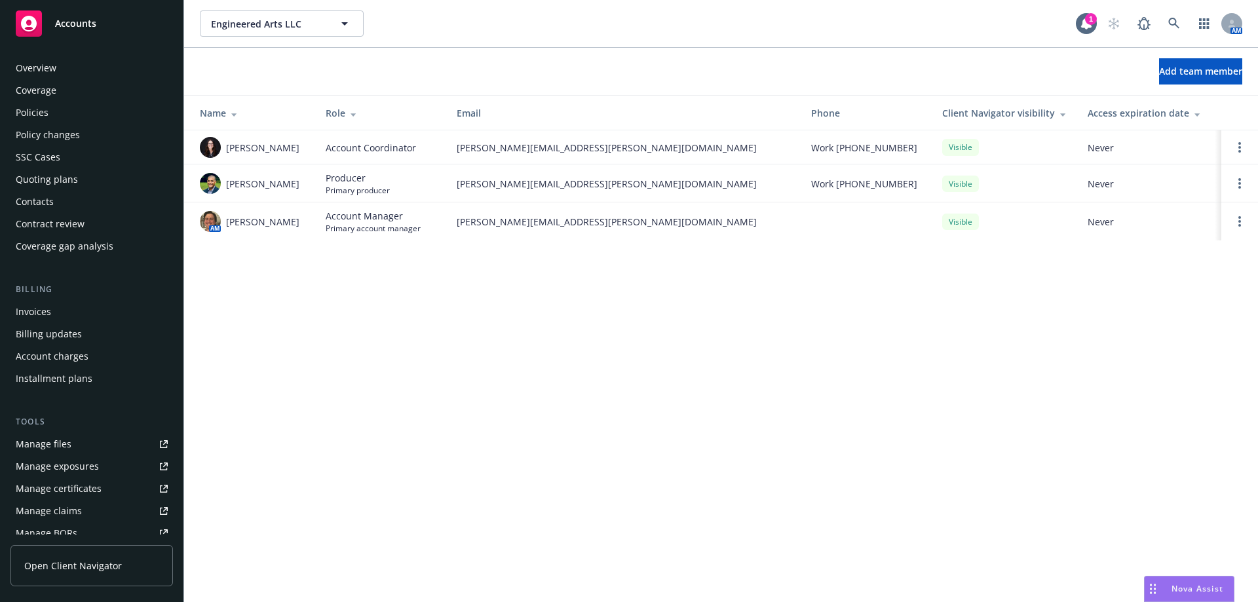
click at [30, 109] on div "Policies" at bounding box center [32, 112] width 33 height 21
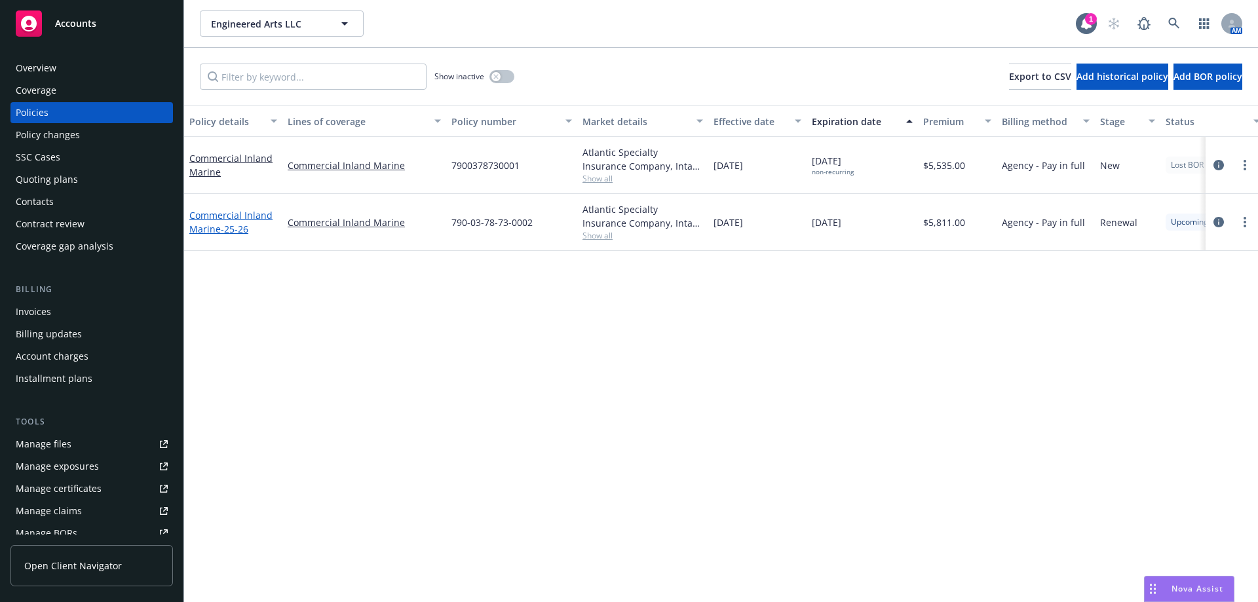
click at [219, 228] on link "Commercial Inland Marine - 25-26" at bounding box center [230, 222] width 83 height 26
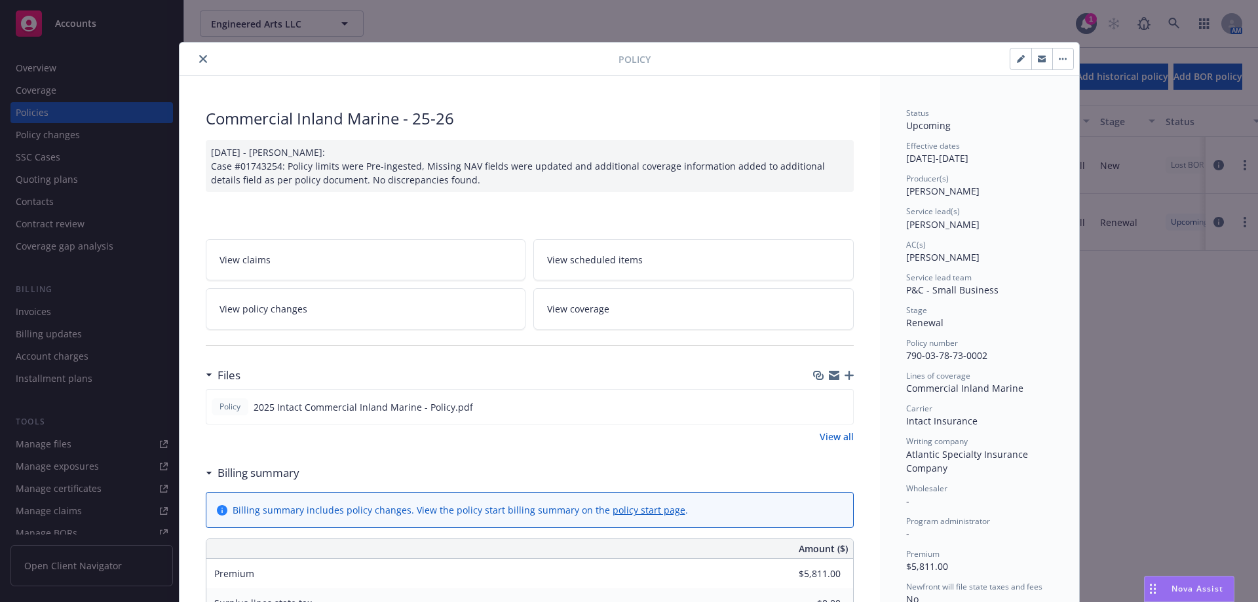
click at [195, 59] on button "close" at bounding box center [203, 59] width 16 height 16
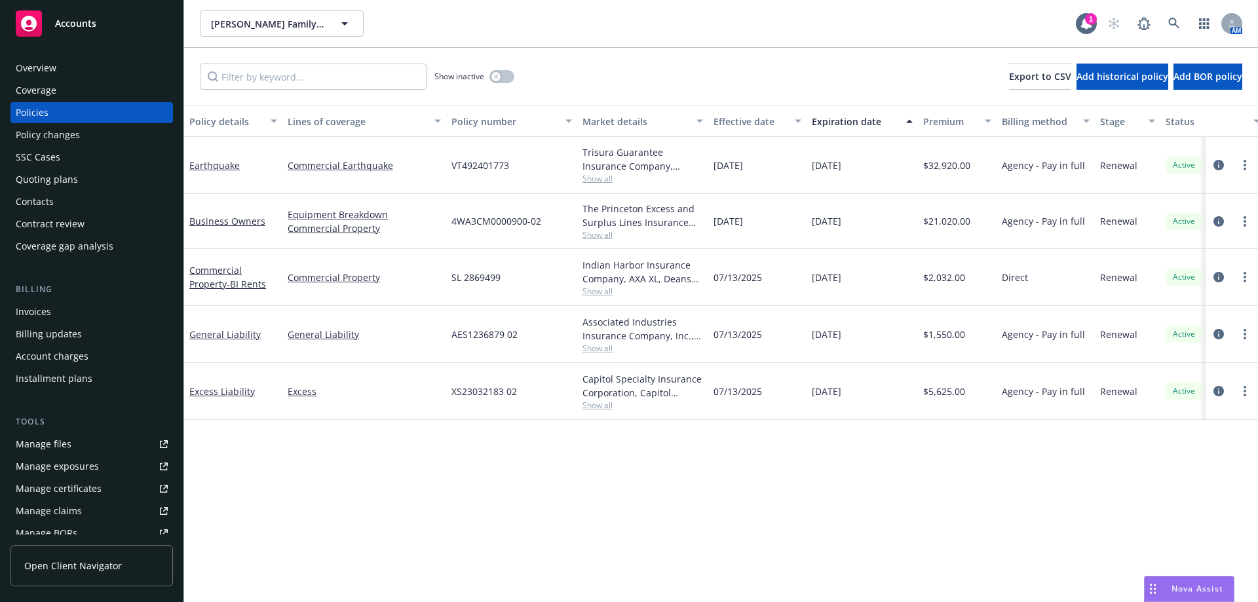
click at [84, 261] on div "Invoices" at bounding box center [92, 311] width 152 height 21
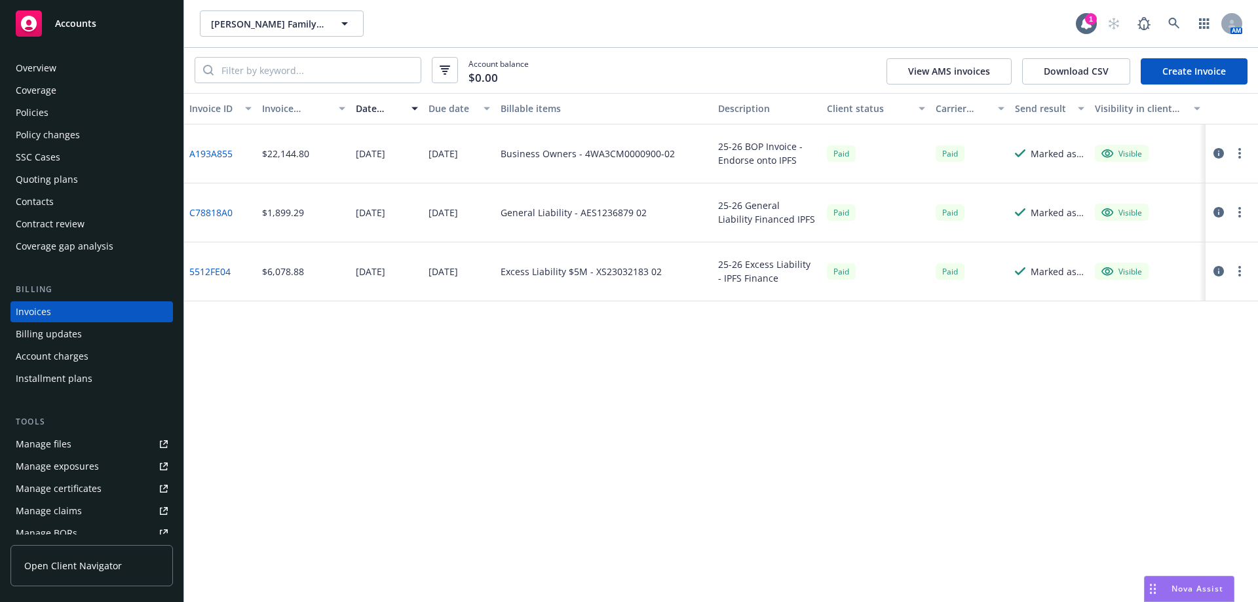
click at [47, 115] on div "Policies" at bounding box center [32, 112] width 33 height 21
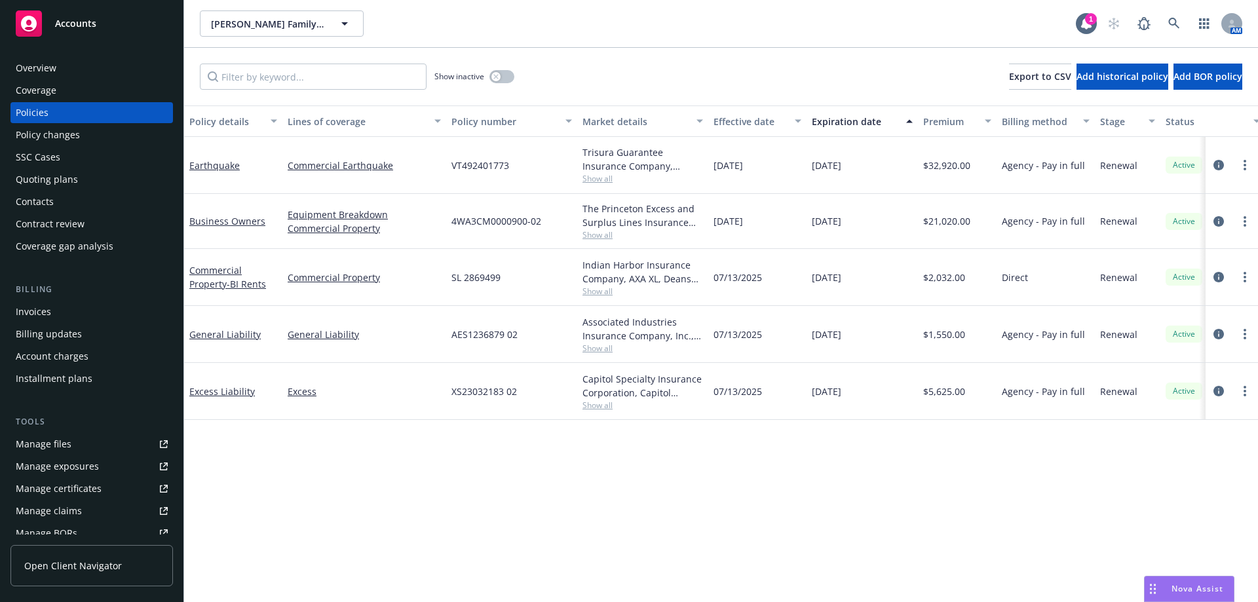
click at [67, 109] on div "Policies" at bounding box center [92, 112] width 152 height 21
click at [510, 80] on button "button" at bounding box center [501, 76] width 25 height 13
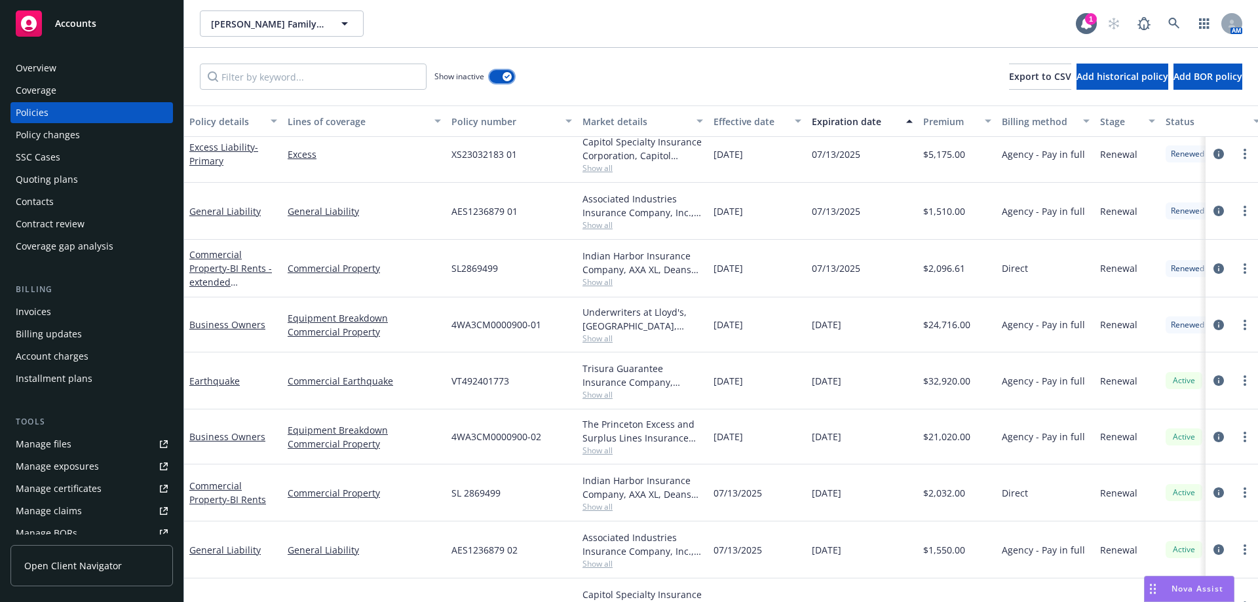
scroll to position [1851, 0]
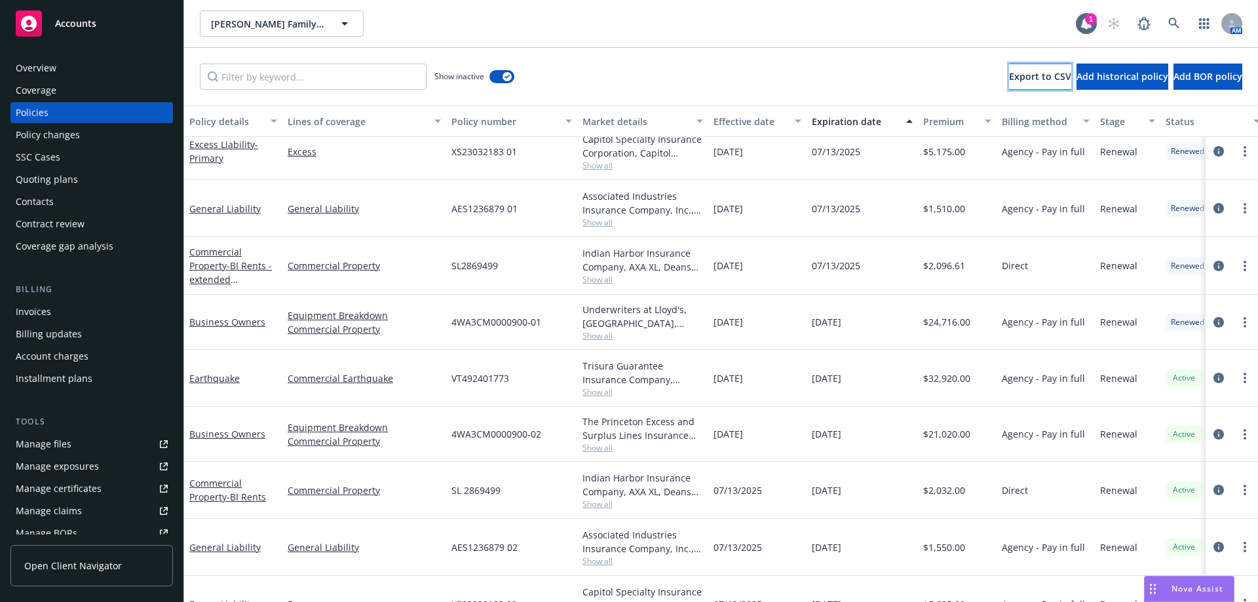
click at [623, 75] on span "Export to CSV" at bounding box center [1040, 76] width 62 height 12
click at [217, 261] on div "Business Owners" at bounding box center [233, 322] width 98 height 55
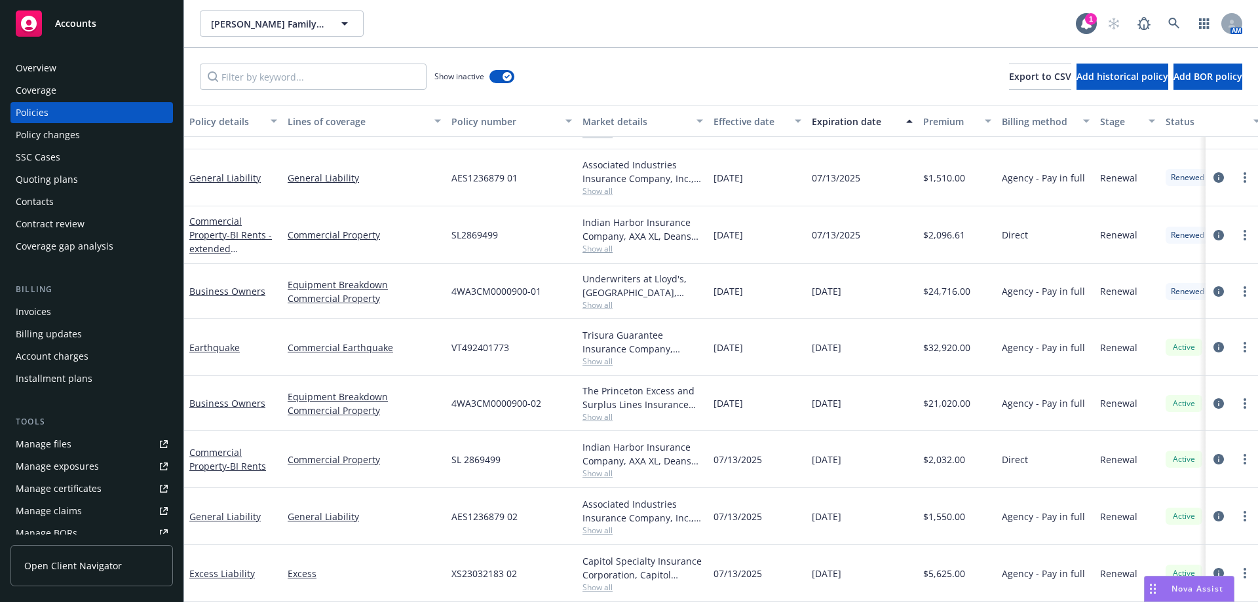
click at [22, 37] on link "Accounts" at bounding box center [91, 23] width 162 height 37
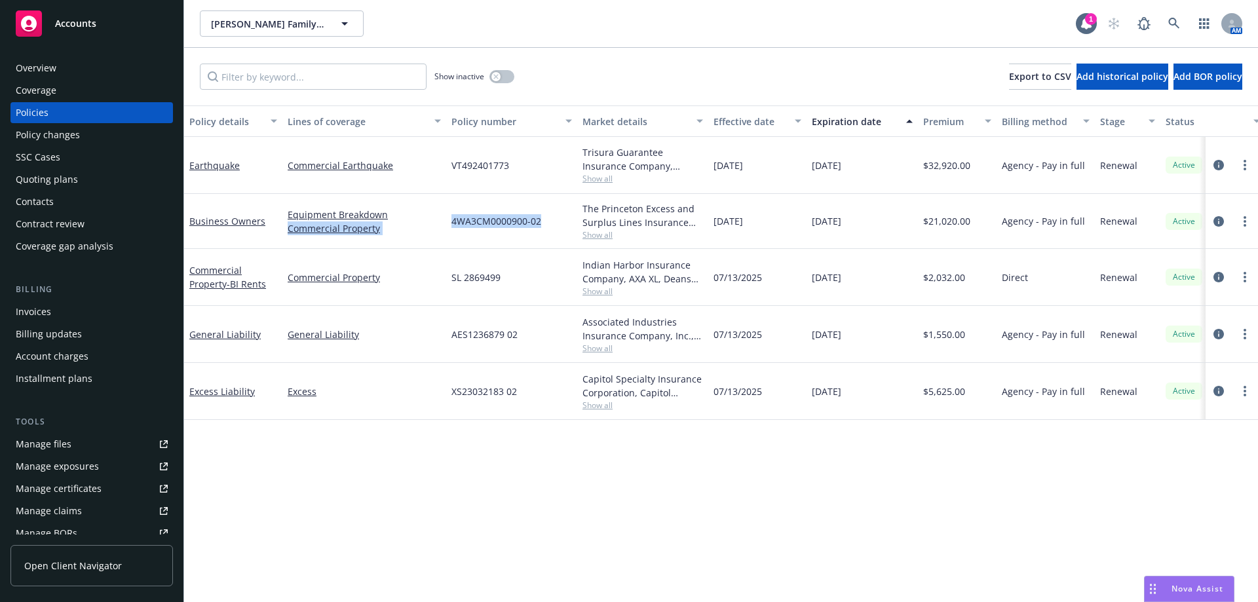
drag, startPoint x: 439, startPoint y: 217, endPoint x: 565, endPoint y: 222, distance: 125.9
click at [565, 222] on div "Business Owners Equipment Breakdown Commercial Property 4WA3CM0000900-02 The Pr…" at bounding box center [816, 221] width 1265 height 55
click at [534, 222] on span "4WA3CM0000900-02" at bounding box center [496, 221] width 90 height 14
drag, startPoint x: 453, startPoint y: 222, endPoint x: 538, endPoint y: 221, distance: 84.5
click at [543, 221] on div "4WA3CM0000900-02" at bounding box center [511, 221] width 131 height 55
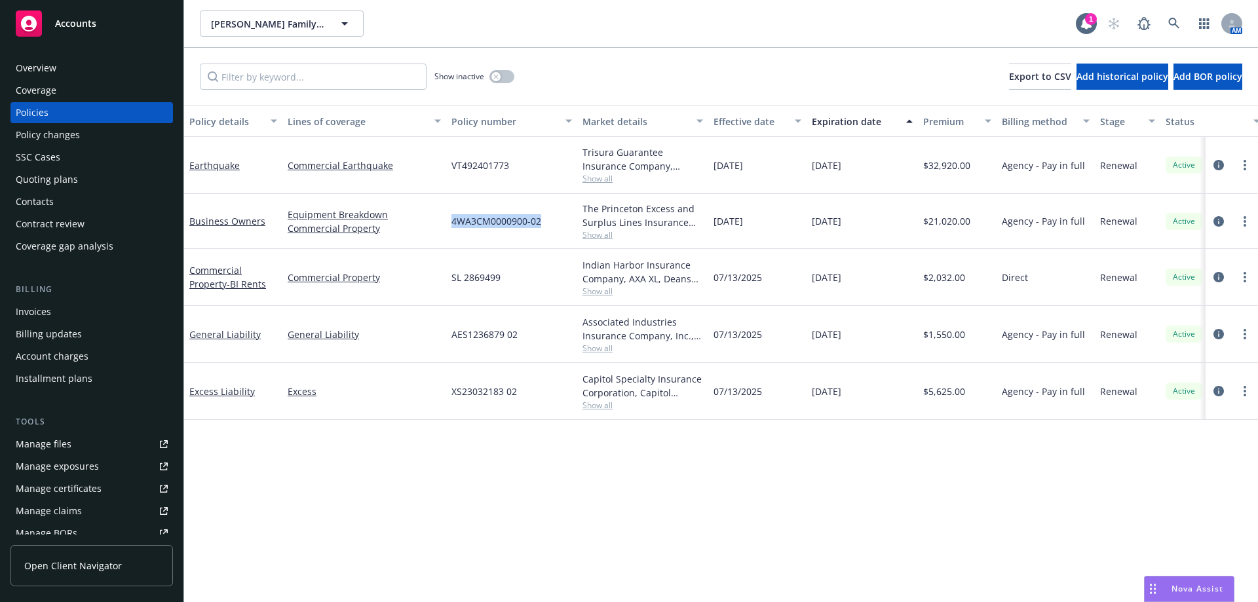
copy span "4WA3CM0000900-02"
click at [86, 195] on div "Contacts" at bounding box center [92, 201] width 152 height 21
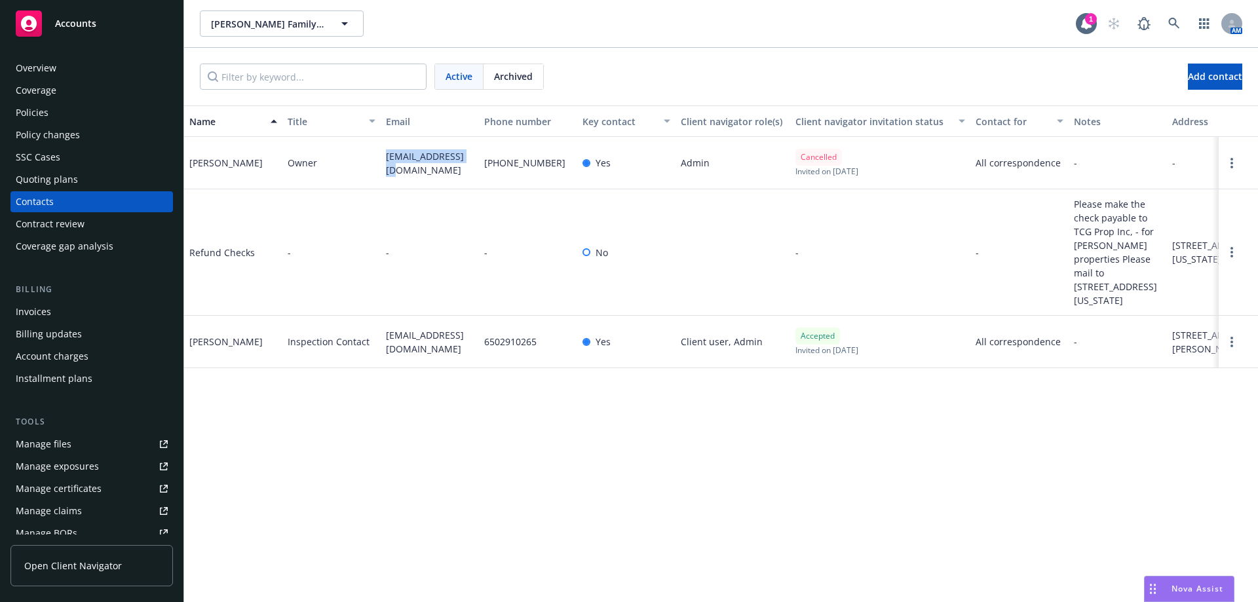
drag, startPoint x: 377, startPoint y: 152, endPoint x: 419, endPoint y: 180, distance: 50.5
click at [419, 180] on div "Gregory Hampton Owner gjh1948@yahoo.com (650) 344-5344 Yes Admin Cancelled Invi…" at bounding box center [721, 163] width 1074 height 52
copy div "gjh1948@yahoo.com"
click at [50, 111] on div "Policies" at bounding box center [92, 112] width 152 height 21
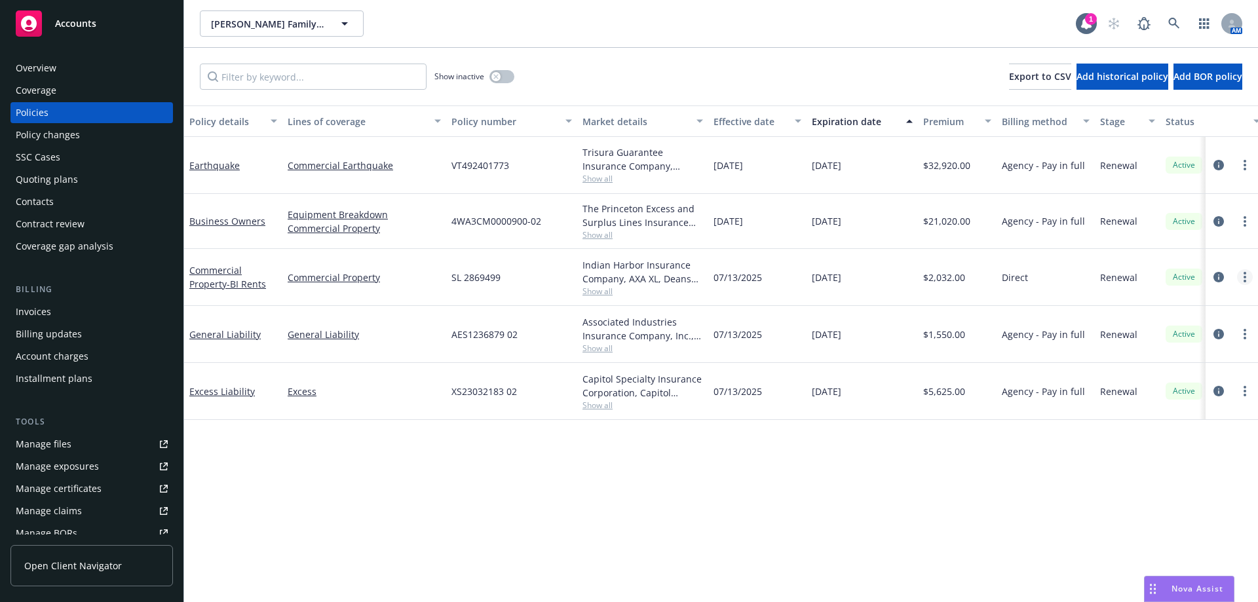
click at [623, 261] on link "more" at bounding box center [1245, 277] width 16 height 16
click at [623, 261] on link "Copy logging email" at bounding box center [1175, 461] width 154 height 26
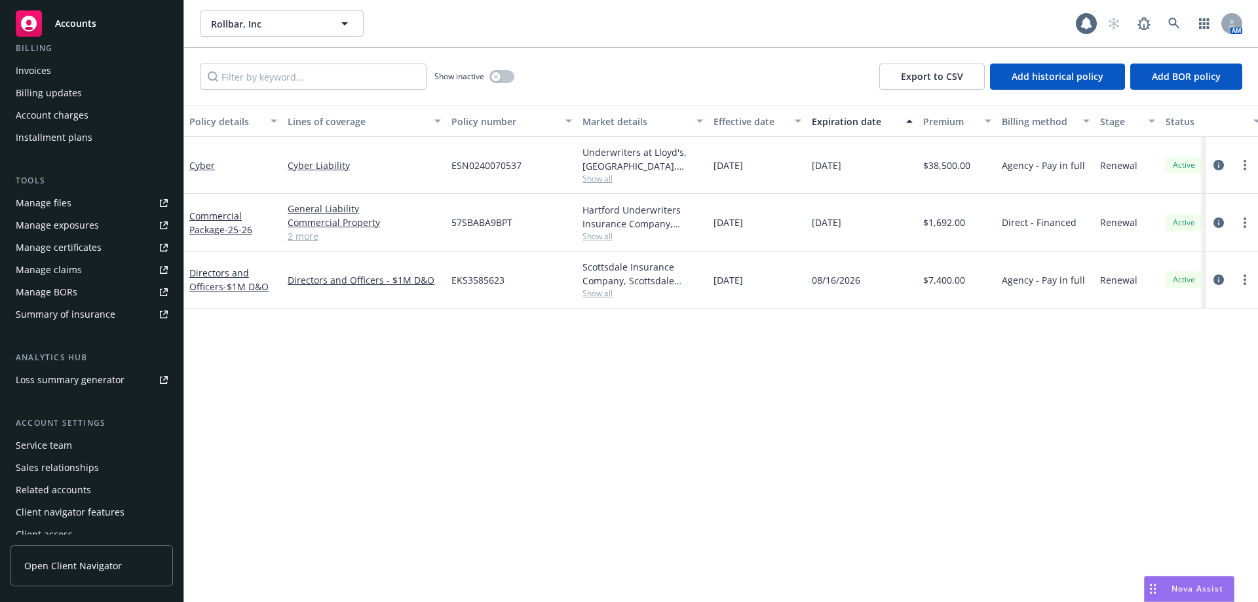
scroll to position [252, 0]
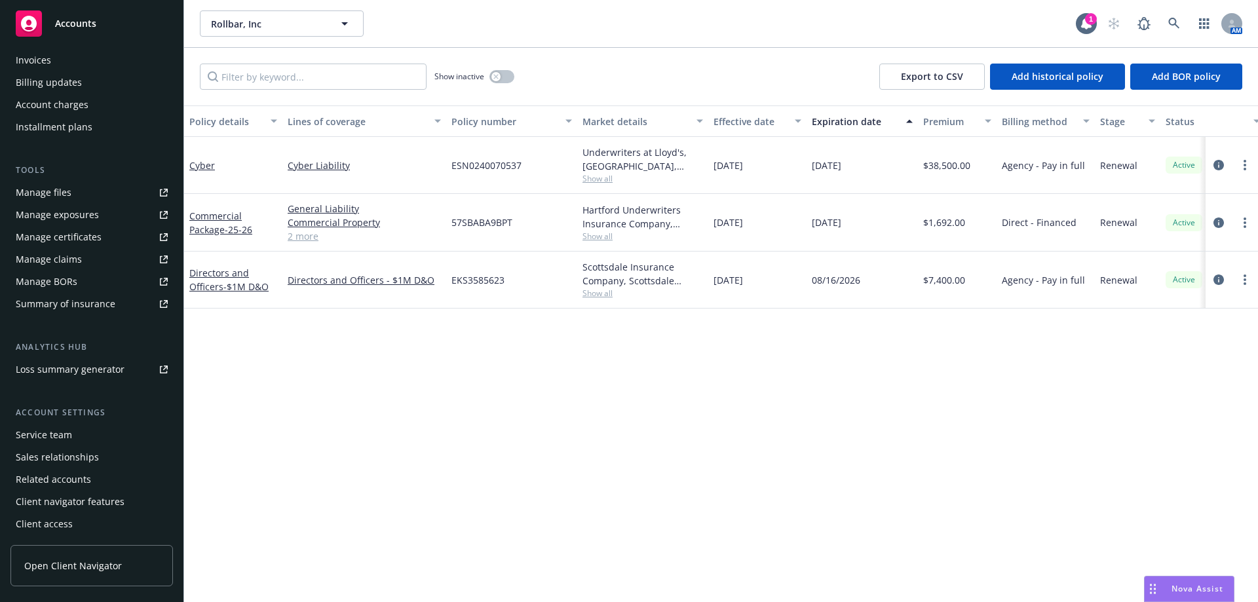
click at [69, 434] on div "Service team" at bounding box center [44, 435] width 56 height 21
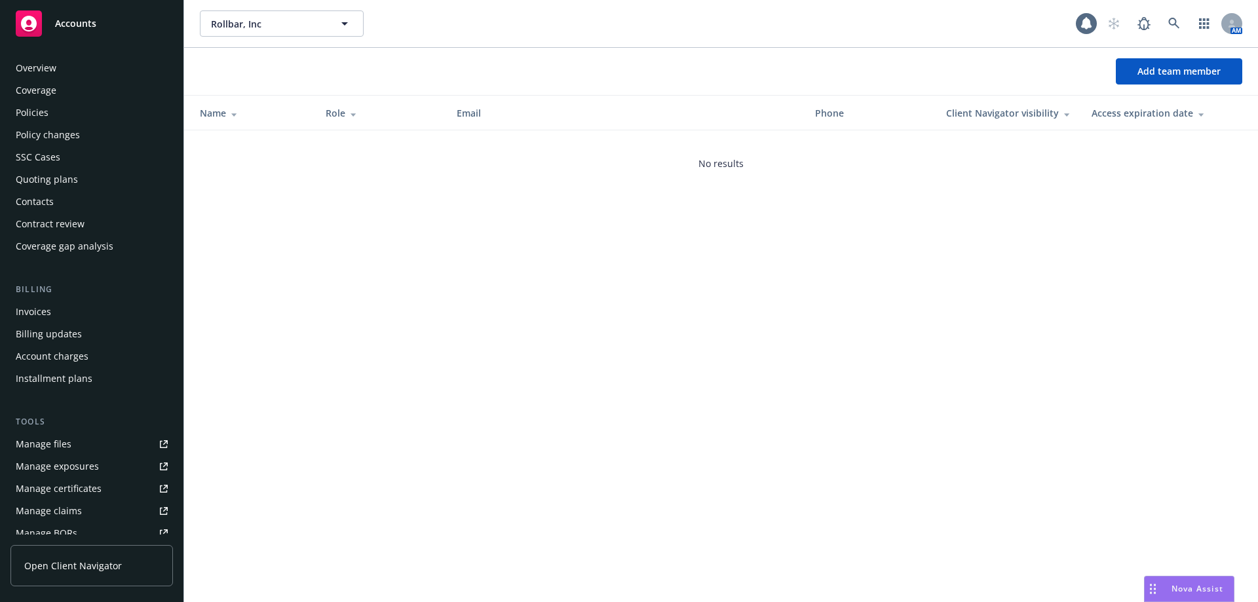
scroll to position [252, 0]
